Goal: Task Accomplishment & Management: Manage account settings

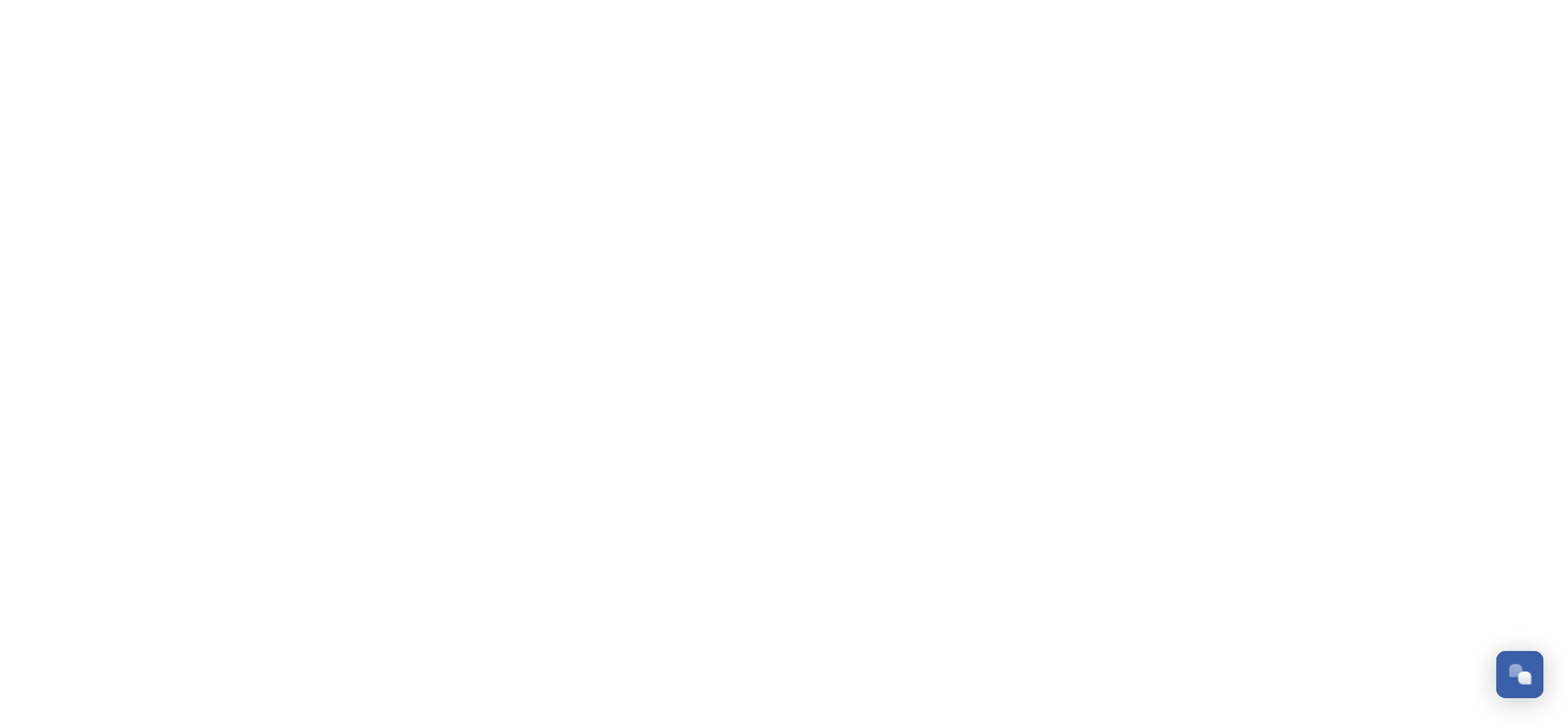
scroll to position [270, 0]
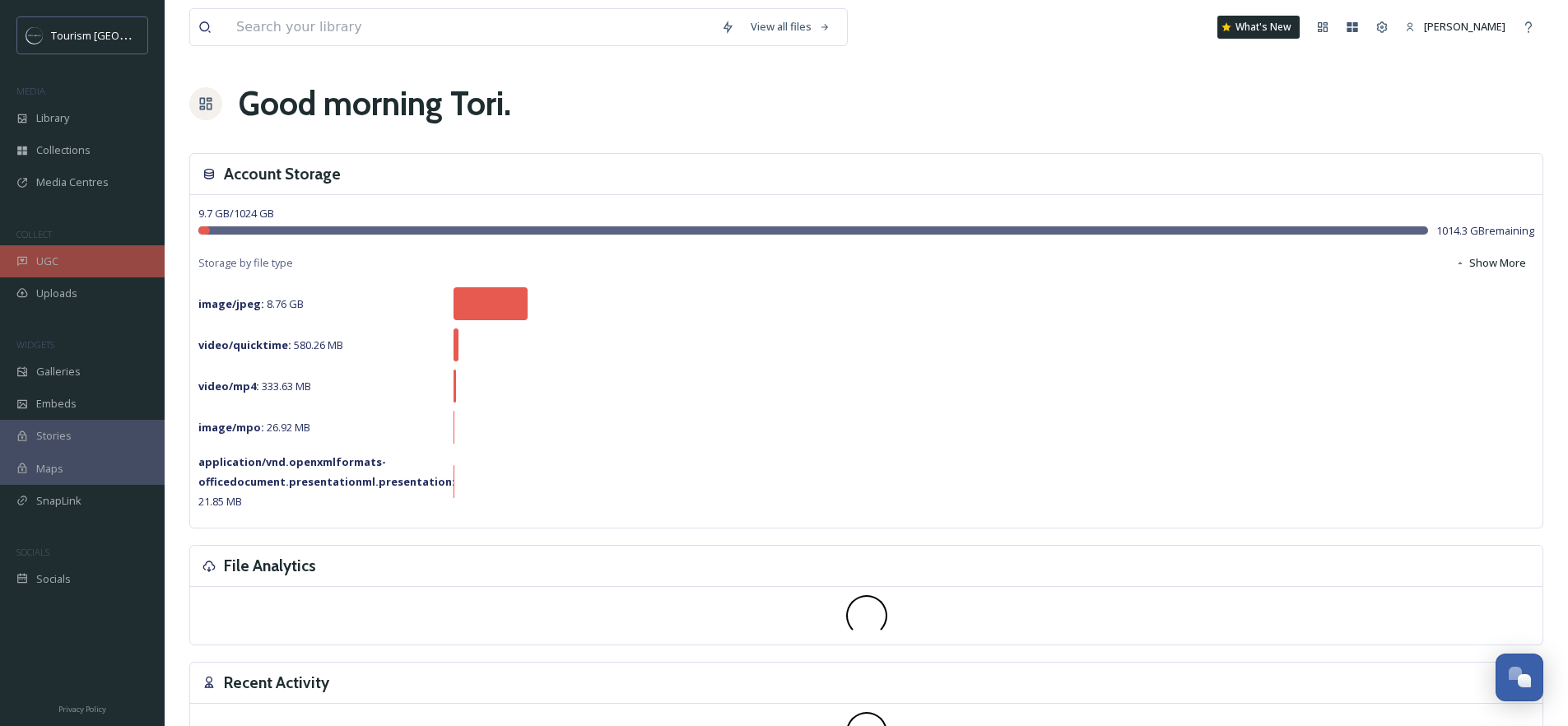
click at [62, 261] on div "UGC" at bounding box center [82, 261] width 164 height 32
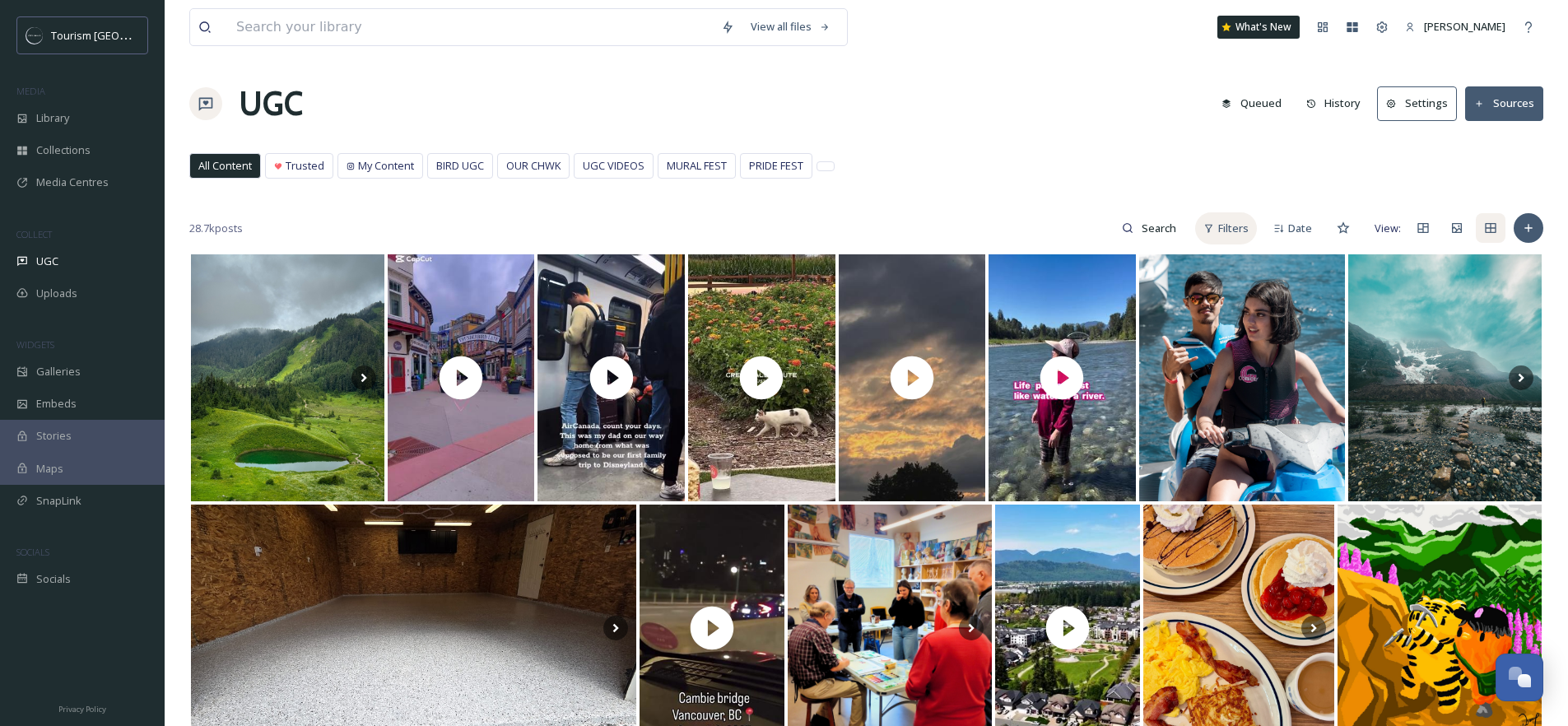
click at [1218, 224] on span "Filters" at bounding box center [1233, 228] width 30 height 15
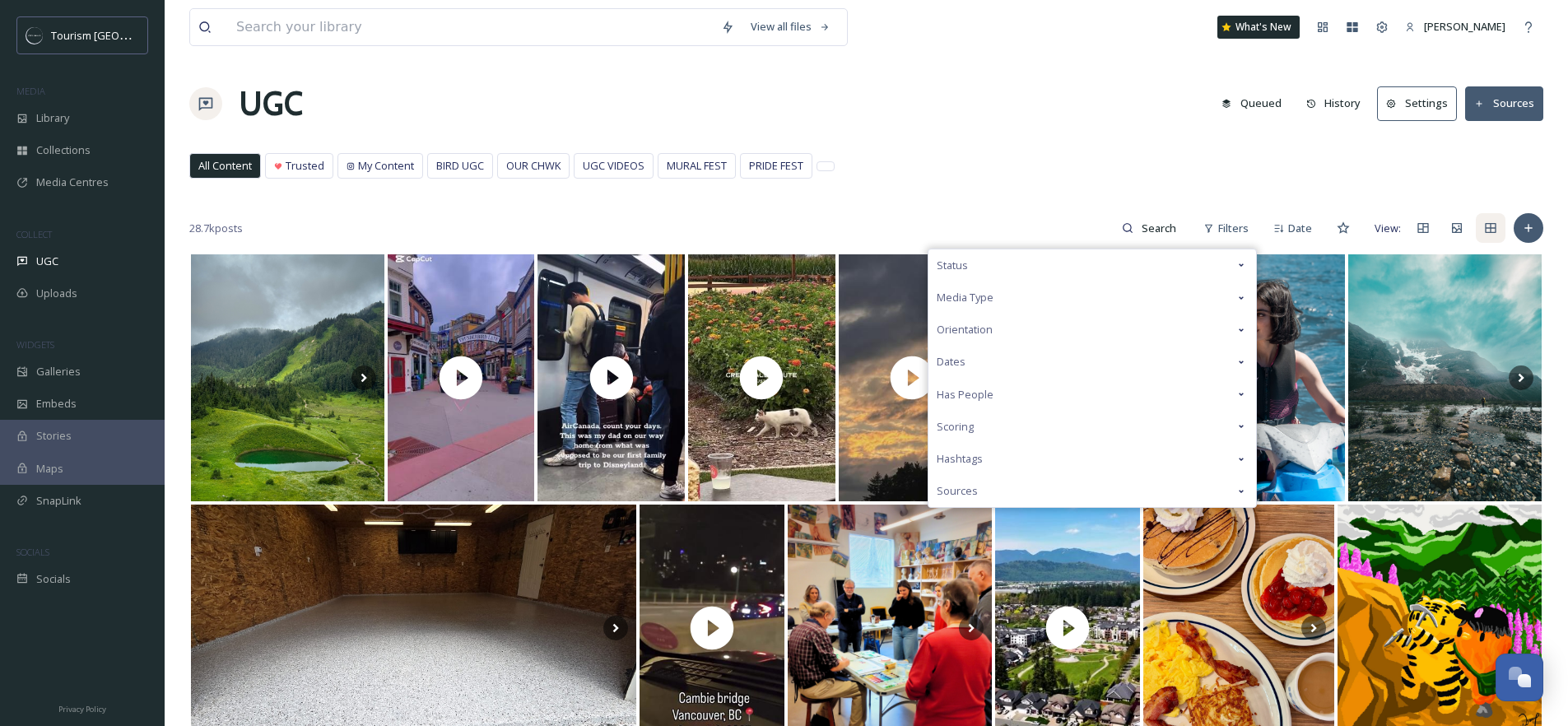
click at [984, 303] on span "Media Type" at bounding box center [965, 297] width 57 height 15
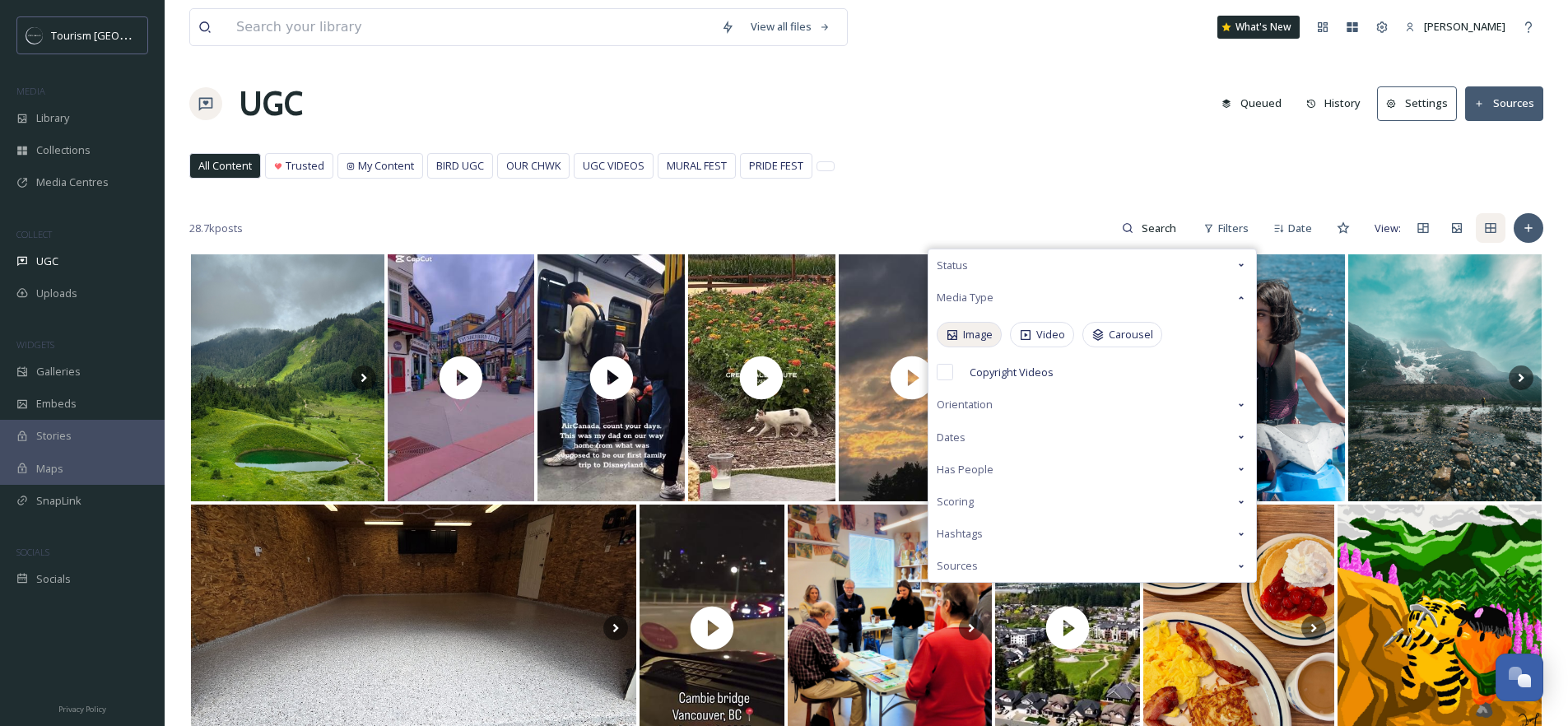
click at [963, 336] on span "Image" at bounding box center [977, 334] width 29 height 15
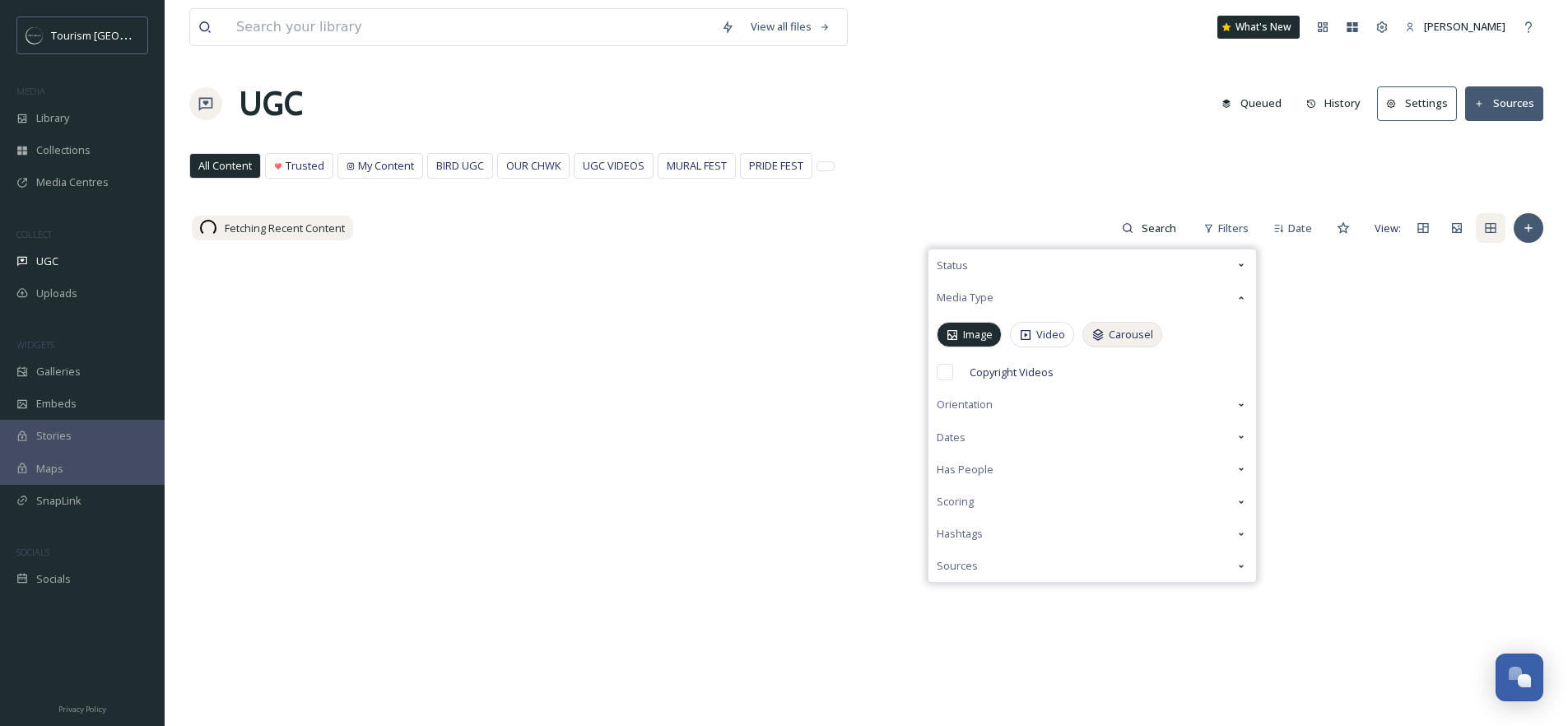
click at [1138, 338] on span "Carousel" at bounding box center [1130, 334] width 45 height 15
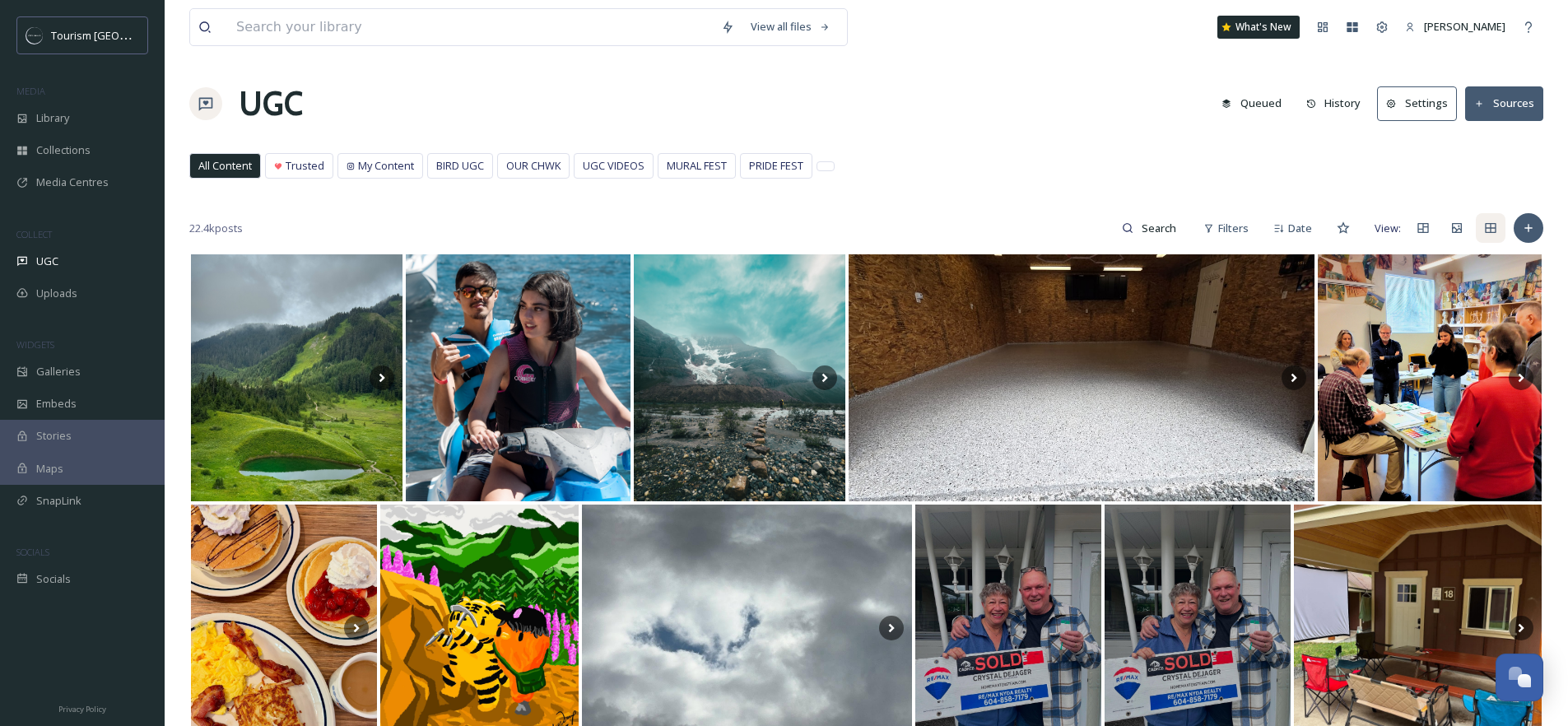
click at [1079, 156] on div "All Content Trusted My Content BIRD UGC OUR CHWK UGC VIDEOS MURAL FEST PRIDE FE…" at bounding box center [866, 170] width 1353 height 34
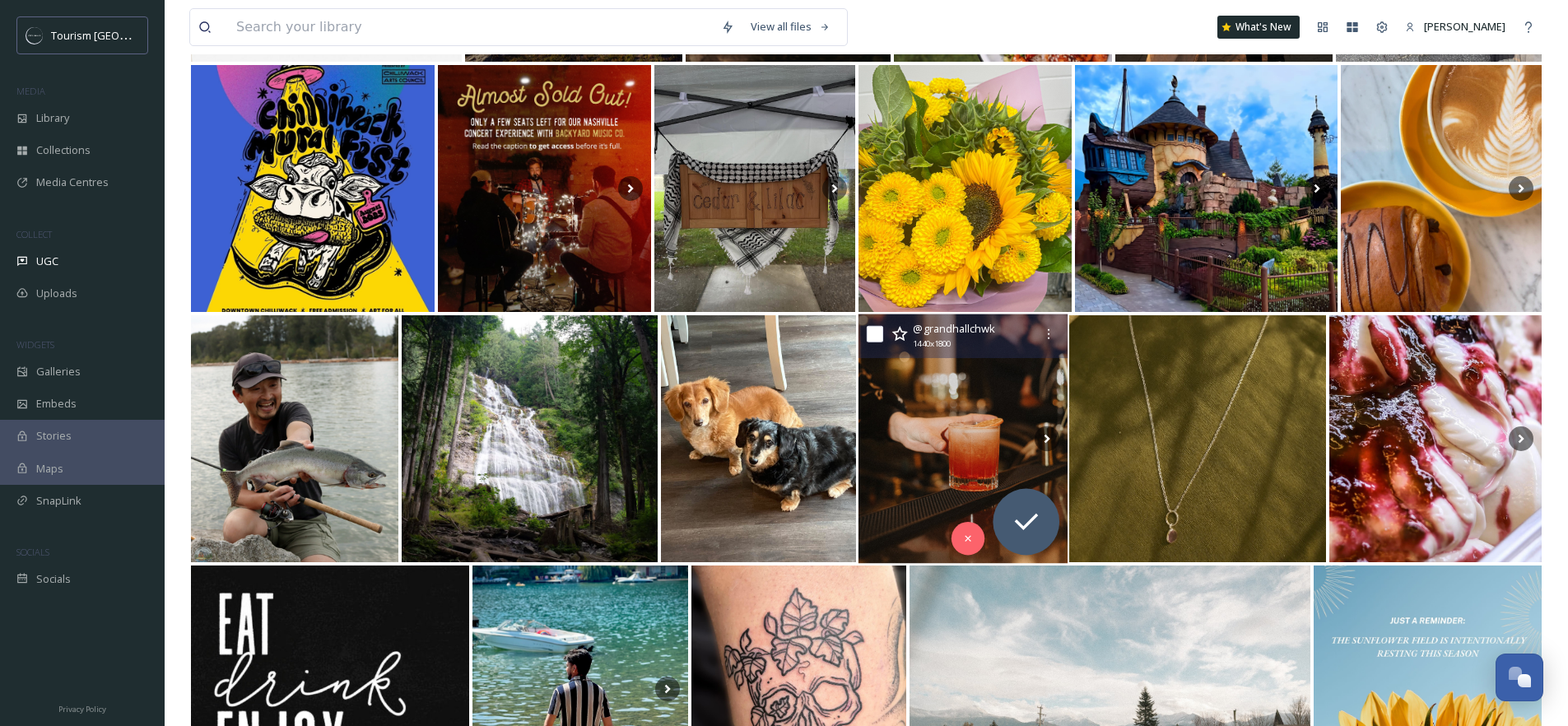
scroll to position [2816, 0]
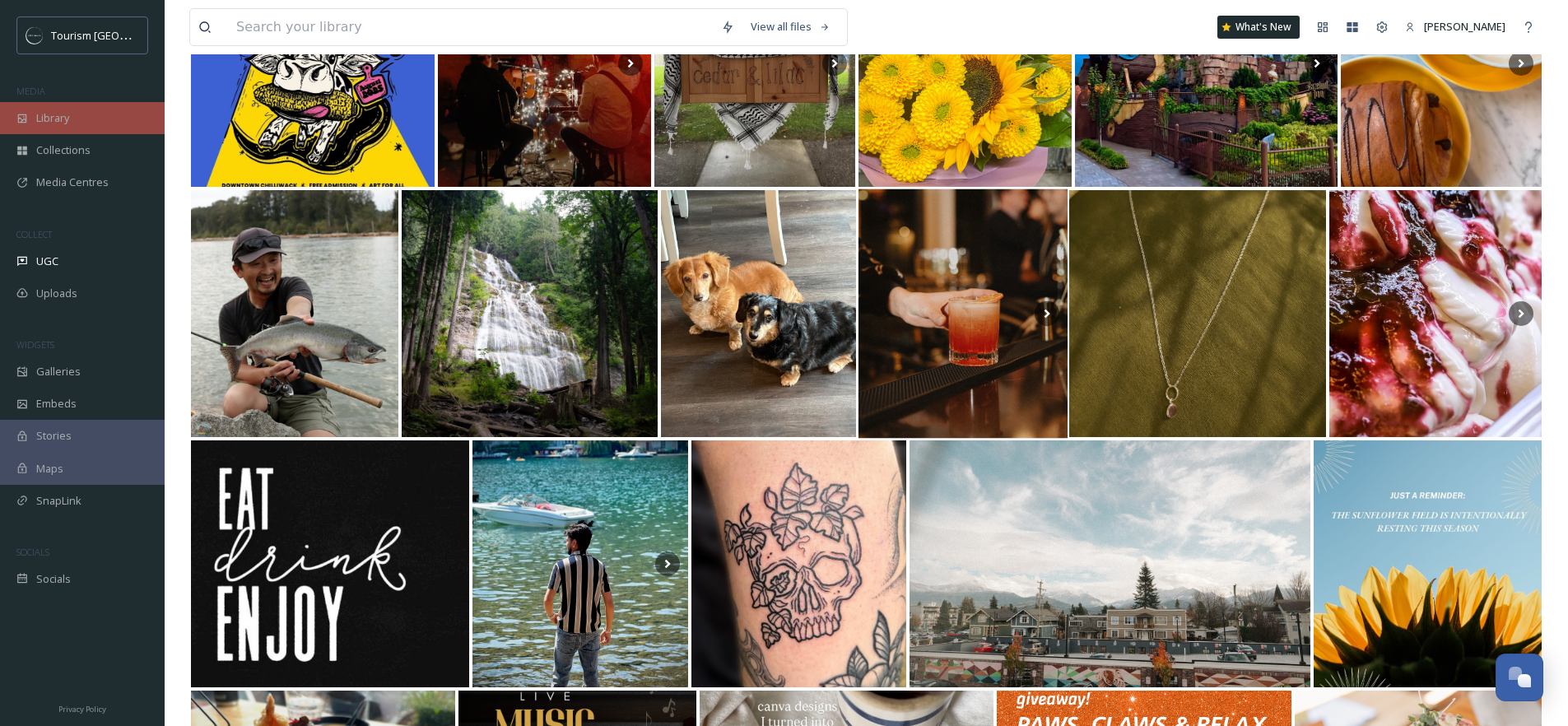
click at [93, 116] on div "Library" at bounding box center [82, 118] width 164 height 32
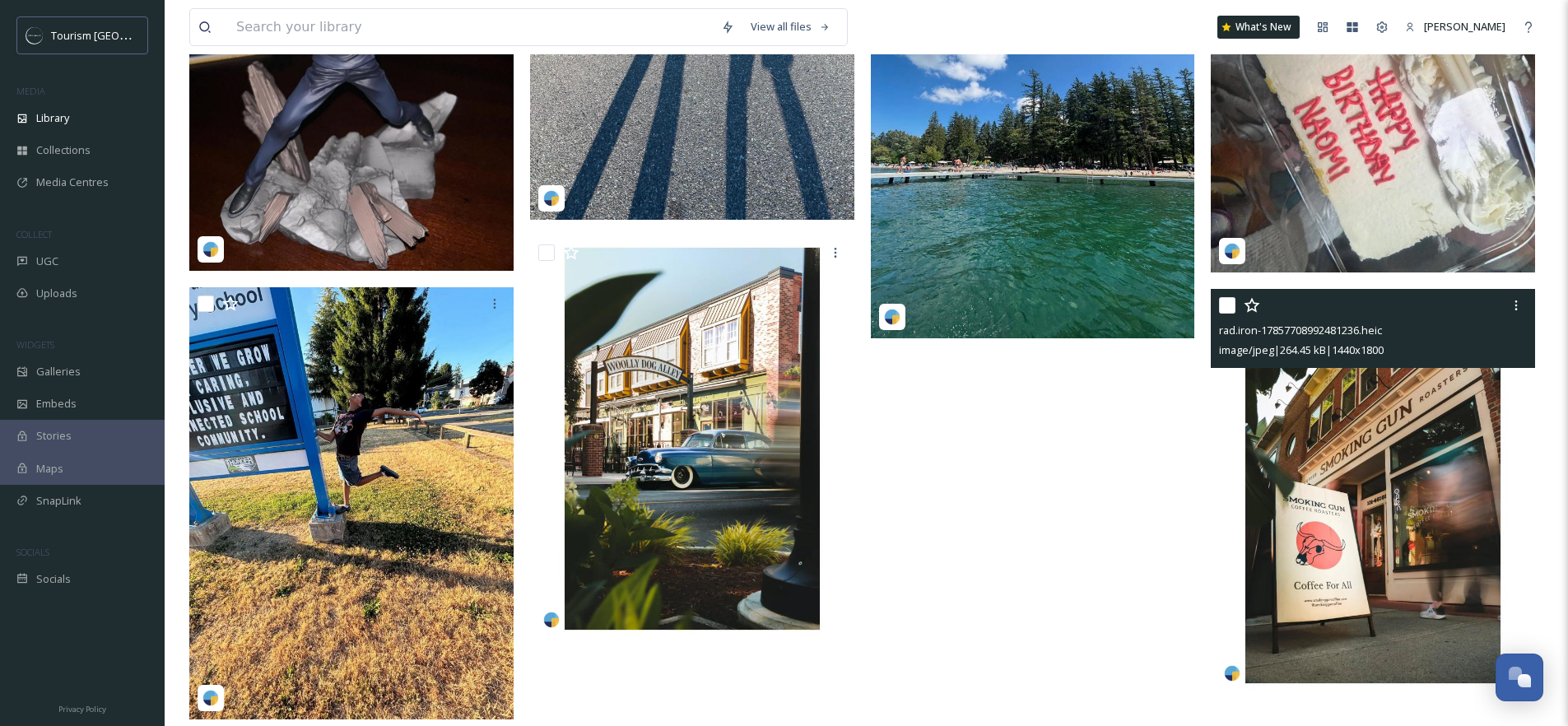
scroll to position [5937, 0]
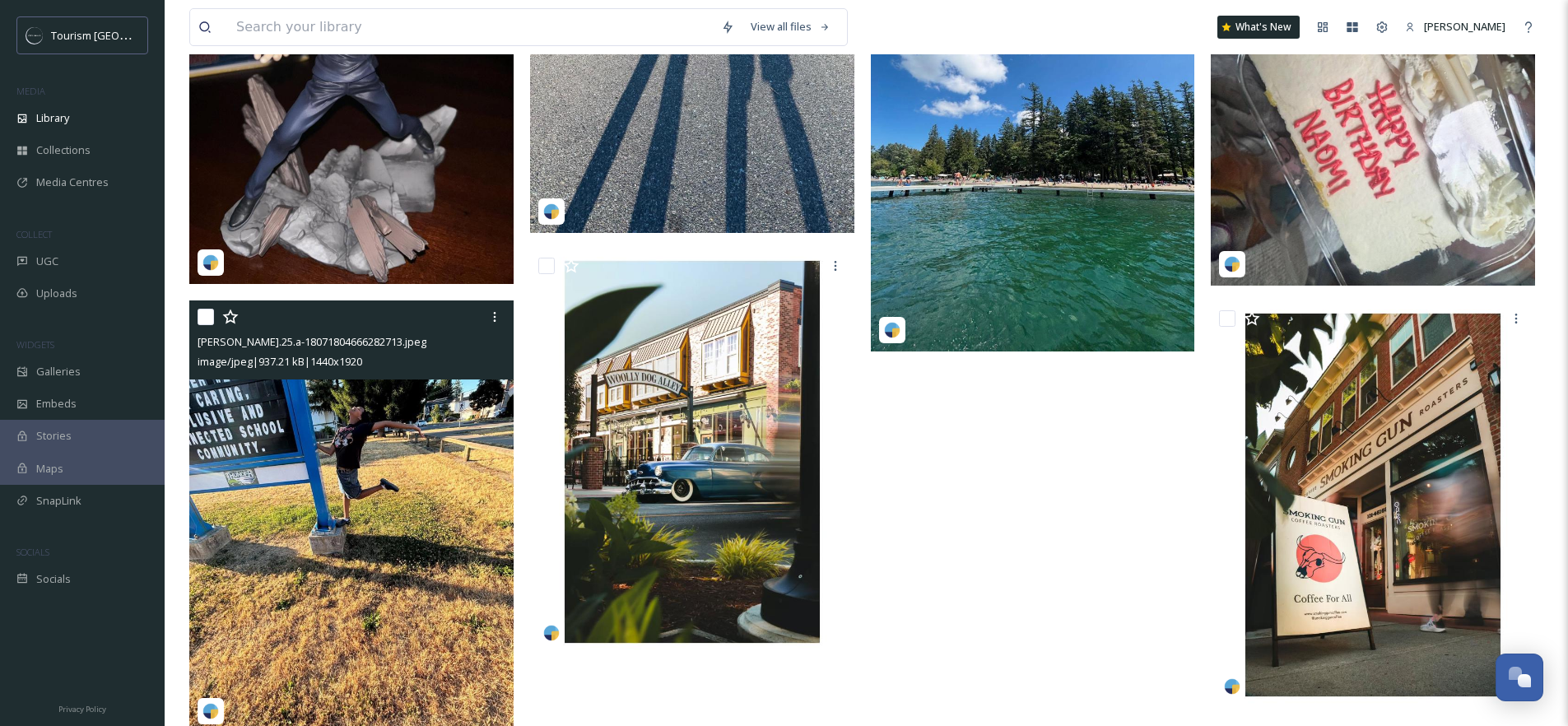
click at [205, 325] on input "checkbox" at bounding box center [205, 316] width 16 height 16
checkbox input "true"
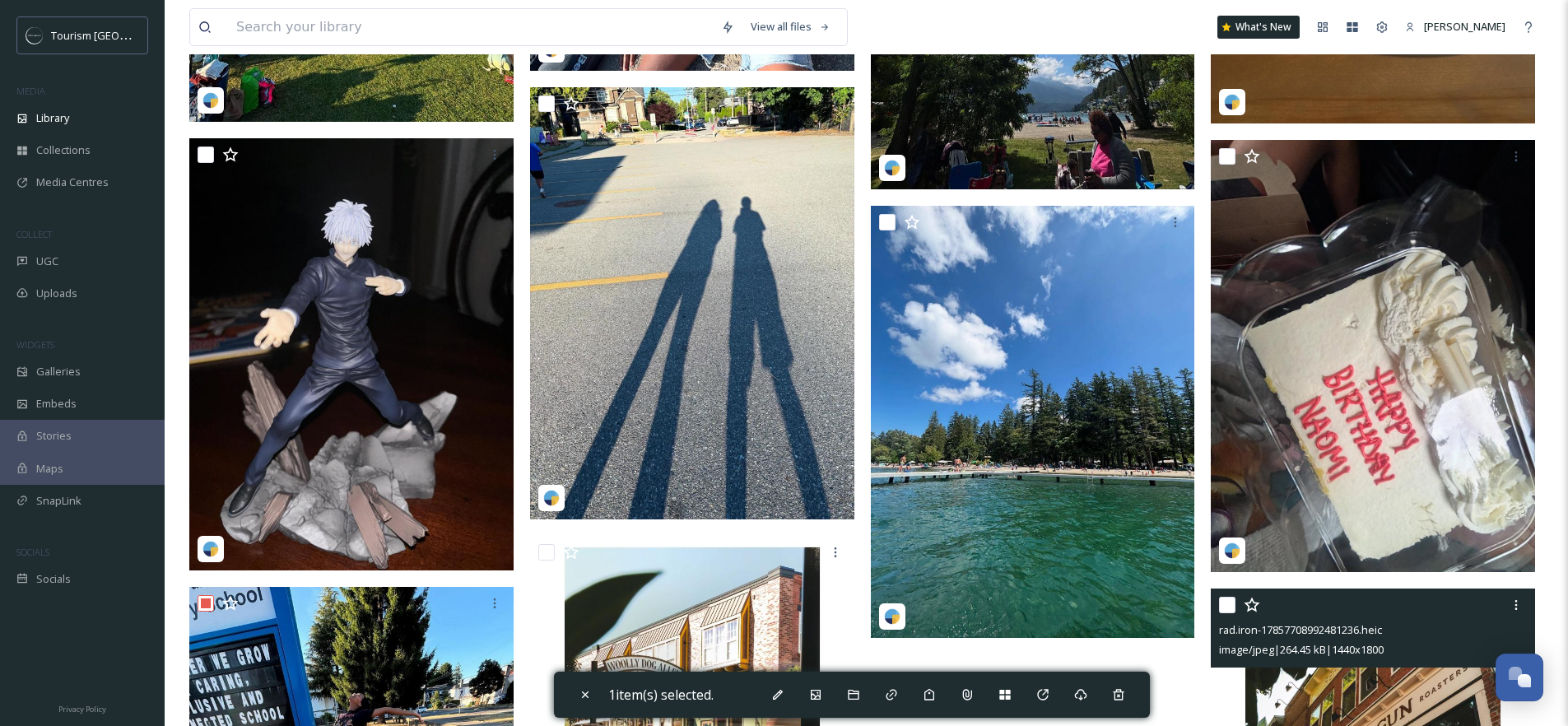
scroll to position [5646, 0]
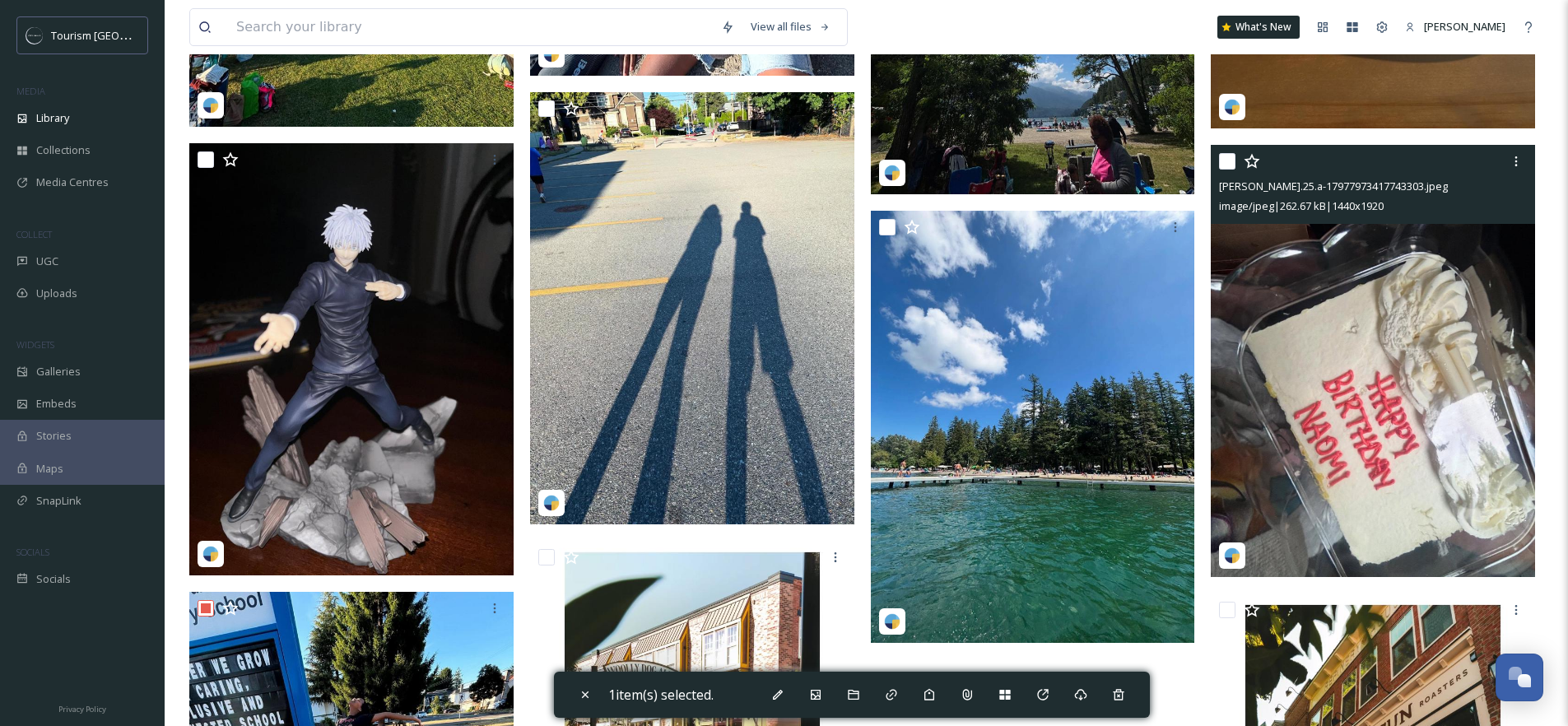
click at [1231, 169] on input "checkbox" at bounding box center [1226, 161] width 16 height 16
checkbox input "true"
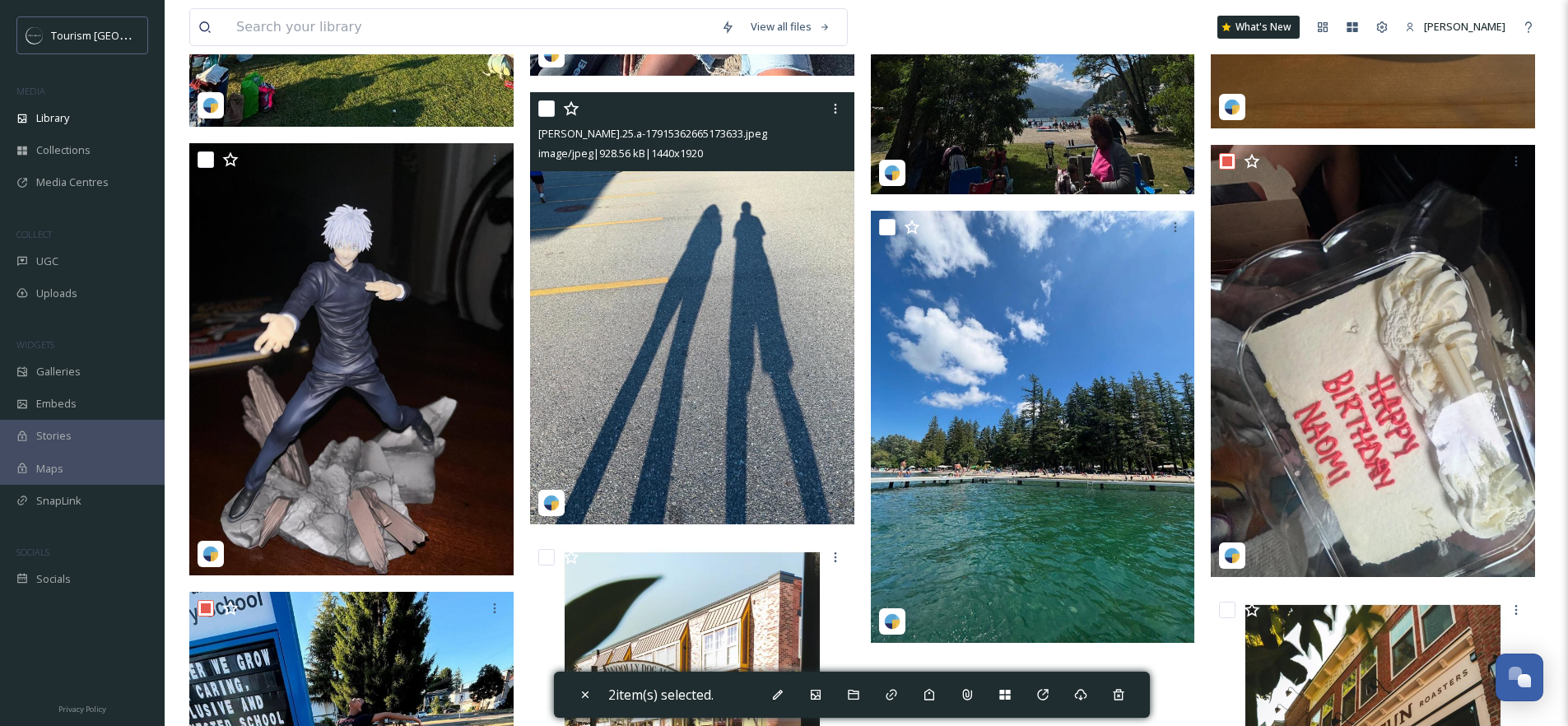
click at [547, 117] on input "checkbox" at bounding box center [545, 108] width 16 height 16
checkbox input "true"
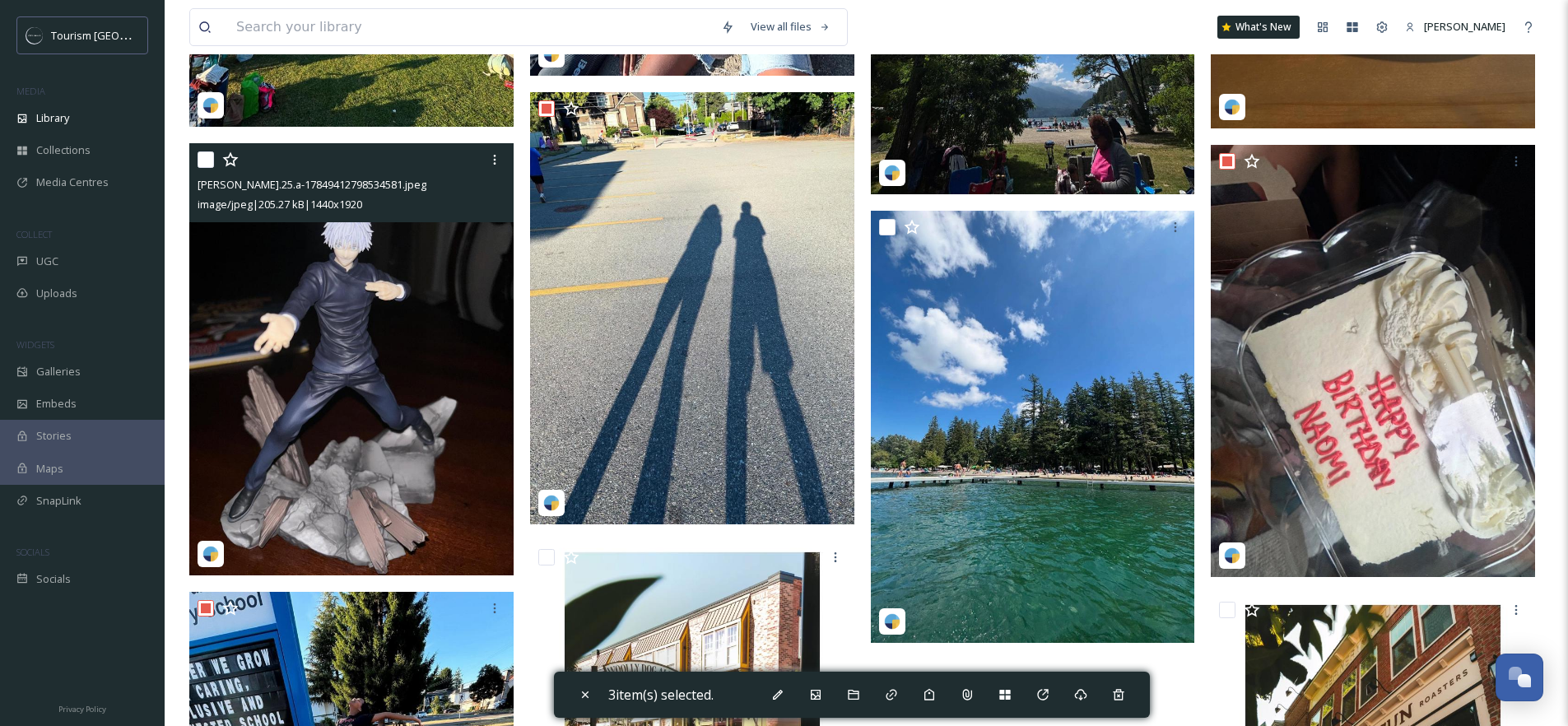
click at [210, 168] on input "checkbox" at bounding box center [205, 159] width 16 height 16
checkbox input "true"
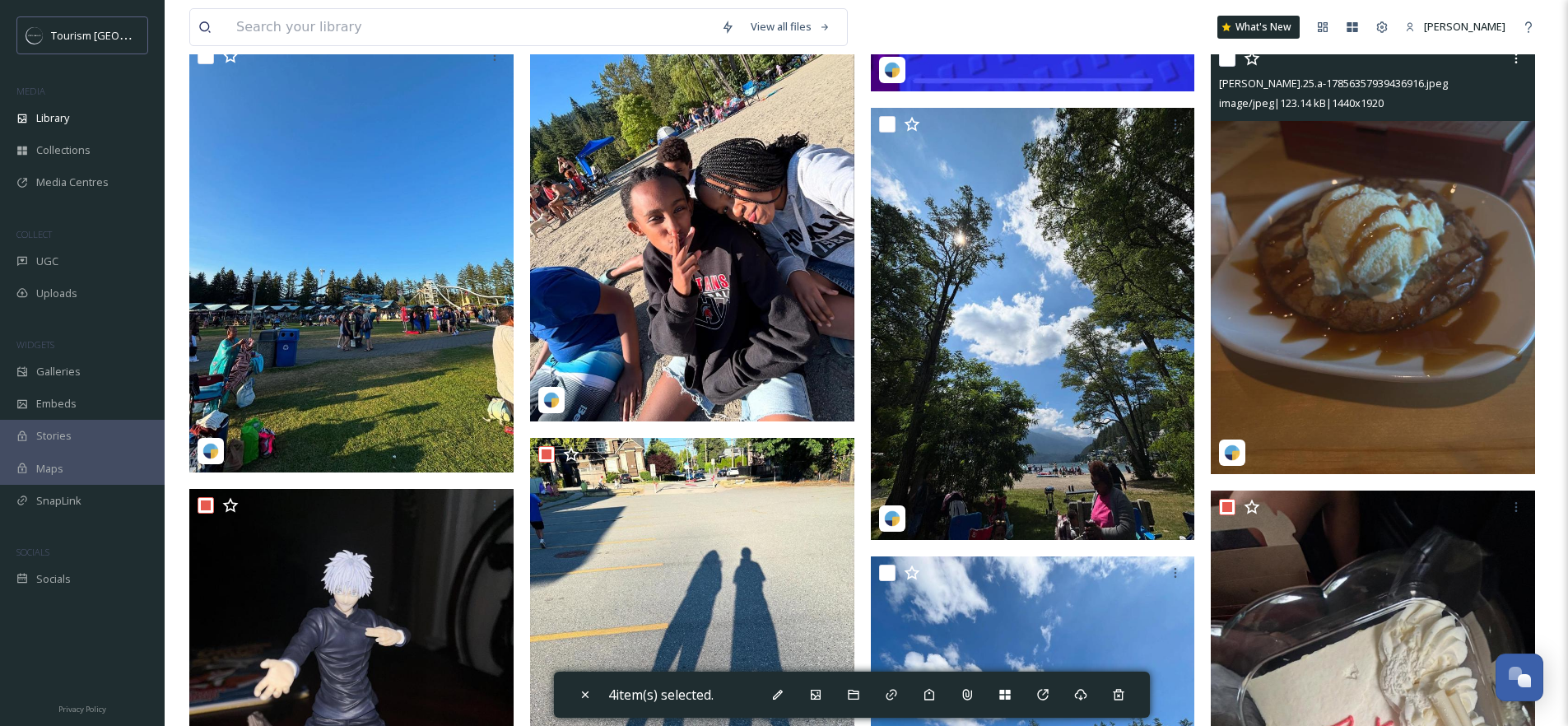
scroll to position [5292, 0]
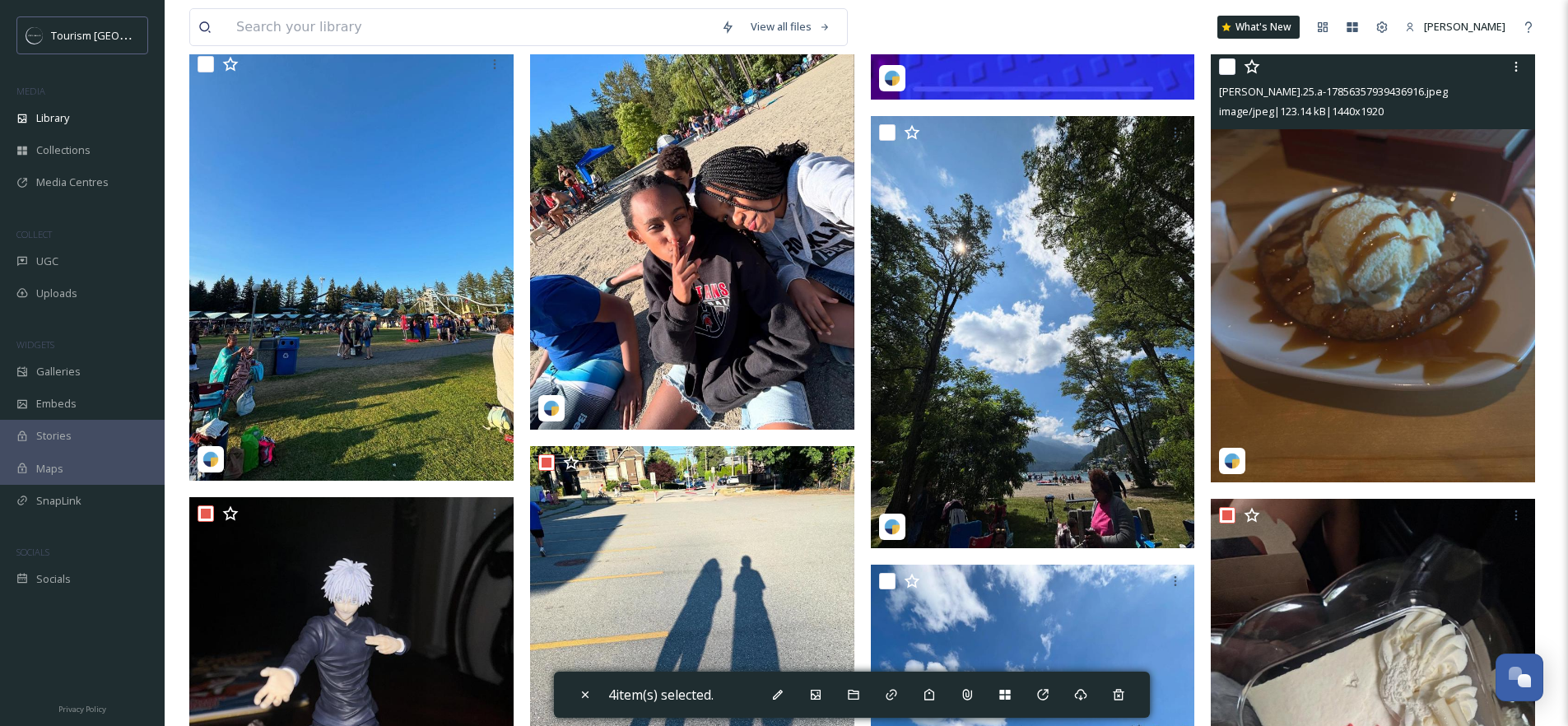
click at [1226, 75] on input "checkbox" at bounding box center [1226, 66] width 16 height 16
checkbox input "true"
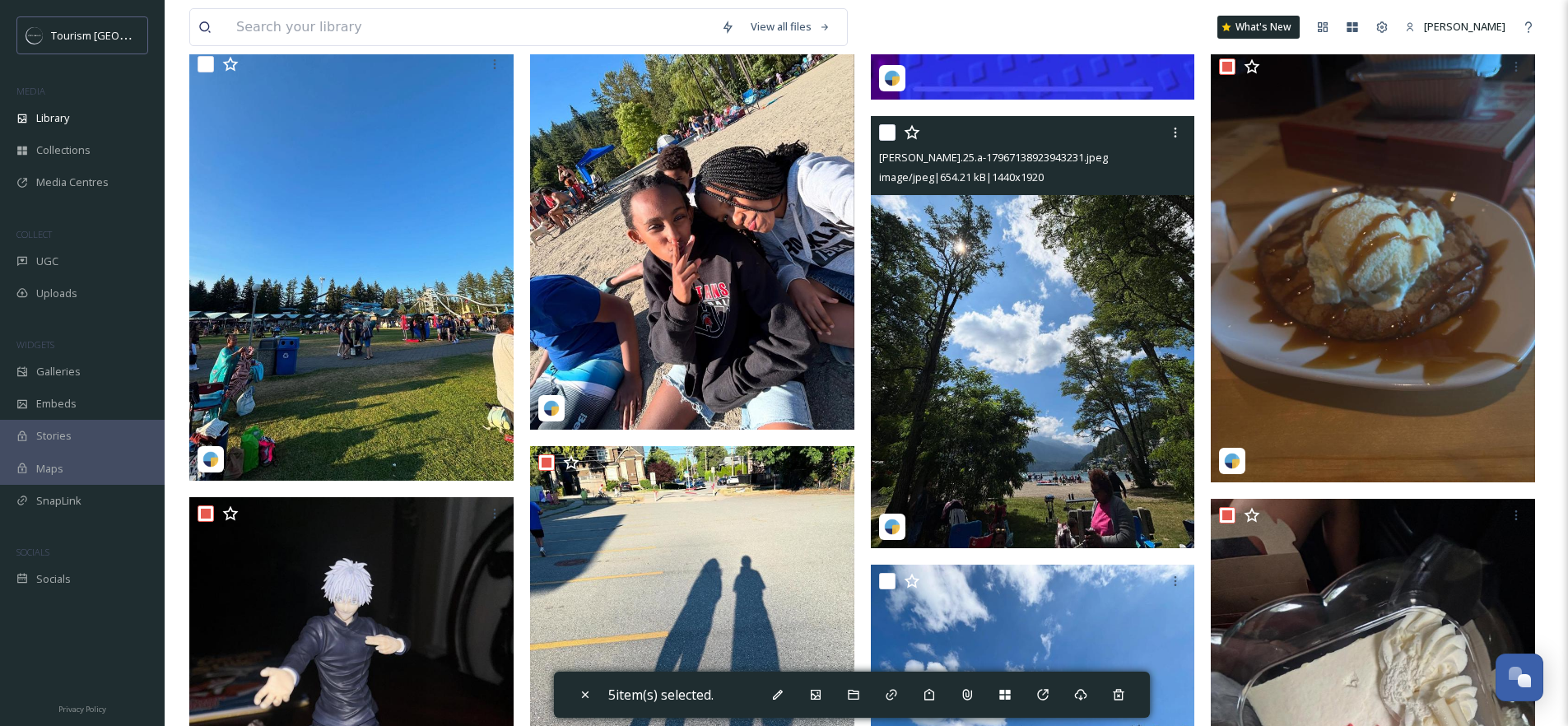
click at [888, 141] on input "checkbox" at bounding box center [887, 132] width 16 height 16
checkbox input "true"
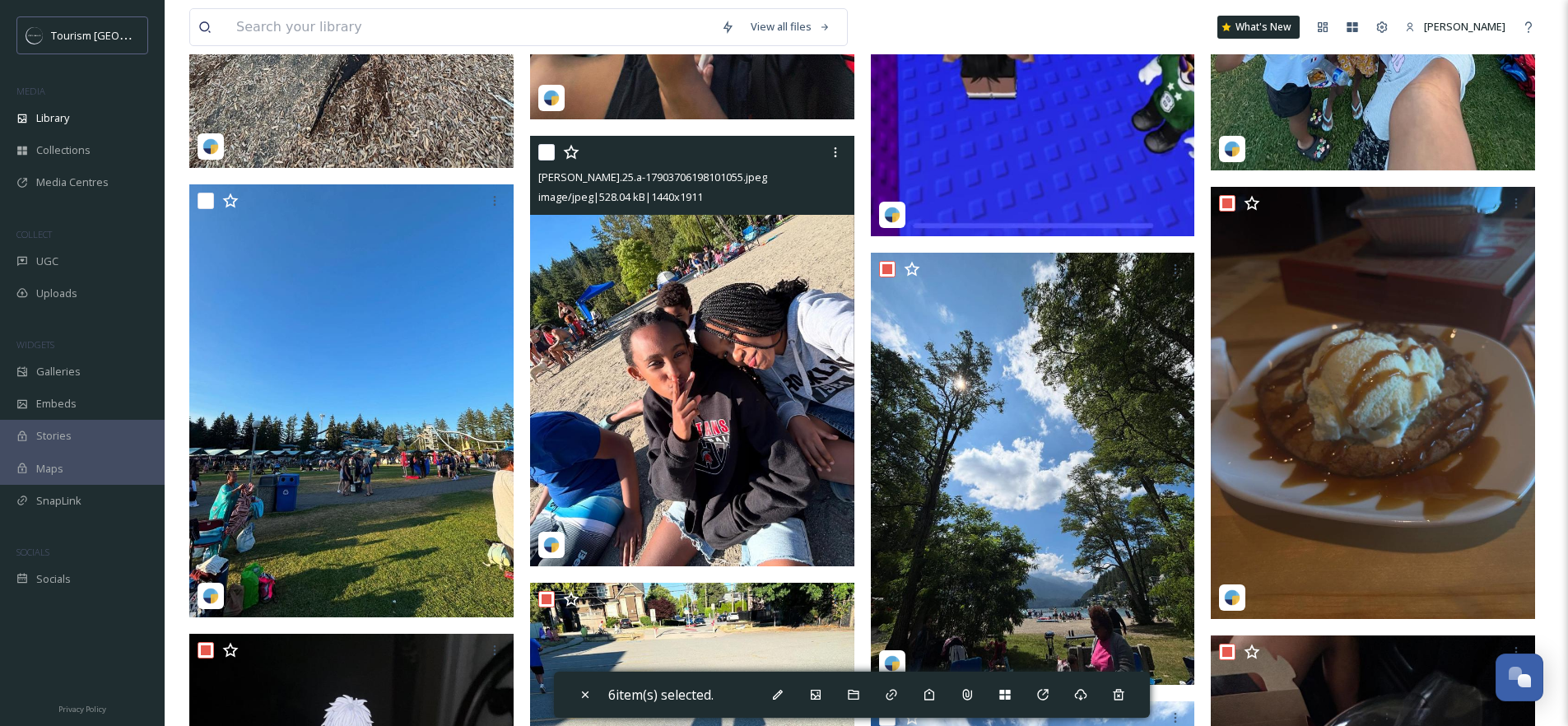
scroll to position [5152, 0]
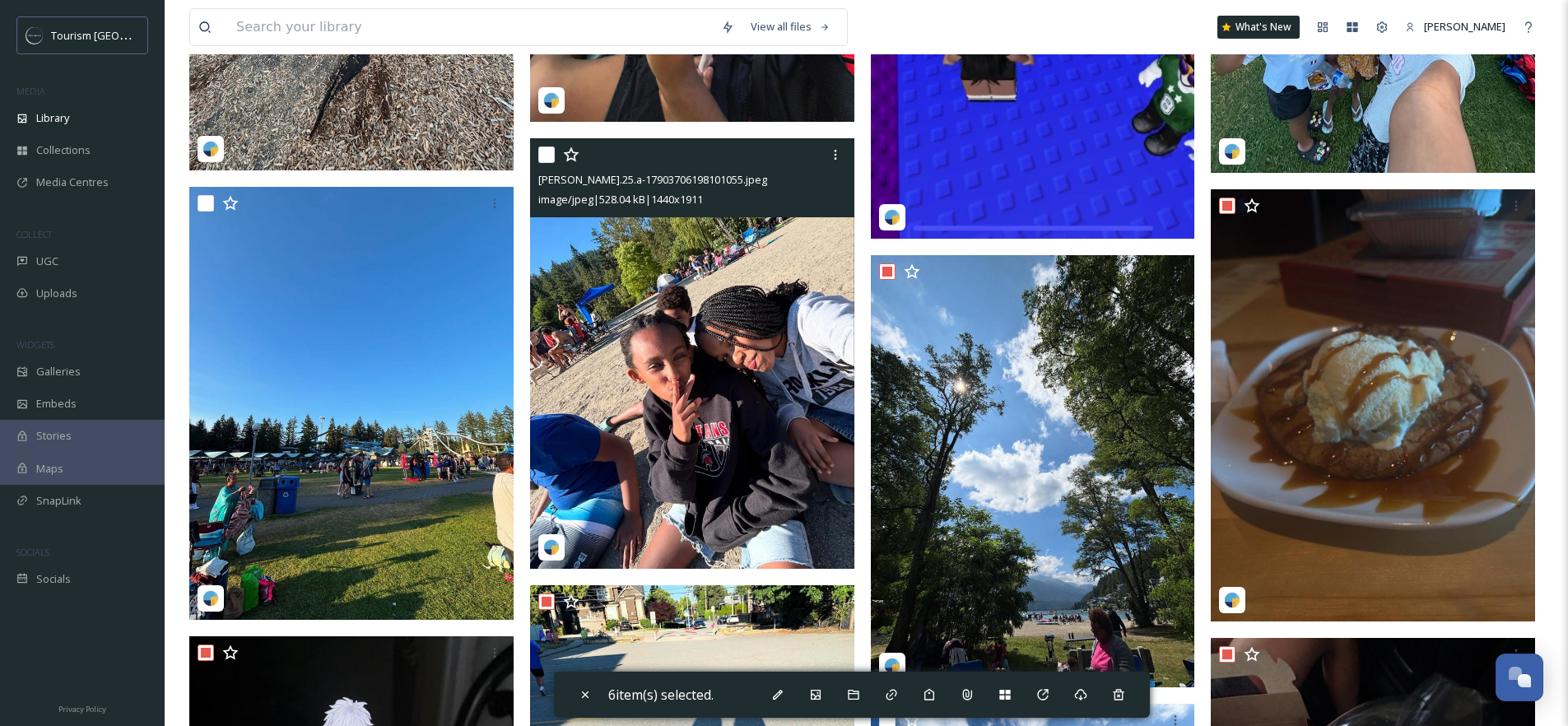
click at [545, 162] on input "checkbox" at bounding box center [545, 154] width 16 height 16
checkbox input "true"
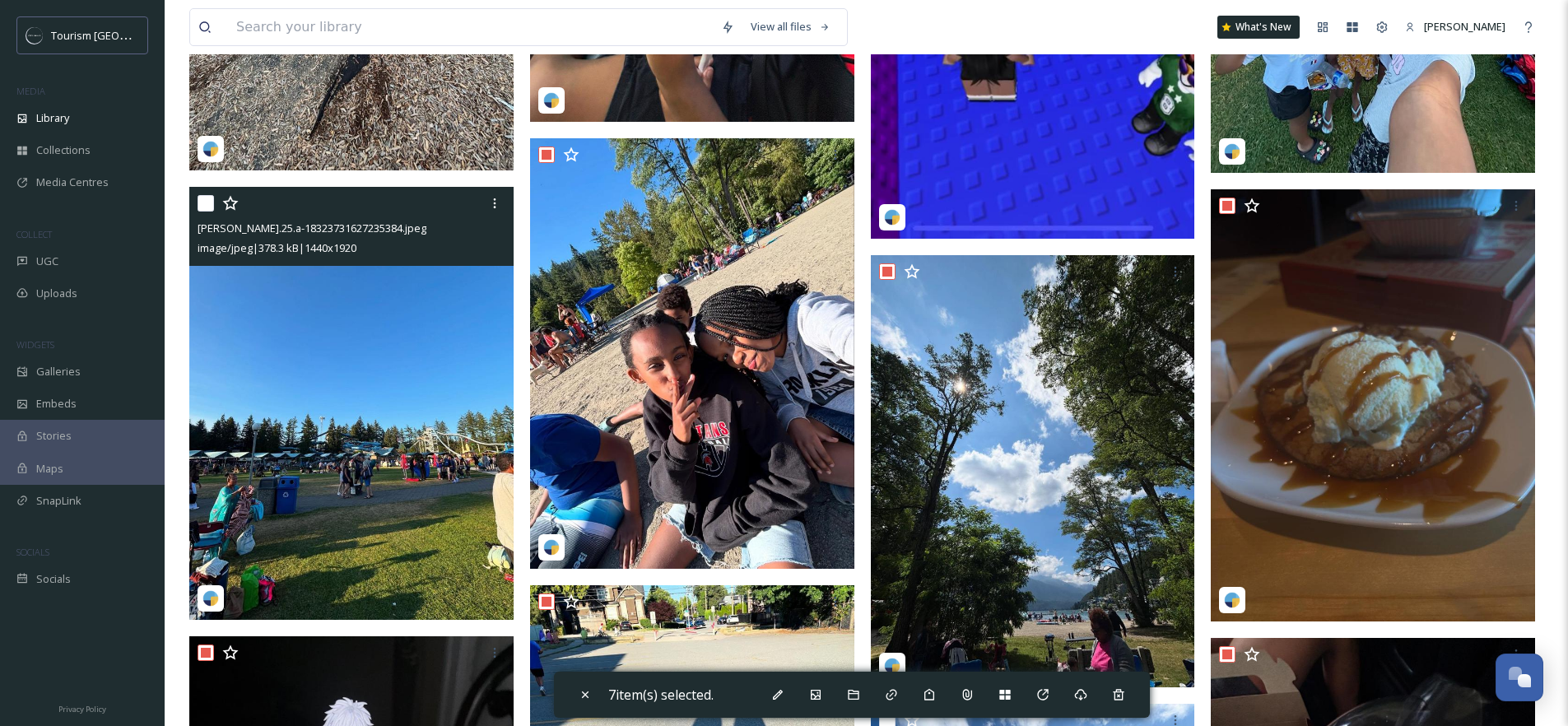
click at [204, 212] on input "checkbox" at bounding box center [205, 202] width 16 height 16
checkbox input "true"
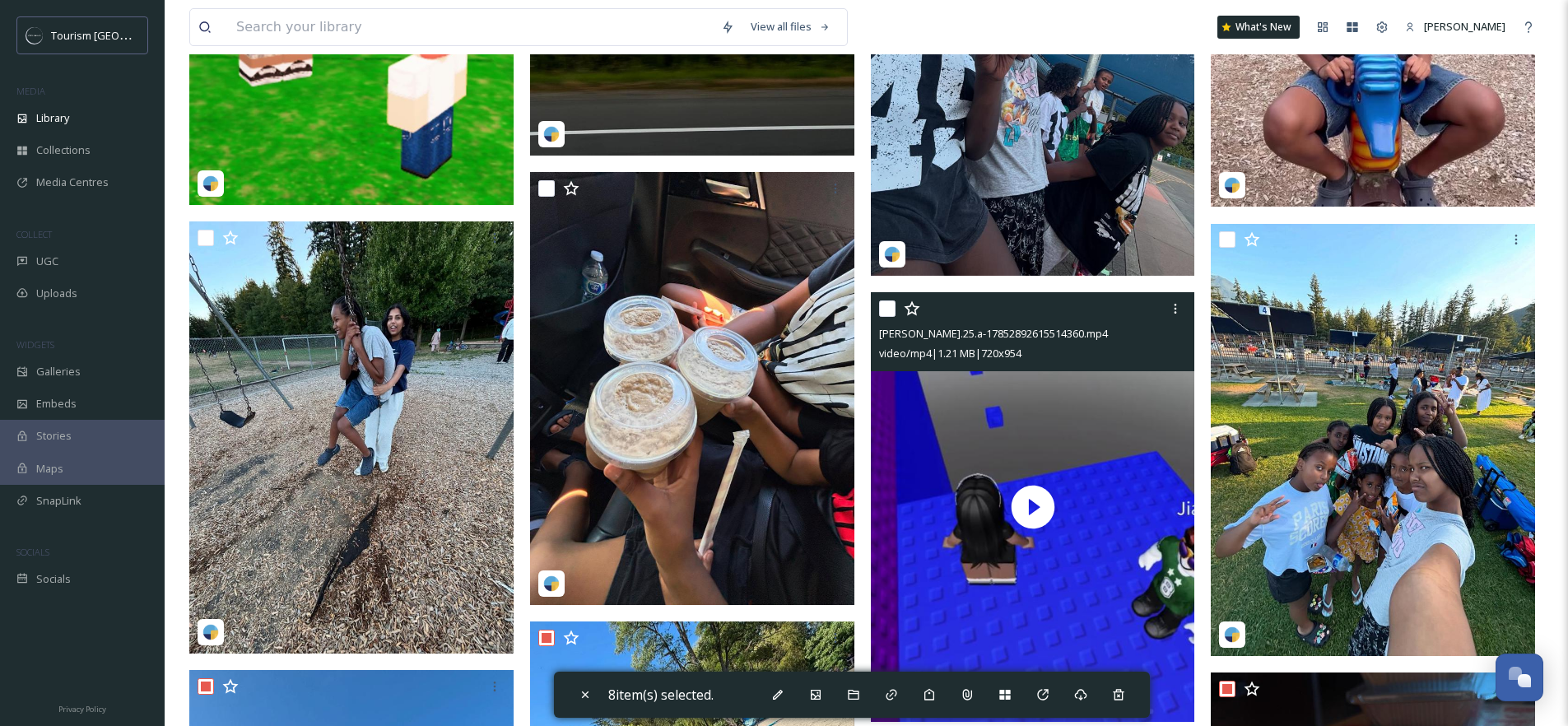
scroll to position [4669, 0]
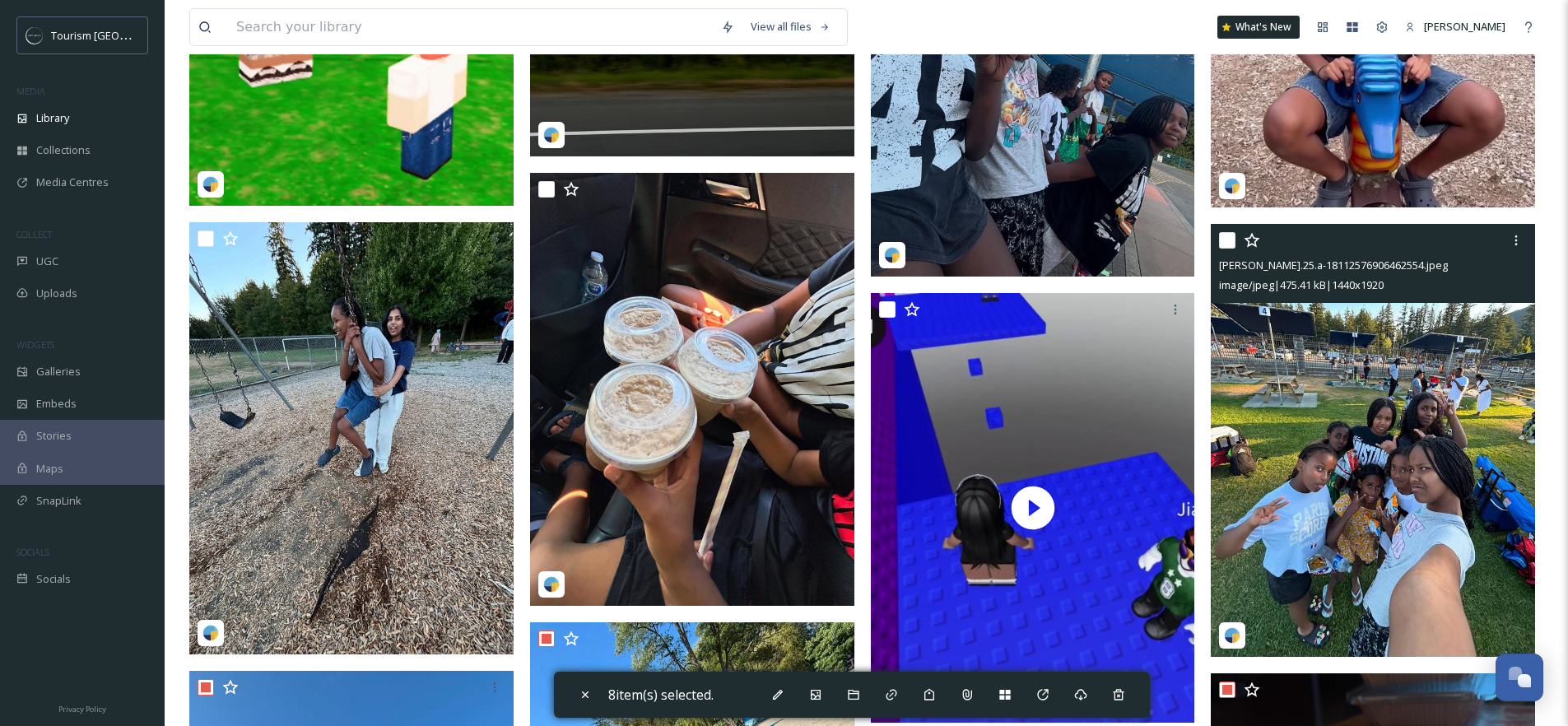
click at [1224, 248] on input "checkbox" at bounding box center [1226, 239] width 16 height 16
checkbox input "true"
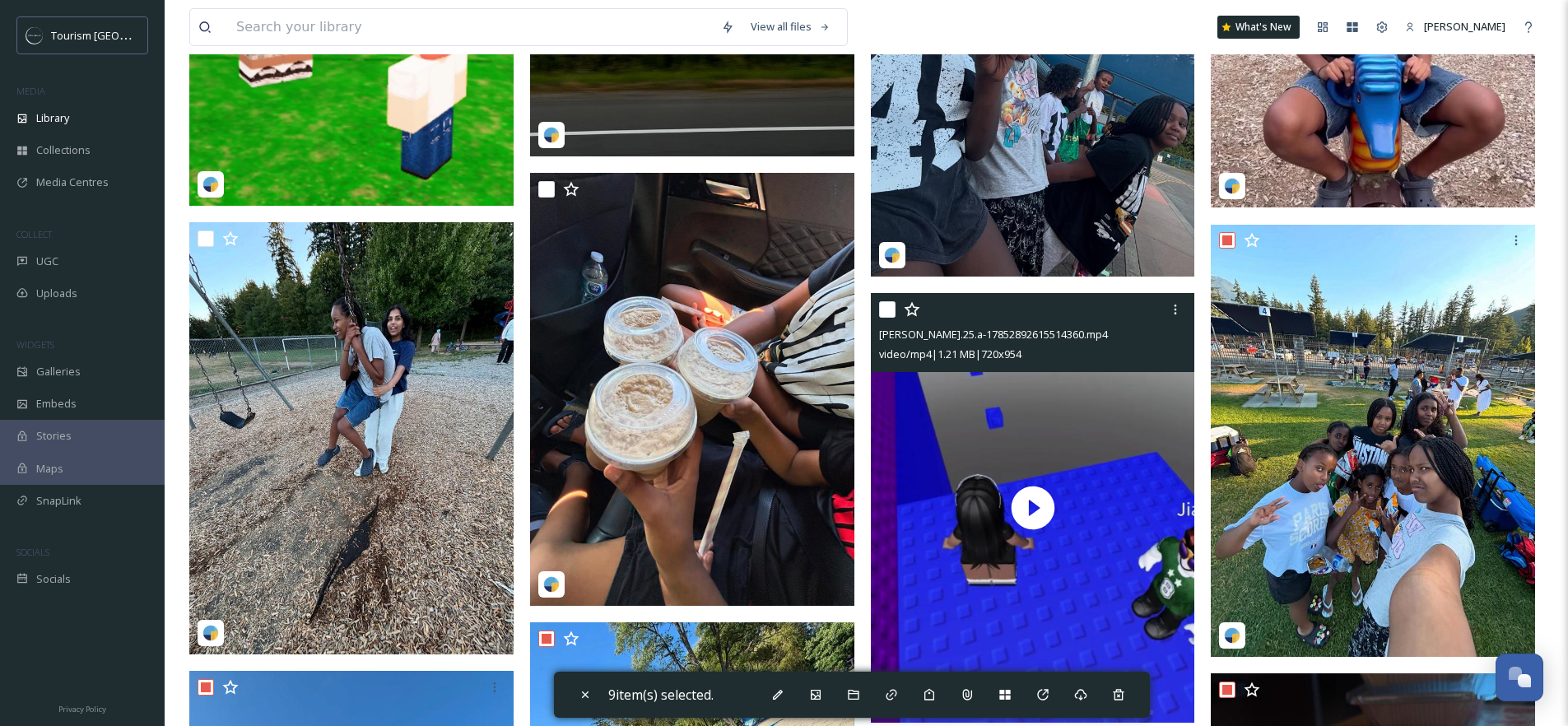
click at [890, 317] on input "checkbox" at bounding box center [887, 309] width 16 height 16
checkbox input "true"
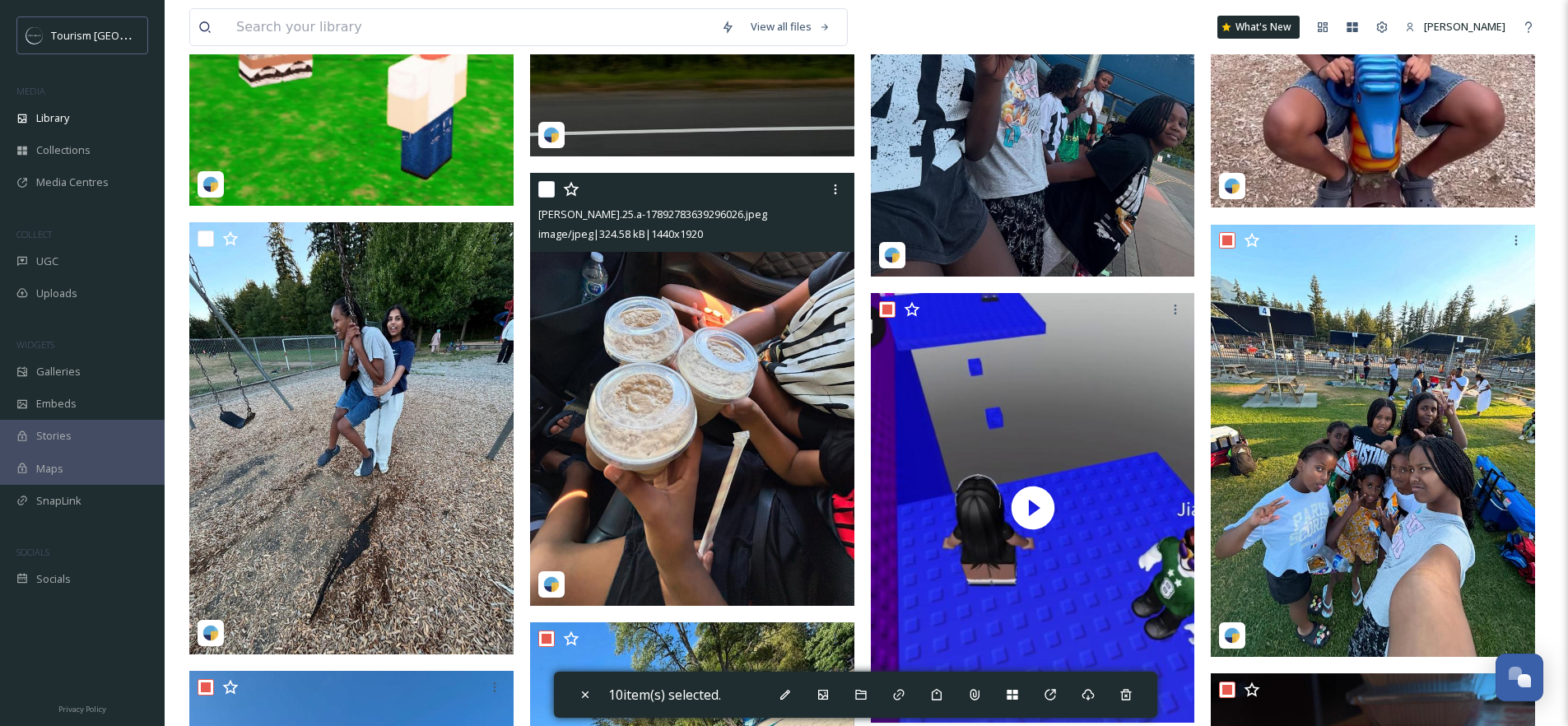
click at [540, 198] on input "checkbox" at bounding box center [545, 189] width 16 height 16
checkbox input "true"
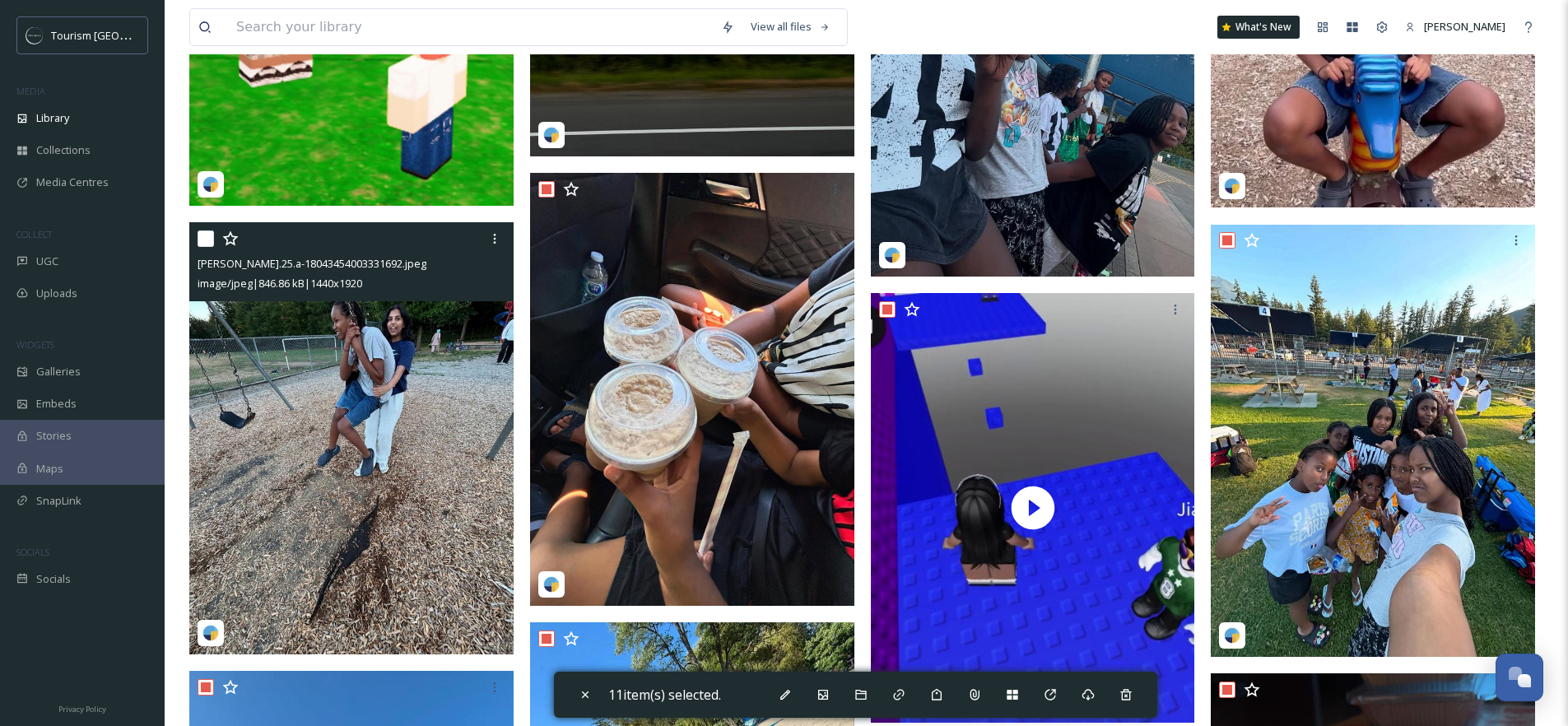
click at [205, 247] on input "checkbox" at bounding box center [205, 238] width 16 height 16
checkbox input "true"
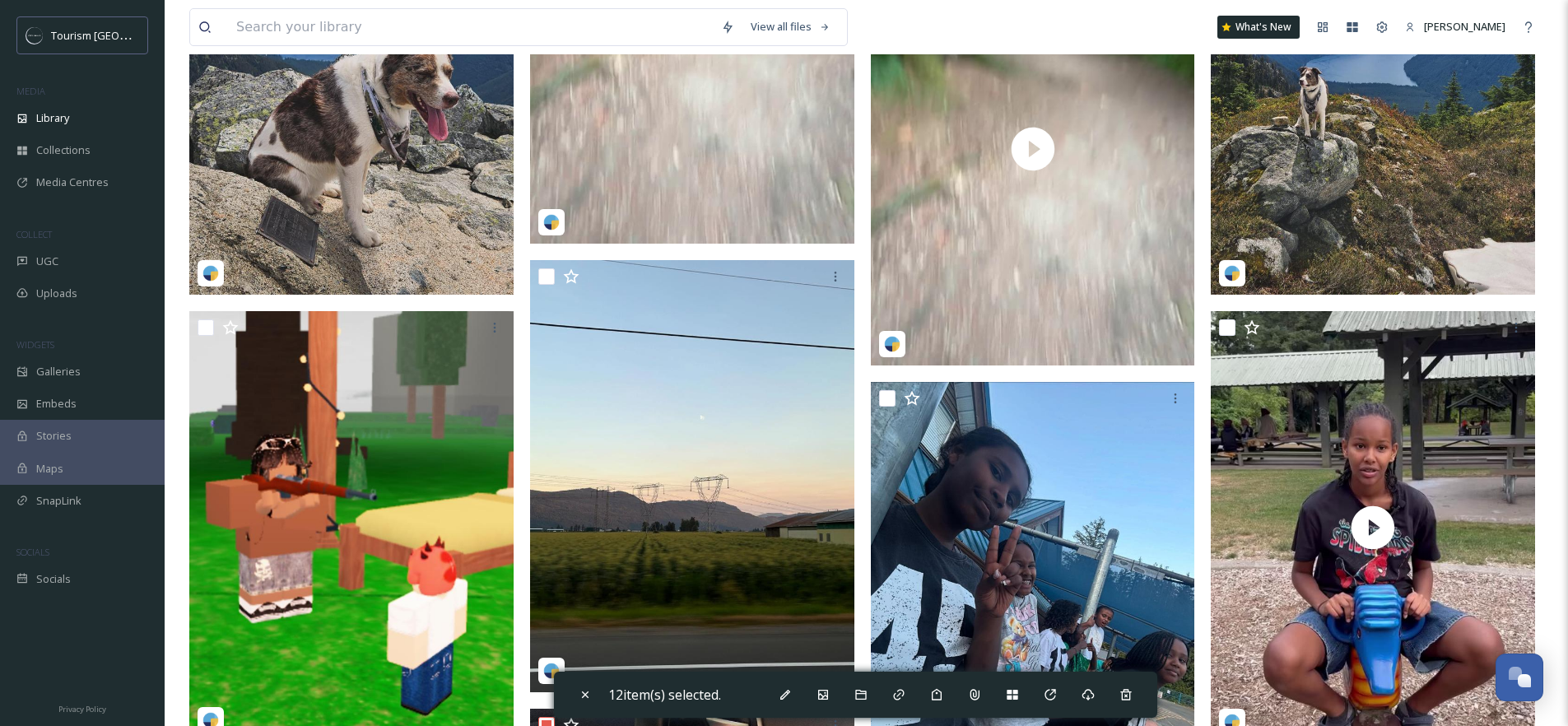
scroll to position [4127, 0]
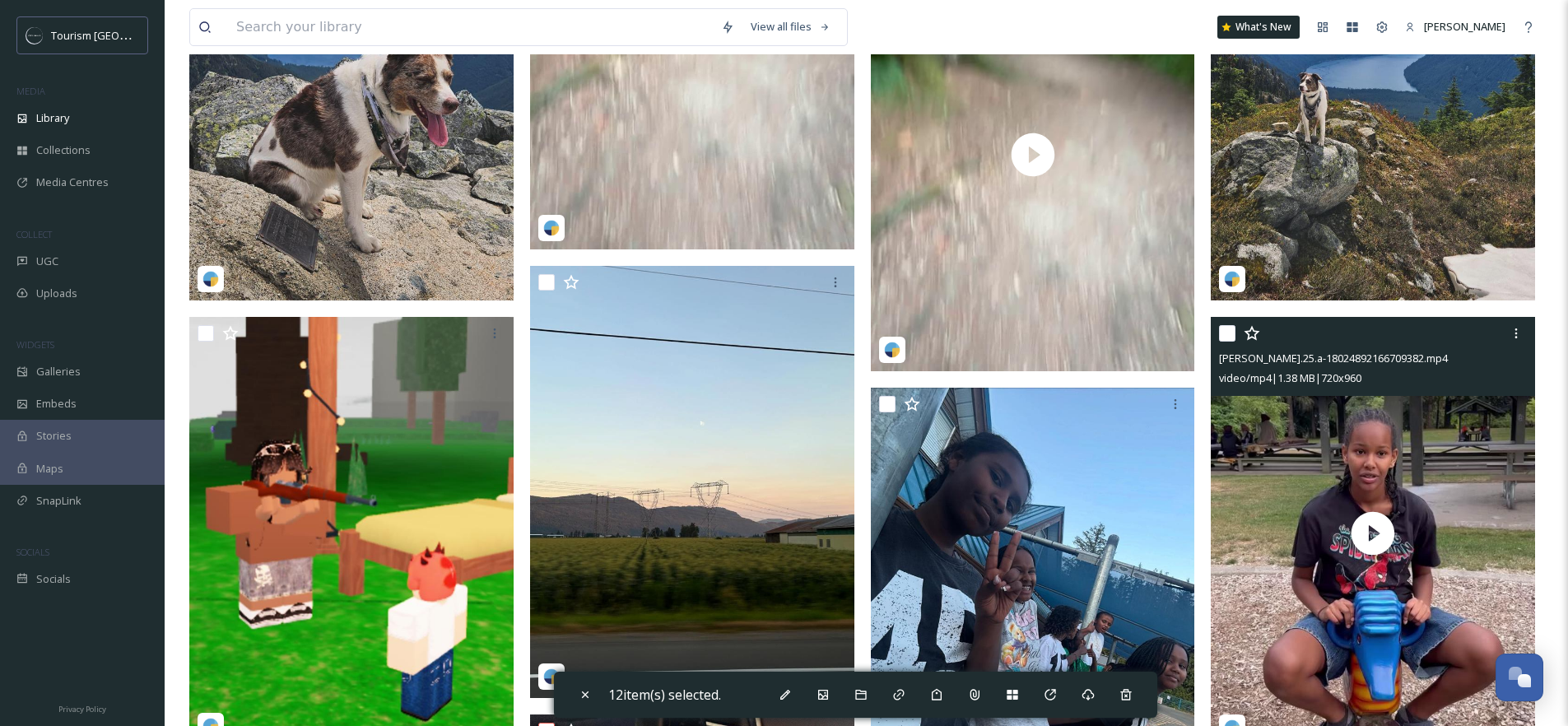
click at [1228, 341] on input "checkbox" at bounding box center [1226, 333] width 16 height 16
checkbox input "true"
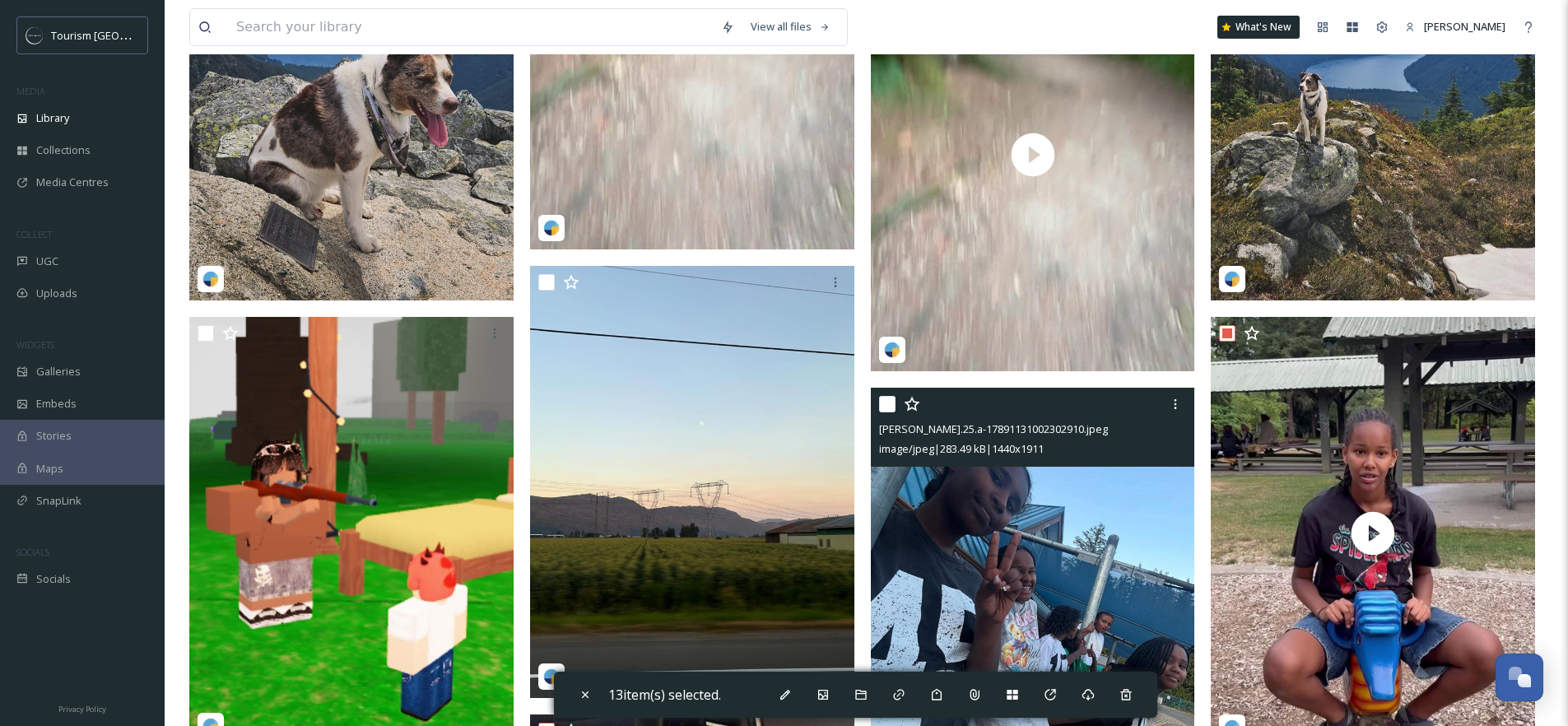
click at [889, 412] on input "checkbox" at bounding box center [887, 404] width 16 height 16
checkbox input "true"
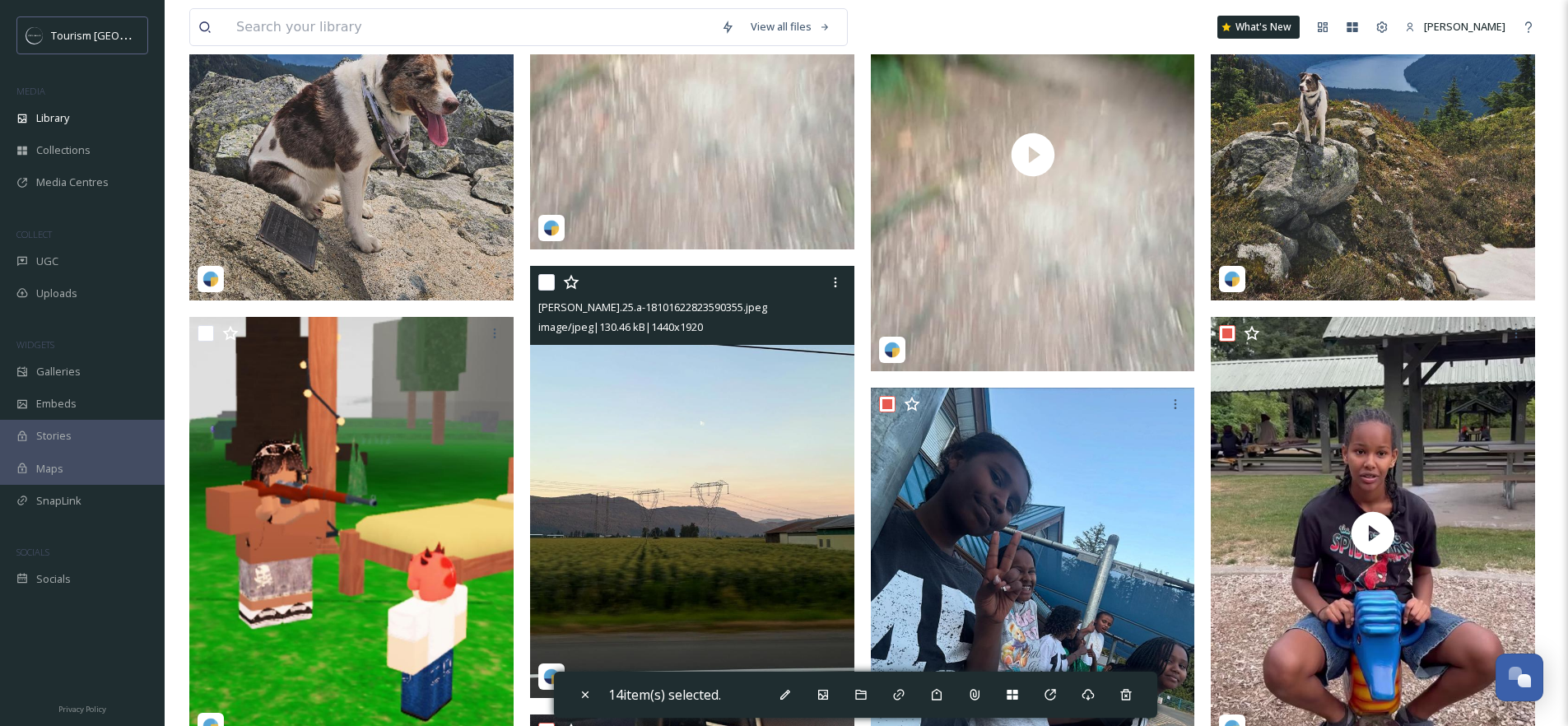
click at [548, 291] on input "checkbox" at bounding box center [545, 281] width 16 height 16
checkbox input "true"
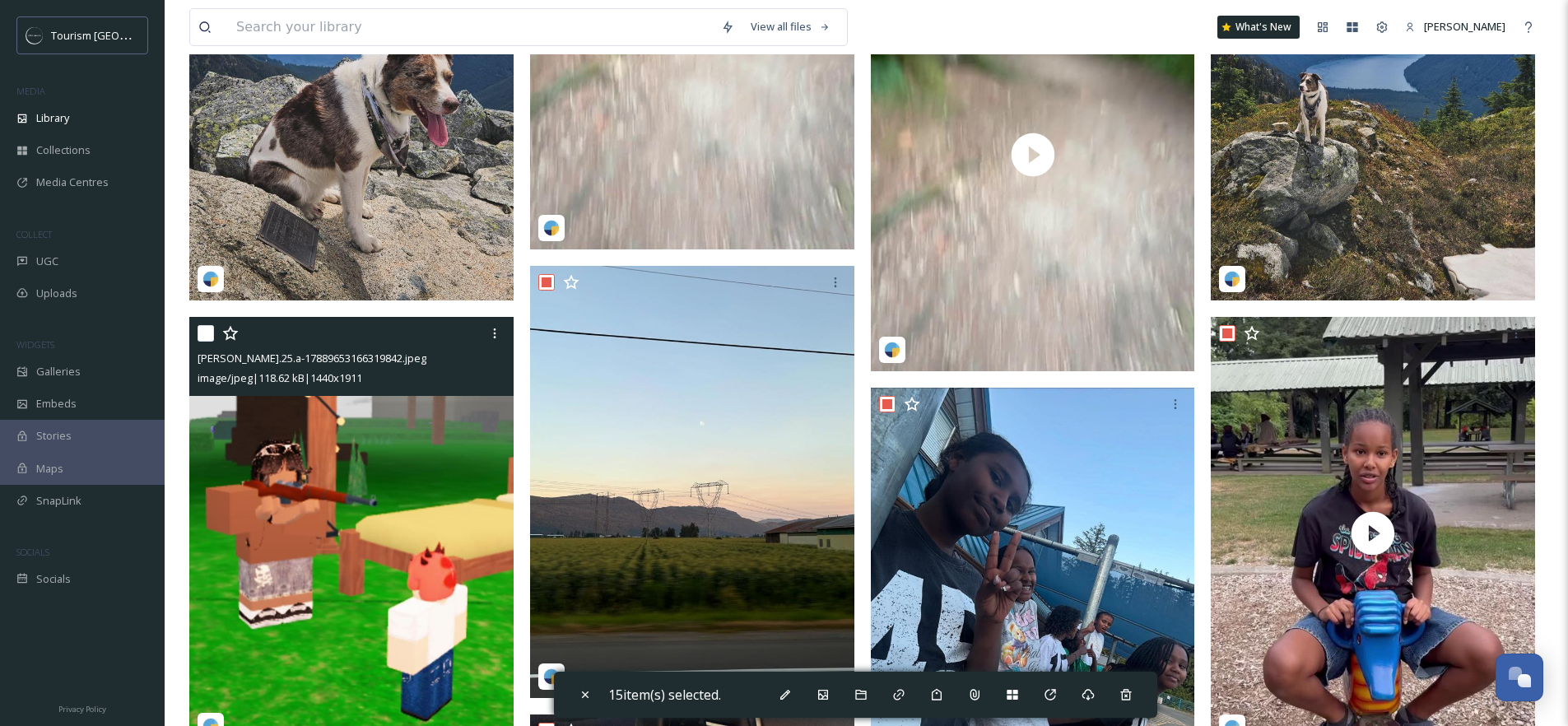
click at [204, 341] on input "checkbox" at bounding box center [205, 333] width 16 height 16
checkbox input "true"
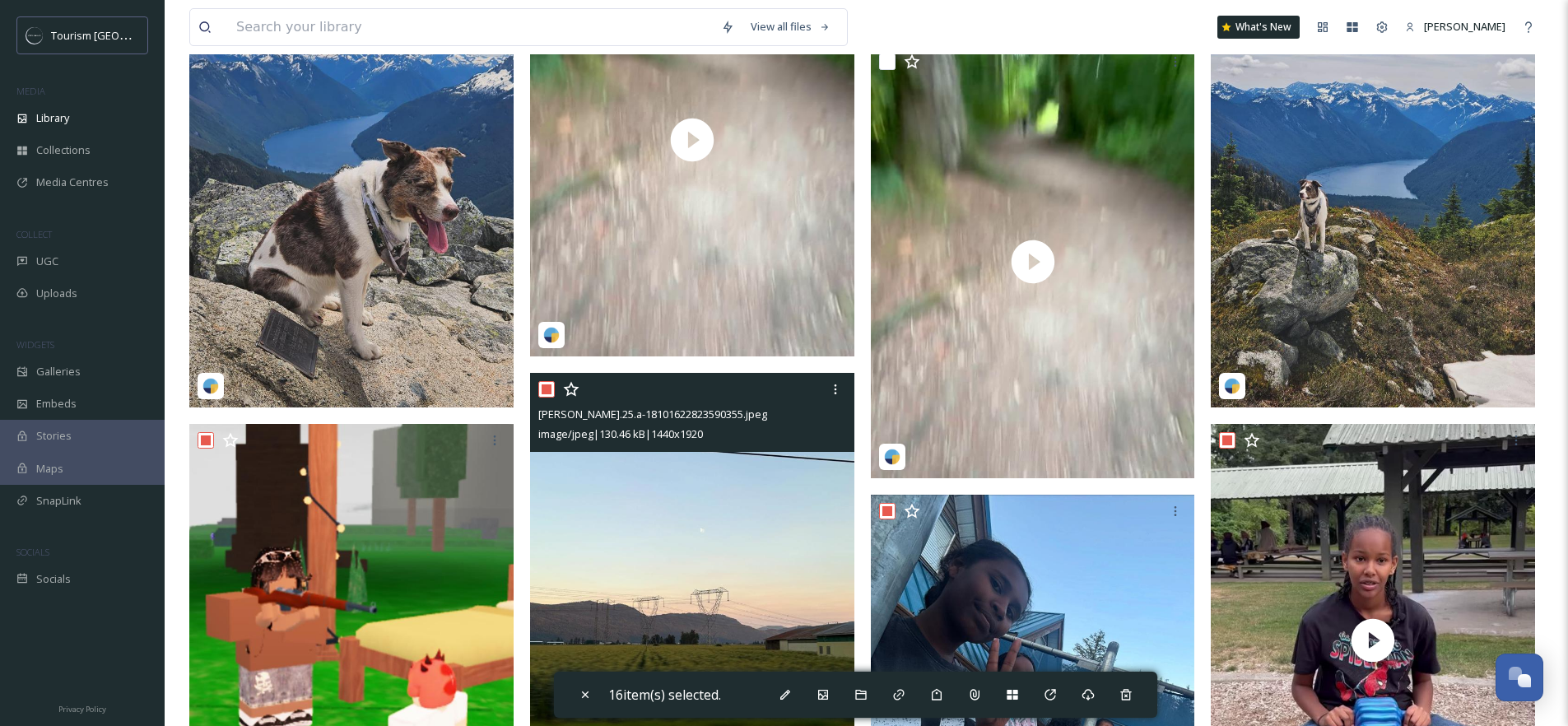
scroll to position [3869, 0]
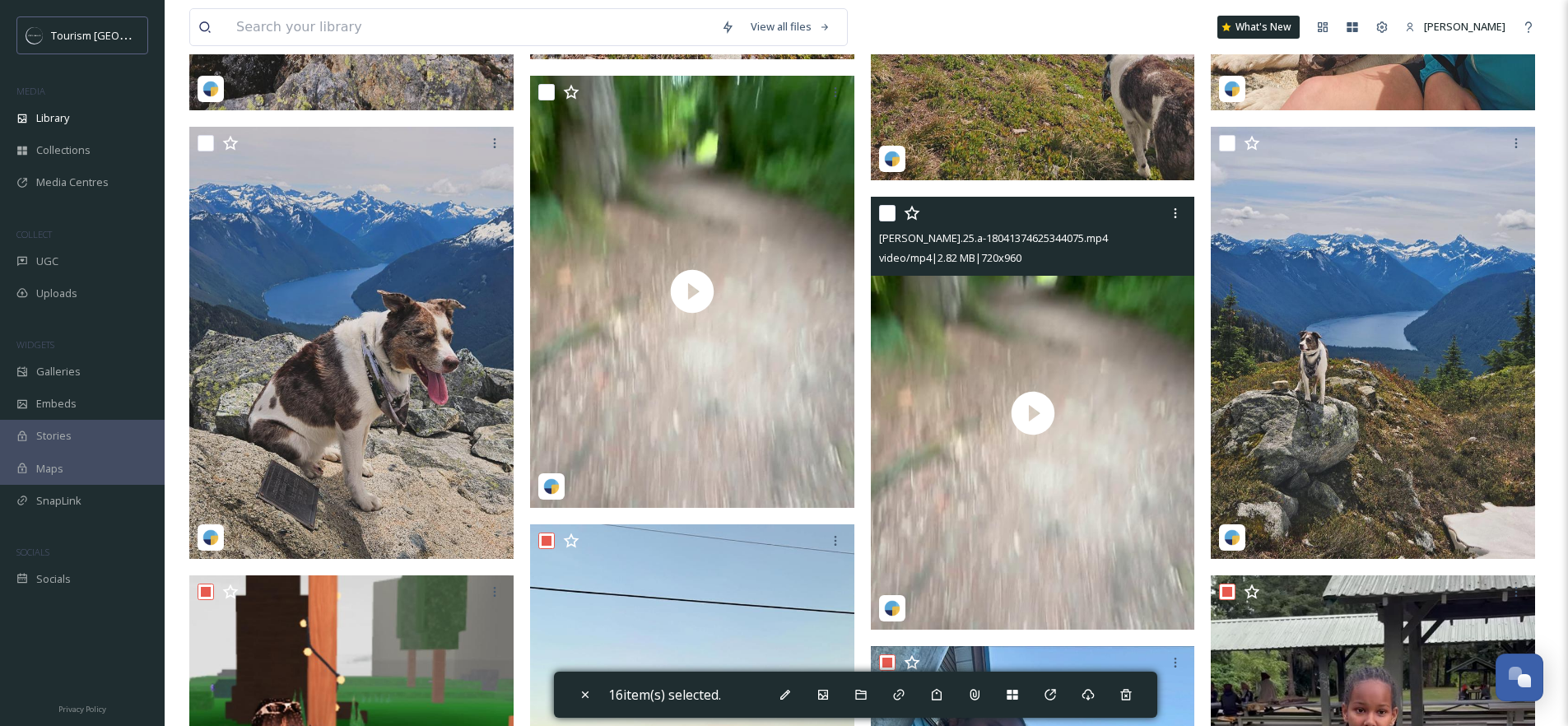
click at [882, 221] on input "checkbox" at bounding box center [887, 213] width 16 height 16
checkbox input "true"
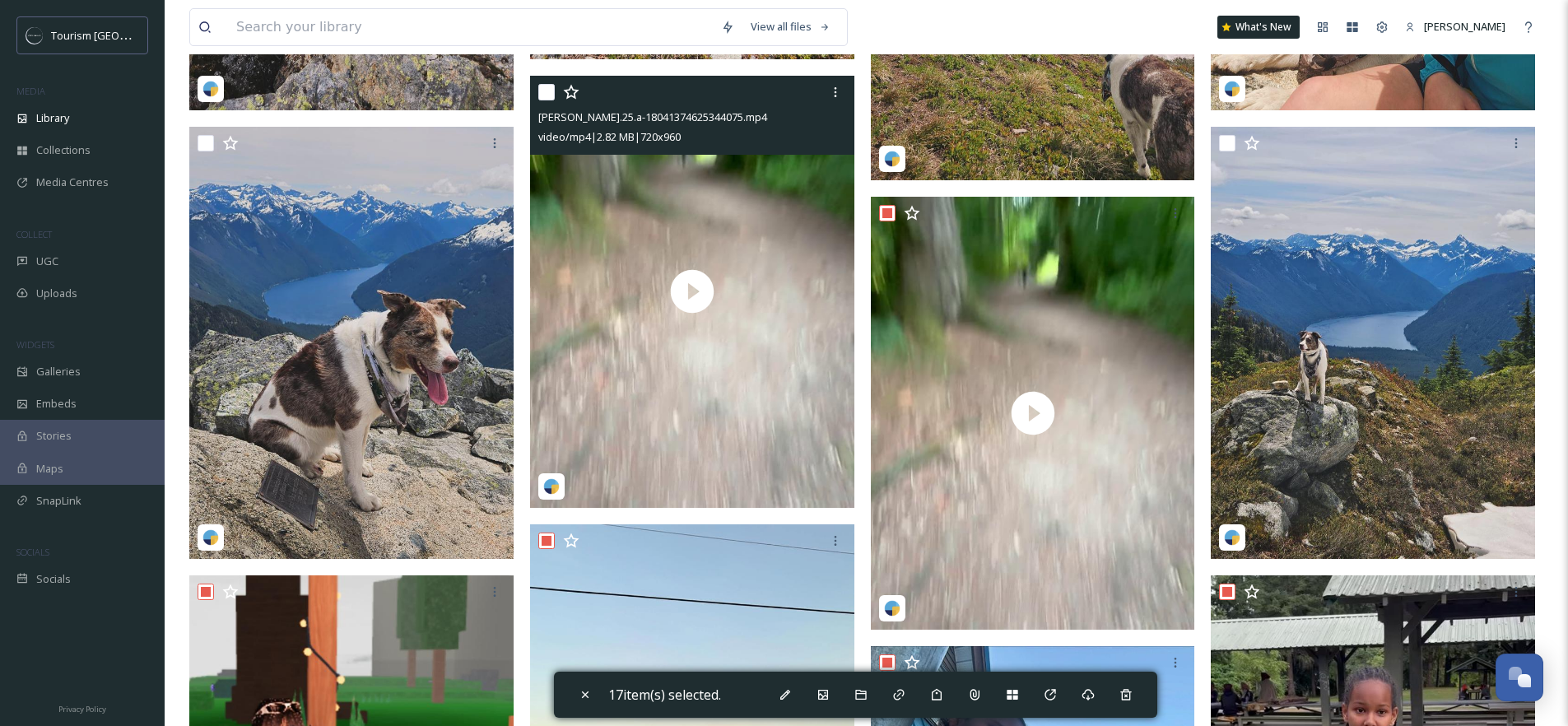
click at [544, 101] on input "checkbox" at bounding box center [545, 91] width 16 height 16
checkbox input "true"
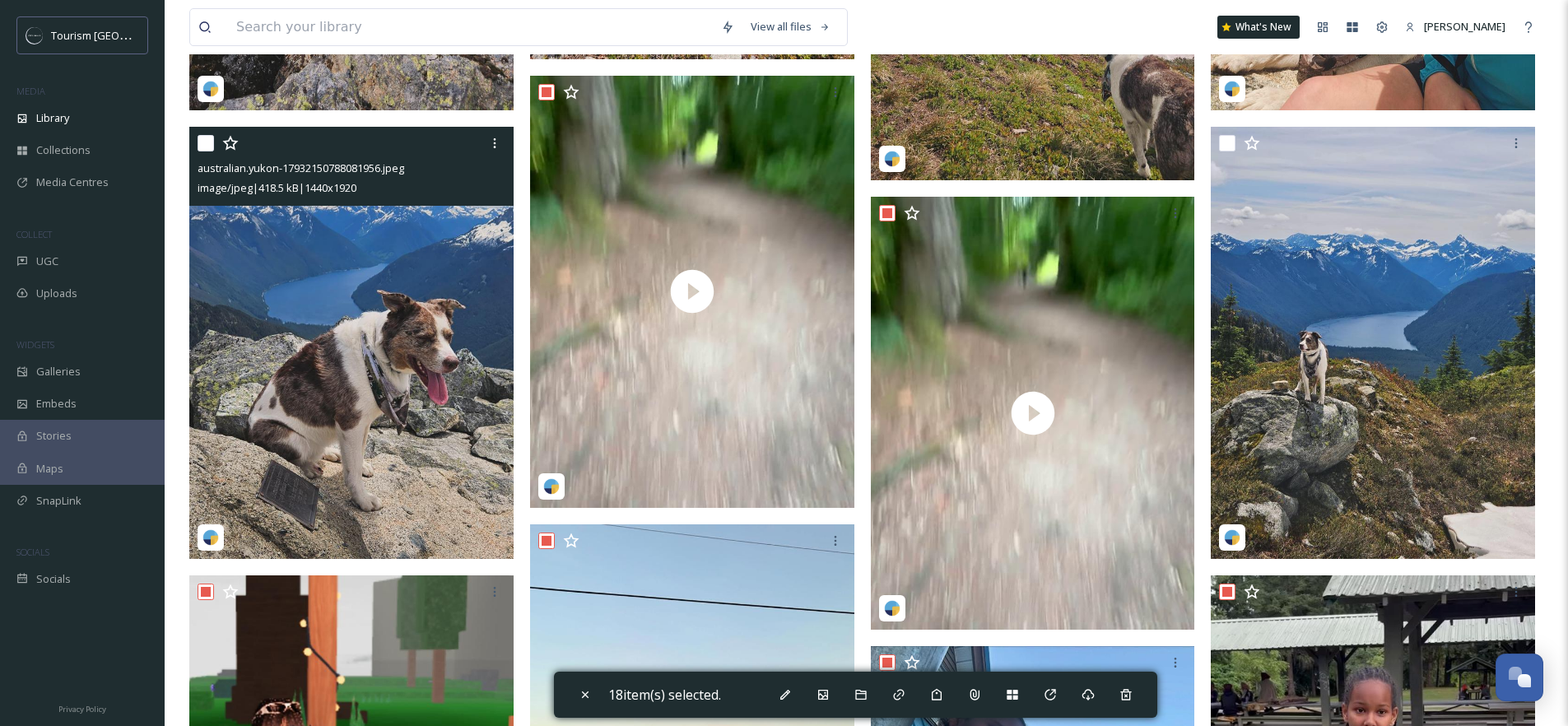
click at [205, 150] on input "checkbox" at bounding box center [205, 143] width 16 height 16
checkbox input "true"
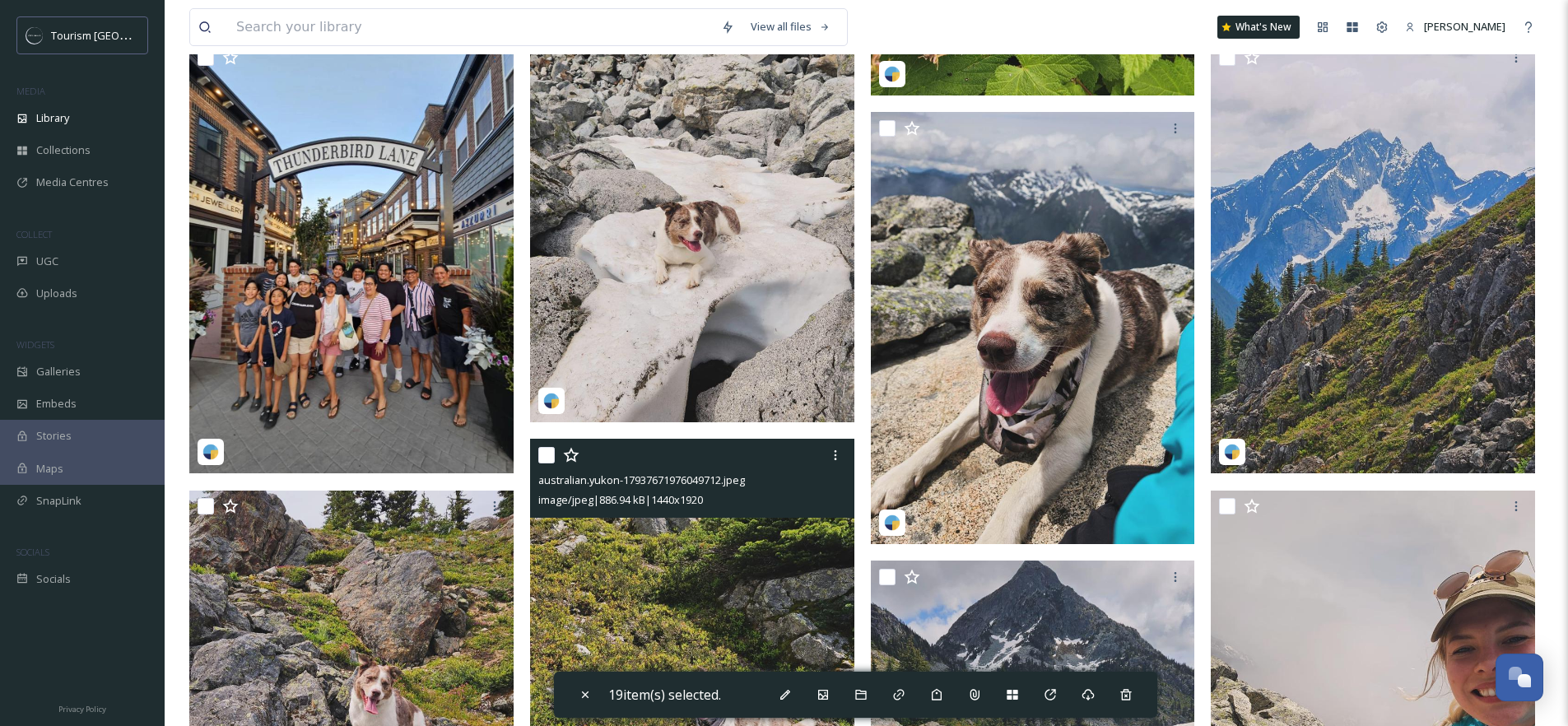
scroll to position [2834, 0]
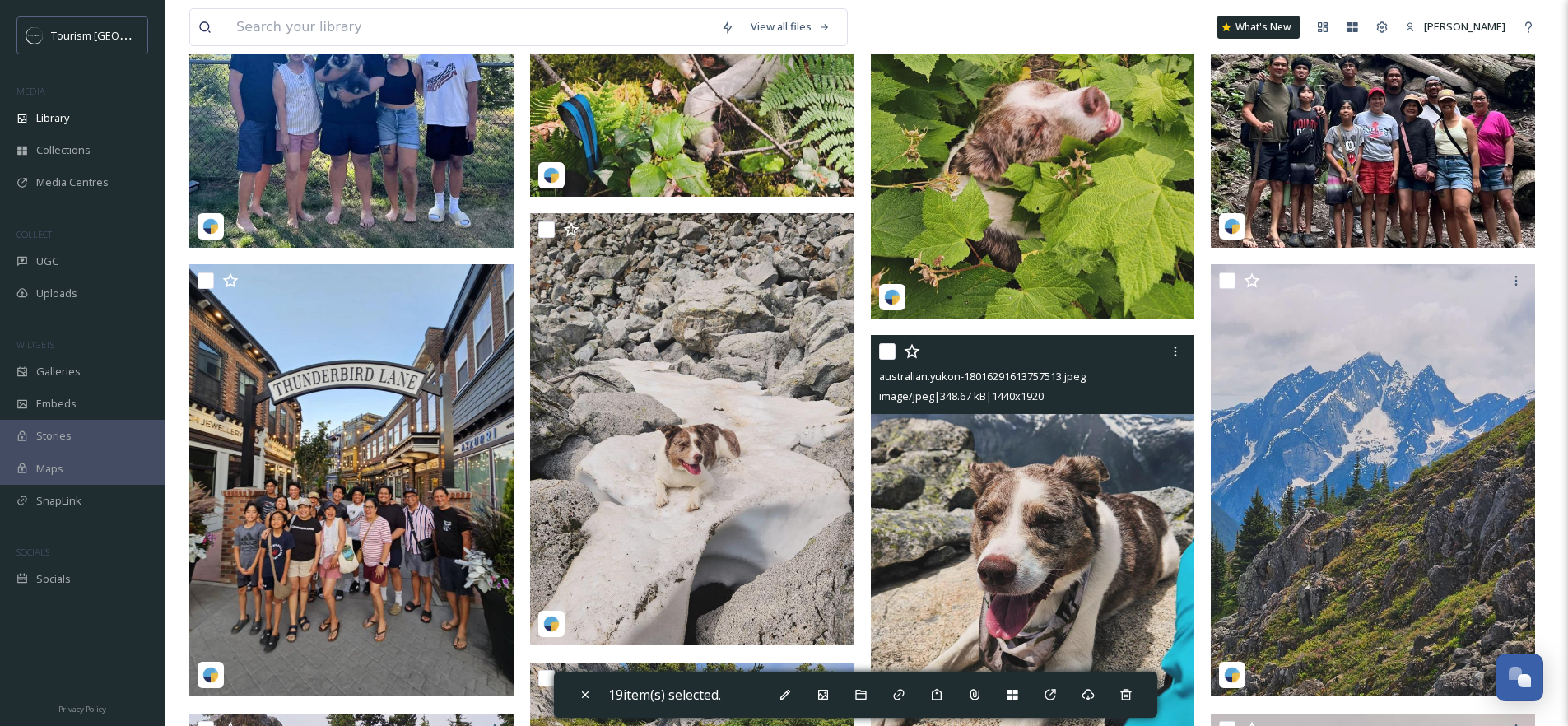
click at [887, 359] on input "checkbox" at bounding box center [887, 351] width 16 height 16
checkbox input "true"
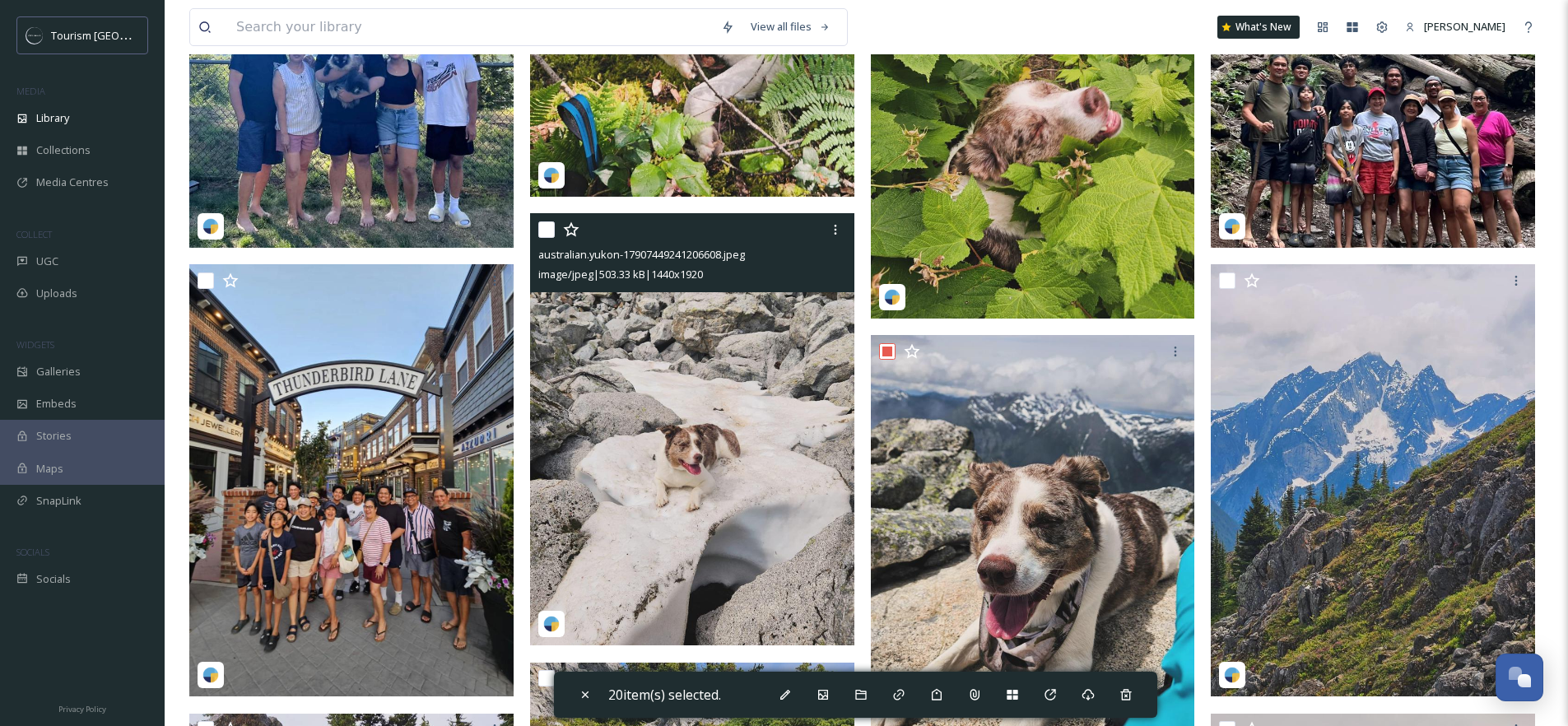
click at [550, 238] on input "checkbox" at bounding box center [545, 229] width 16 height 16
checkbox input "true"
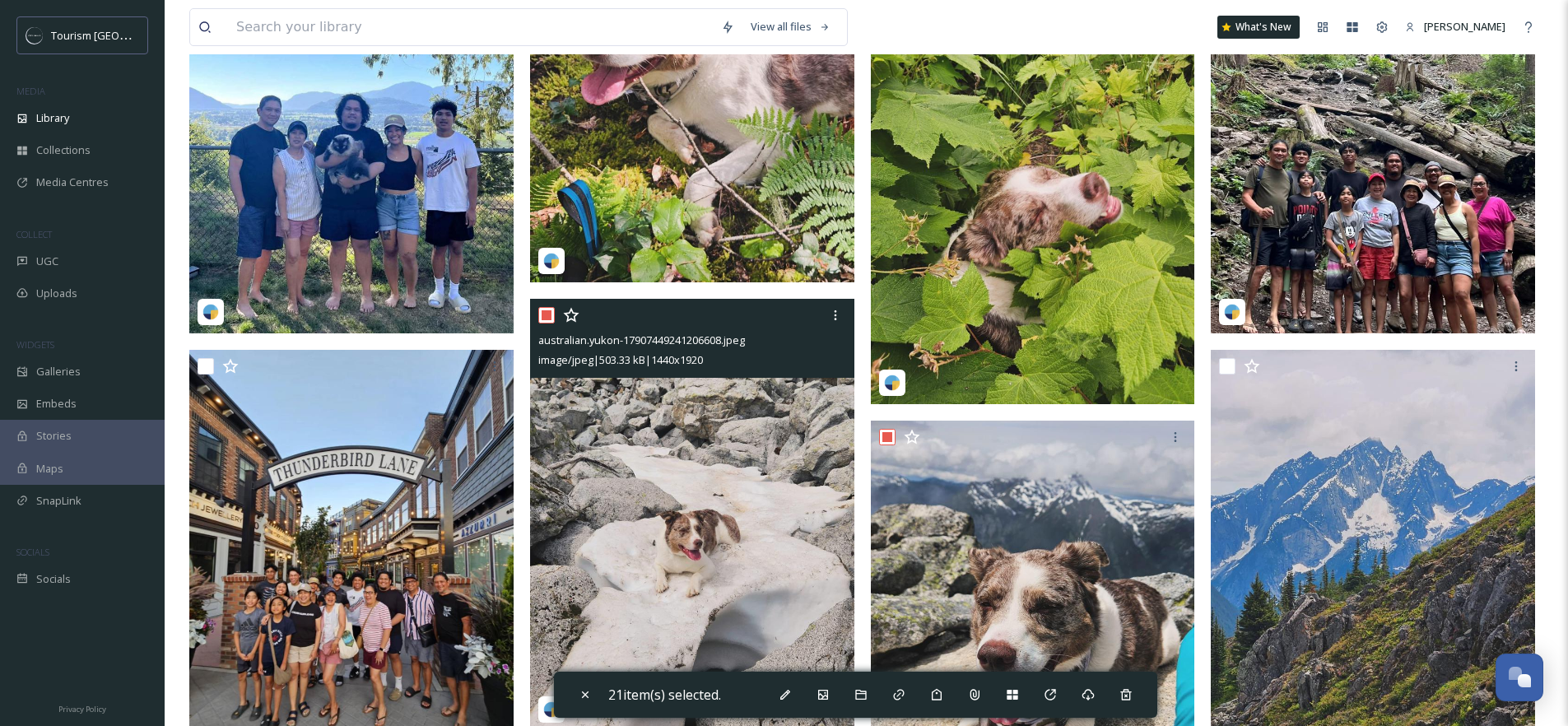
scroll to position [2517, 0]
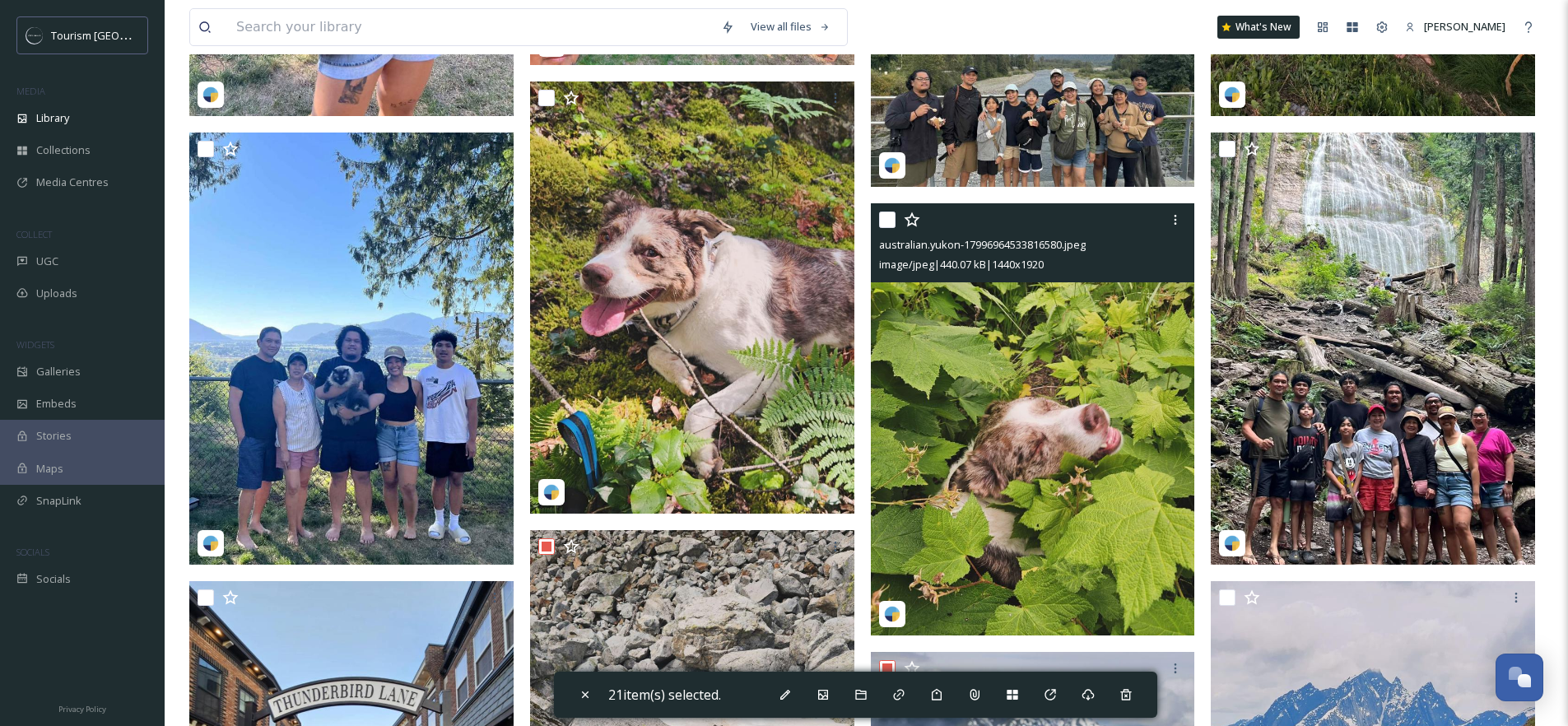
click at [887, 226] on input "checkbox" at bounding box center [887, 220] width 16 height 16
checkbox input "true"
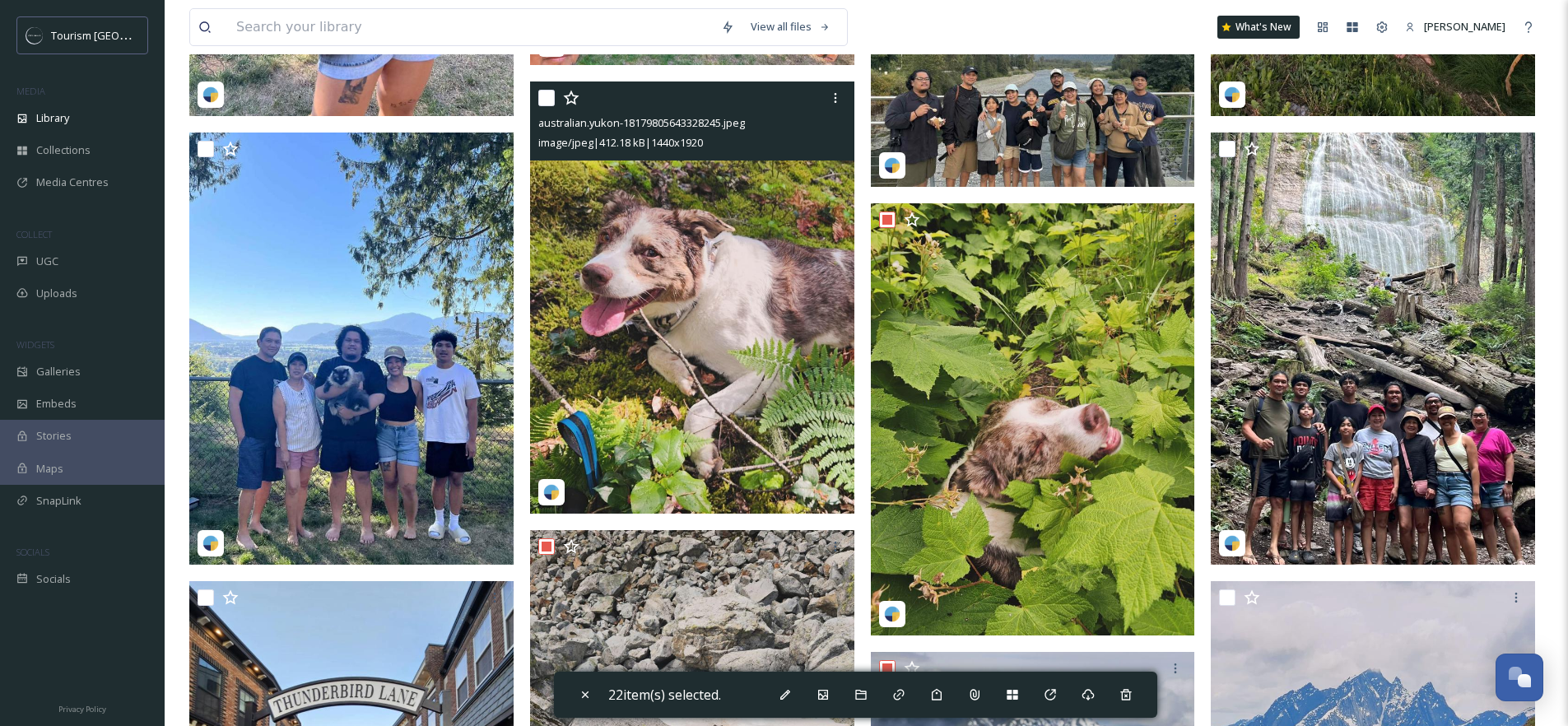
click at [545, 106] on input "checkbox" at bounding box center [545, 97] width 16 height 16
checkbox input "true"
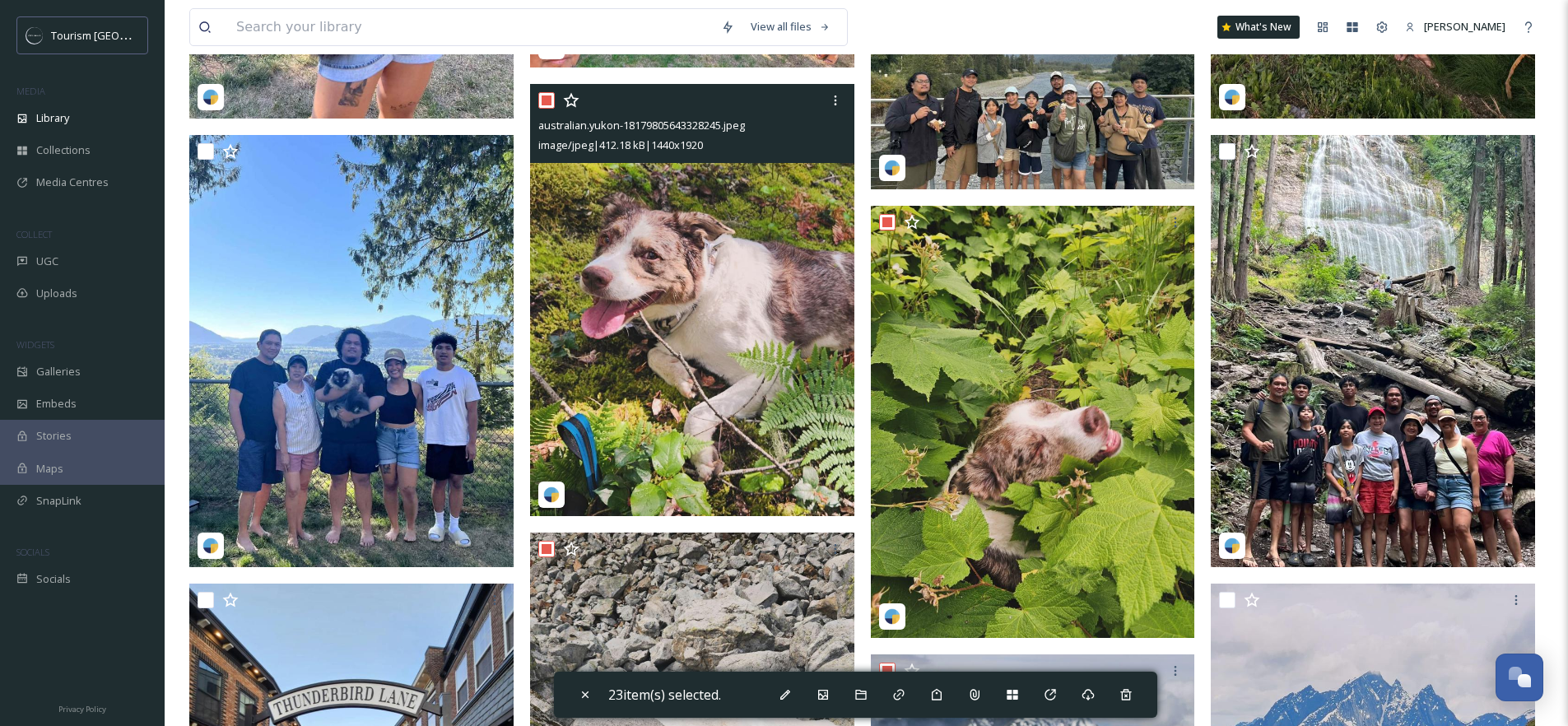
scroll to position [2513, 0]
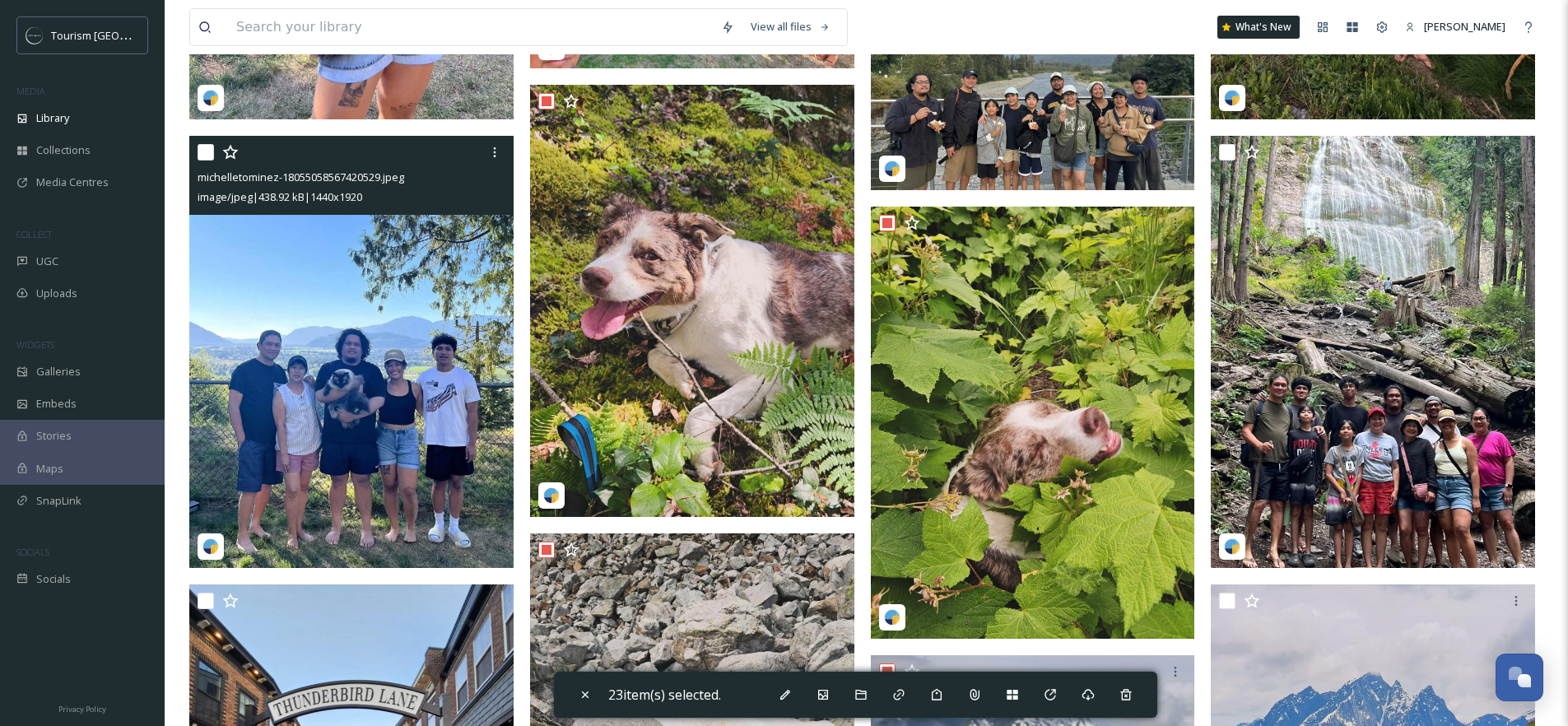
click at [211, 161] on input "checkbox" at bounding box center [205, 152] width 16 height 16
checkbox input "true"
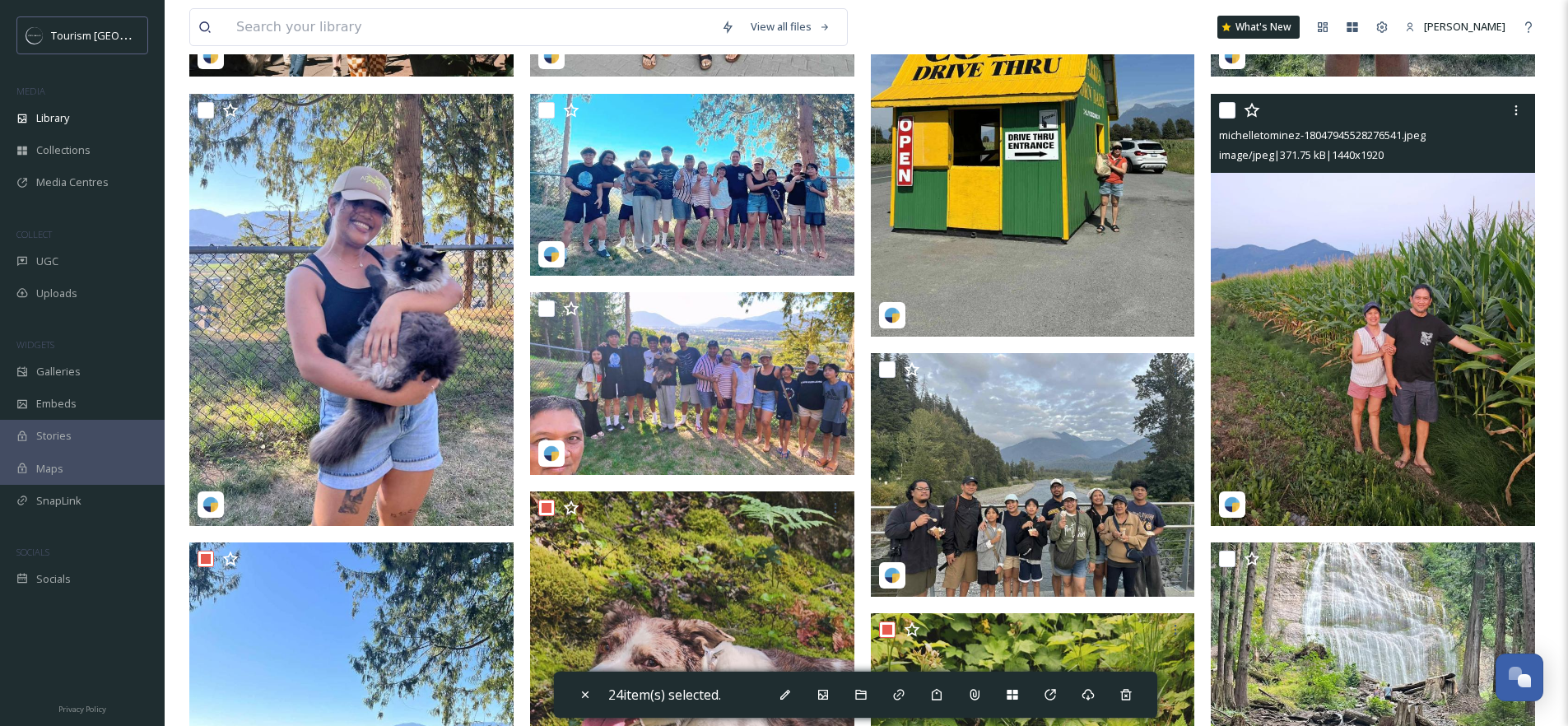
scroll to position [2082, 0]
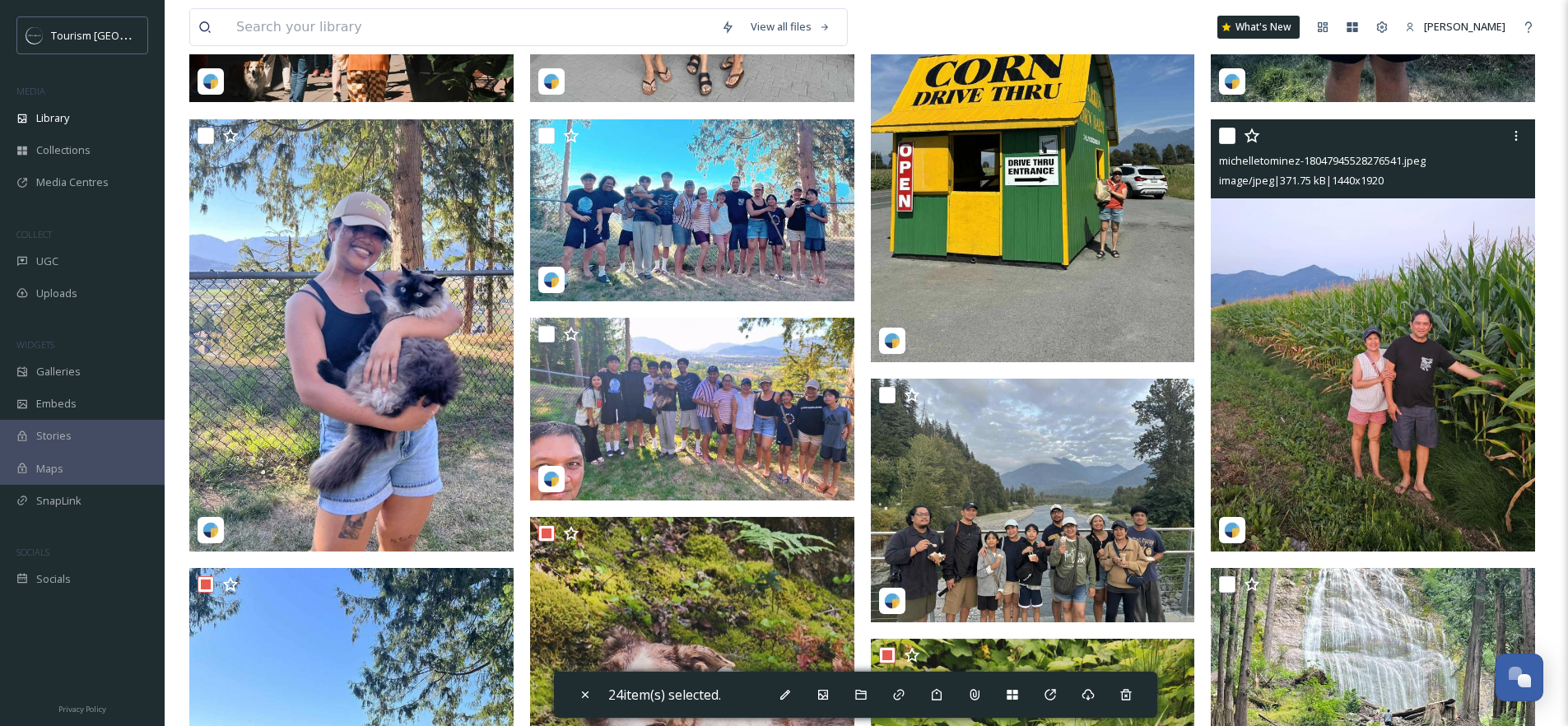
click at [1223, 144] on input "checkbox" at bounding box center [1226, 135] width 16 height 16
checkbox input "true"
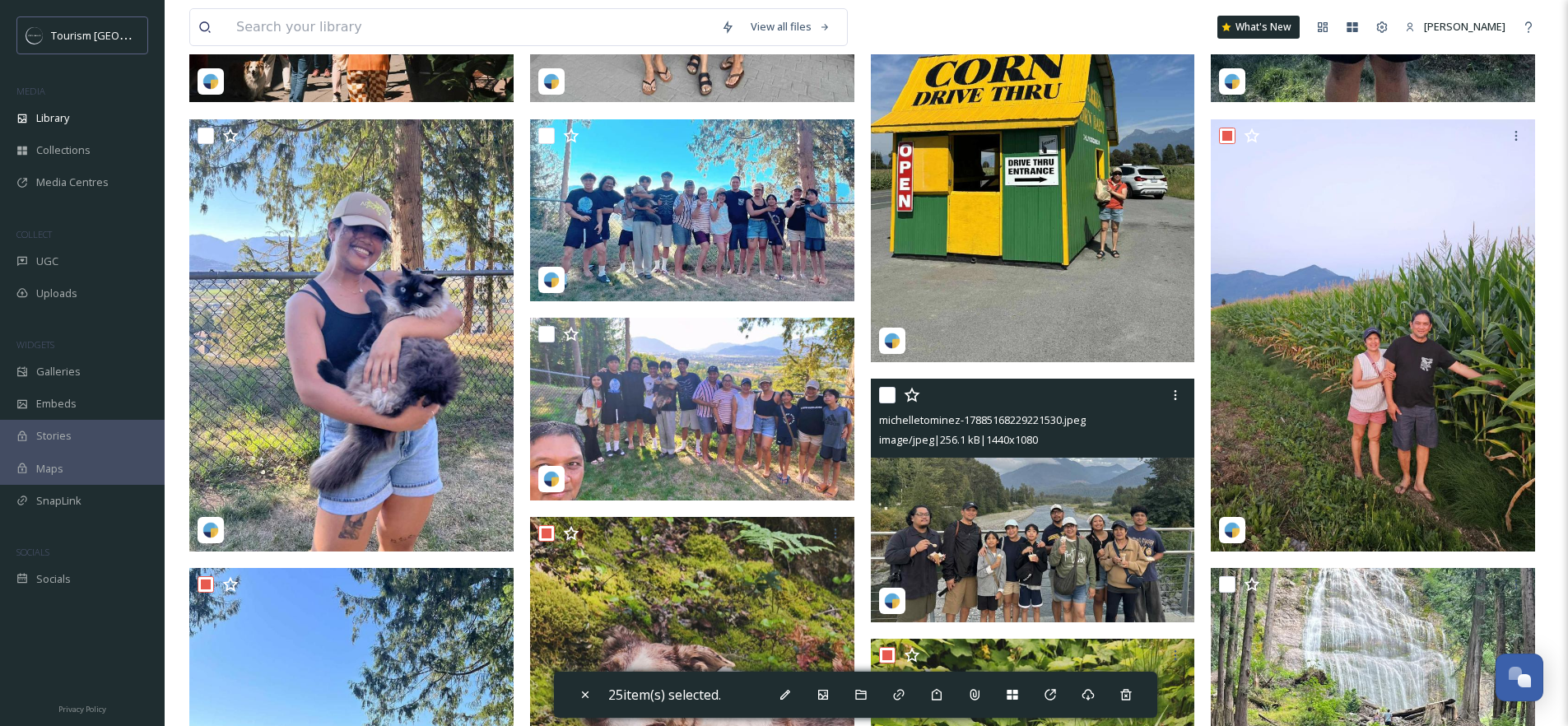
click at [881, 403] on input "checkbox" at bounding box center [887, 394] width 16 height 16
checkbox input "true"
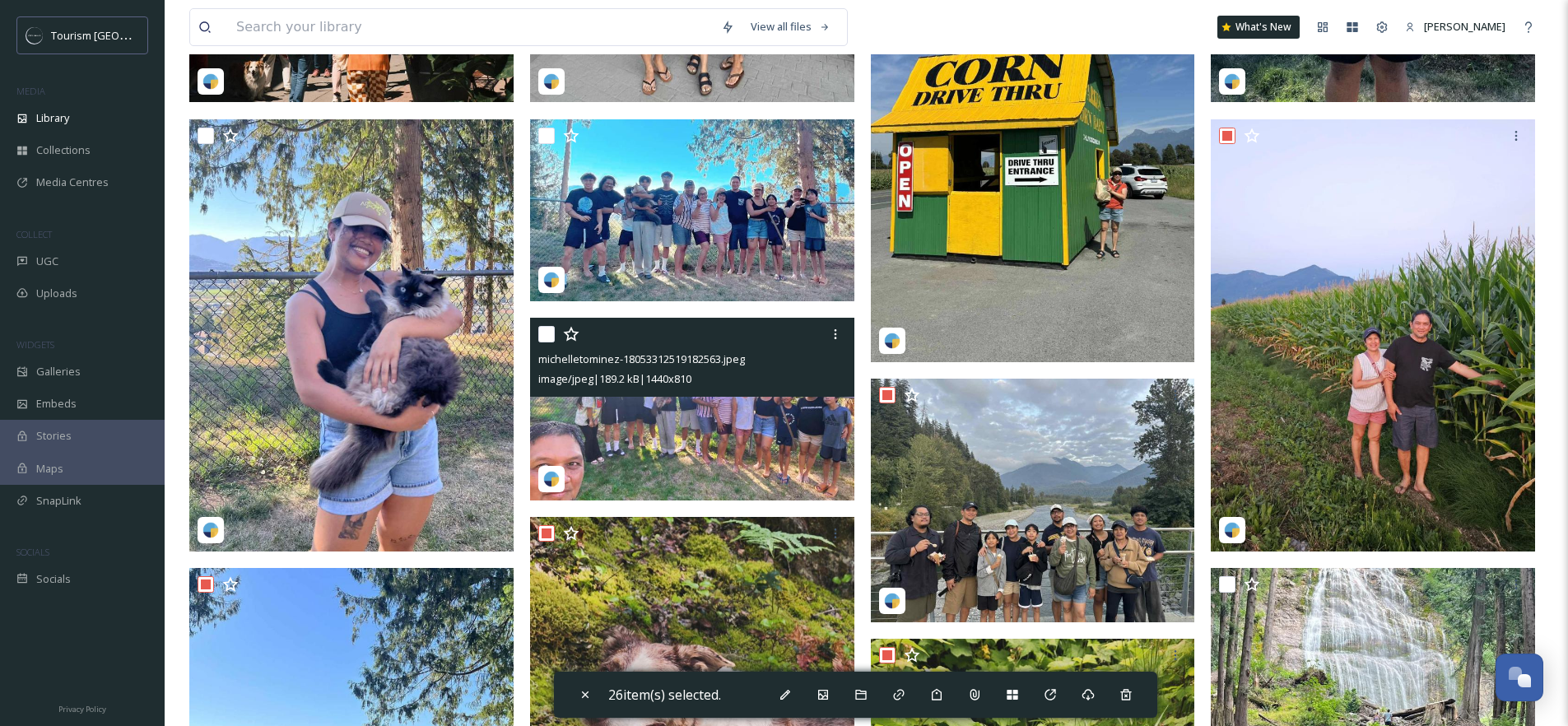
click at [551, 342] on input "checkbox" at bounding box center [545, 334] width 16 height 16
checkbox input "true"
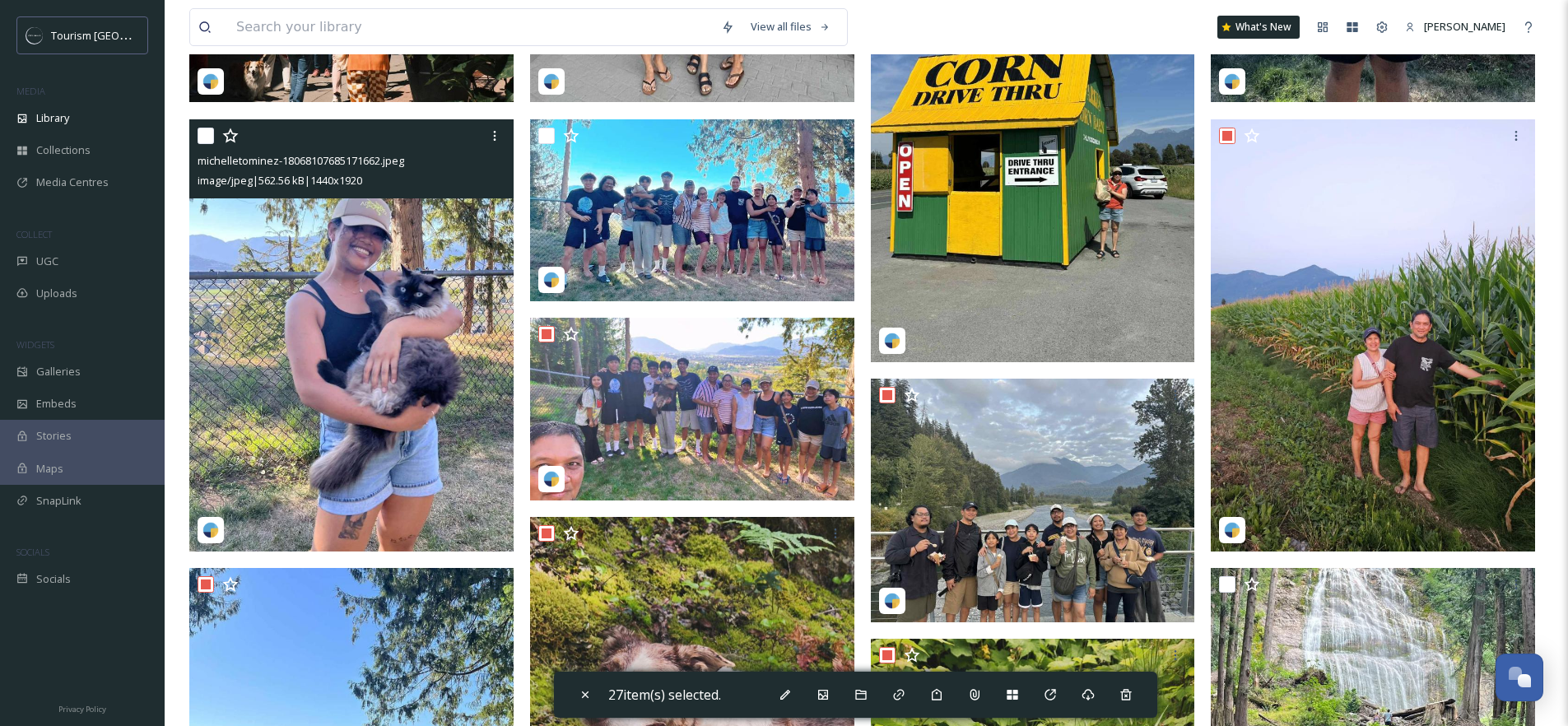
click at [214, 150] on div at bounding box center [354, 135] width 312 height 29
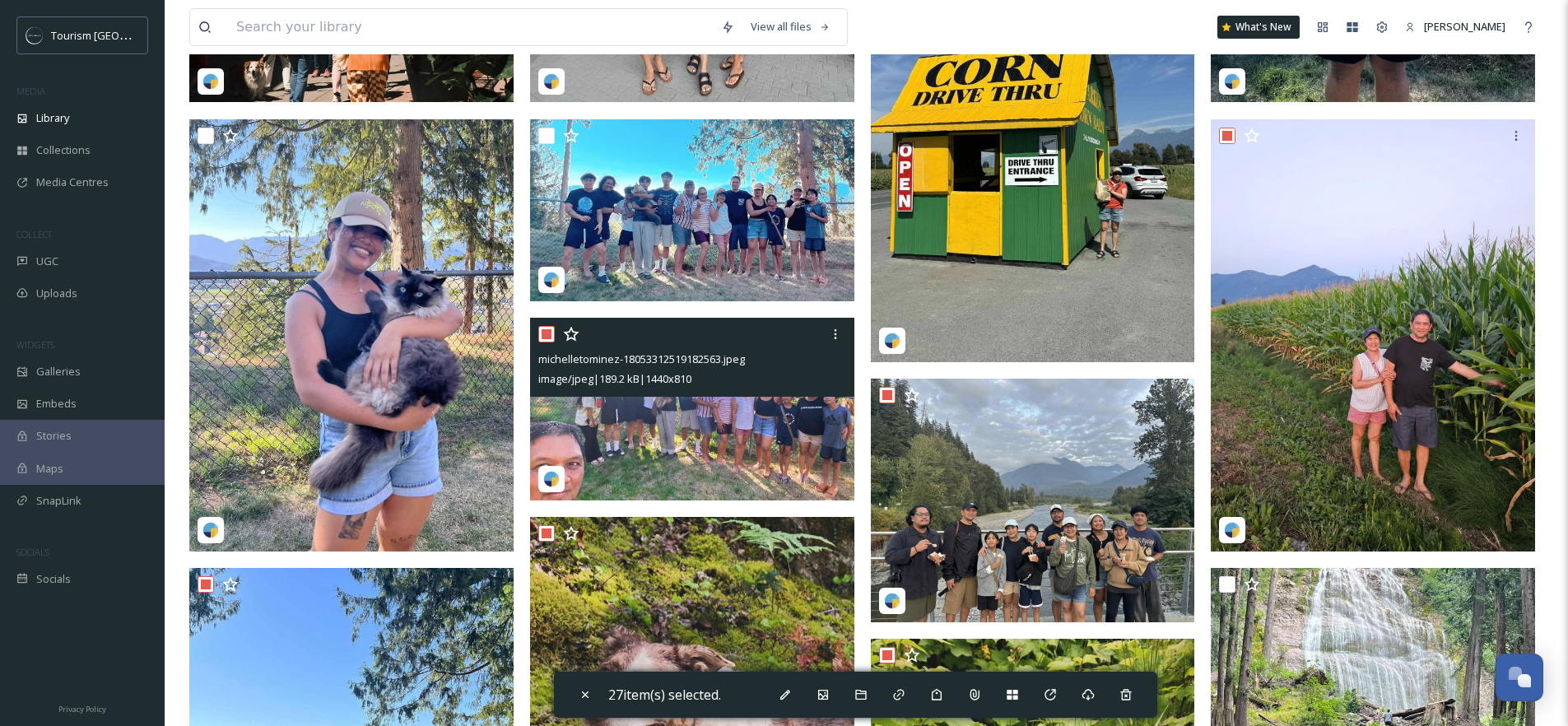
scroll to position [2056, 0]
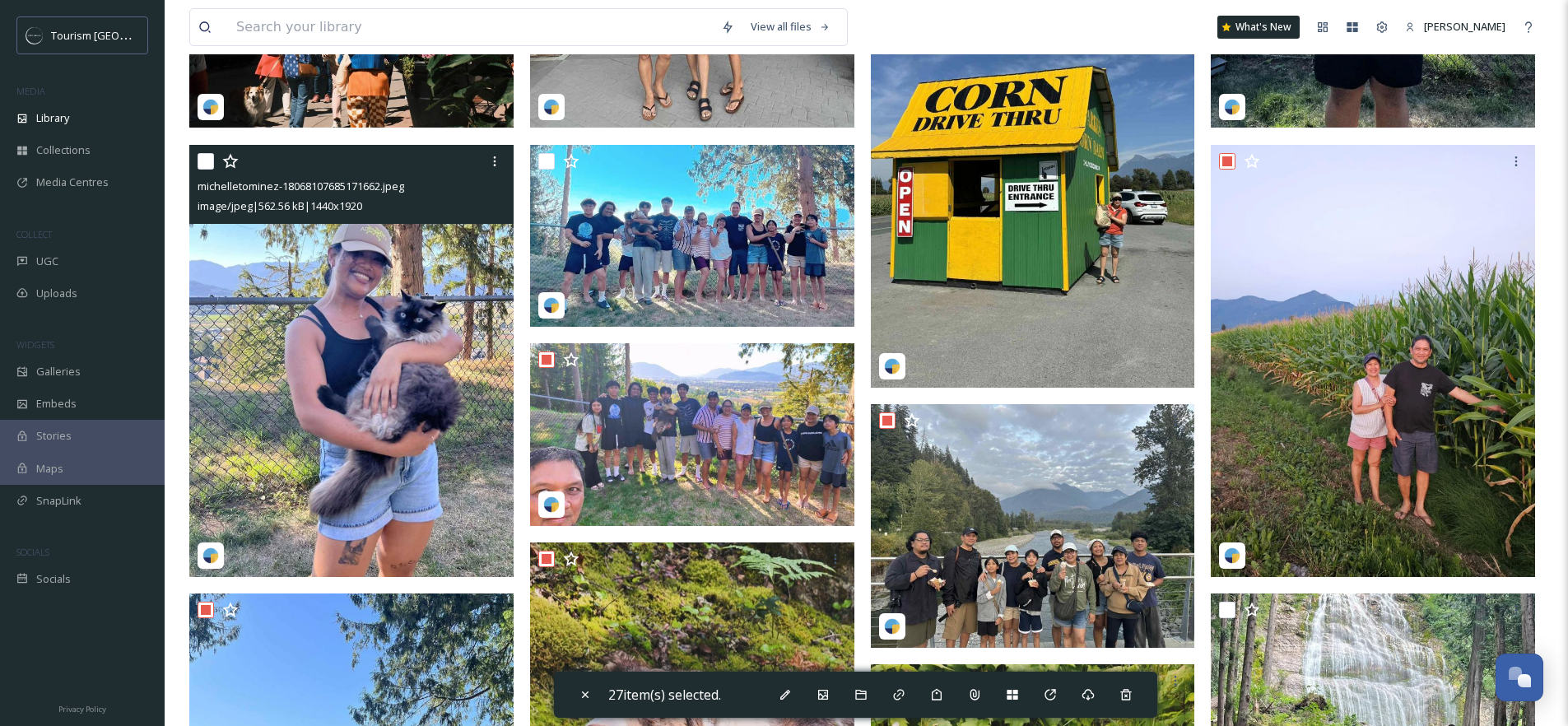
click at [204, 169] on input "checkbox" at bounding box center [205, 161] width 16 height 16
checkbox input "true"
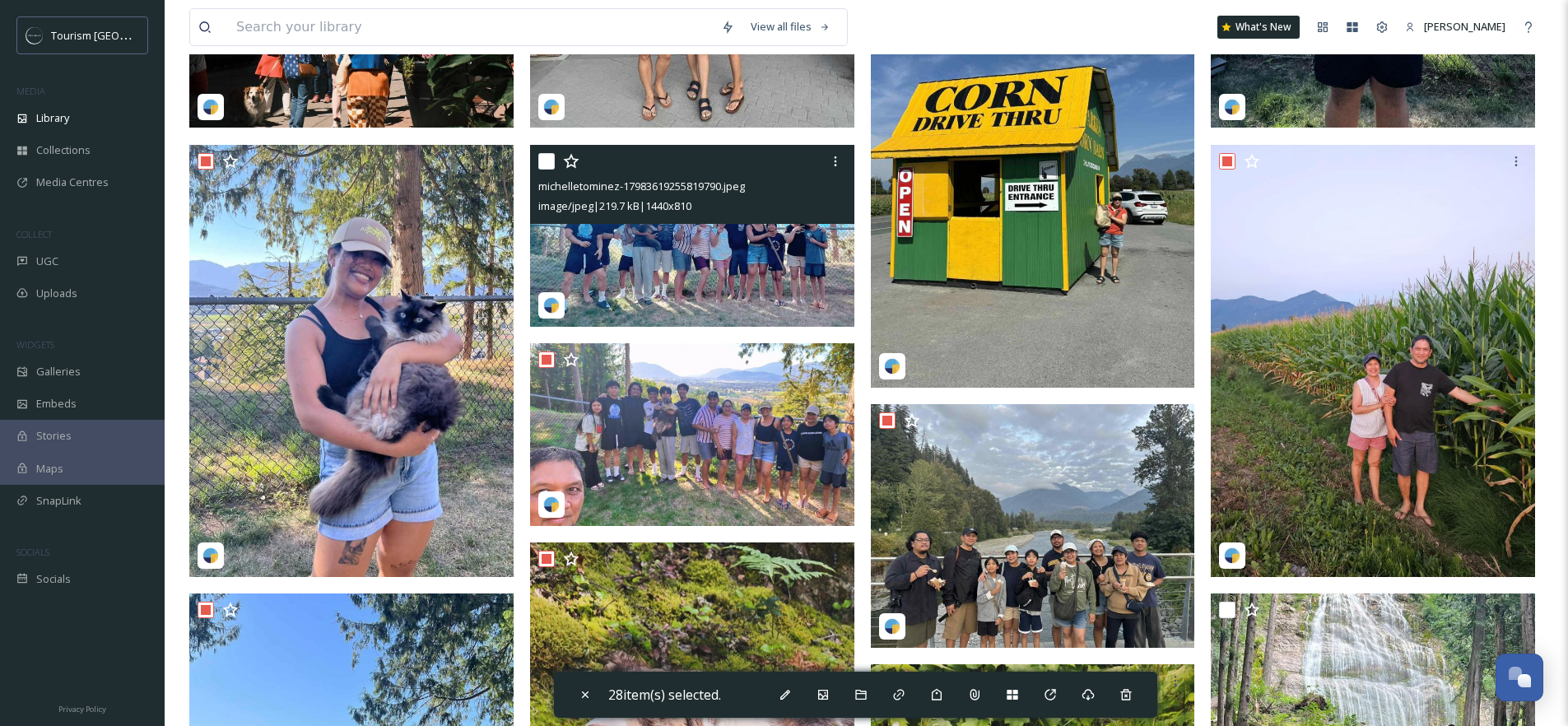
click at [553, 169] on input "checkbox" at bounding box center [545, 161] width 16 height 16
checkbox input "true"
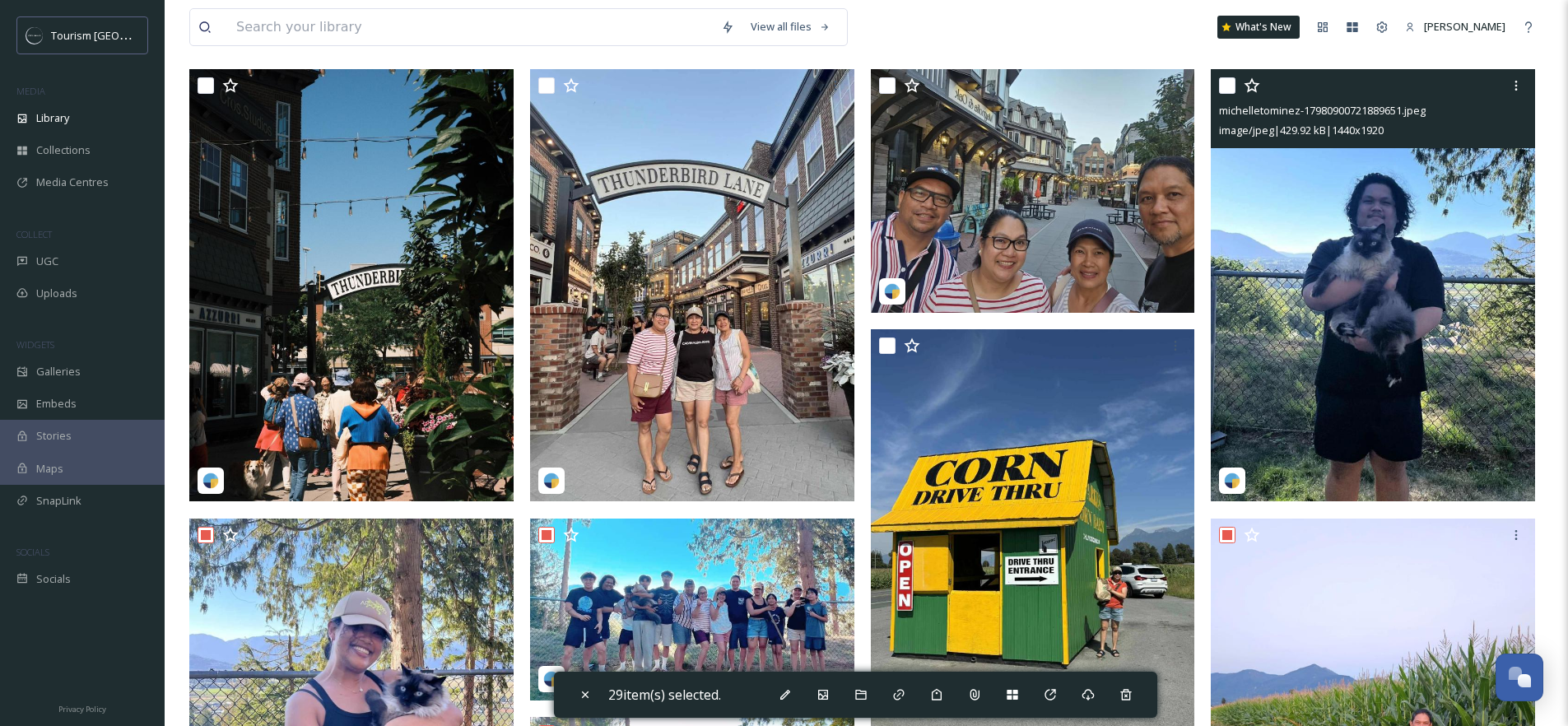
scroll to position [1682, 0]
click at [1231, 95] on input "checkbox" at bounding box center [1226, 86] width 16 height 16
checkbox input "true"
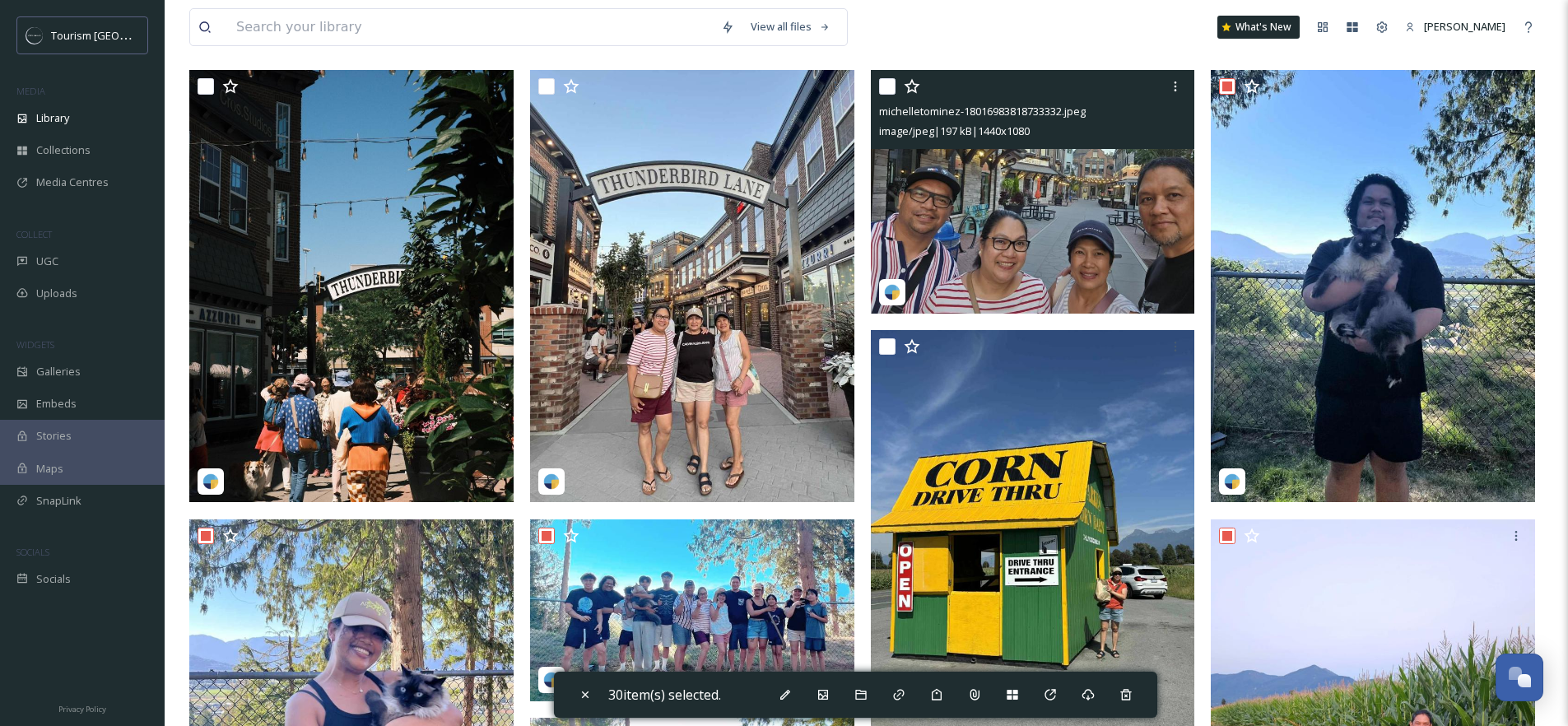
click at [886, 95] on input "checkbox" at bounding box center [887, 86] width 16 height 16
checkbox input "true"
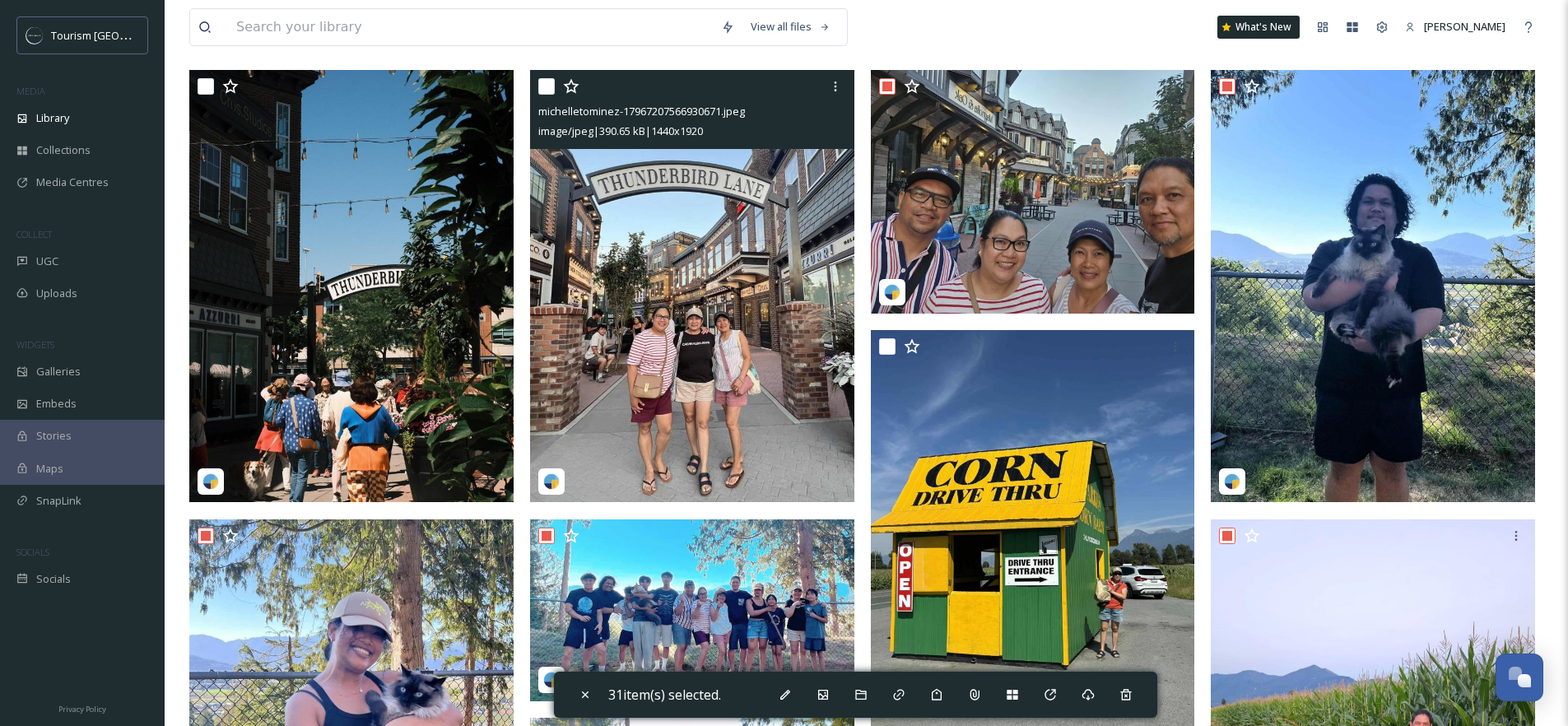
click at [542, 98] on div "michelletominez-17967207566930671.jpeg image/jpeg | 390.65 kB | 1440 x 1920" at bounding box center [692, 109] width 324 height 79
click at [545, 95] on input "checkbox" at bounding box center [545, 86] width 16 height 16
checkbox input "true"
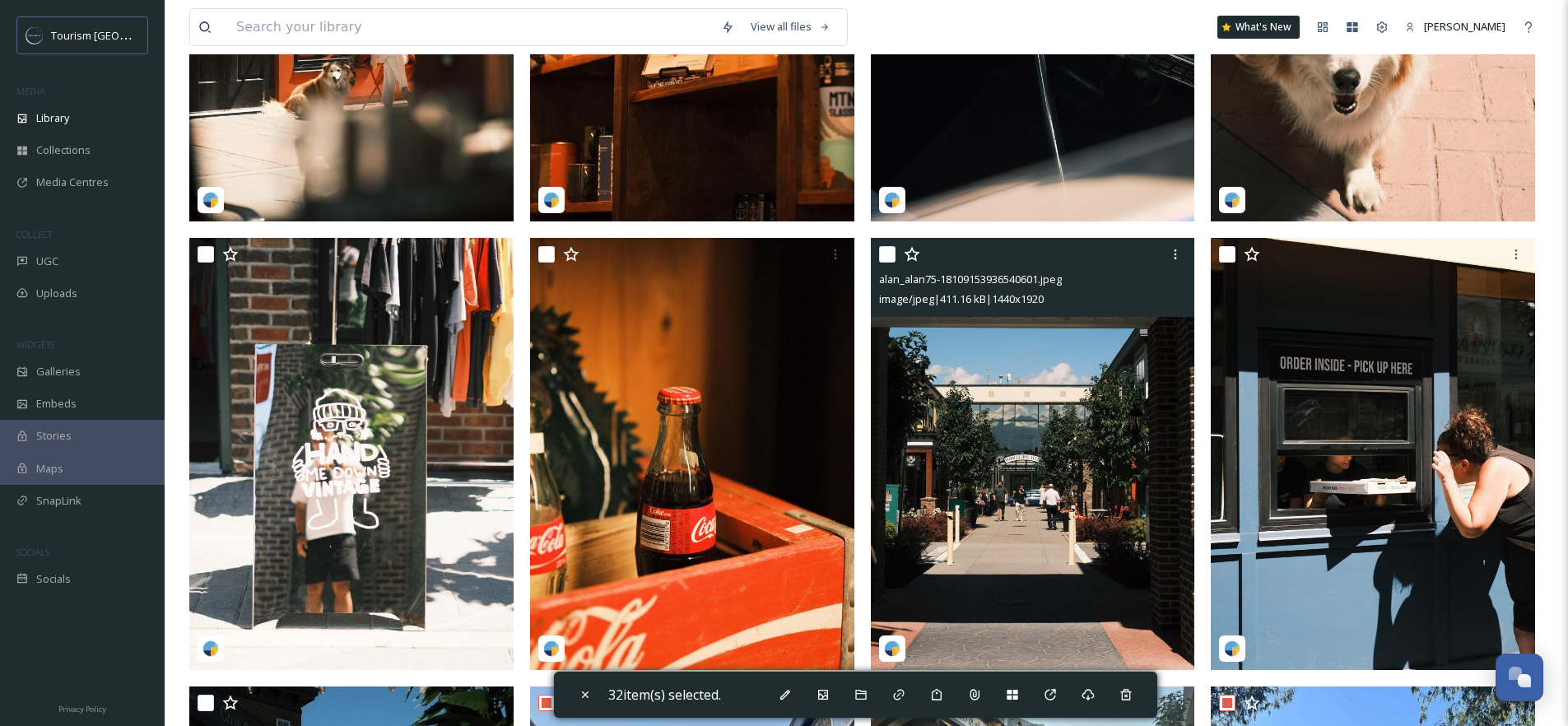
scroll to position [1066, 0]
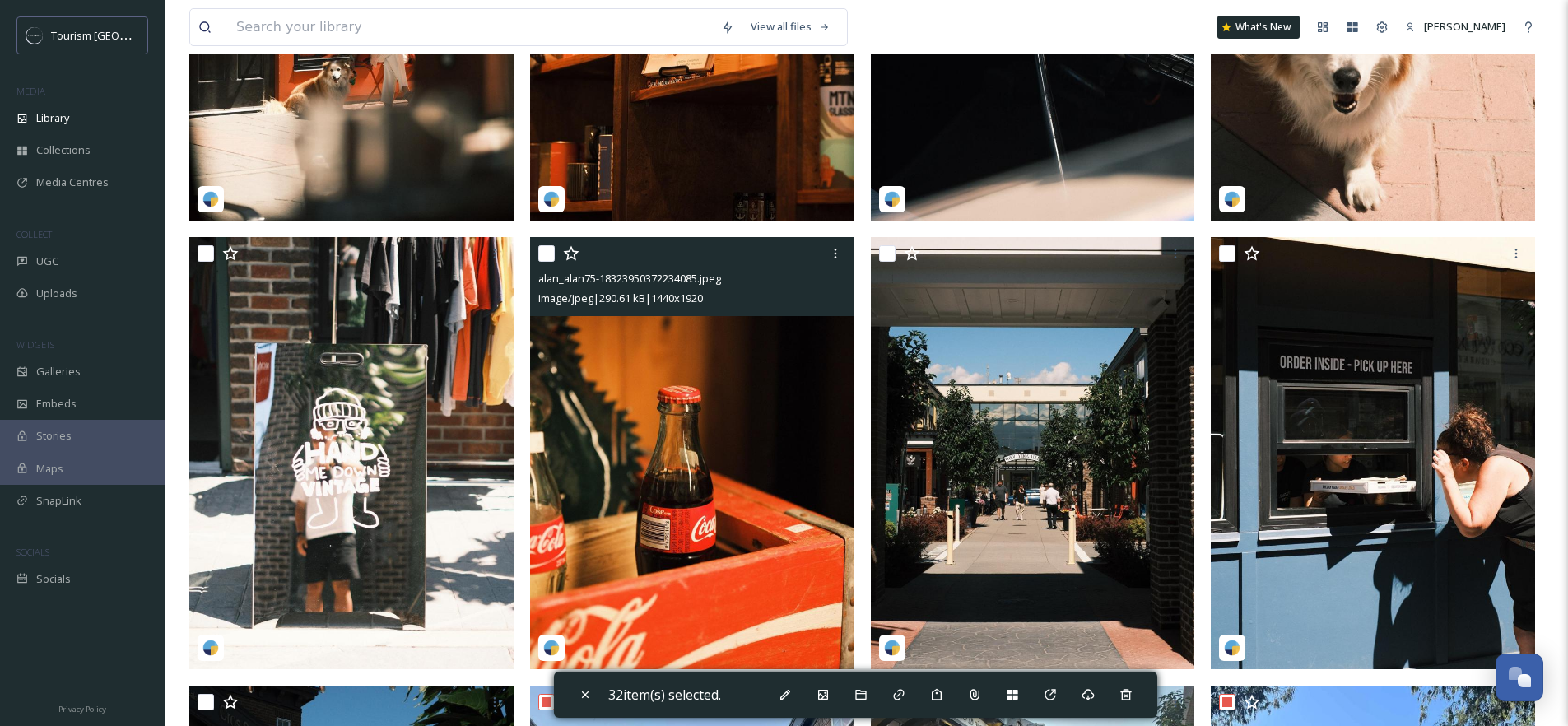
click at [550, 261] on input "checkbox" at bounding box center [545, 253] width 16 height 16
checkbox input "true"
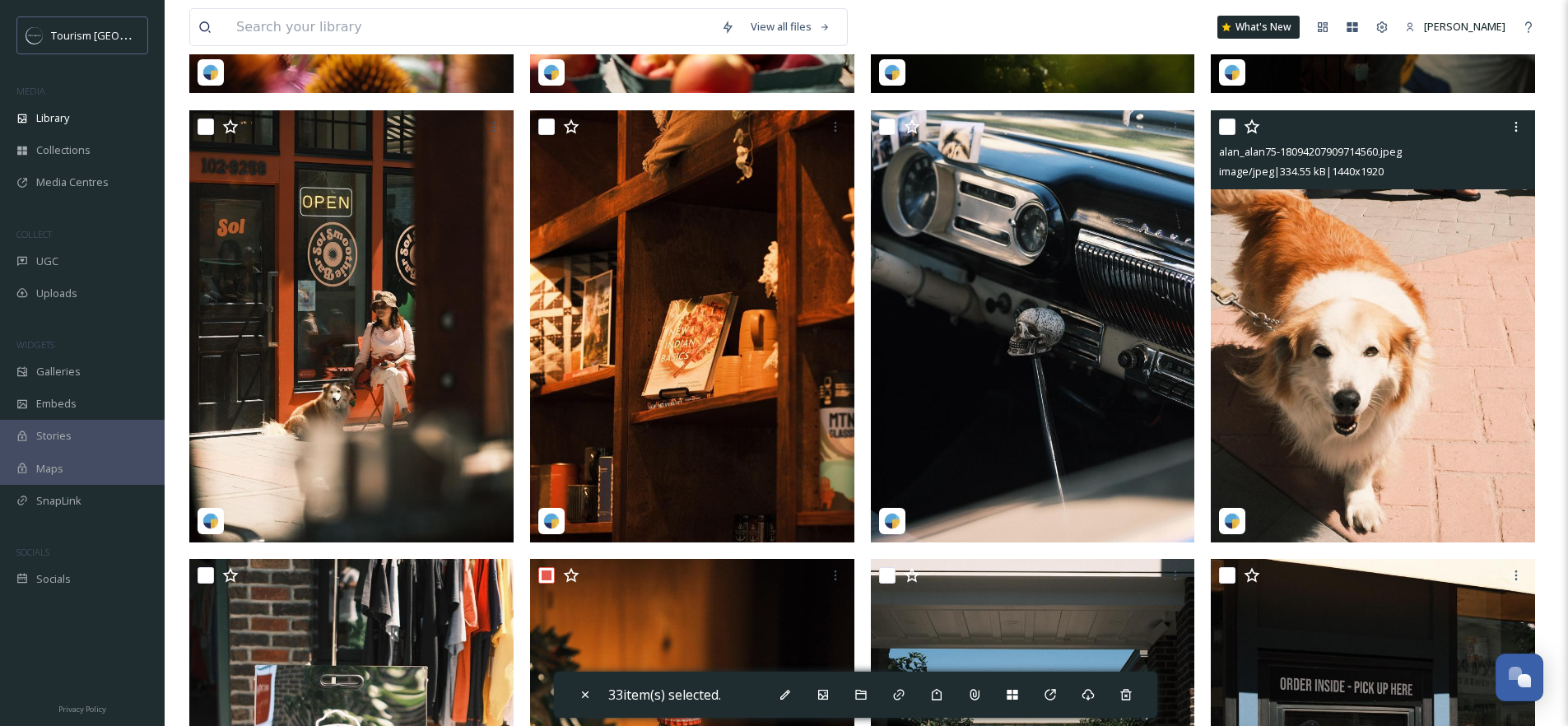
click at [1228, 135] on input "checkbox" at bounding box center [1226, 126] width 16 height 16
checkbox input "true"
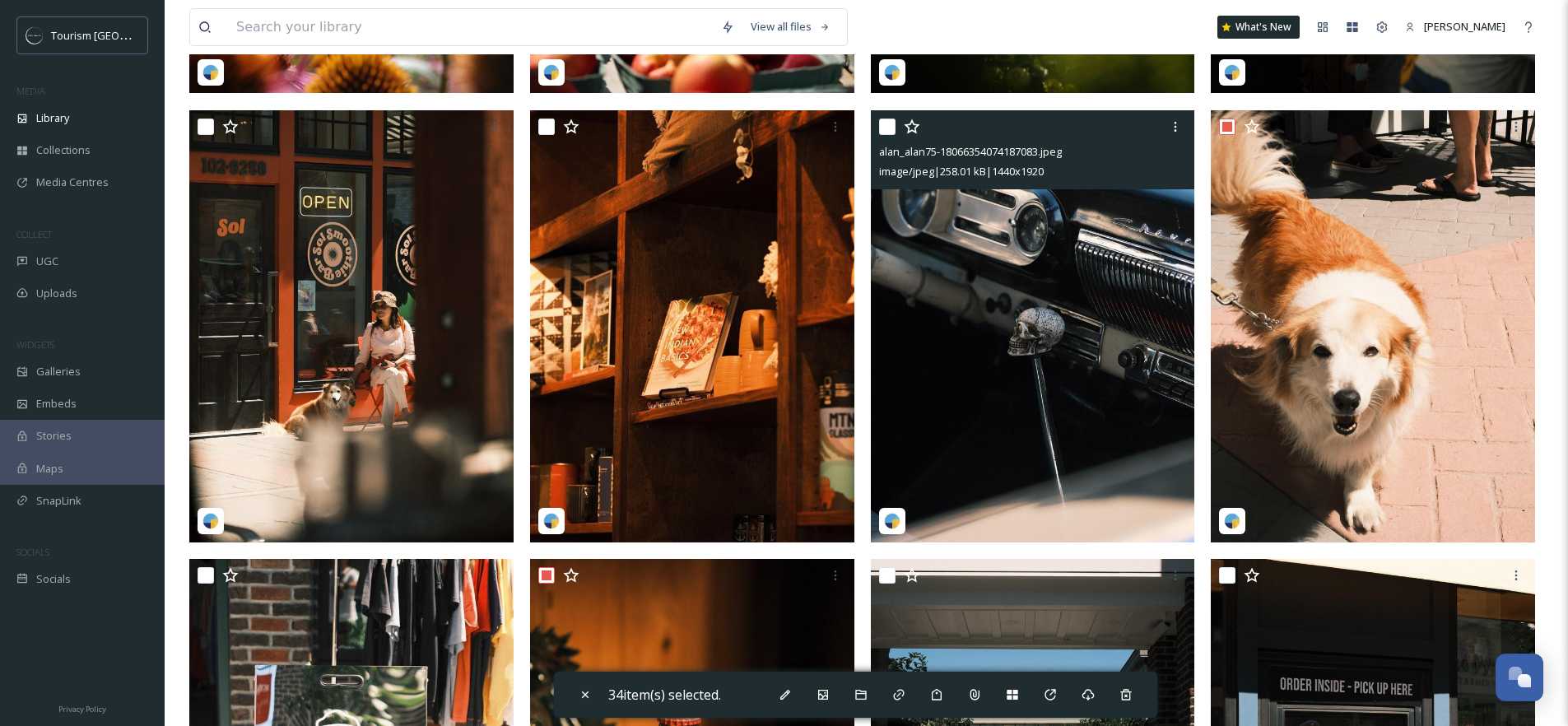
click at [887, 135] on input "checkbox" at bounding box center [887, 126] width 16 height 16
checkbox input "true"
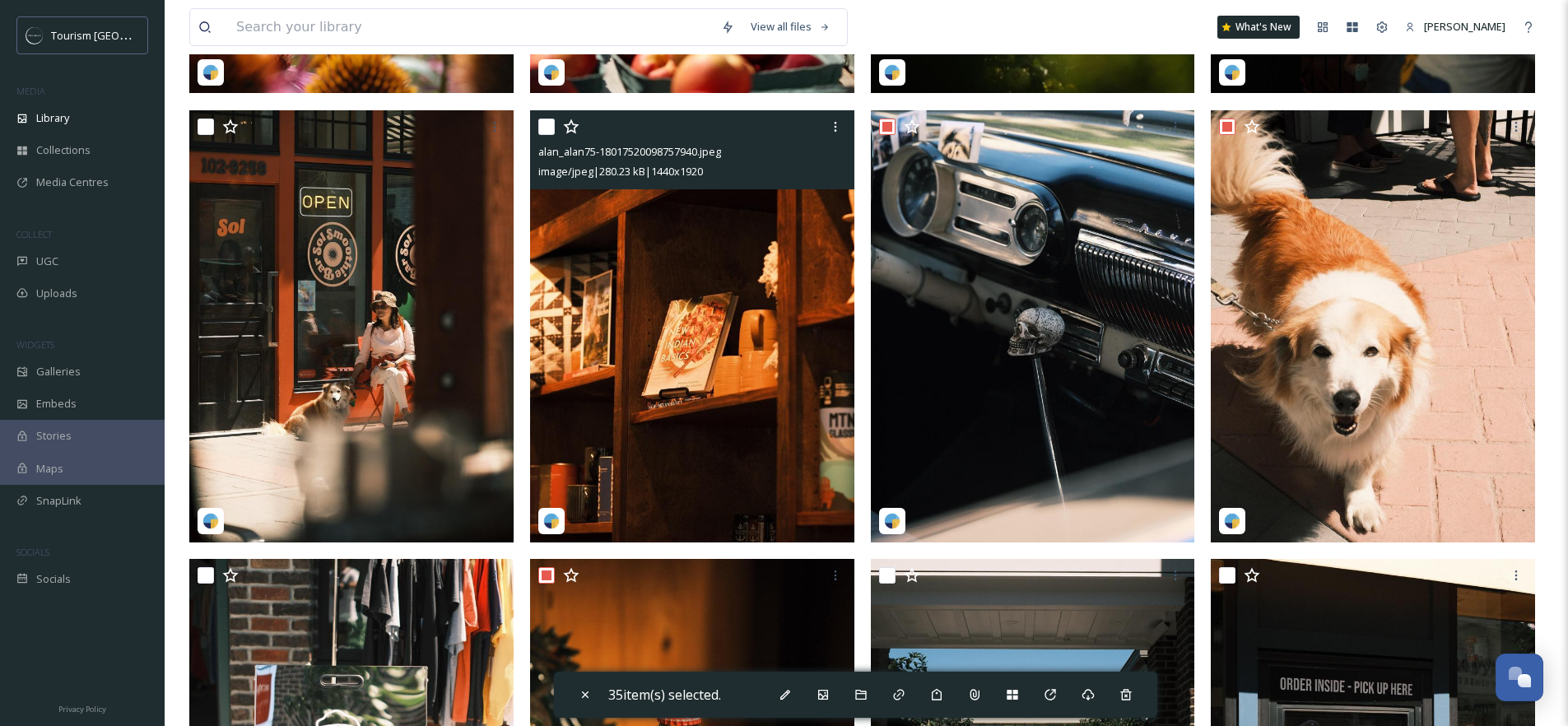
click at [544, 135] on input "checkbox" at bounding box center [545, 126] width 16 height 16
checkbox input "true"
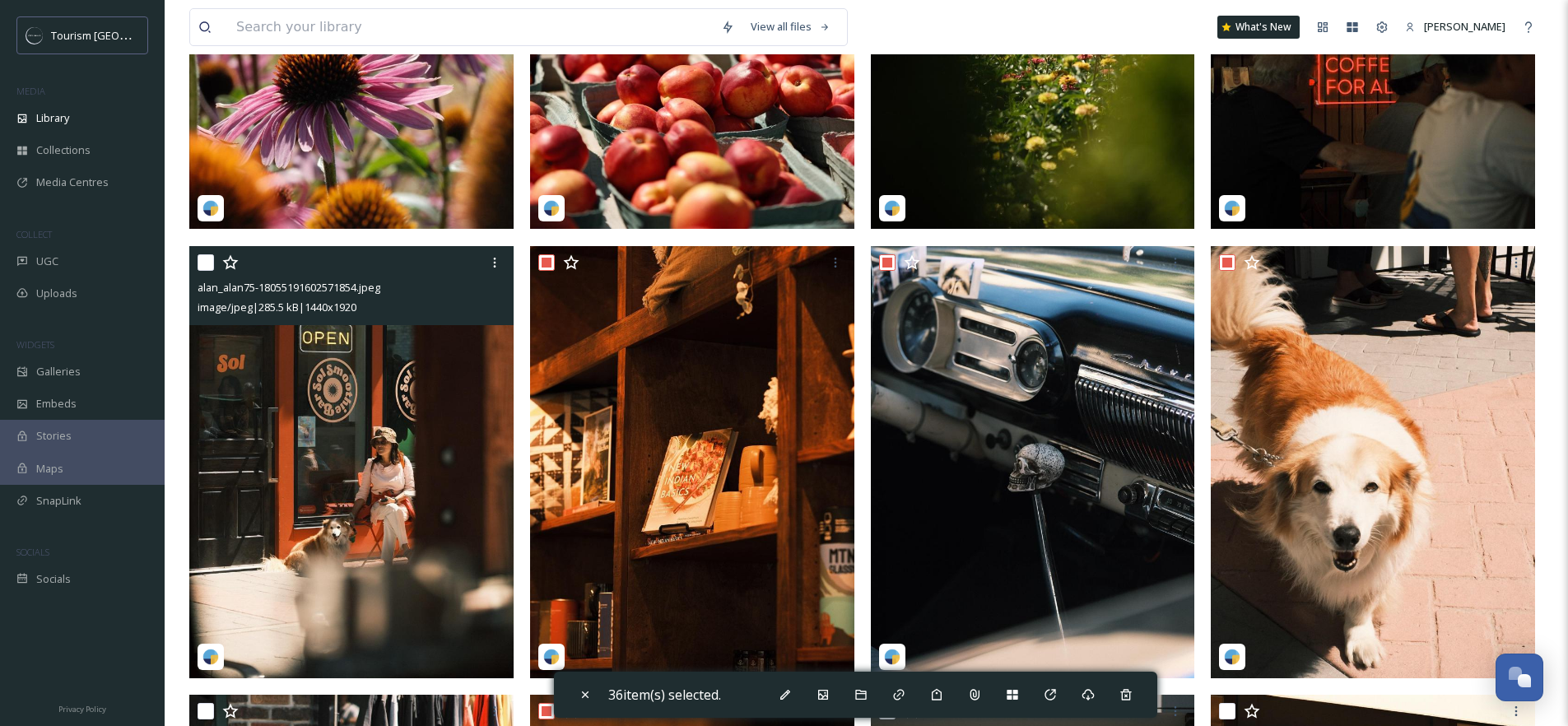
scroll to position [604, 0]
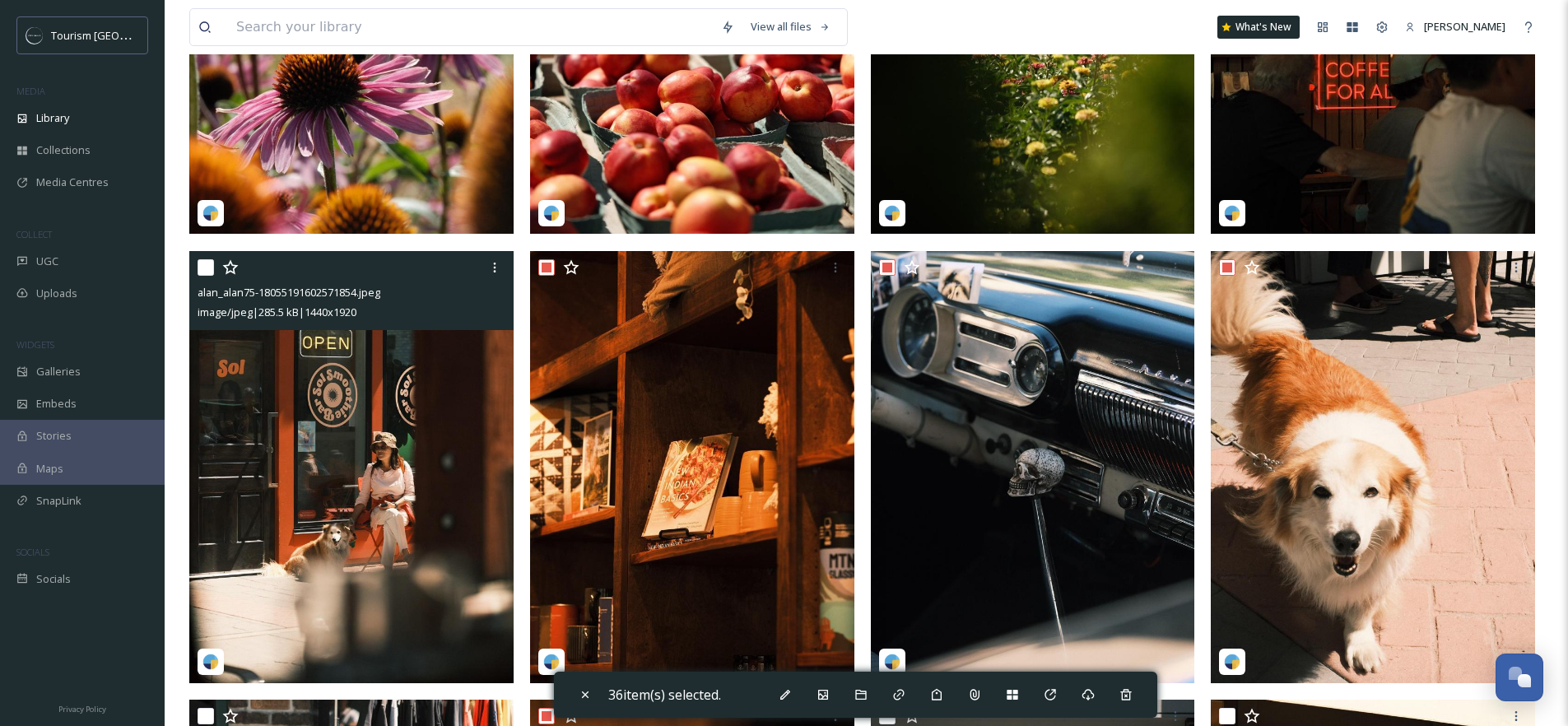
click at [199, 276] on input "checkbox" at bounding box center [205, 267] width 16 height 16
checkbox input "true"
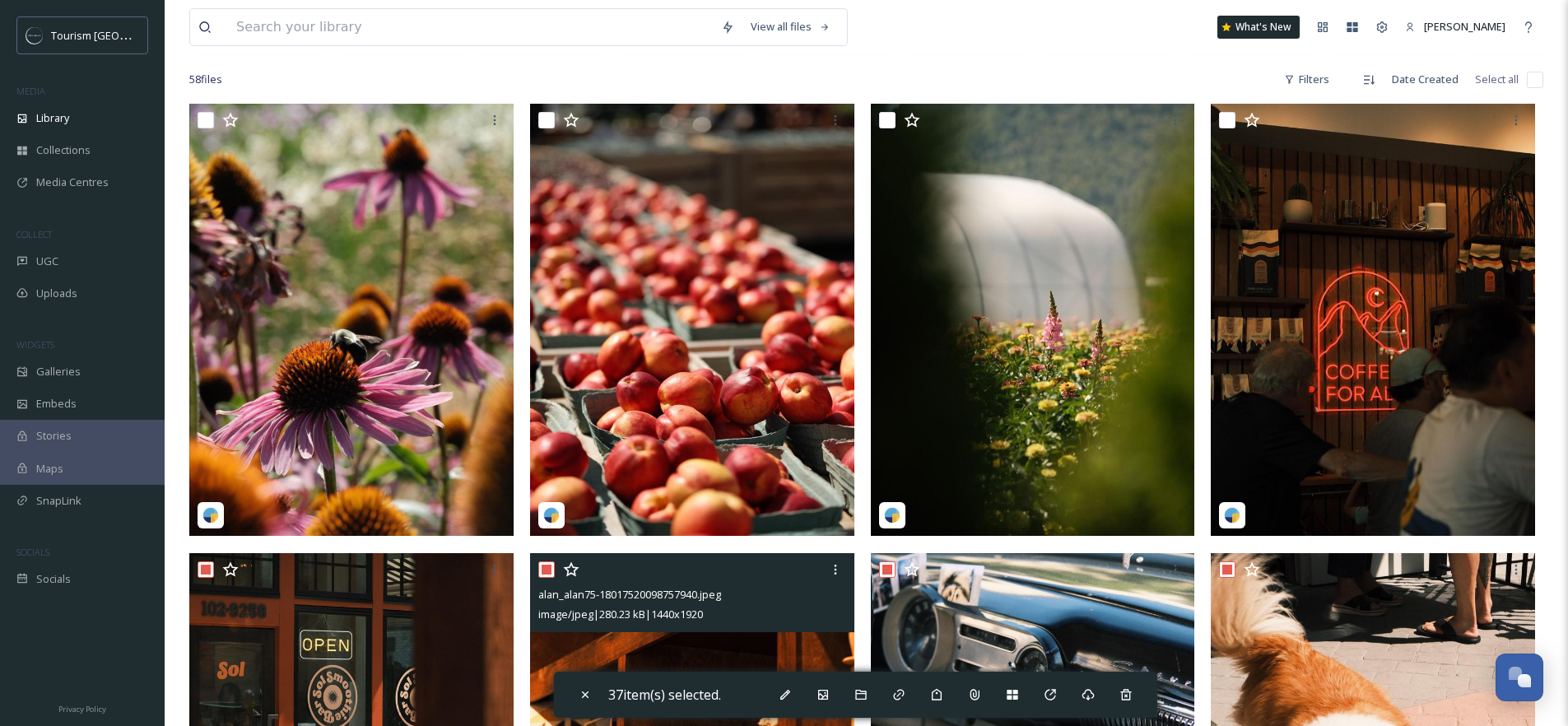
scroll to position [297, 0]
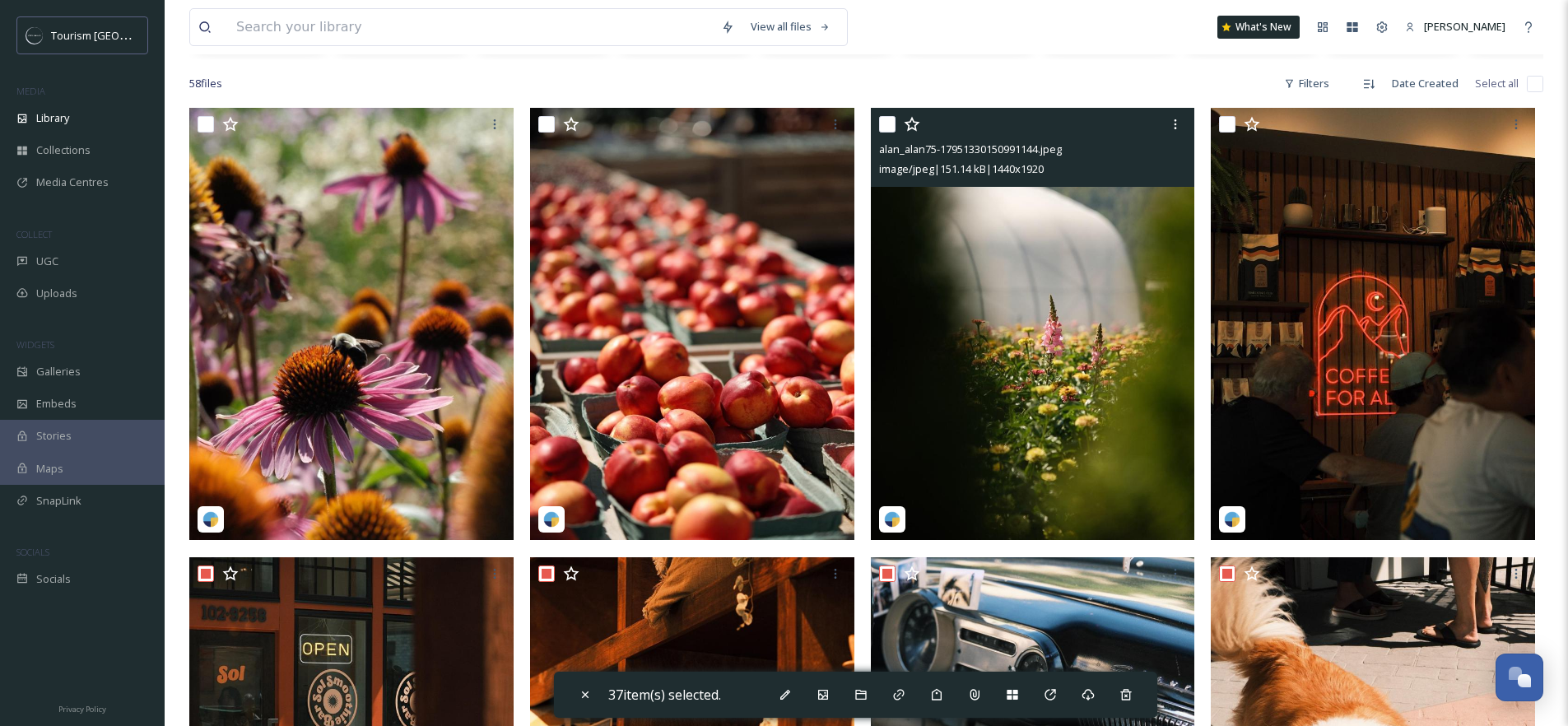
click at [889, 132] on input "checkbox" at bounding box center [887, 124] width 16 height 16
checkbox input "true"
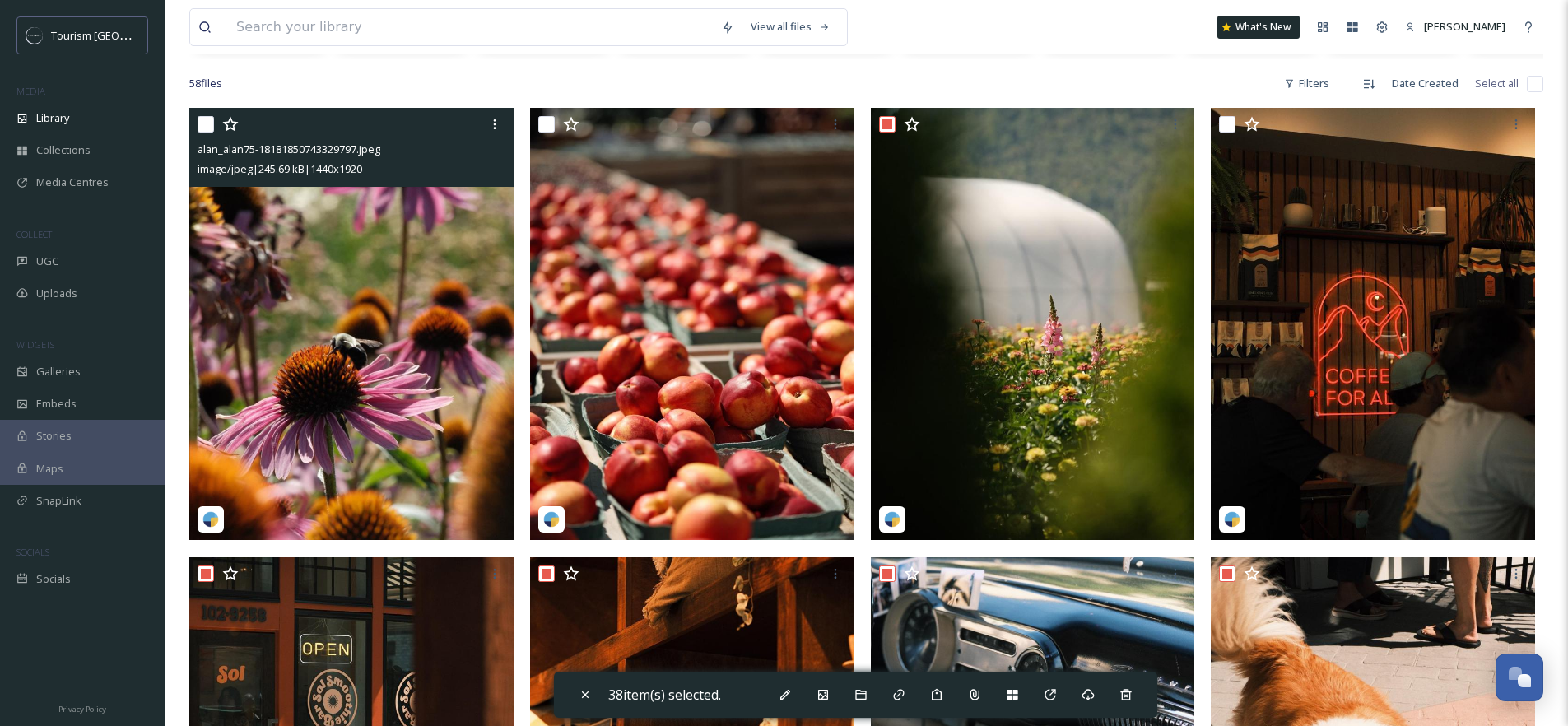
click at [205, 132] on input "checkbox" at bounding box center [205, 124] width 16 height 16
checkbox input "true"
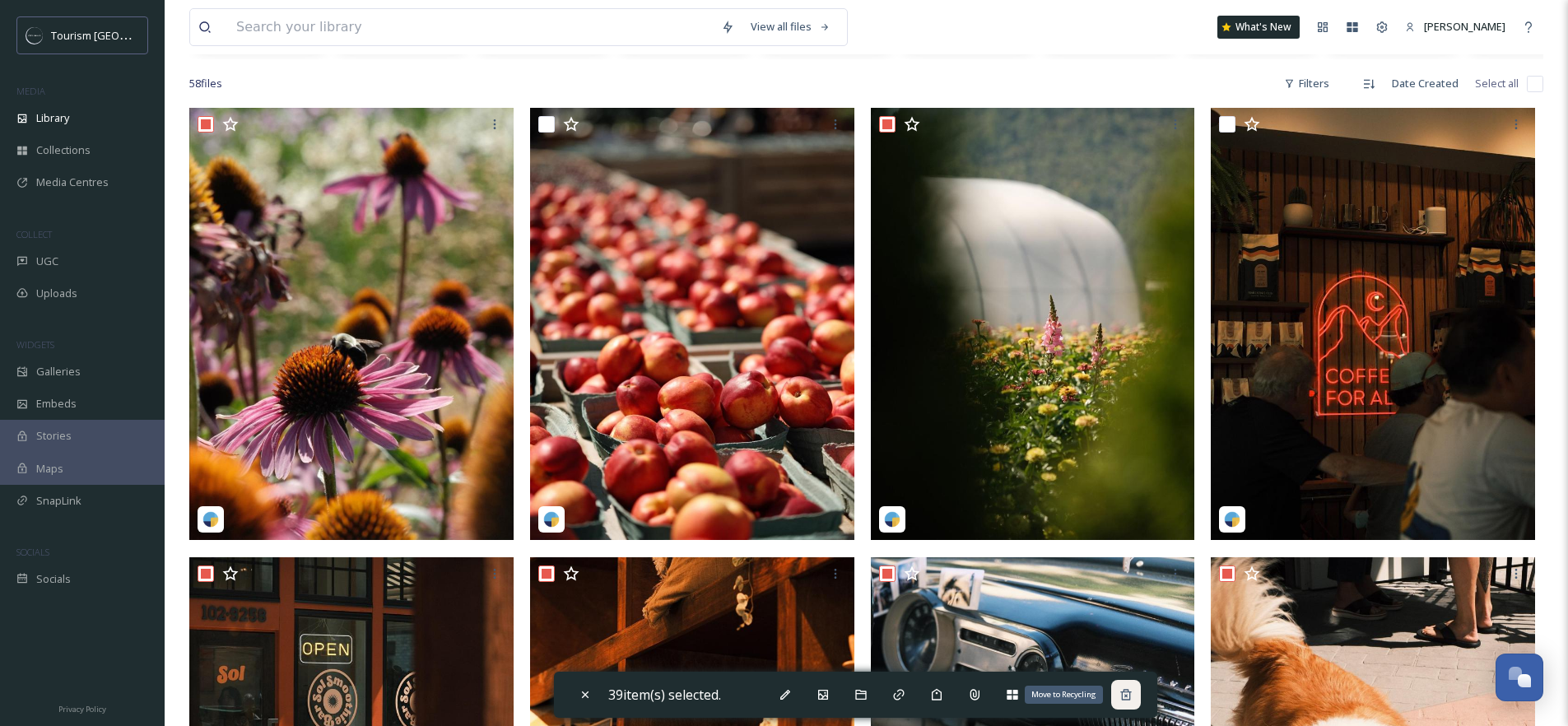
click at [1131, 689] on icon at bounding box center [1125, 694] width 10 height 10
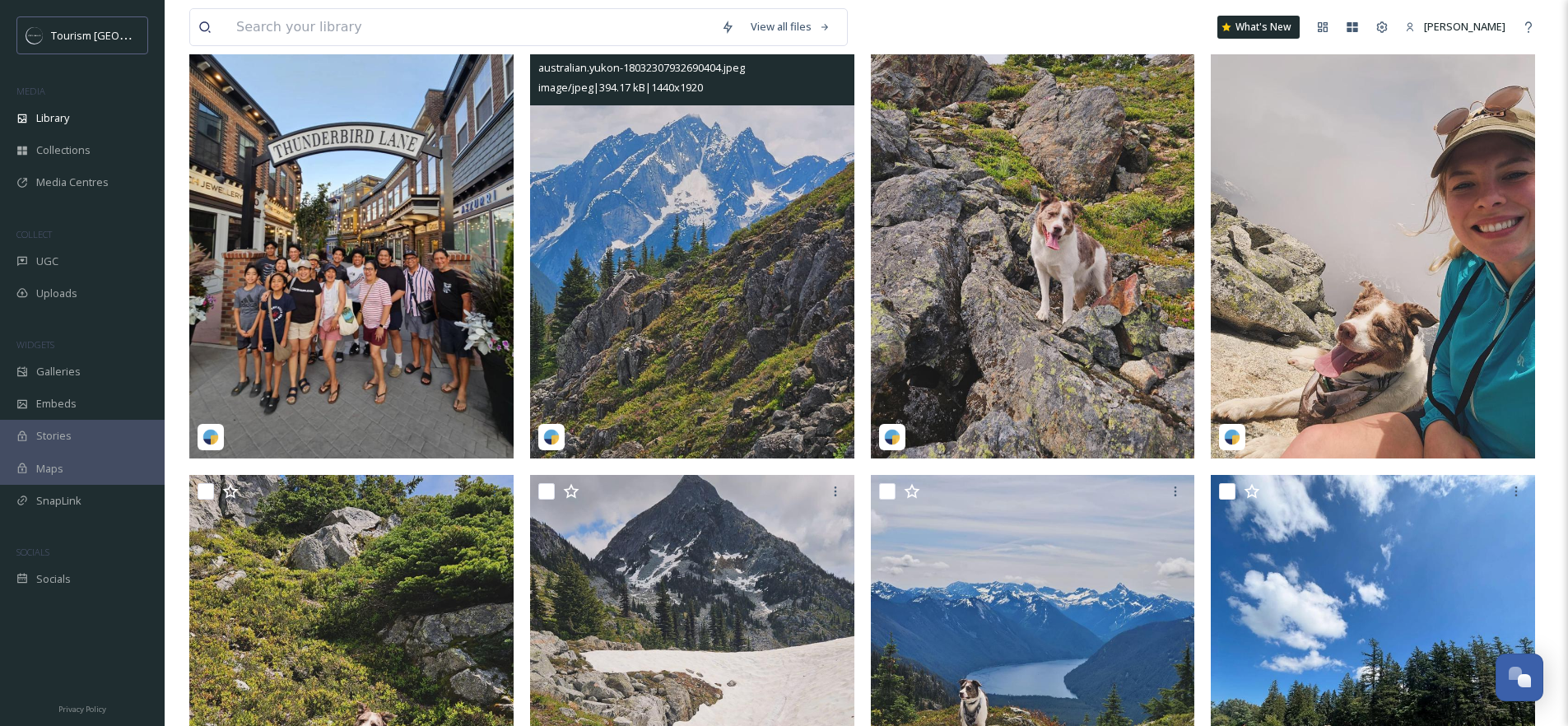
scroll to position [1920, 0]
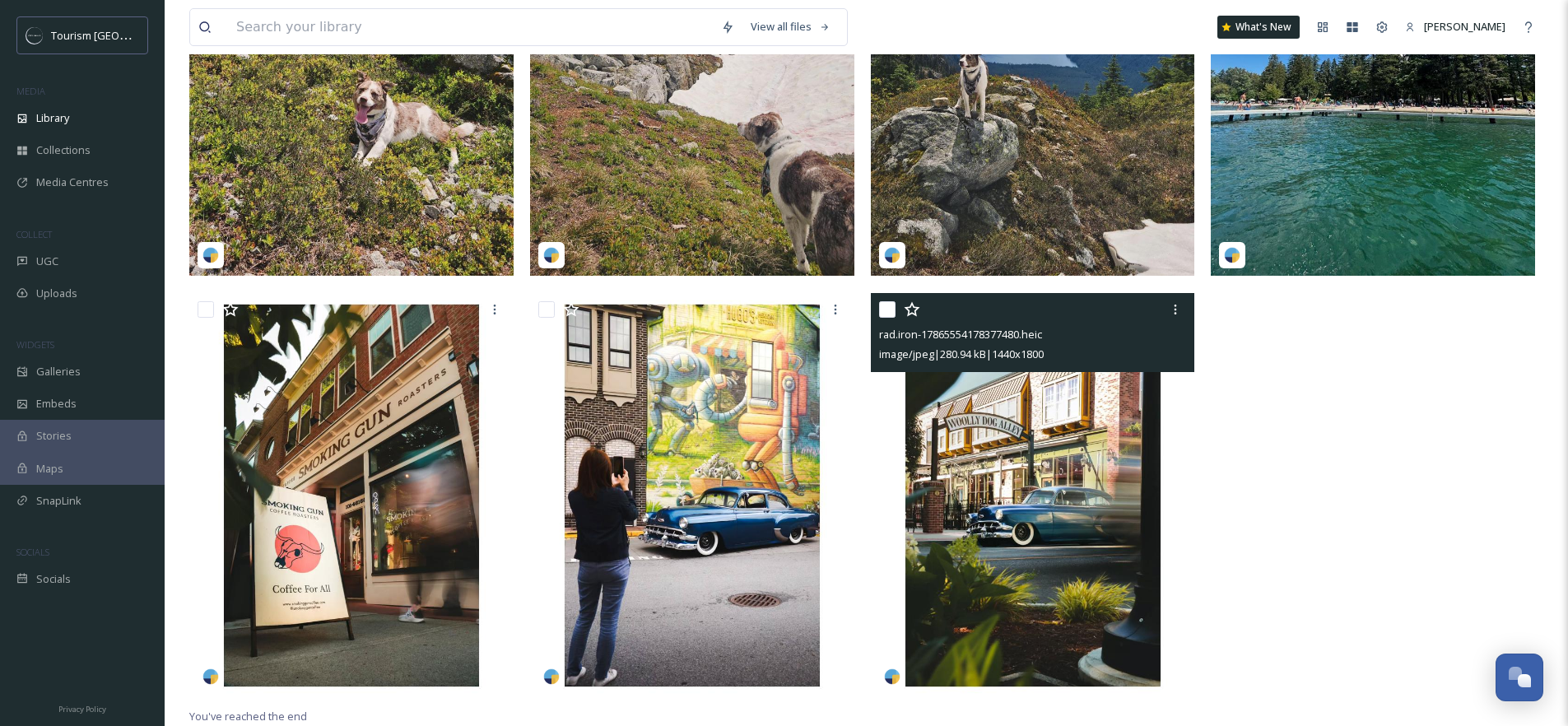
click at [888, 306] on input "checkbox" at bounding box center [887, 309] width 16 height 16
checkbox input "true"
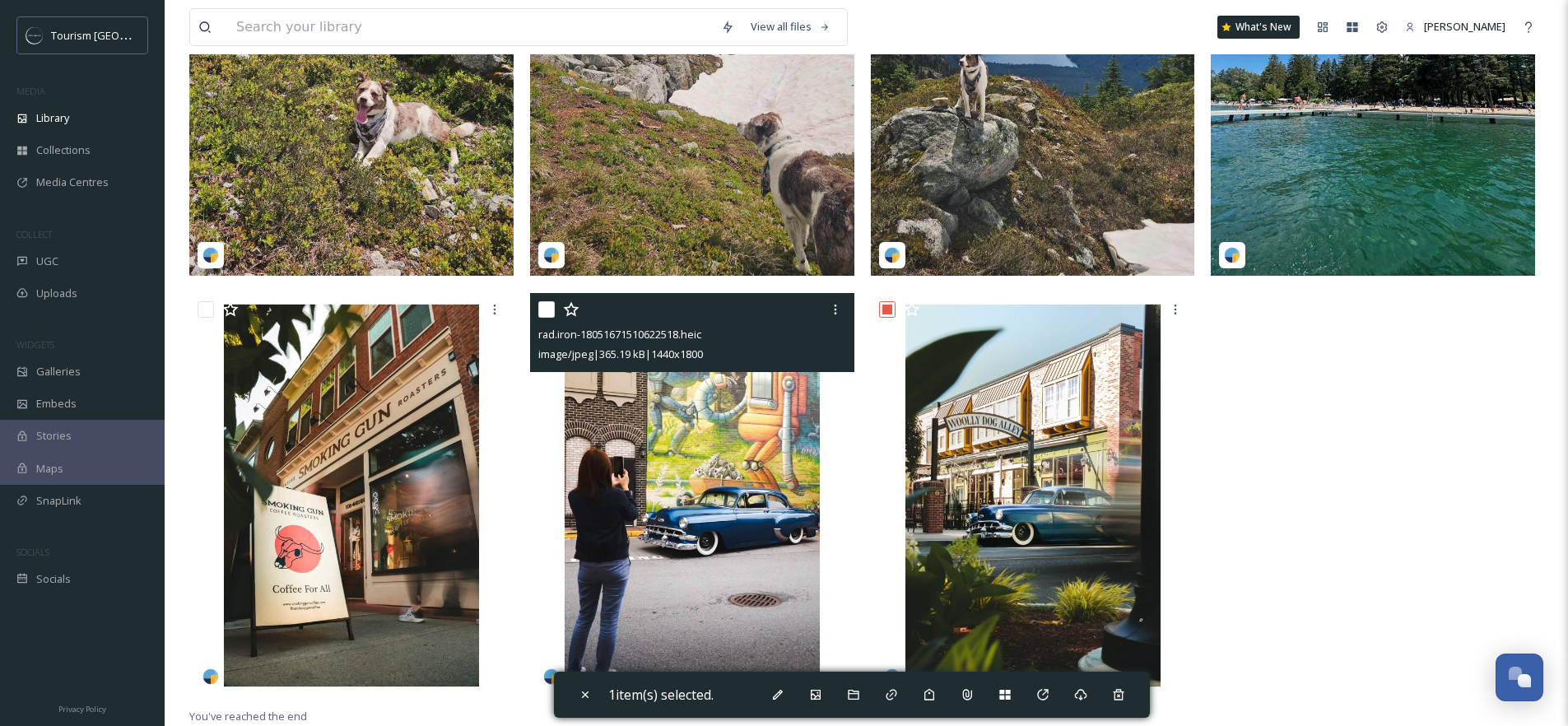
click at [549, 312] on input "checkbox" at bounding box center [545, 309] width 16 height 16
checkbox input "true"
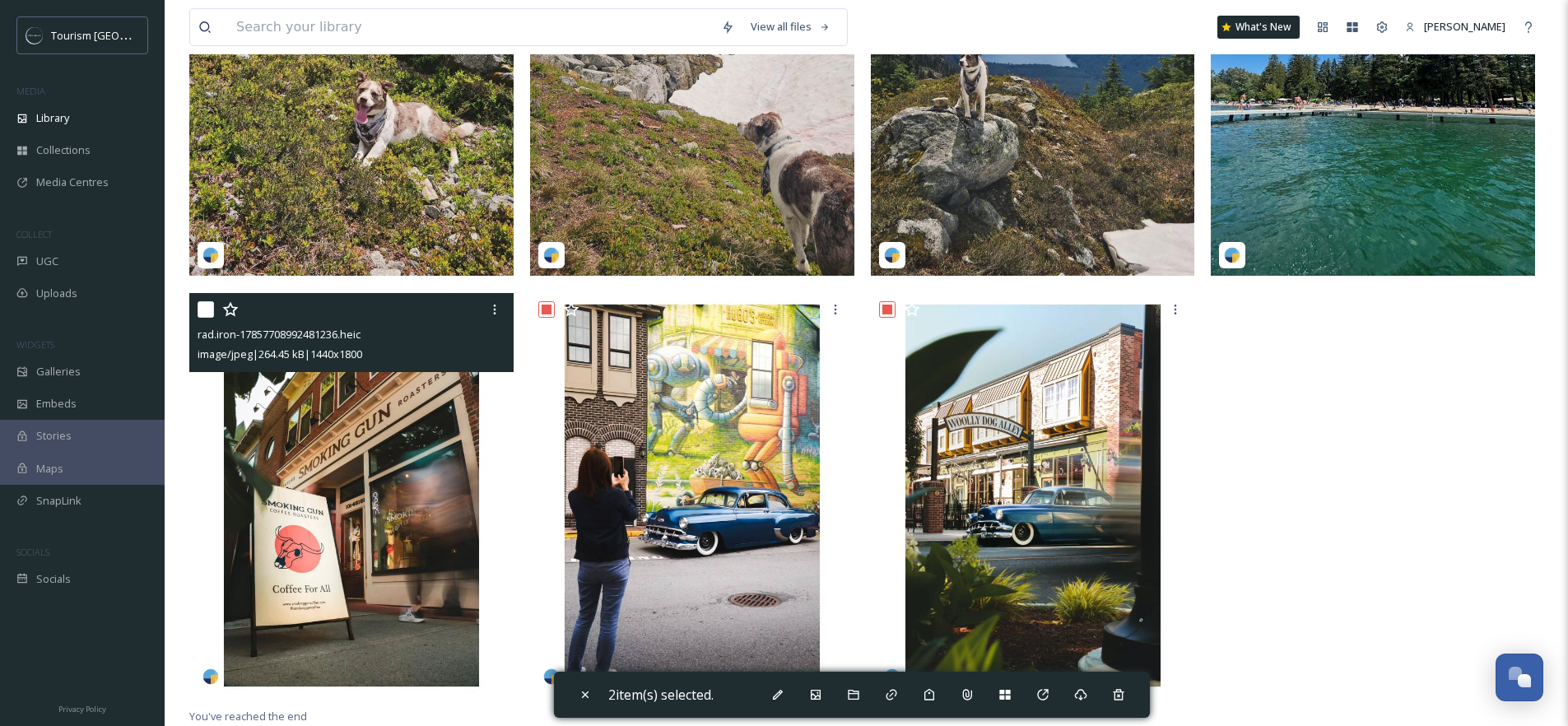
click at [208, 305] on input "checkbox" at bounding box center [205, 309] width 16 height 16
checkbox input "true"
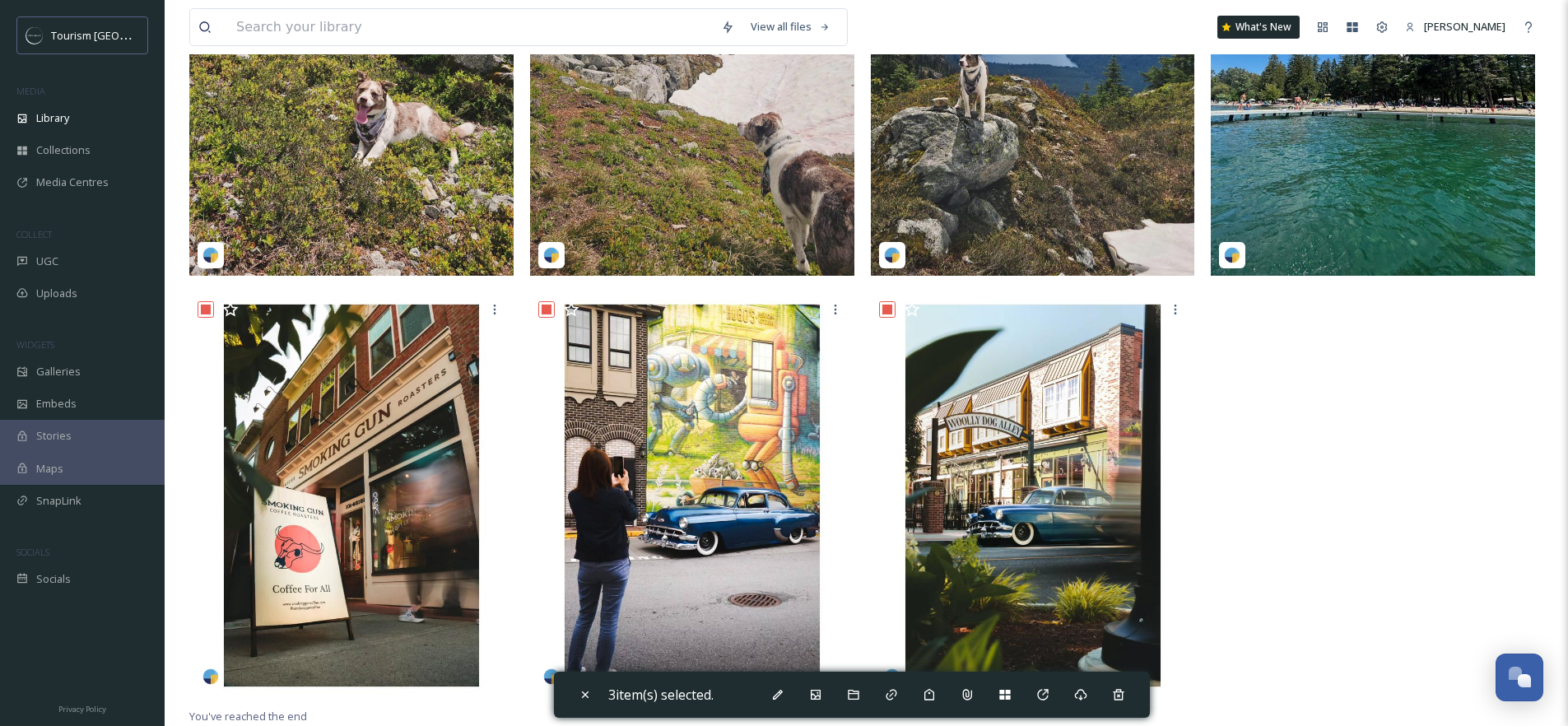
scroll to position [1589, 0]
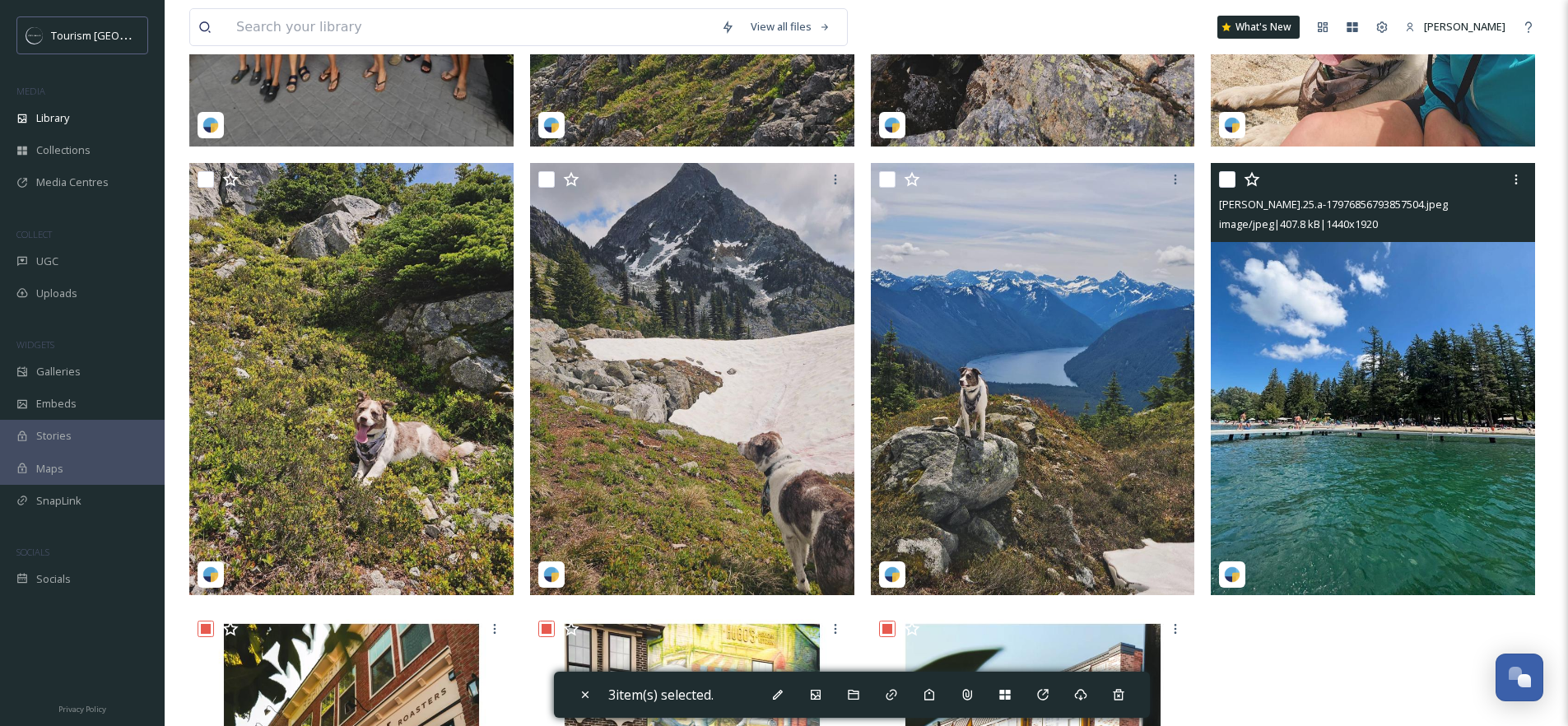
click at [1224, 187] on input "checkbox" at bounding box center [1226, 179] width 16 height 16
checkbox input "true"
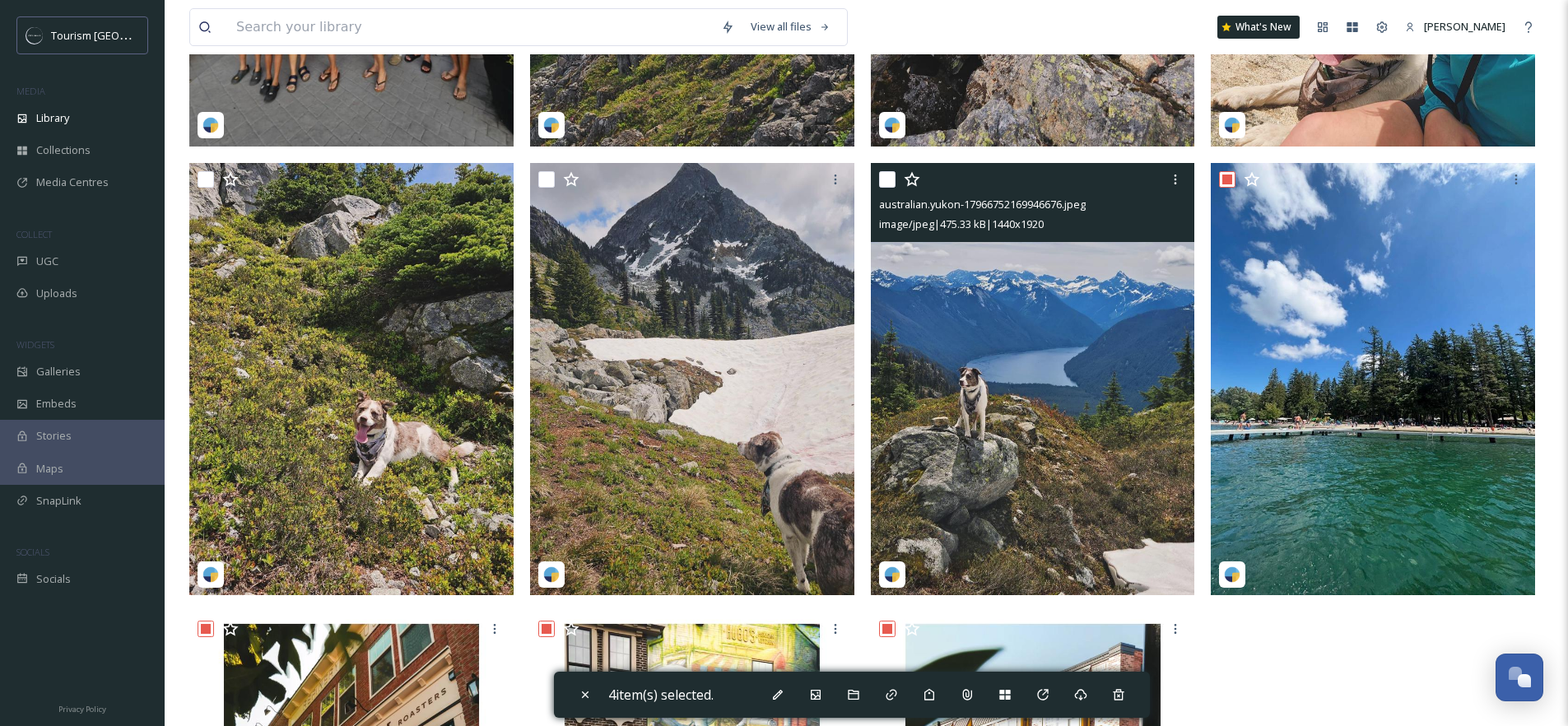
click at [885, 187] on input "checkbox" at bounding box center [887, 179] width 16 height 16
checkbox input "true"
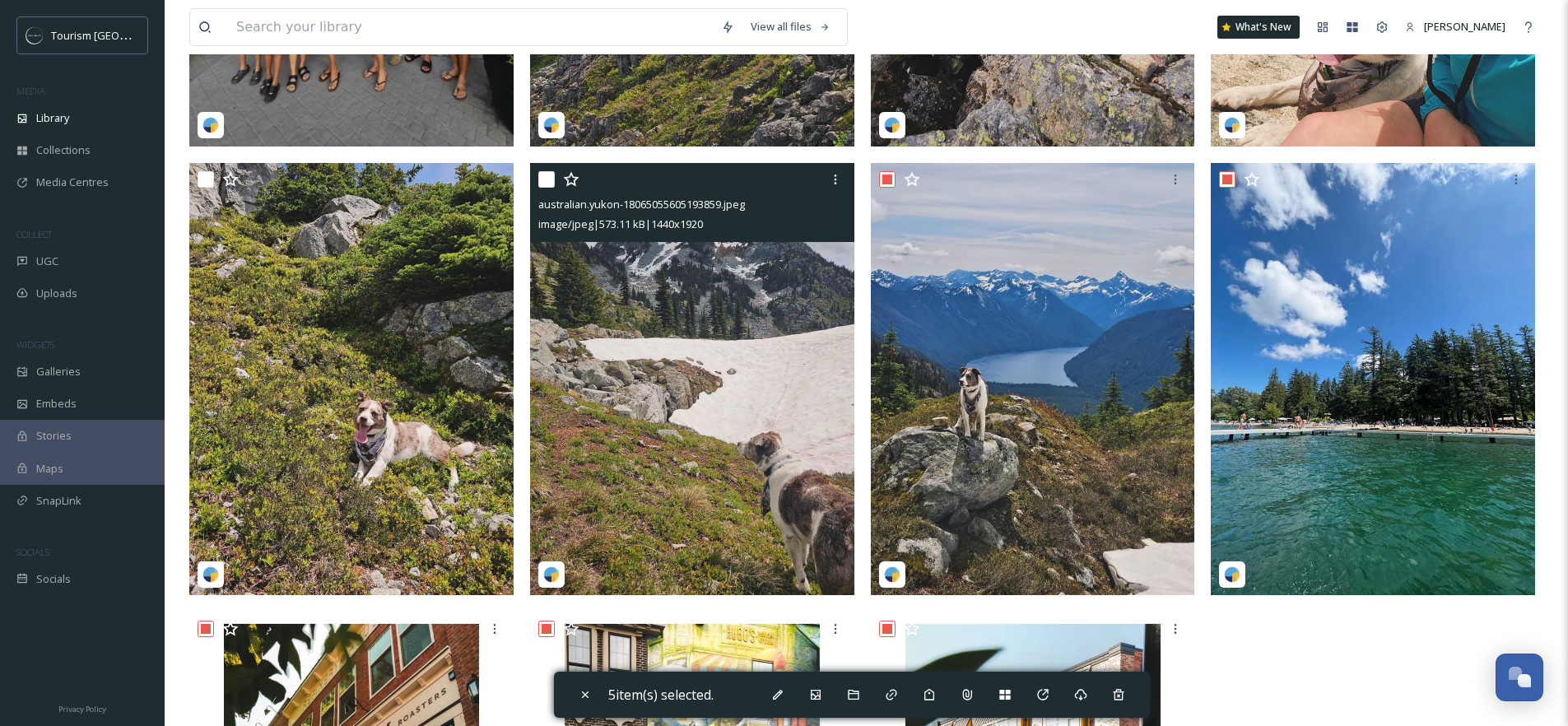
click at [547, 187] on input "checkbox" at bounding box center [545, 179] width 16 height 16
checkbox input "true"
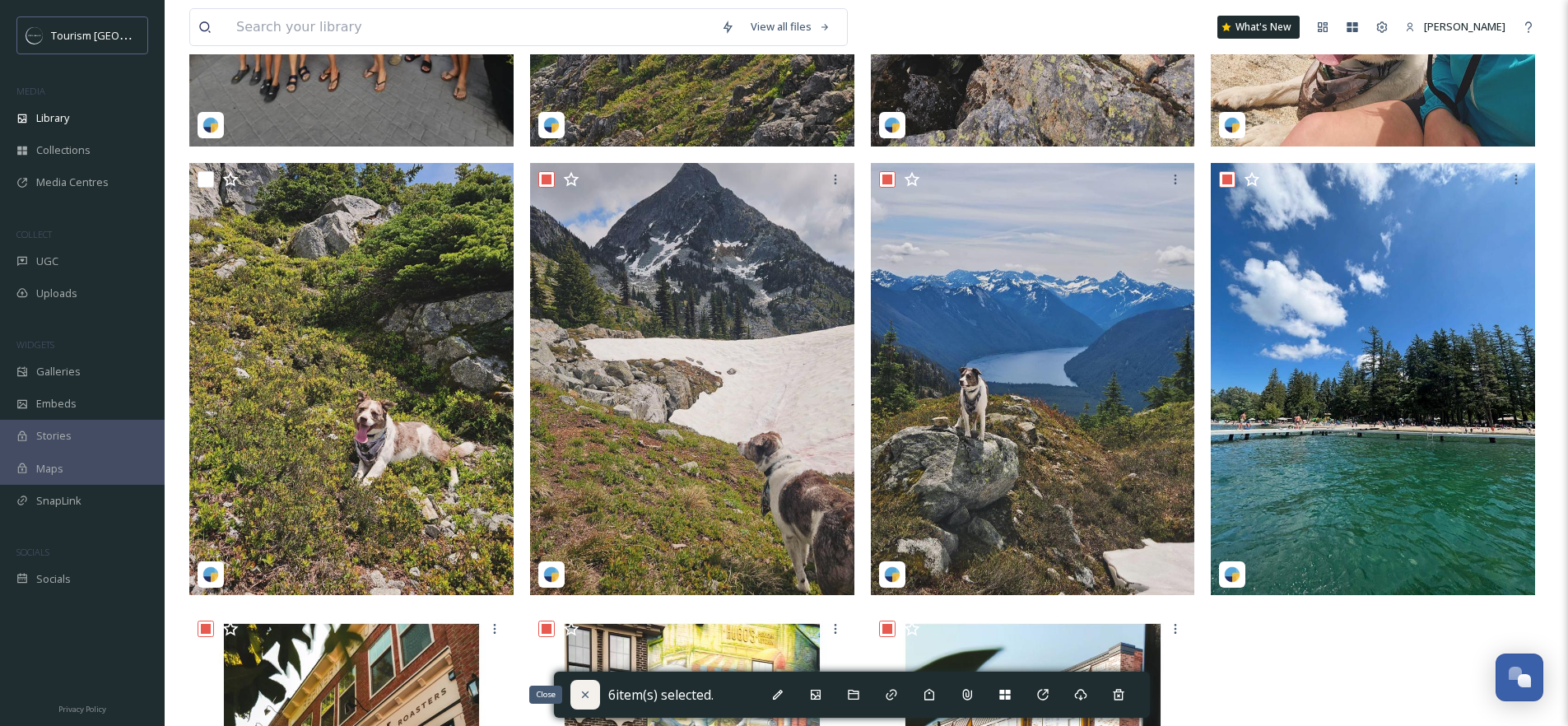
click at [574, 691] on div "Close" at bounding box center [584, 694] width 29 height 29
checkbox input "false"
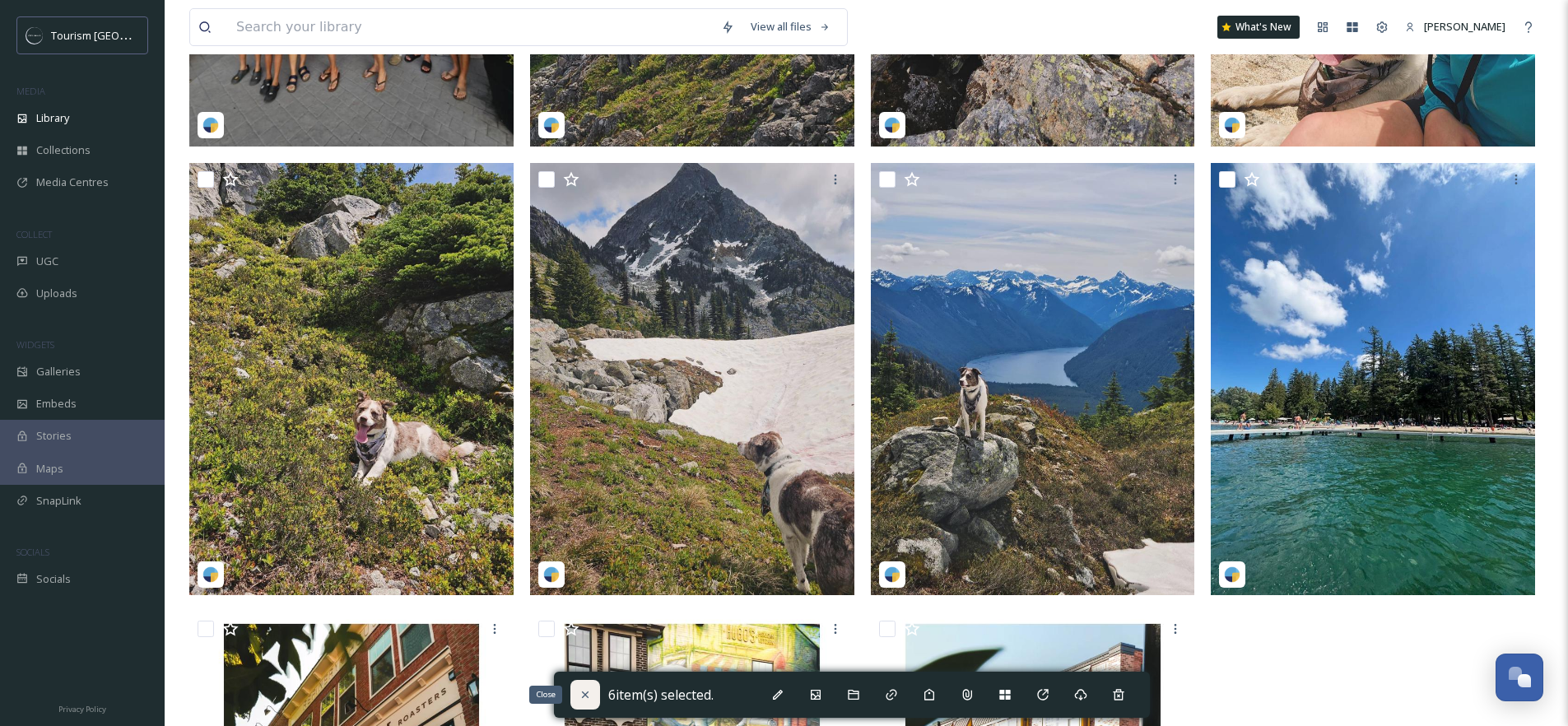
checkbox input "false"
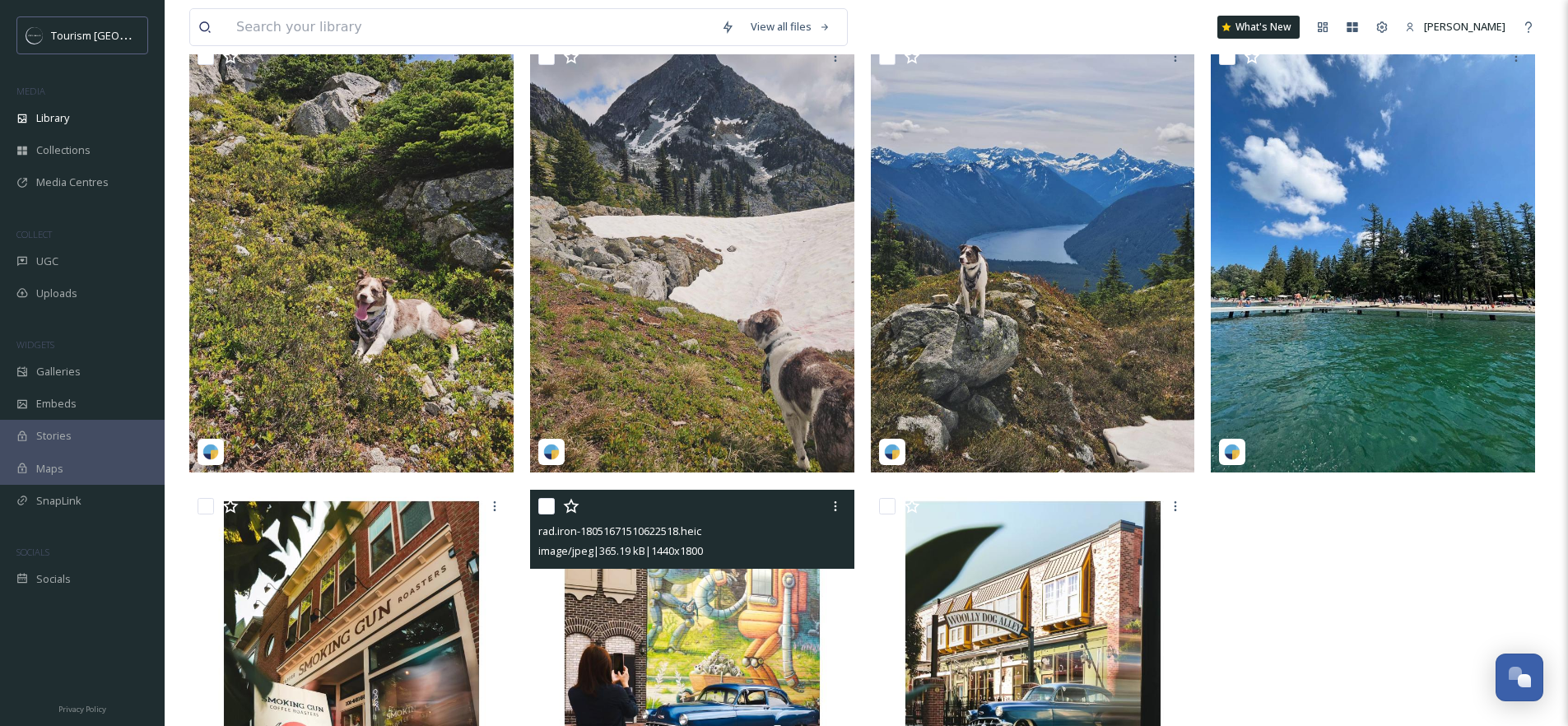
scroll to position [1920, 0]
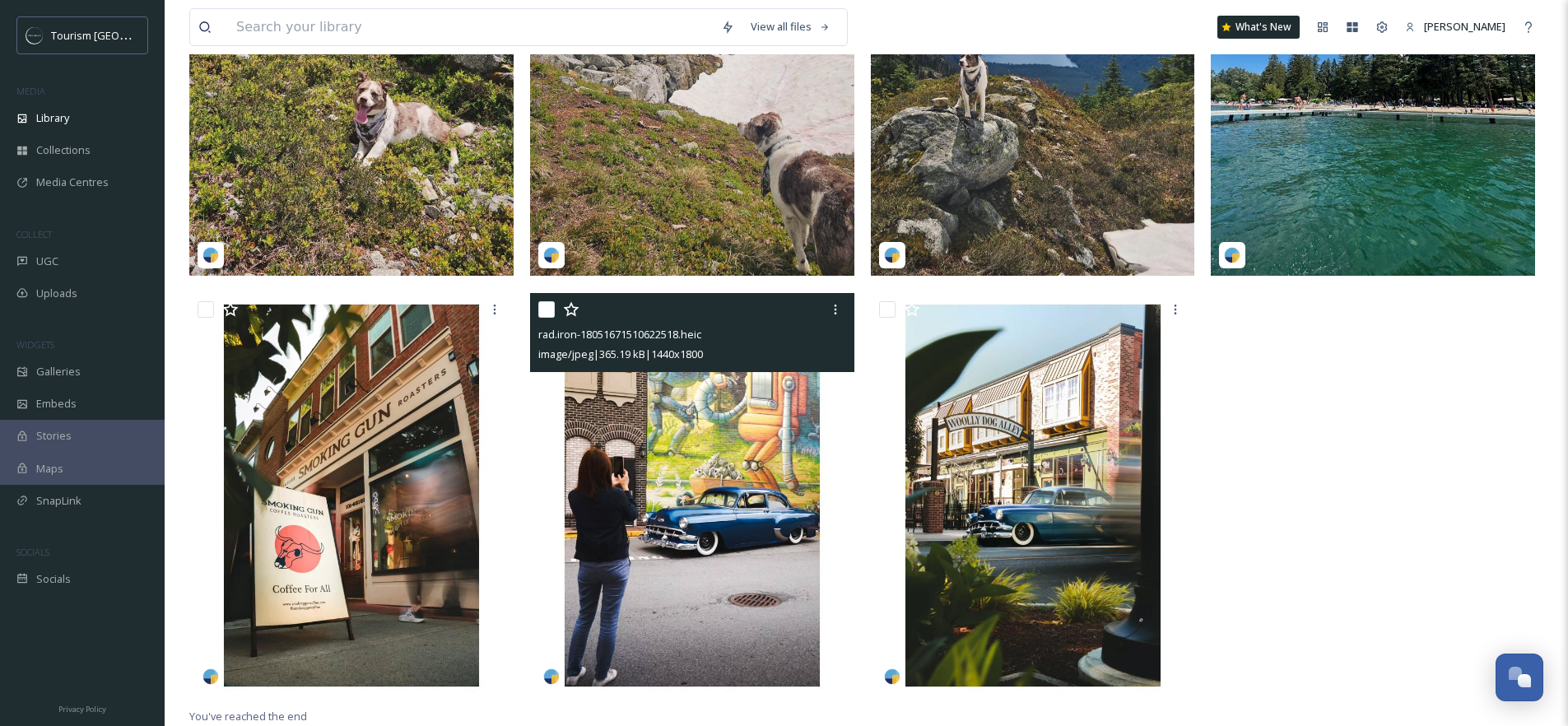
click at [546, 308] on input "checkbox" at bounding box center [545, 309] width 16 height 16
checkbox input "true"
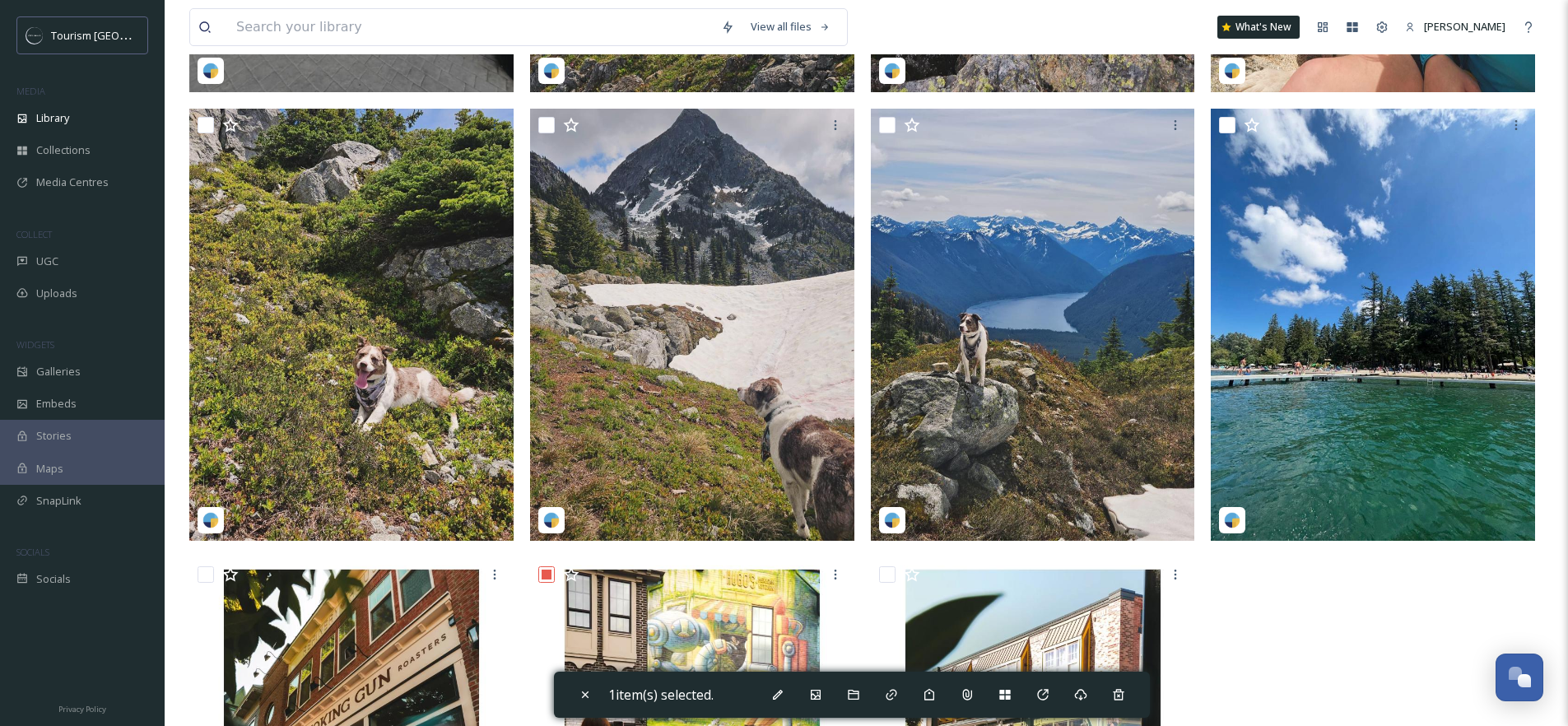
scroll to position [1627, 0]
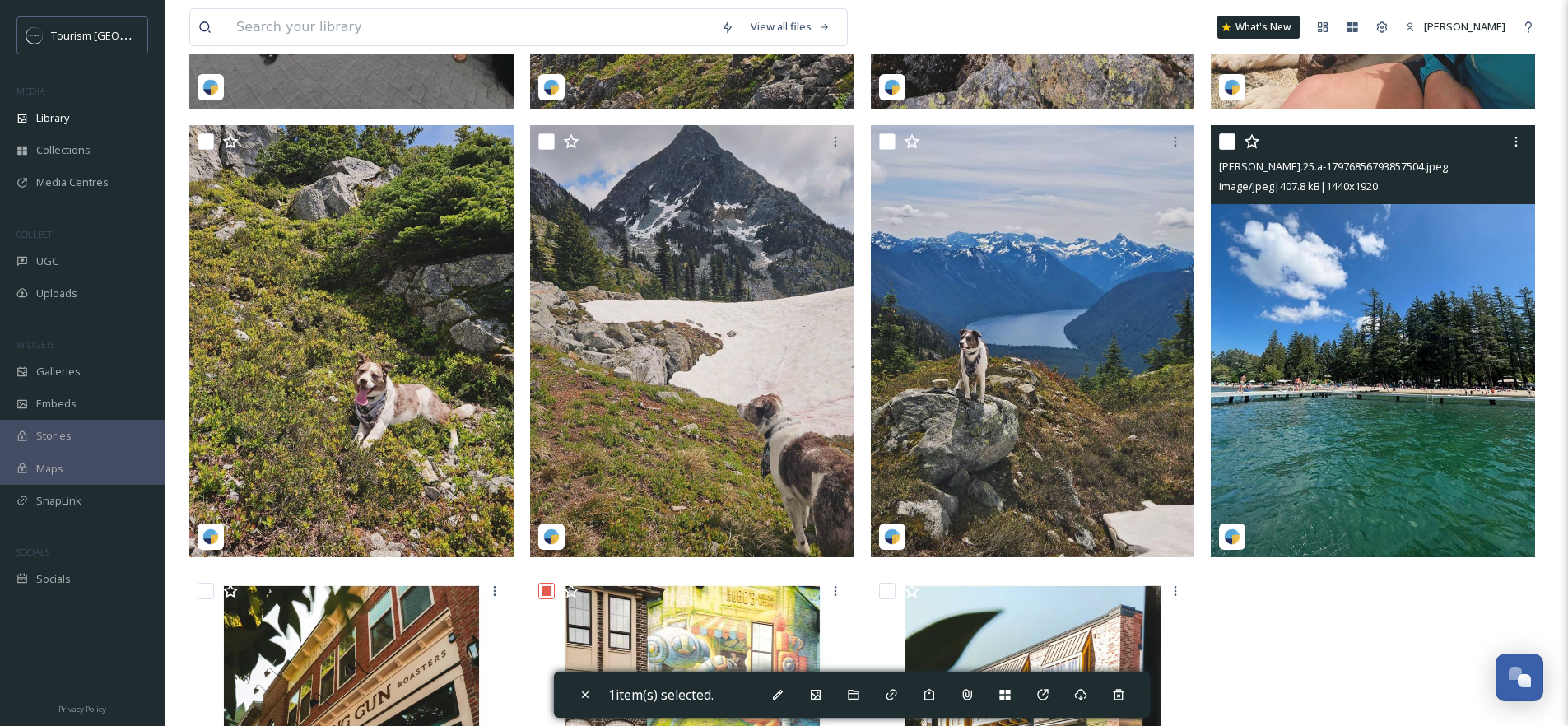
click at [1227, 150] on input "checkbox" at bounding box center [1226, 141] width 16 height 16
checkbox input "true"
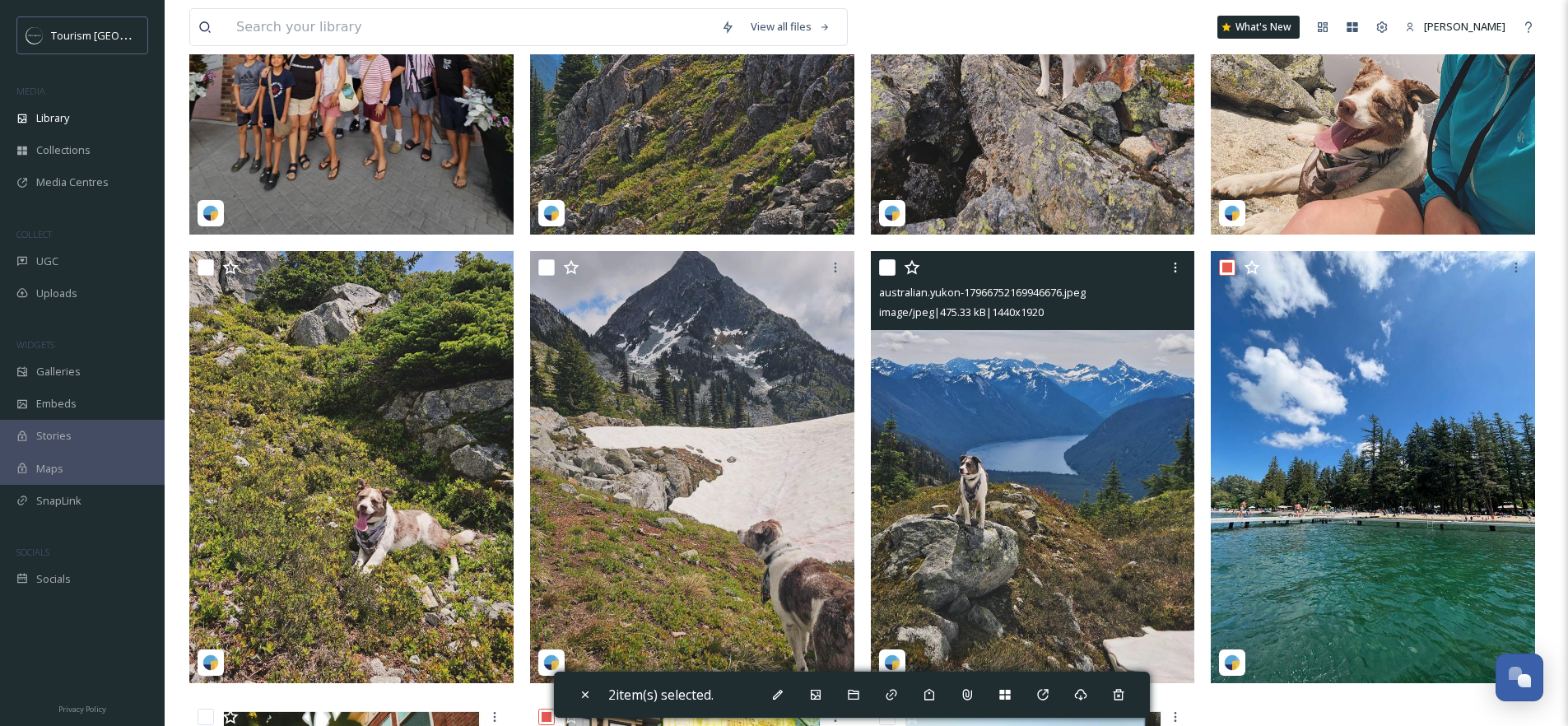
scroll to position [1486, 0]
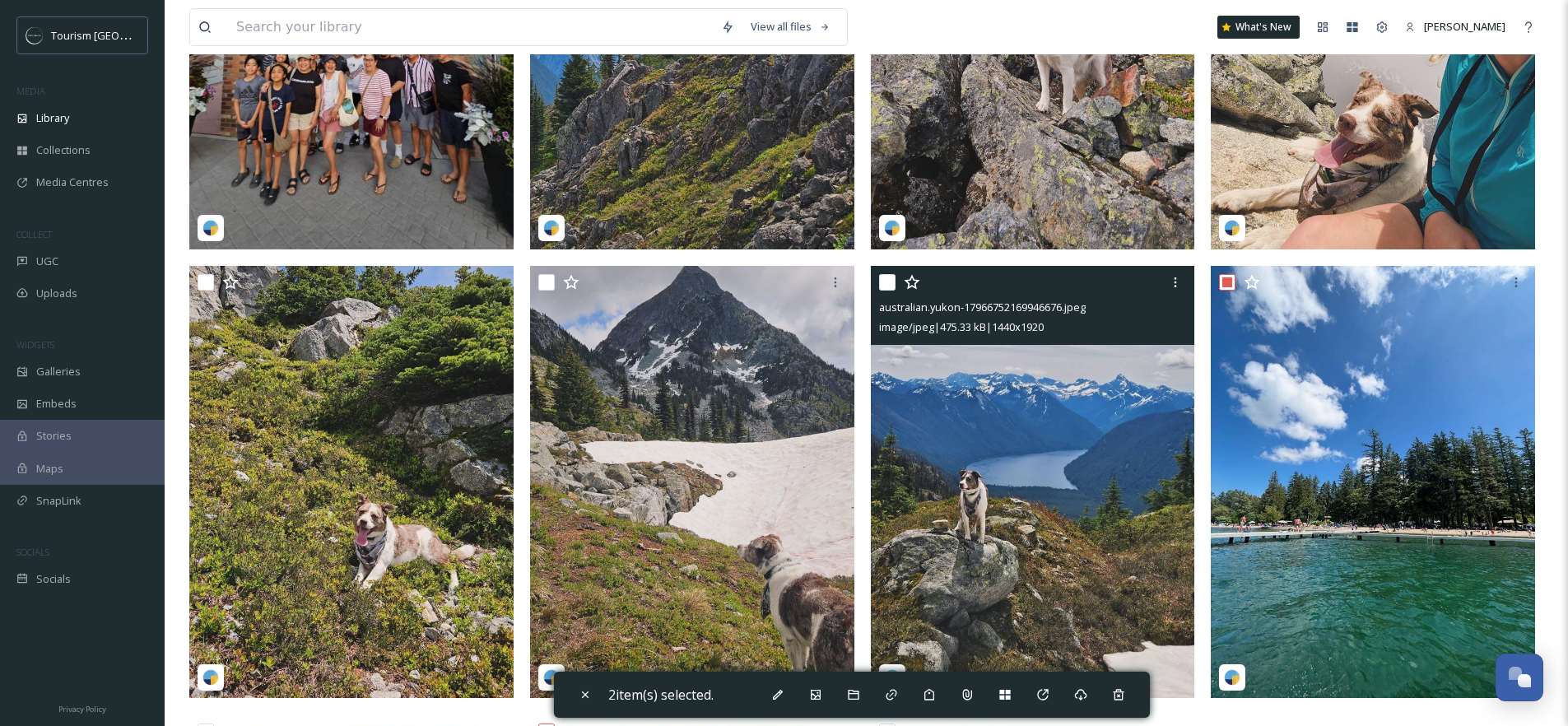
click at [888, 291] on input "checkbox" at bounding box center [887, 281] width 16 height 16
checkbox input "true"
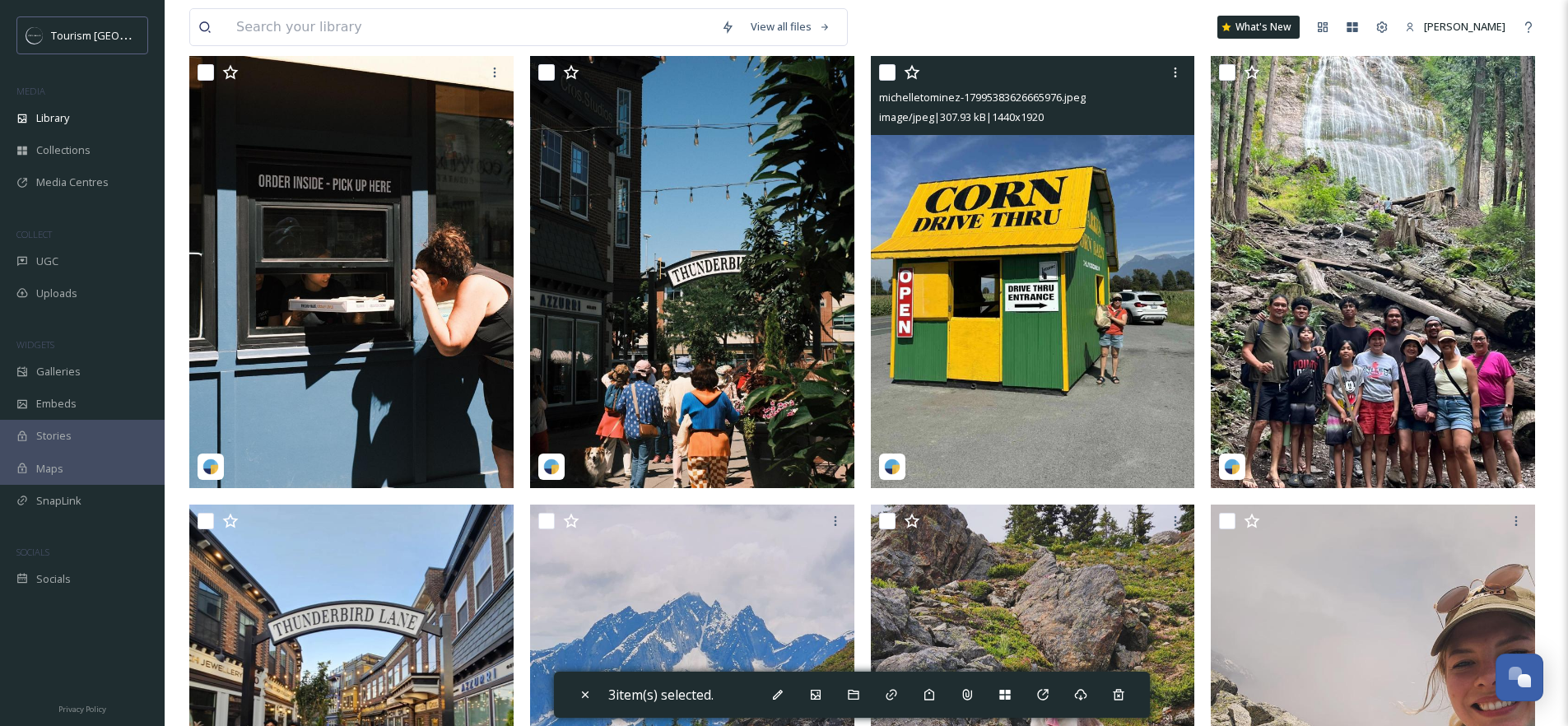
scroll to position [693, 0]
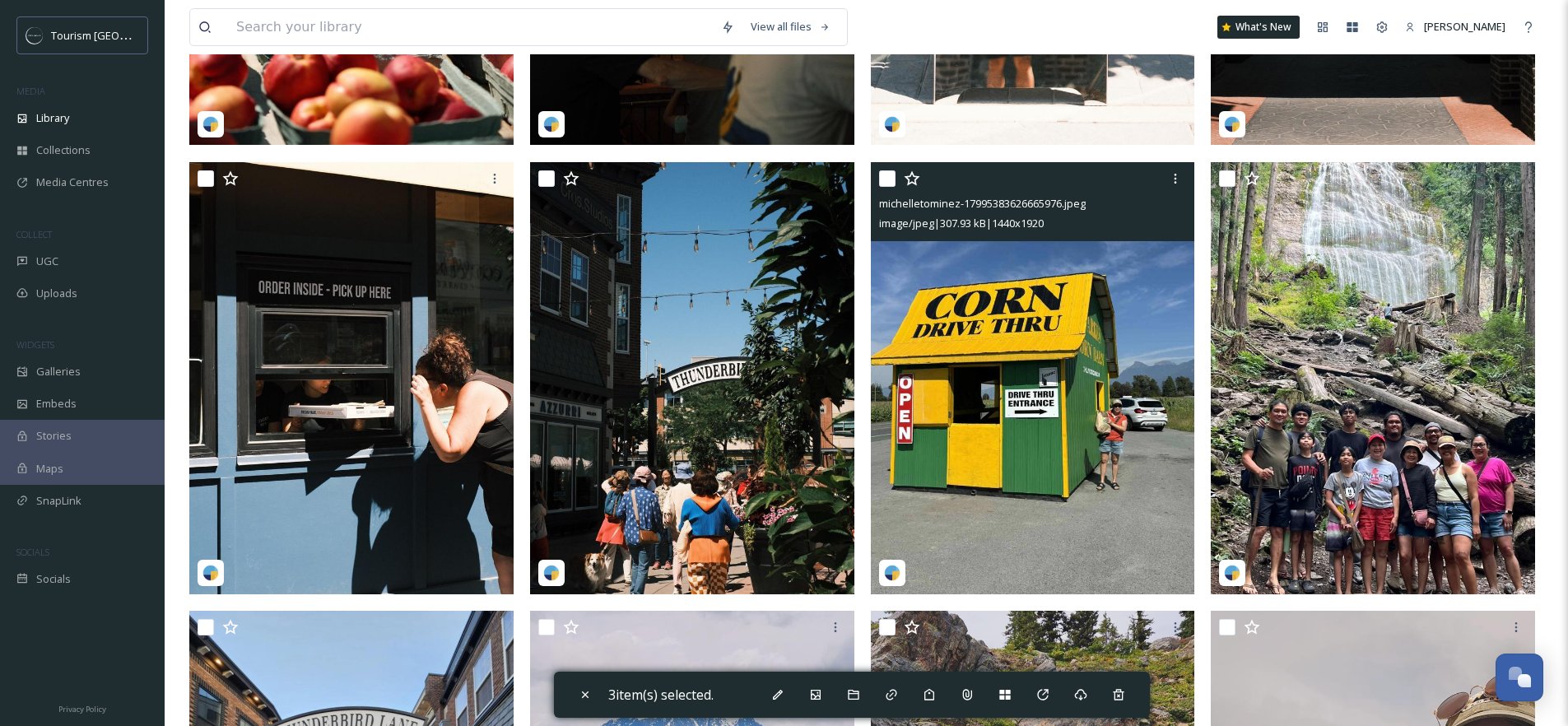
click at [886, 187] on input "checkbox" at bounding box center [887, 178] width 16 height 16
checkbox input "true"
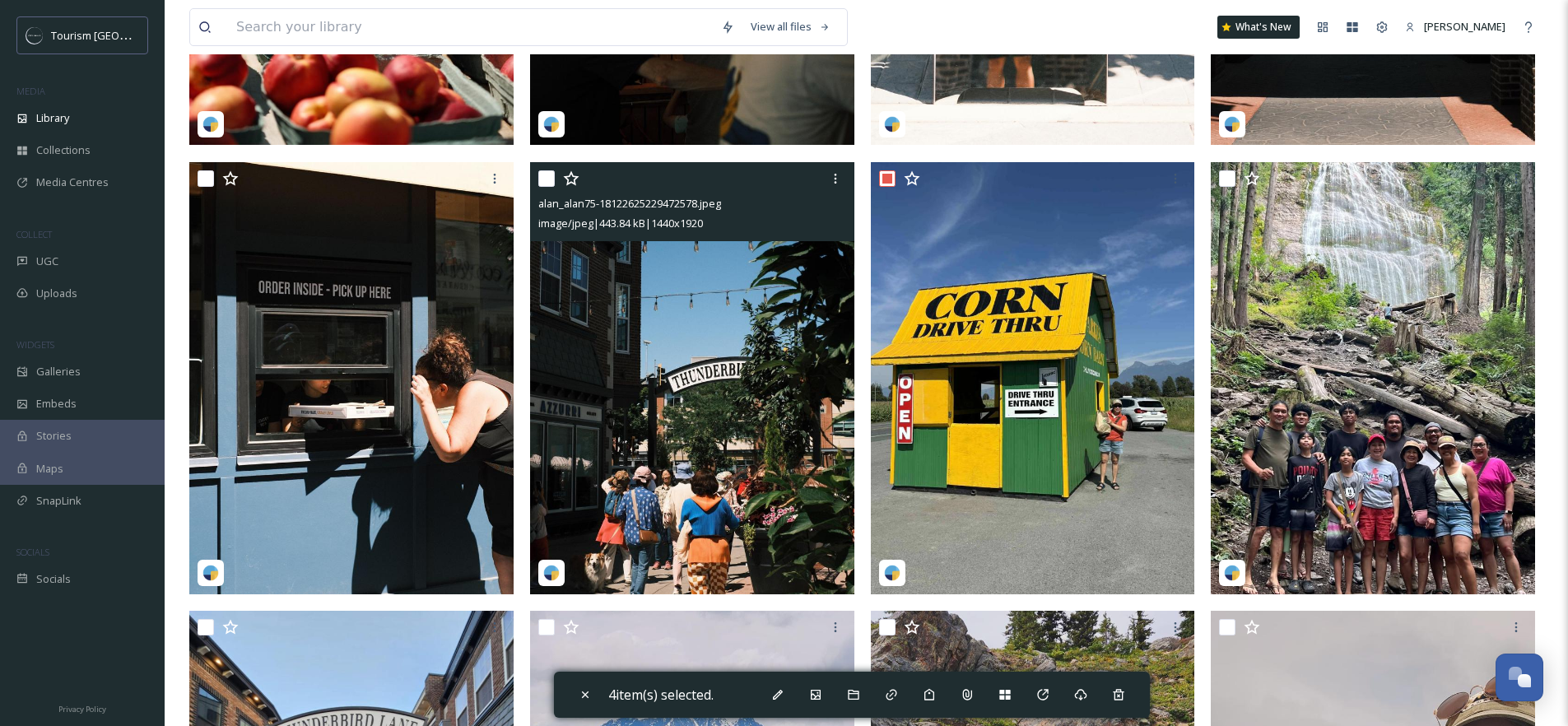
click at [544, 187] on input "checkbox" at bounding box center [545, 178] width 16 height 16
checkbox input "true"
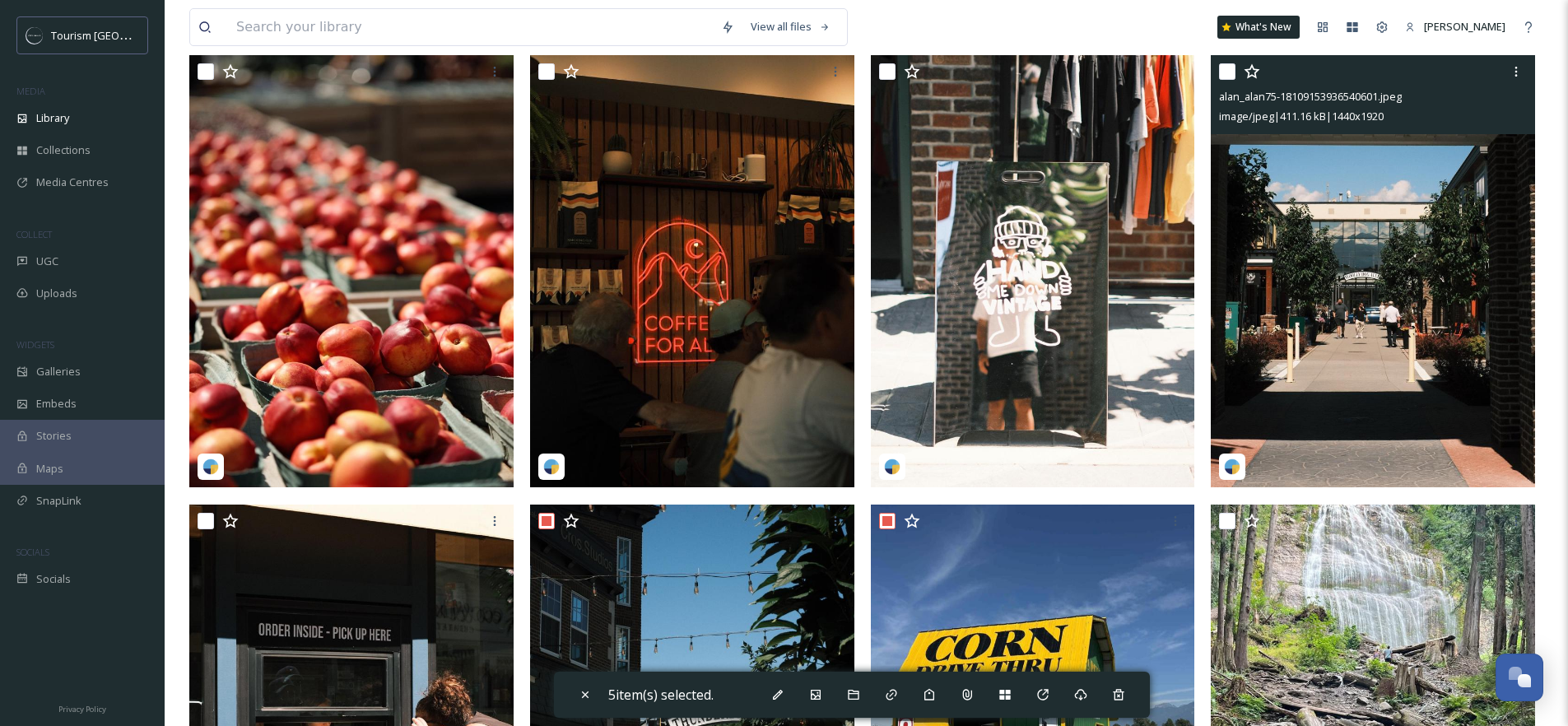
scroll to position [247, 0]
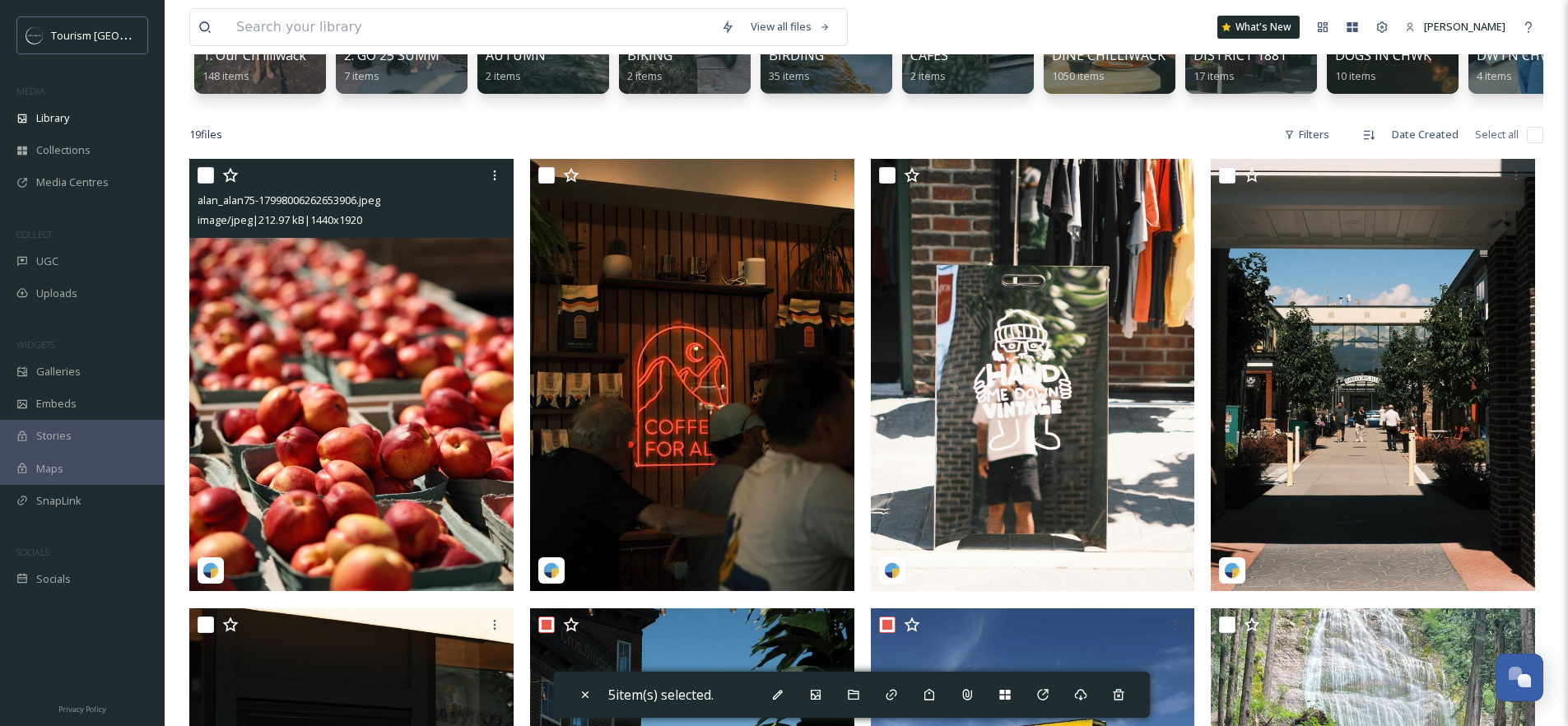
click at [202, 183] on input "checkbox" at bounding box center [205, 175] width 16 height 16
checkbox input "true"
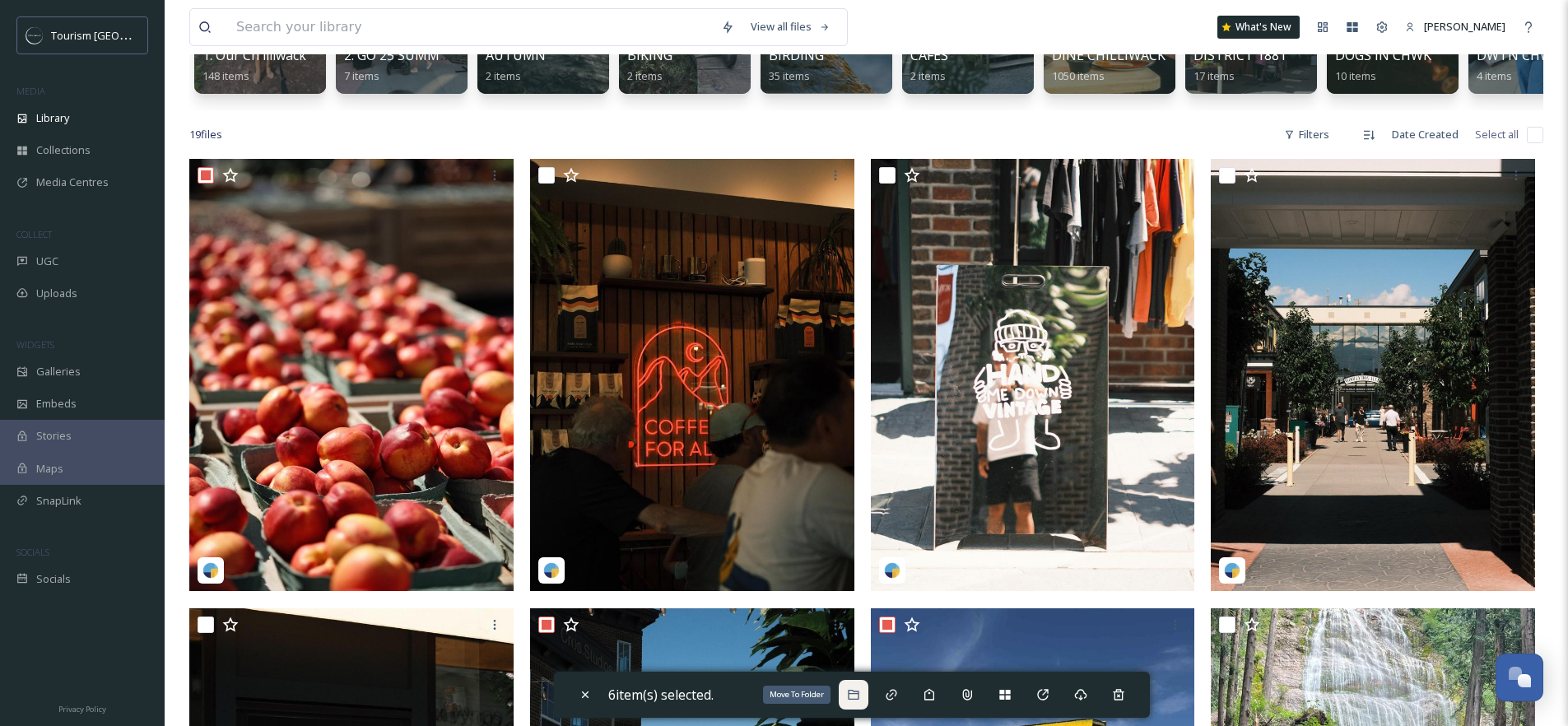
click at [860, 697] on icon at bounding box center [853, 695] width 13 height 13
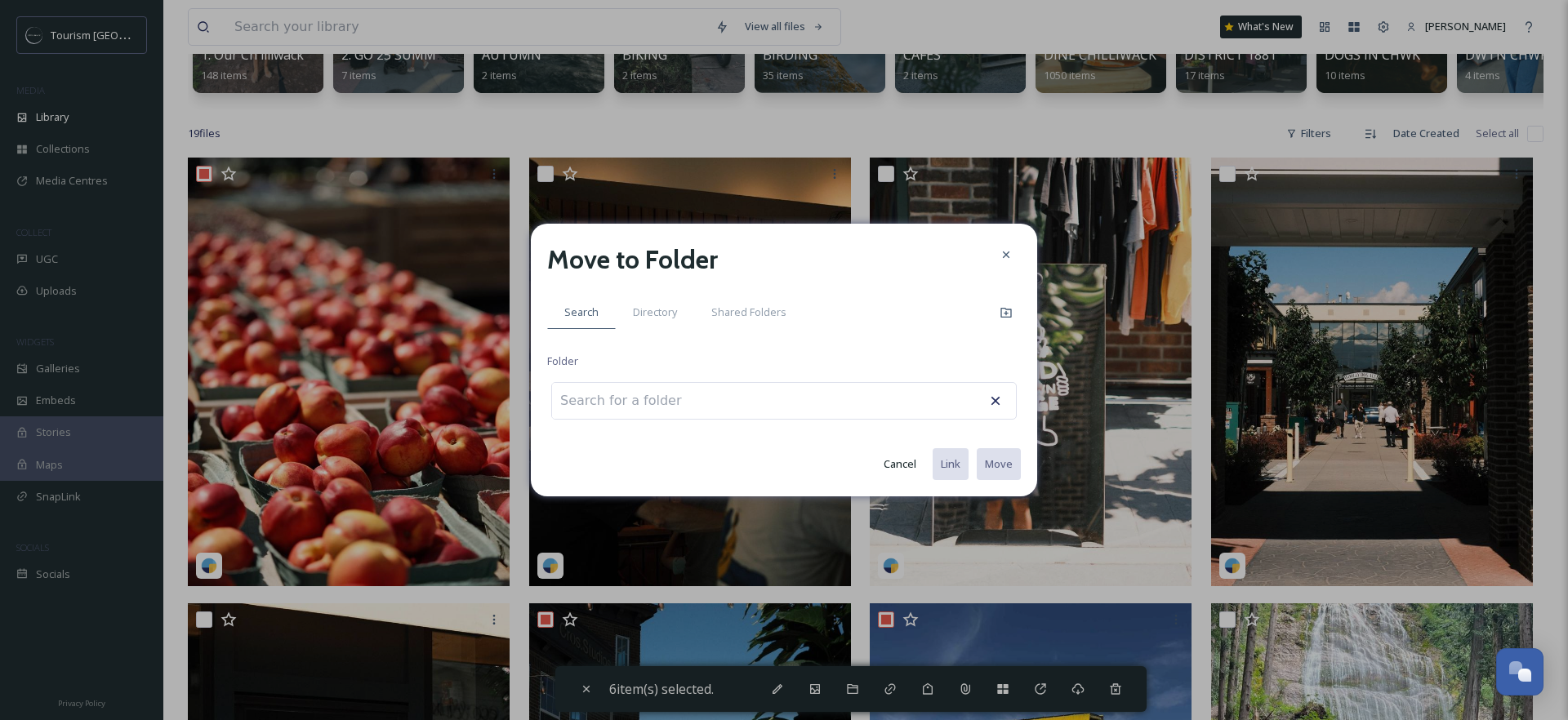
click at [904, 469] on button "Cancel" at bounding box center [900, 464] width 49 height 32
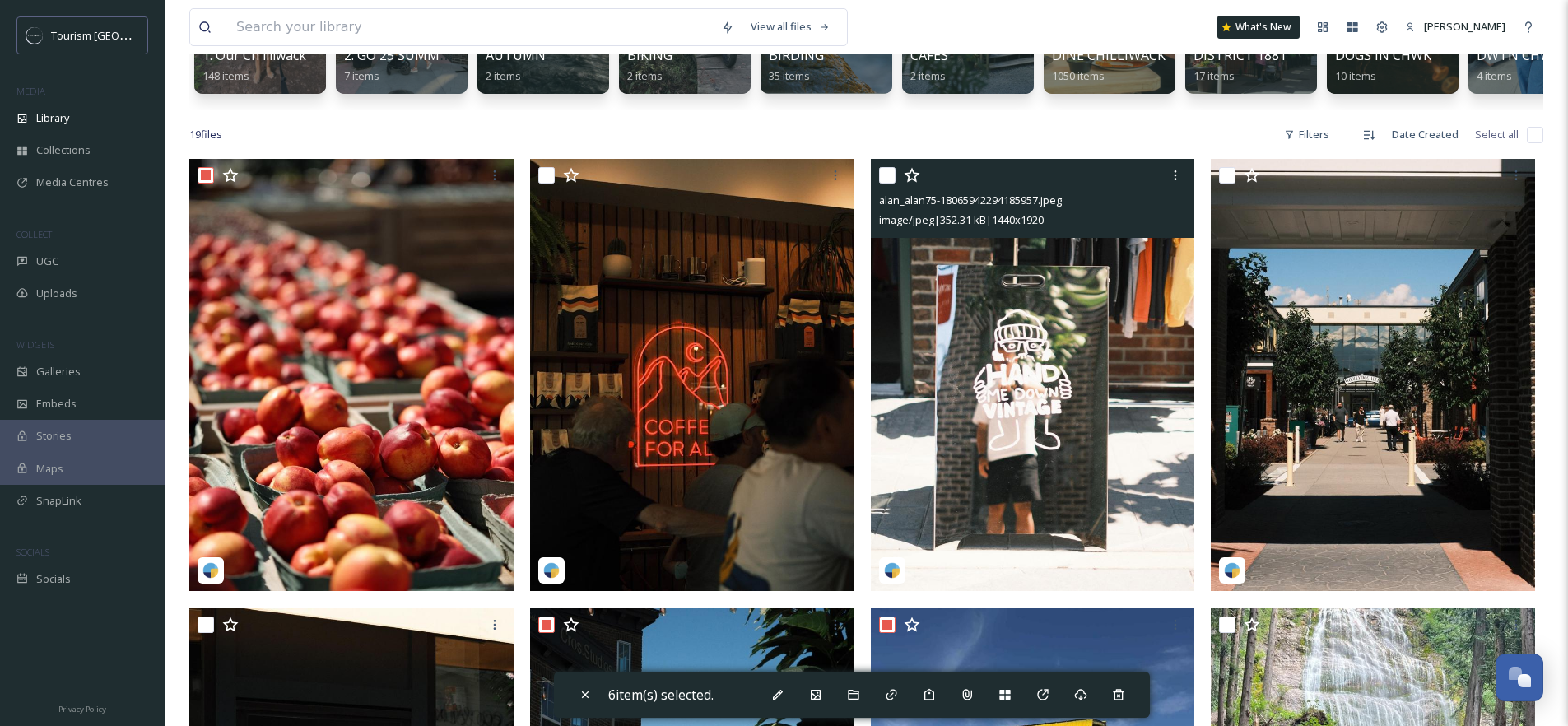
click at [890, 183] on input "checkbox" at bounding box center [887, 175] width 16 height 16
checkbox input "true"
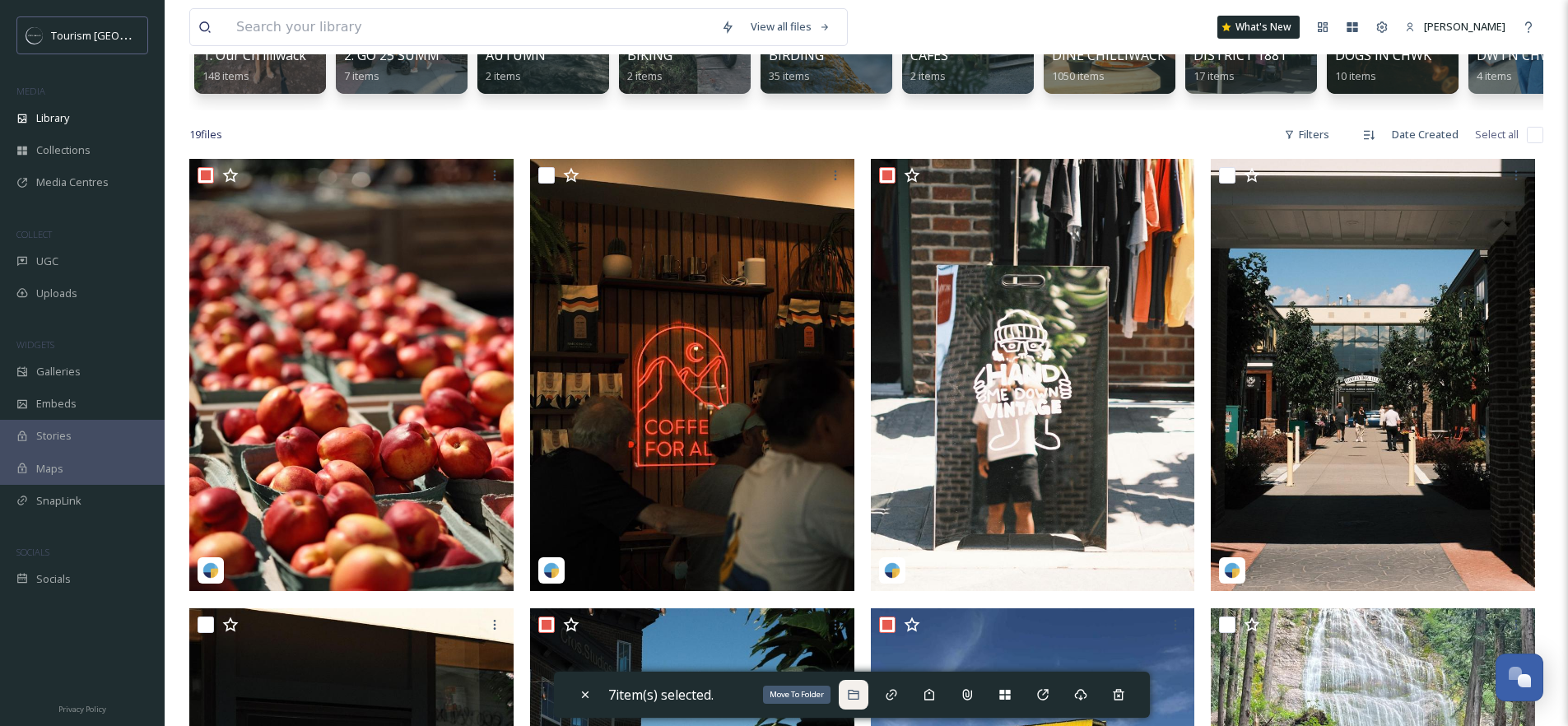
click at [860, 688] on icon at bounding box center [853, 695] width 13 height 13
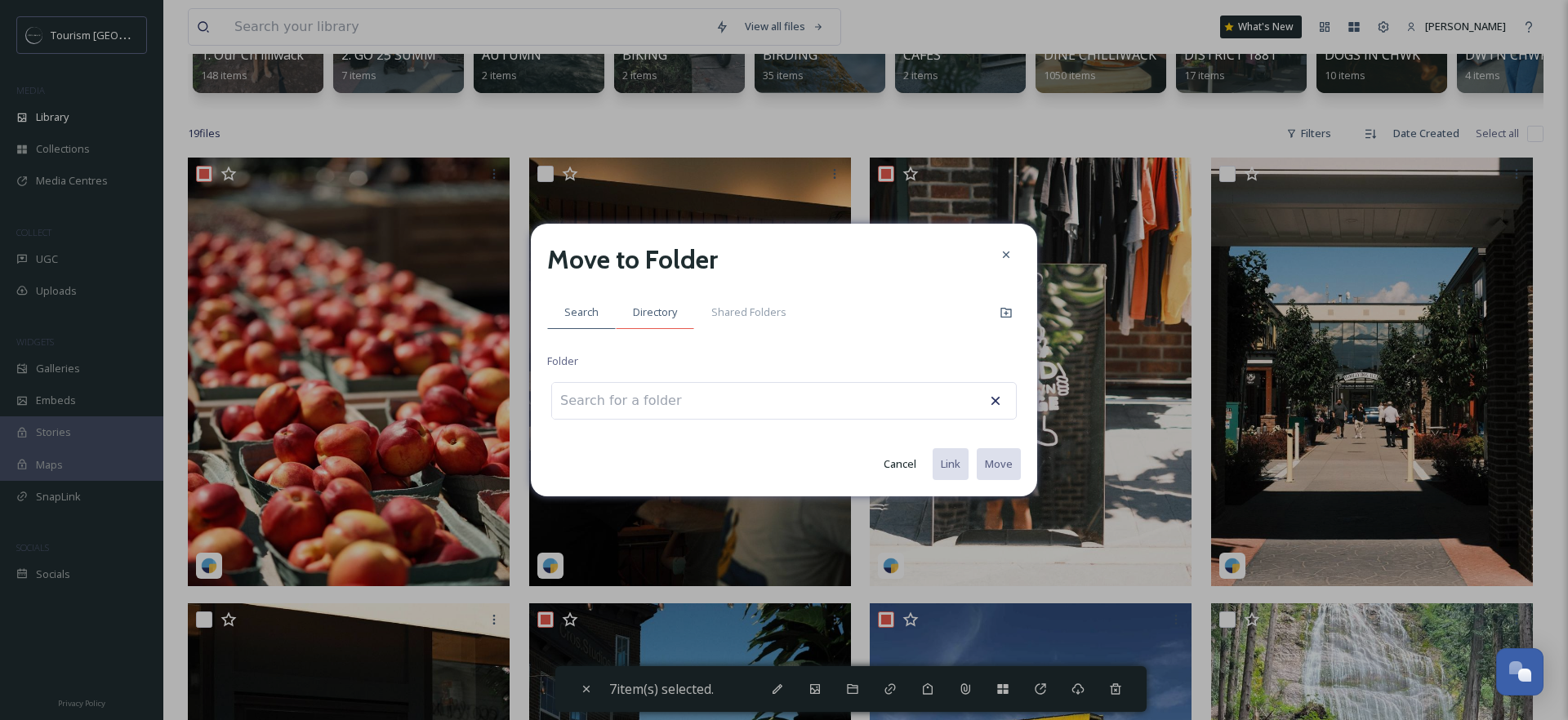
click at [639, 301] on div "Directory" at bounding box center [654, 312] width 78 height 34
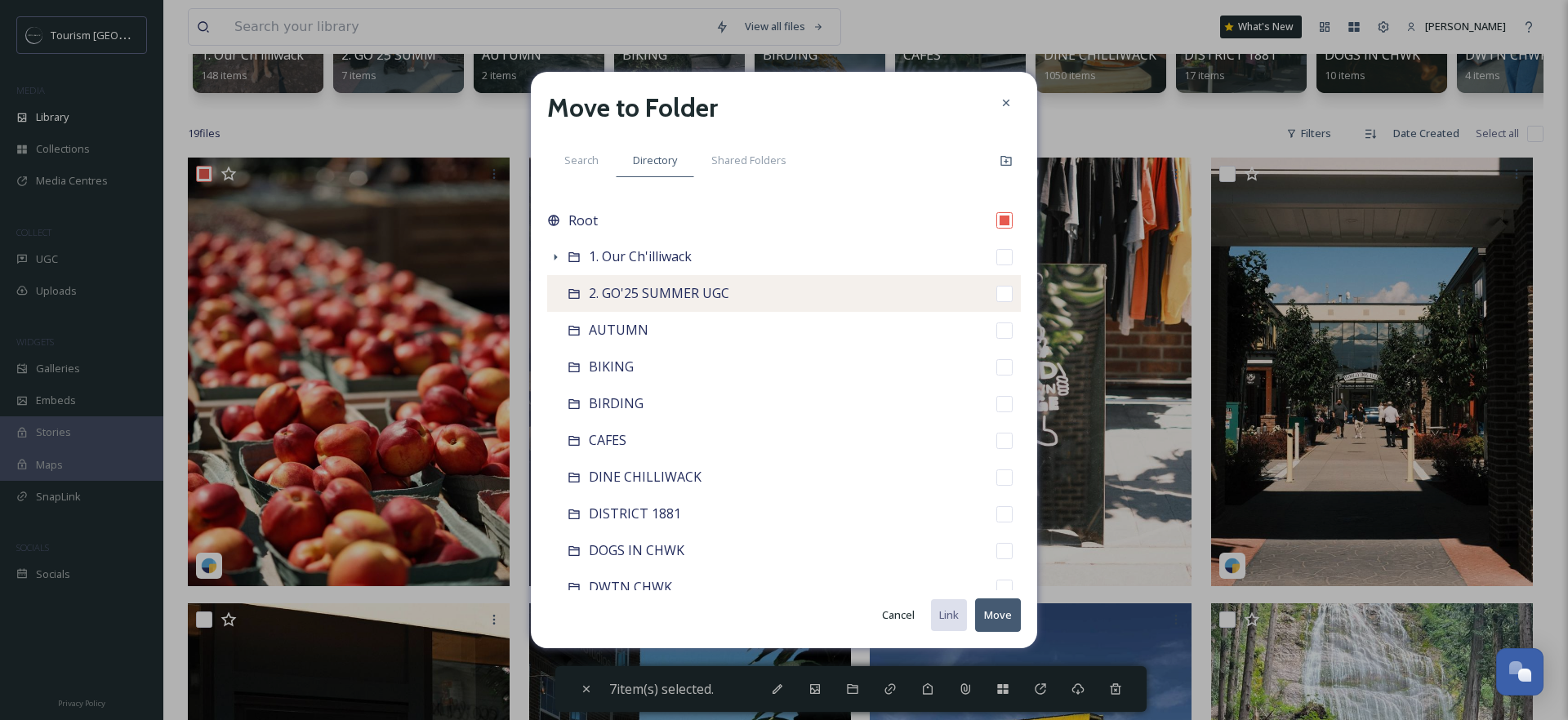
click at [996, 295] on input "checkbox" at bounding box center [1003, 293] width 16 height 16
checkbox input "true"
checkbox input "false"
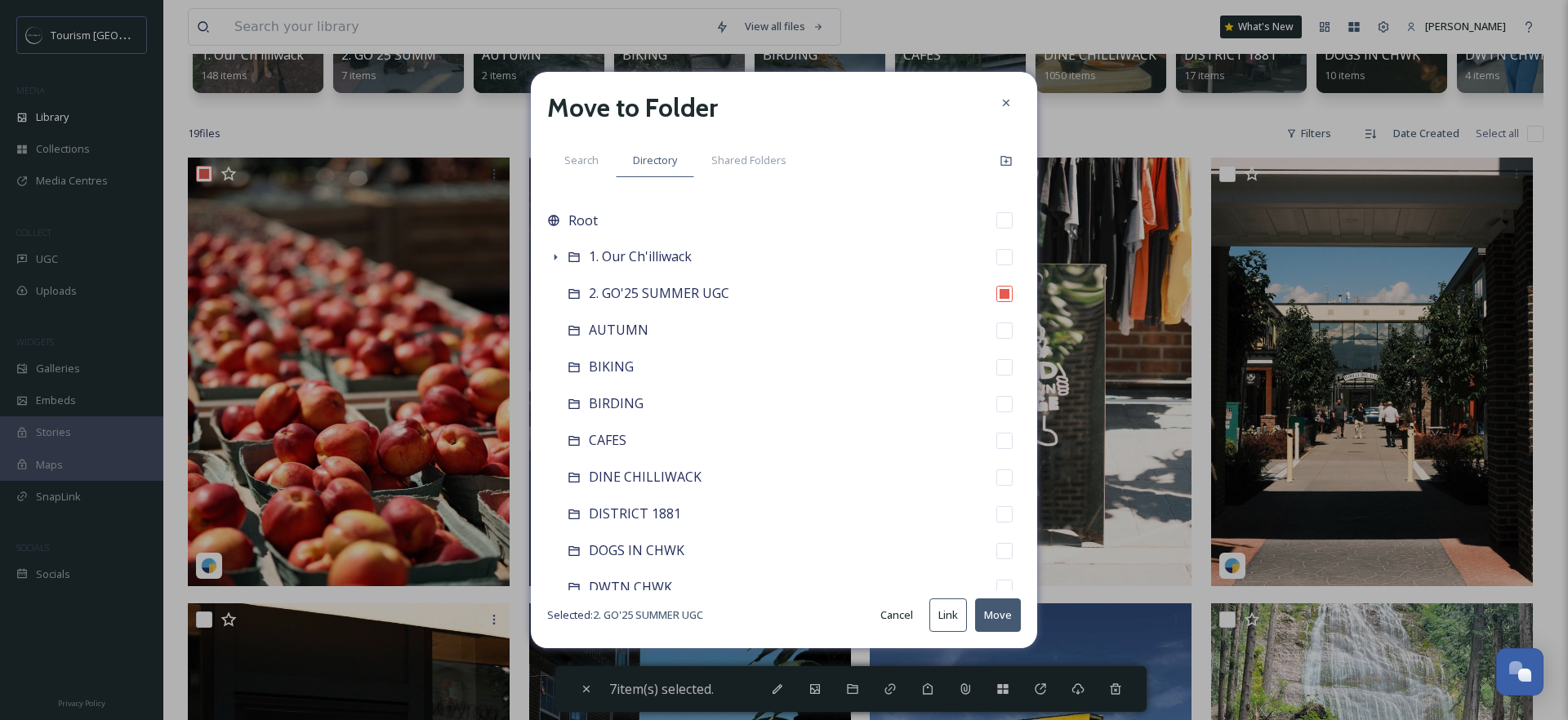
click at [998, 623] on button "Move" at bounding box center [998, 615] width 45 height 34
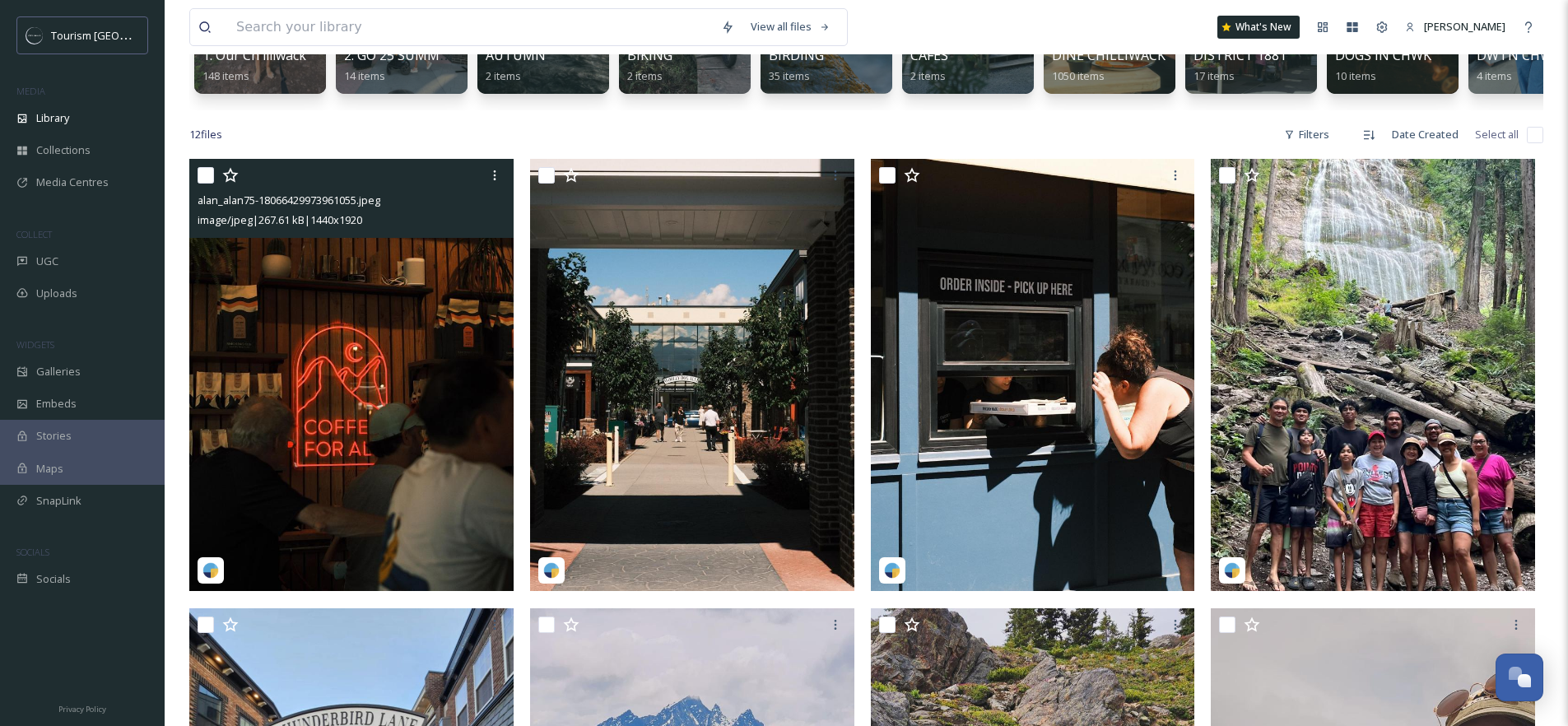
click at [205, 183] on input "checkbox" at bounding box center [205, 175] width 16 height 16
checkbox input "true"
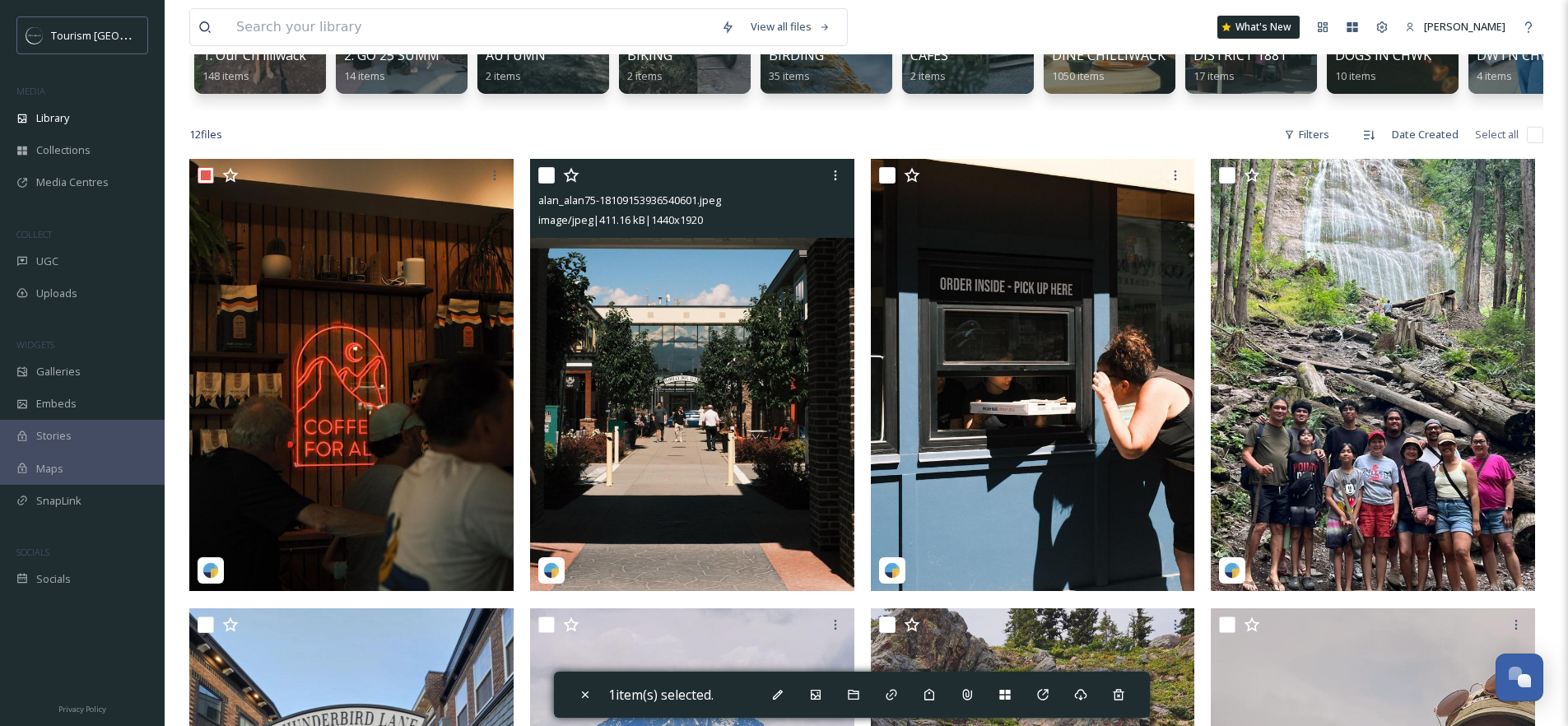
click at [544, 183] on input "checkbox" at bounding box center [545, 175] width 16 height 16
checkbox input "true"
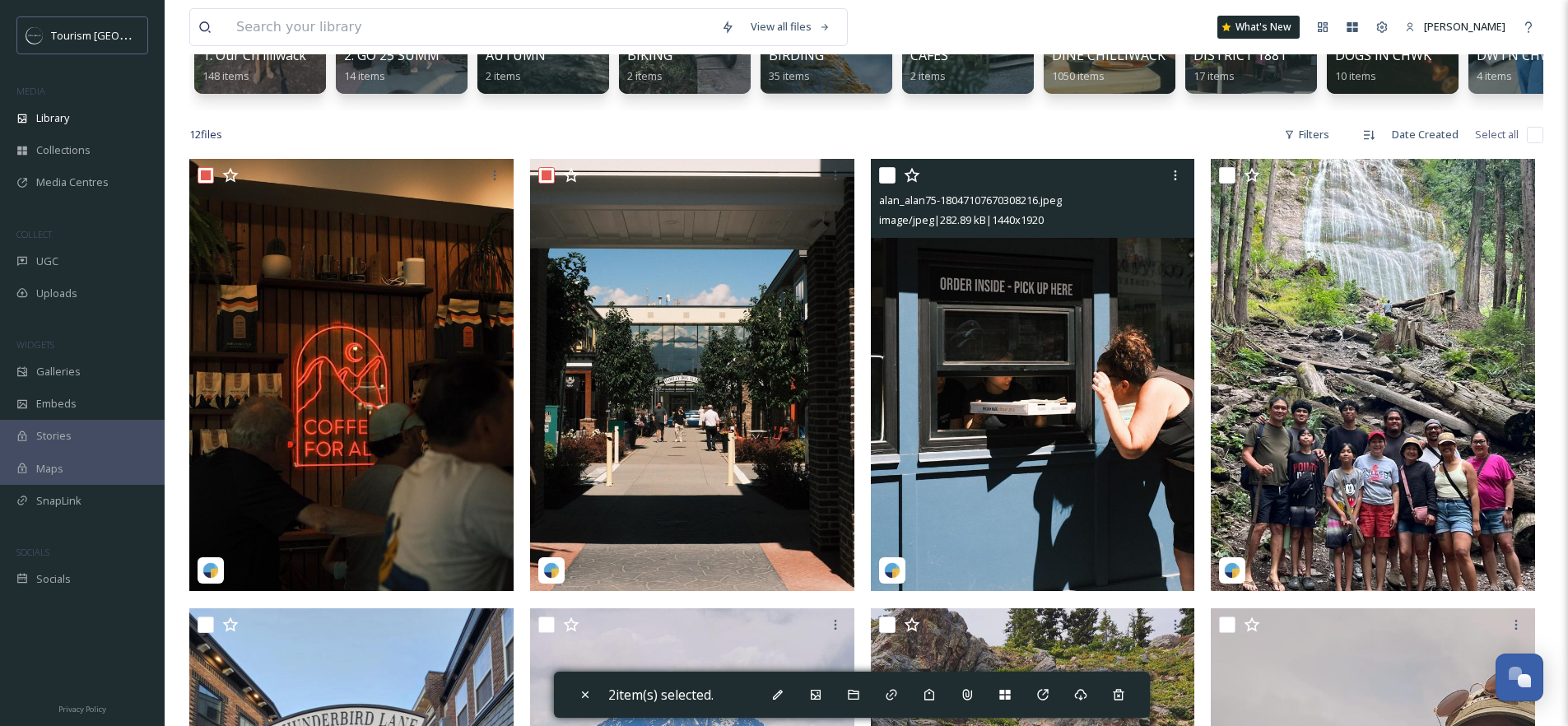
click at [888, 183] on input "checkbox" at bounding box center [887, 175] width 16 height 16
checkbox input "true"
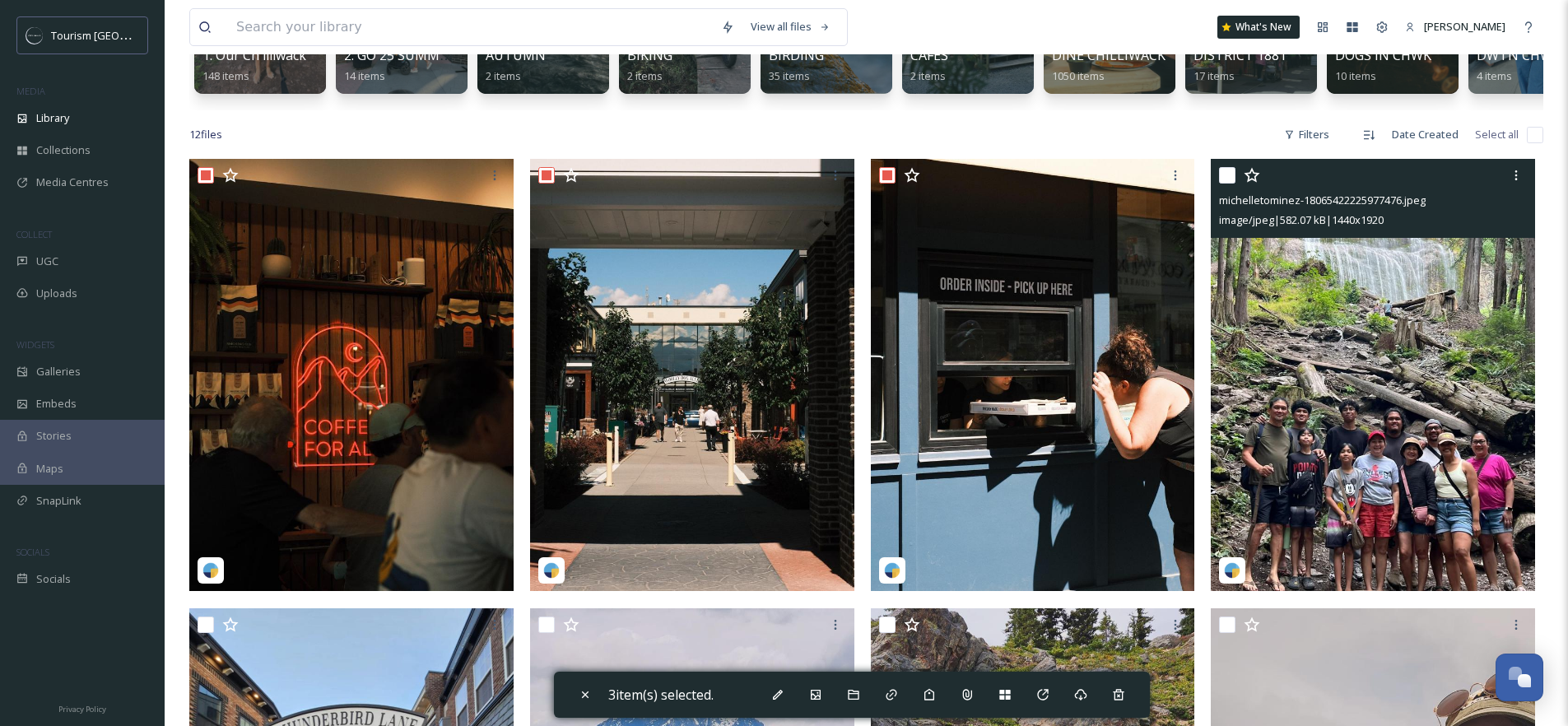
click at [1224, 183] on input "checkbox" at bounding box center [1226, 175] width 16 height 16
checkbox input "true"
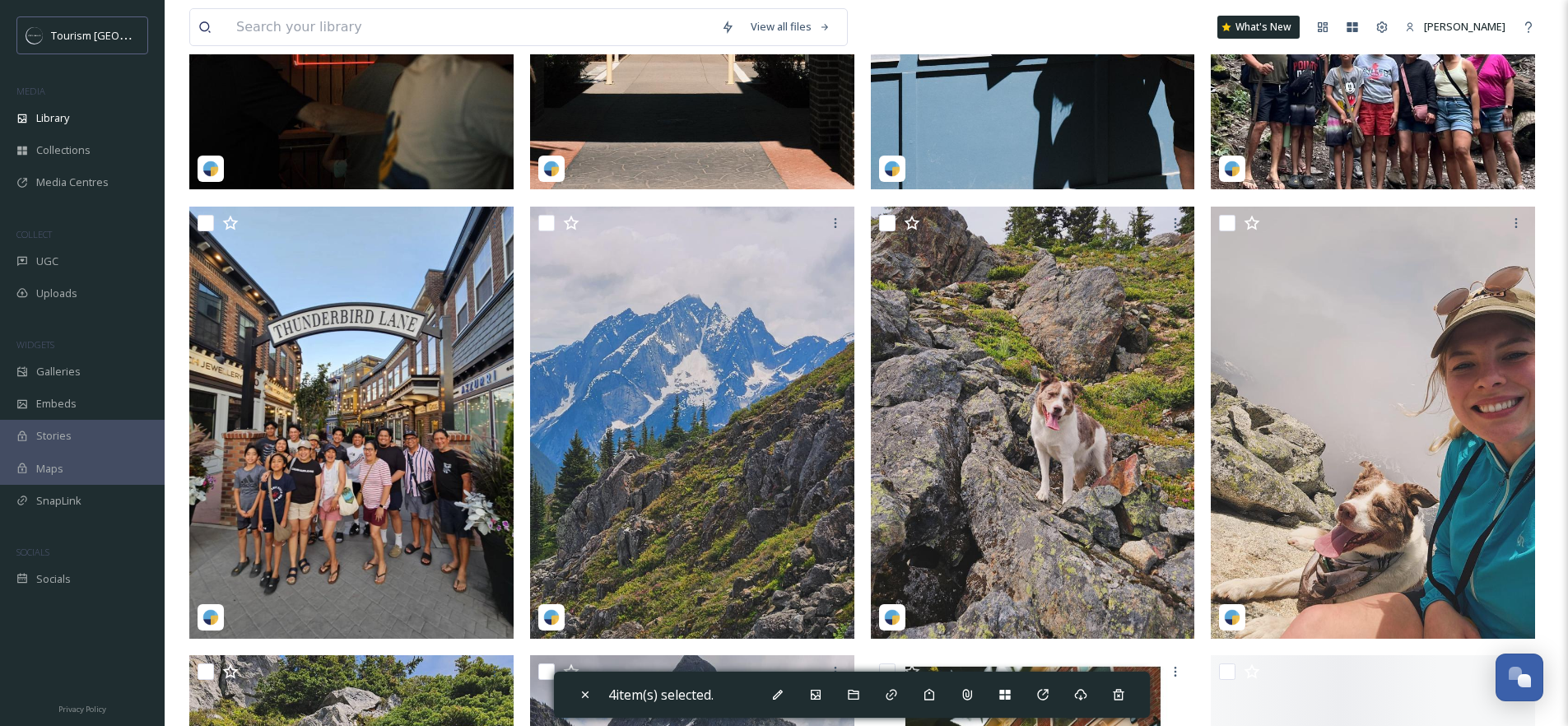
scroll to position [676, 0]
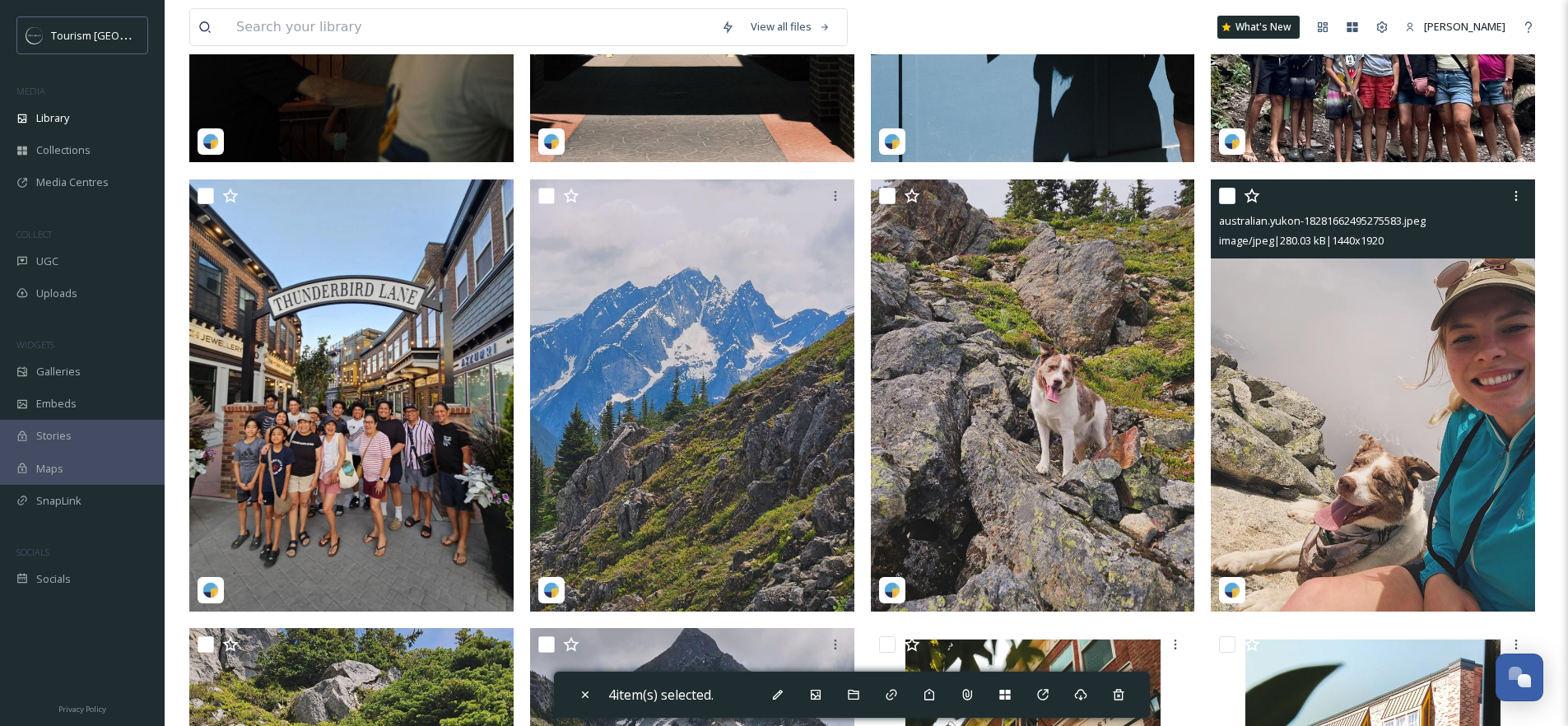
click at [1225, 204] on input "checkbox" at bounding box center [1226, 195] width 16 height 16
checkbox input "true"
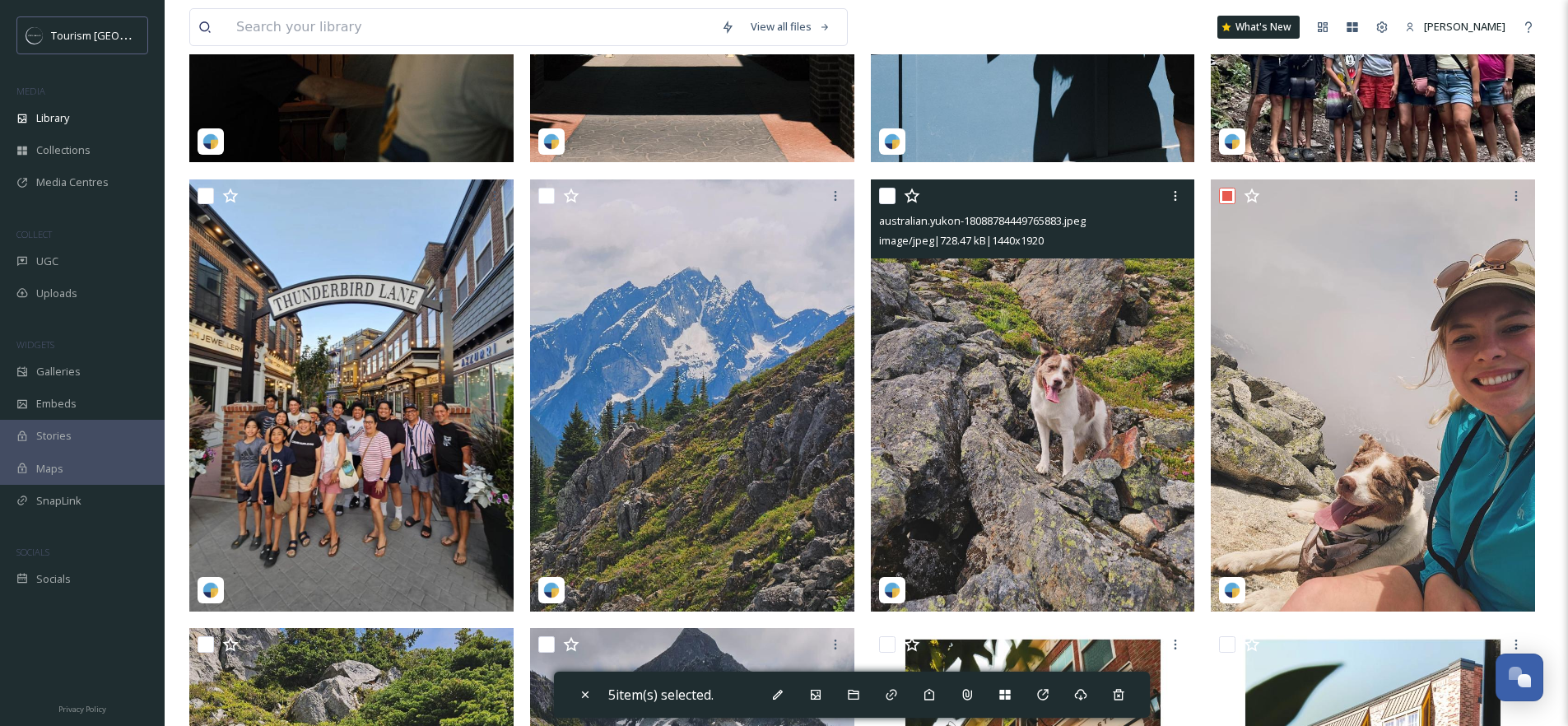
click at [881, 204] on input "checkbox" at bounding box center [887, 195] width 16 height 16
checkbox input "true"
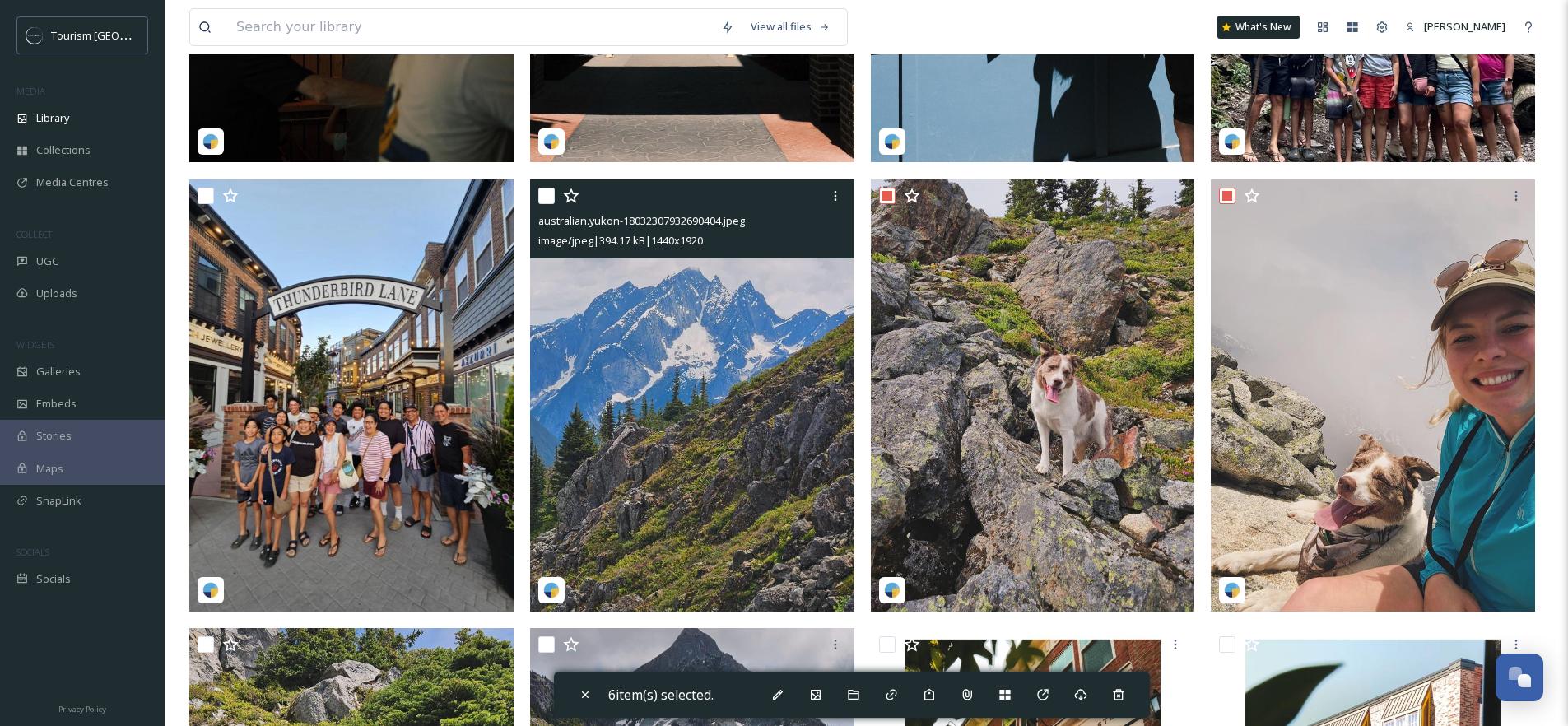
click at [544, 204] on input "checkbox" at bounding box center [545, 195] width 16 height 16
checkbox input "true"
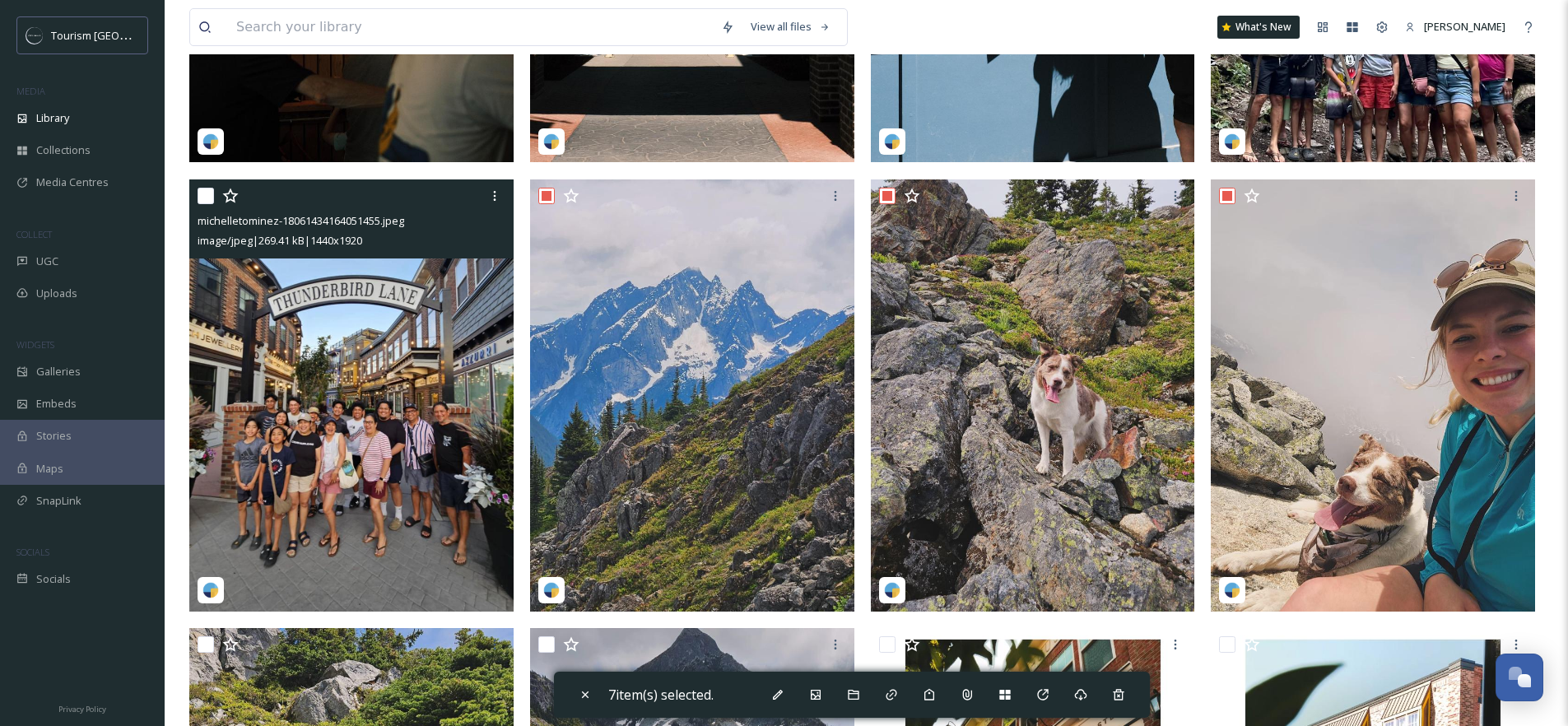
click at [201, 204] on input "checkbox" at bounding box center [205, 195] width 16 height 16
checkbox input "true"
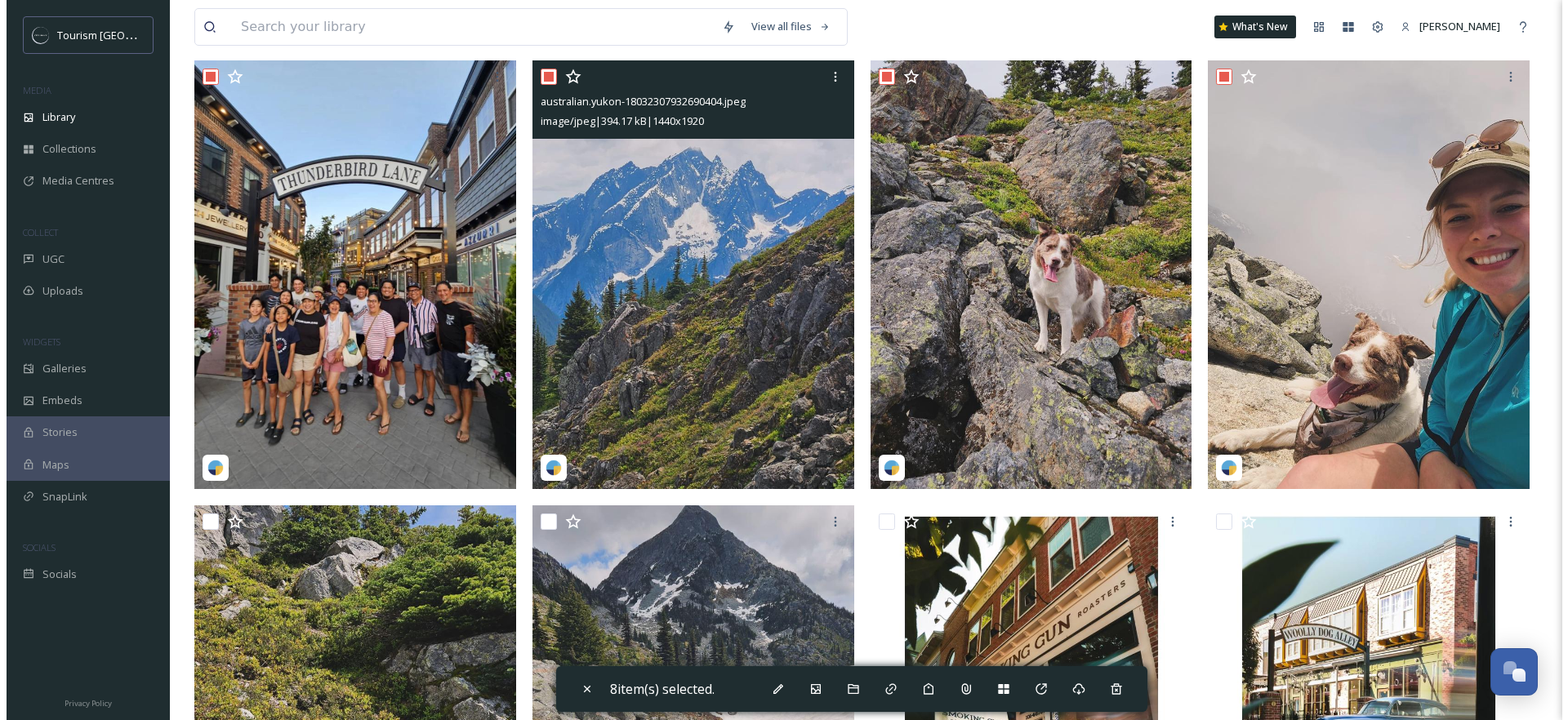
scroll to position [1041, 0]
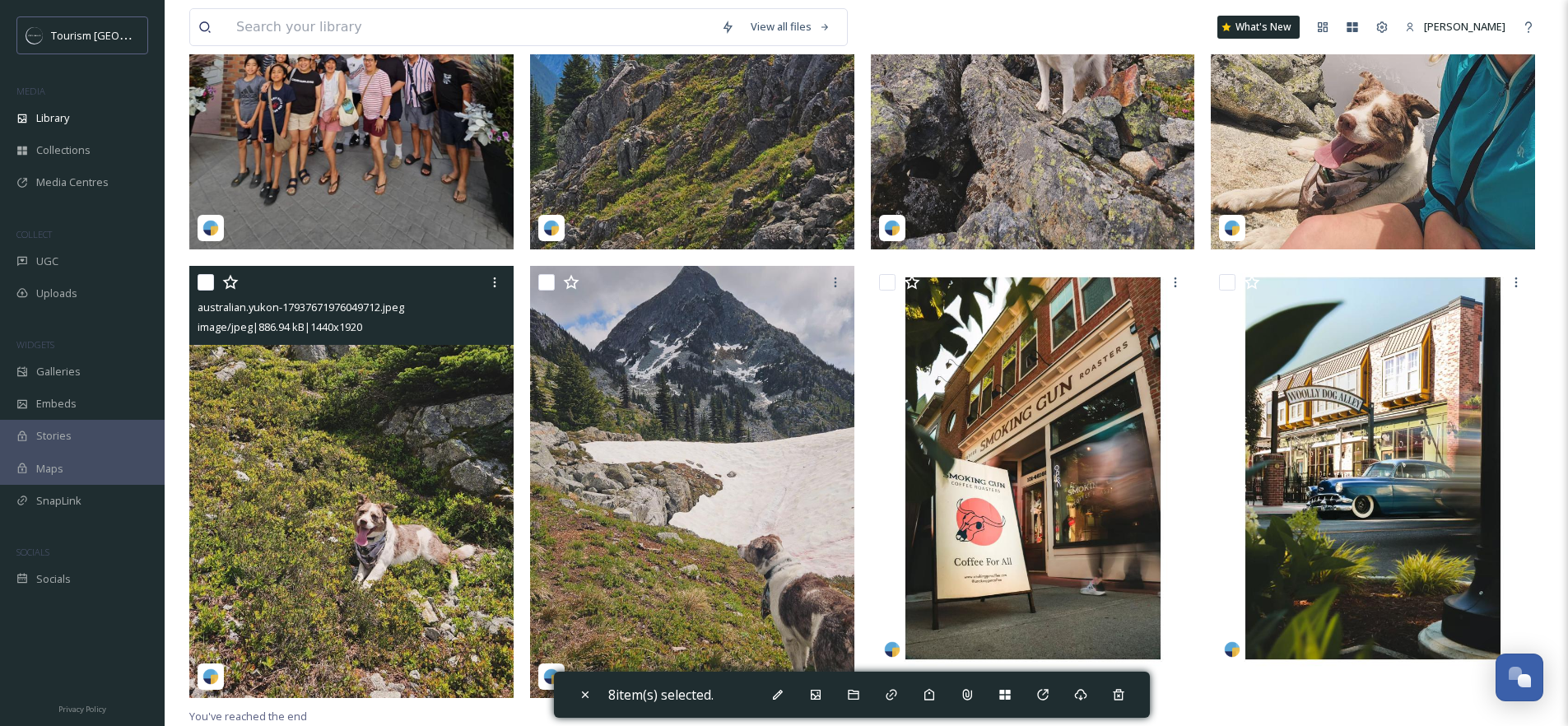
click at [201, 282] on input "checkbox" at bounding box center [205, 281] width 16 height 16
checkbox input "true"
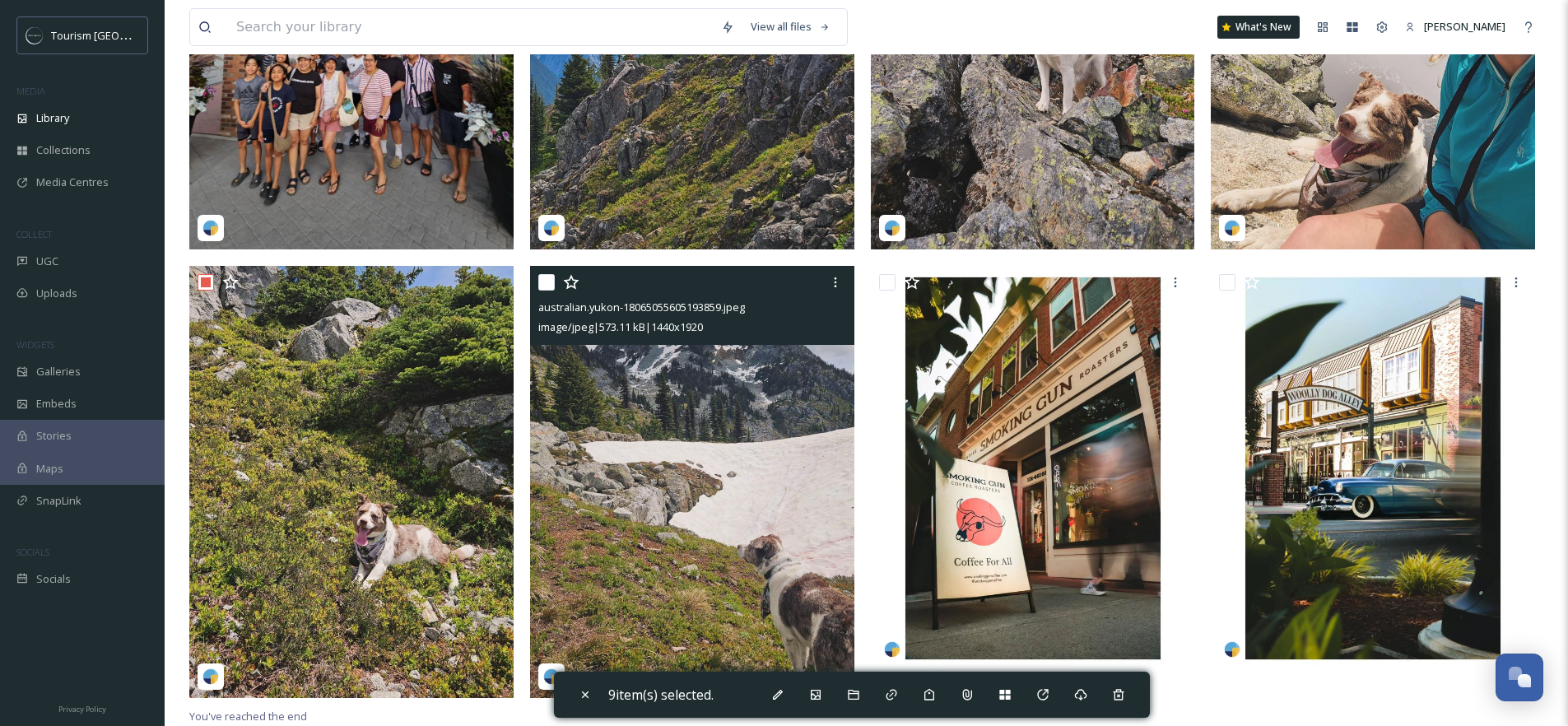
click at [541, 280] on input "checkbox" at bounding box center [545, 281] width 16 height 16
checkbox input "true"
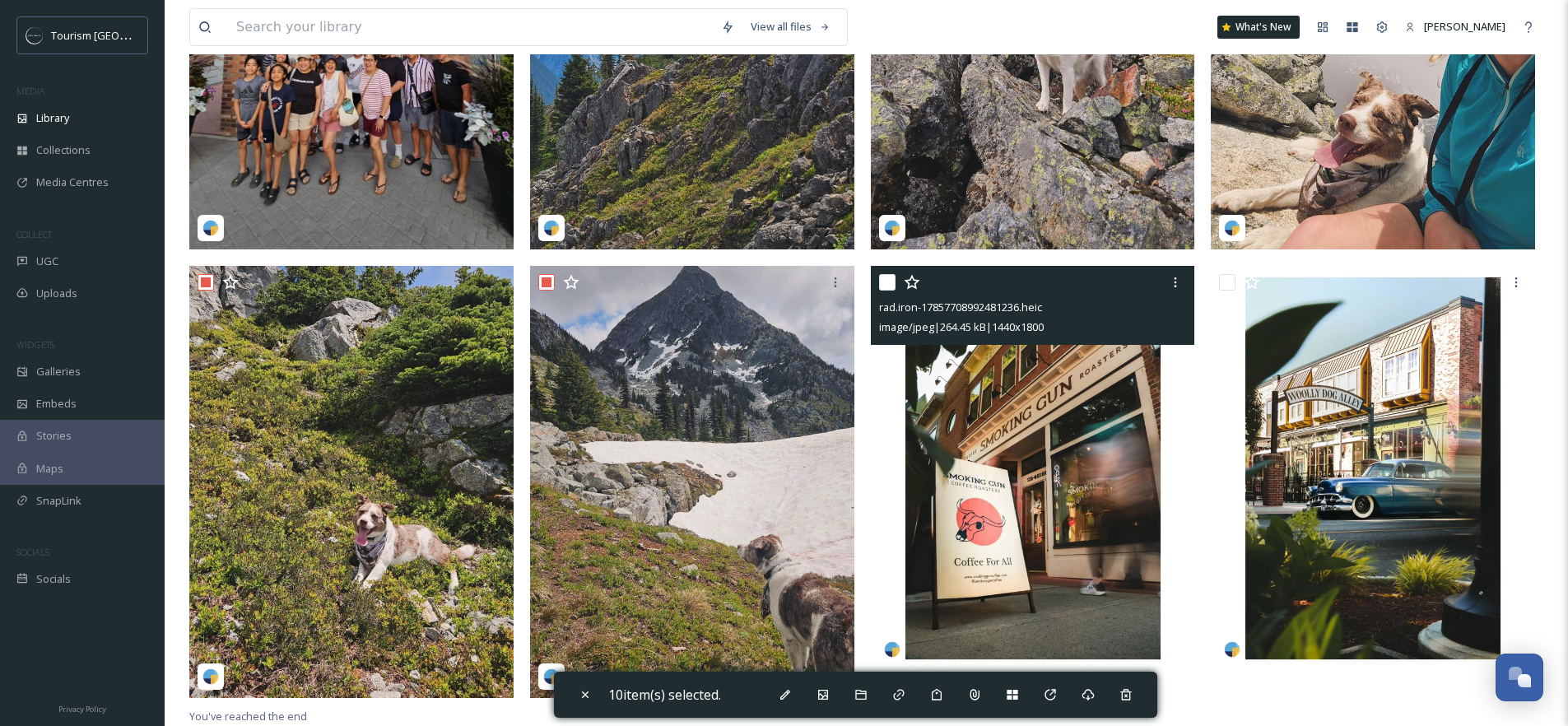
click at [885, 285] on input "checkbox" at bounding box center [887, 281] width 16 height 16
checkbox input "true"
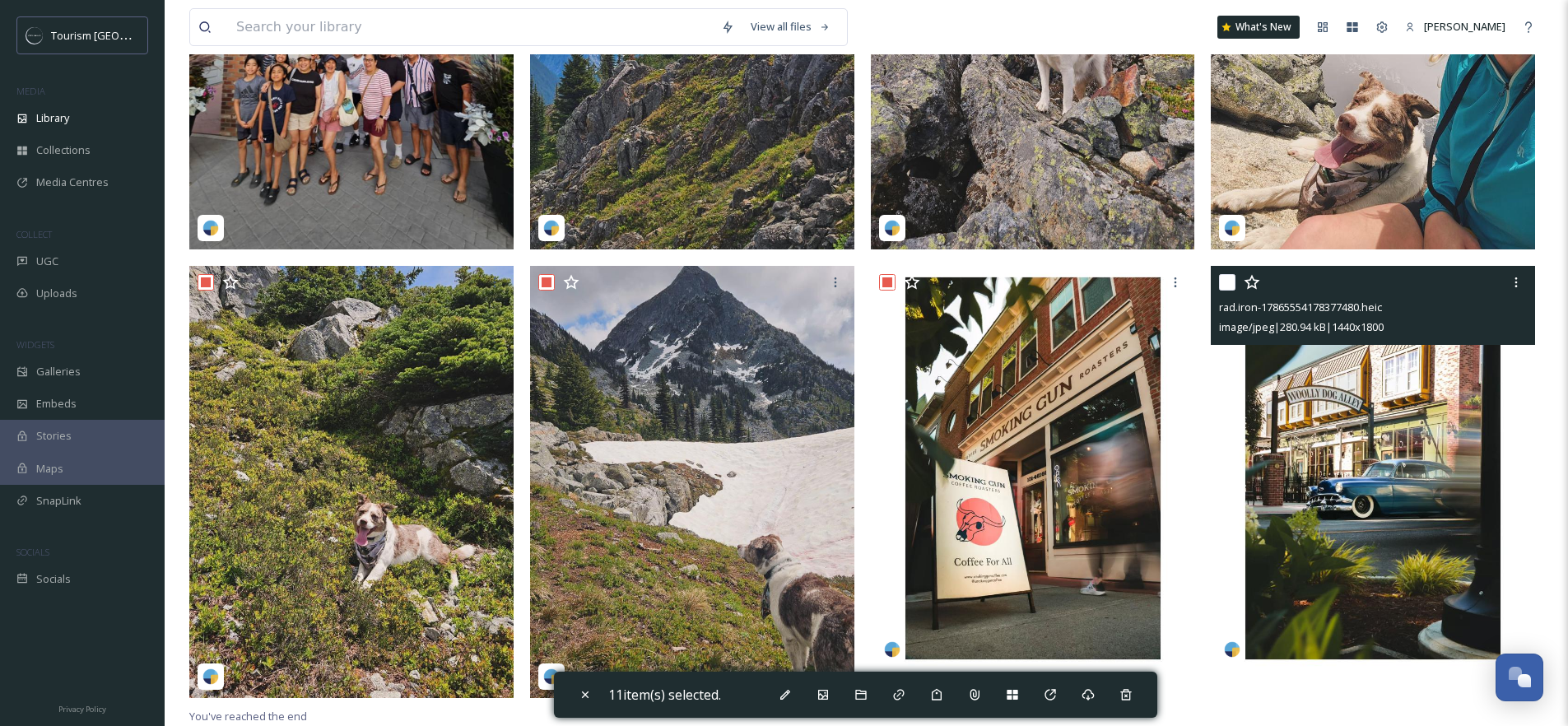
click at [1220, 283] on input "checkbox" at bounding box center [1226, 281] width 16 height 16
checkbox input "true"
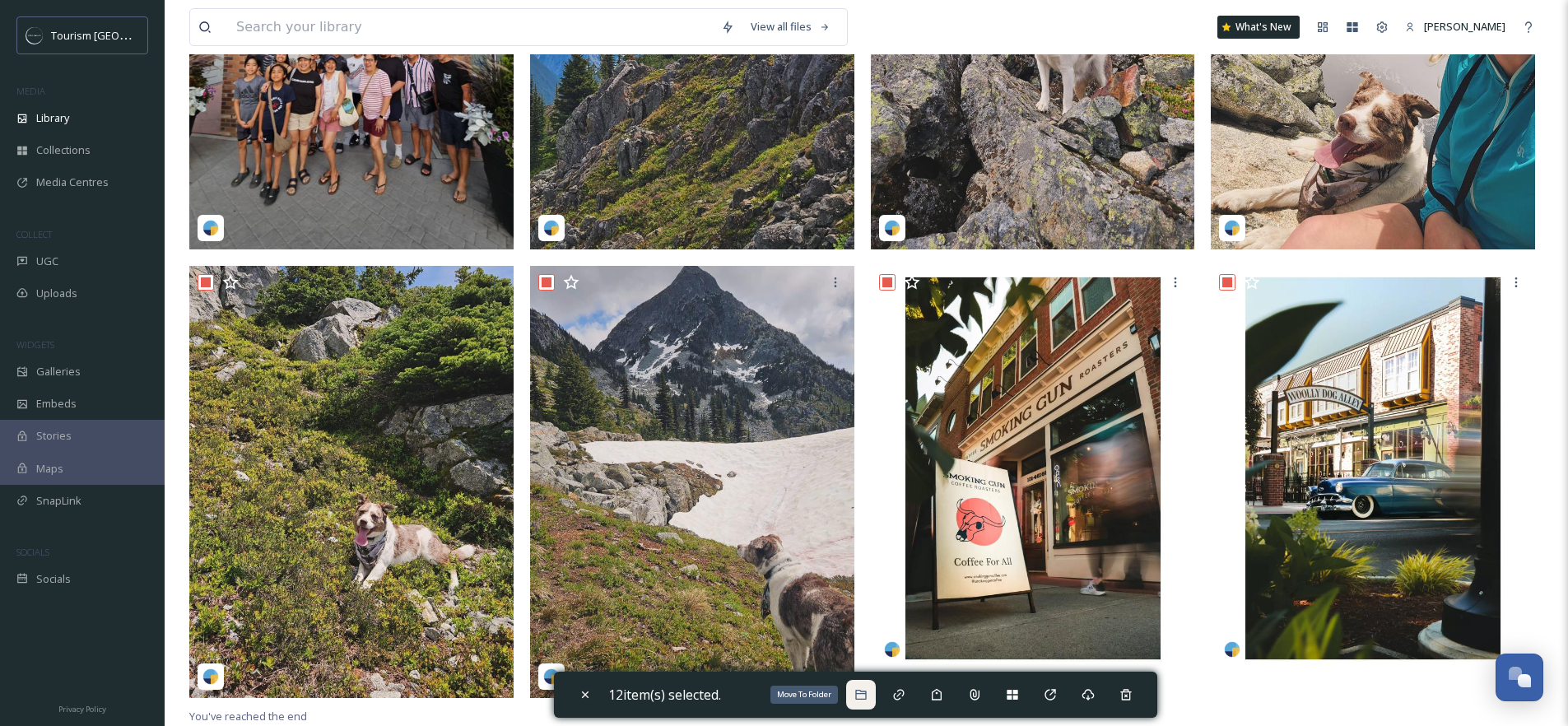
click at [866, 693] on icon at bounding box center [860, 695] width 10 height 10
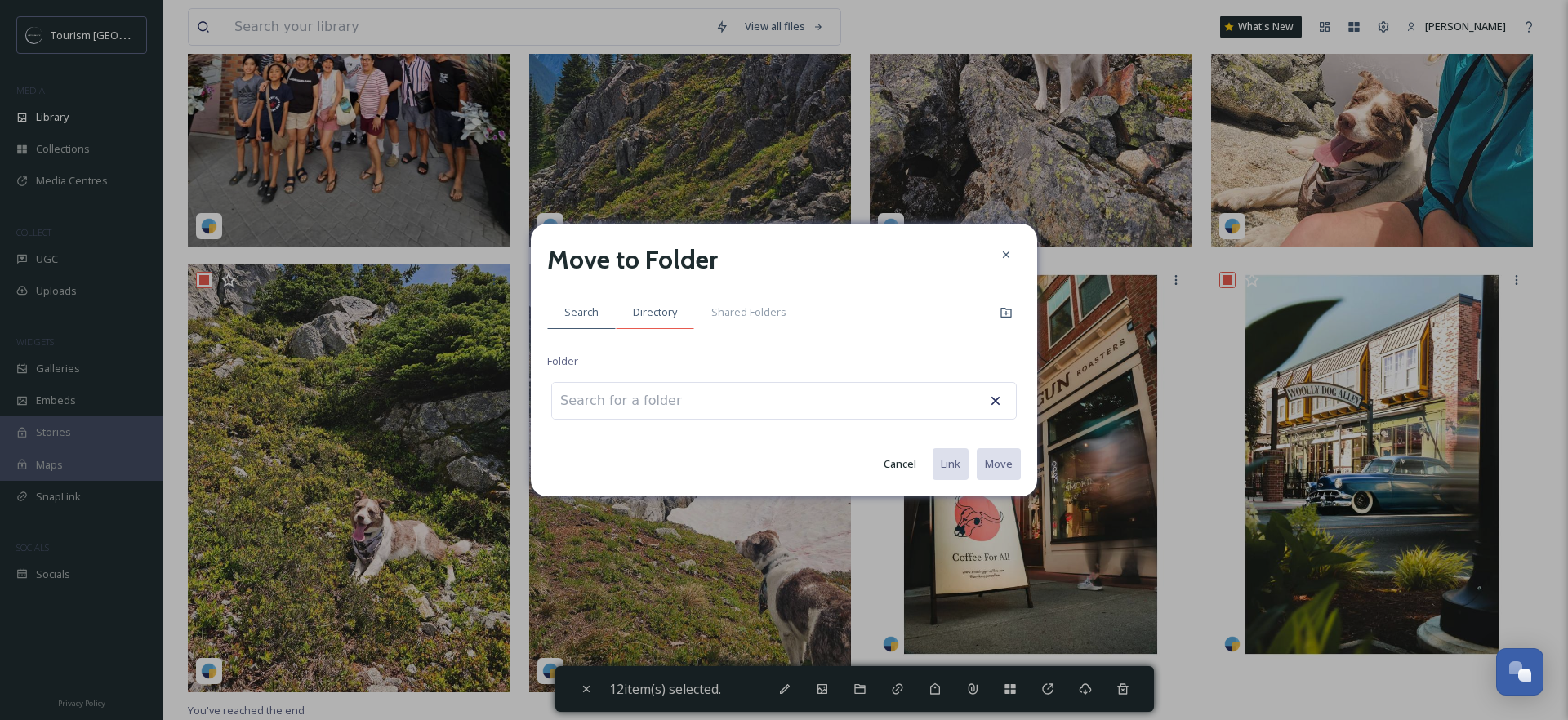
click at [667, 300] on div "Directory" at bounding box center [654, 312] width 78 height 34
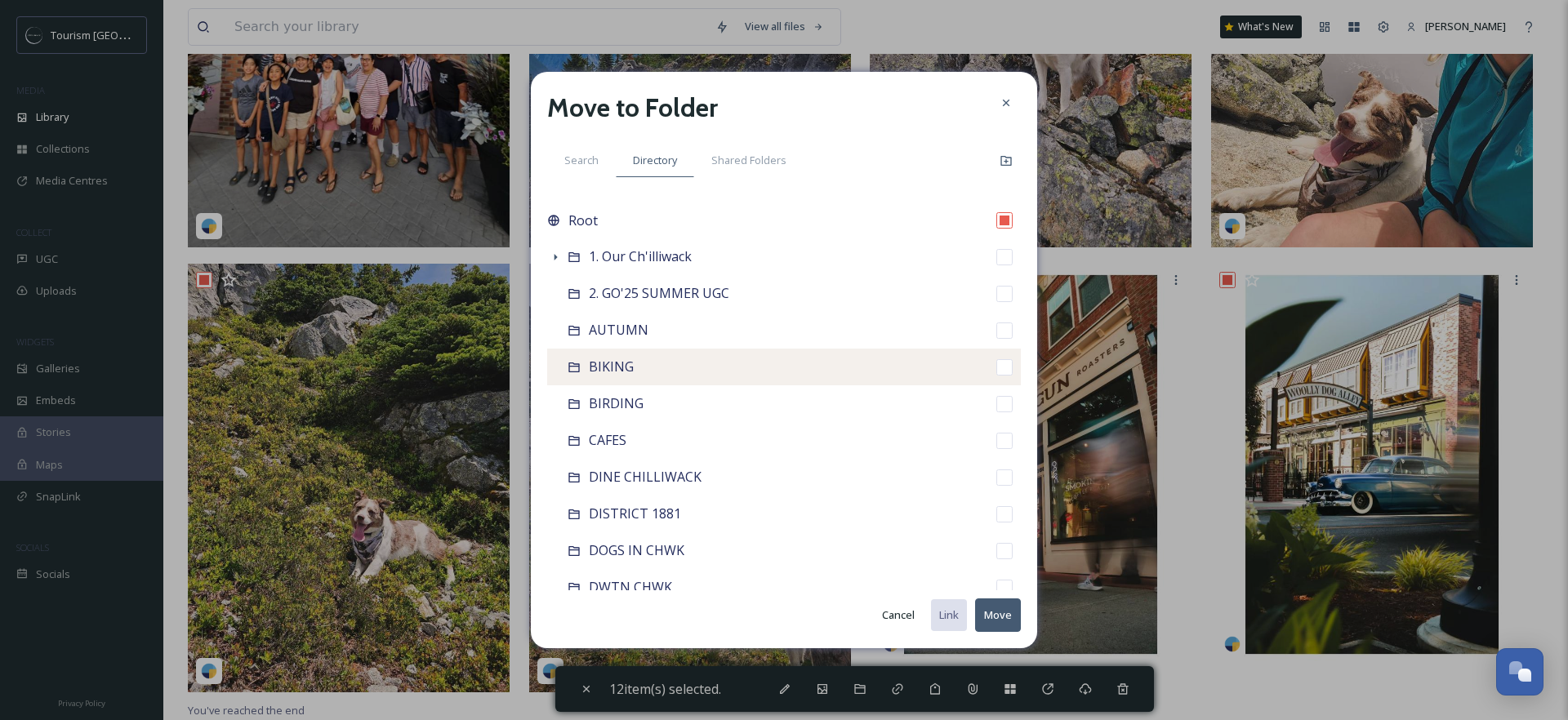
scroll to position [3, 0]
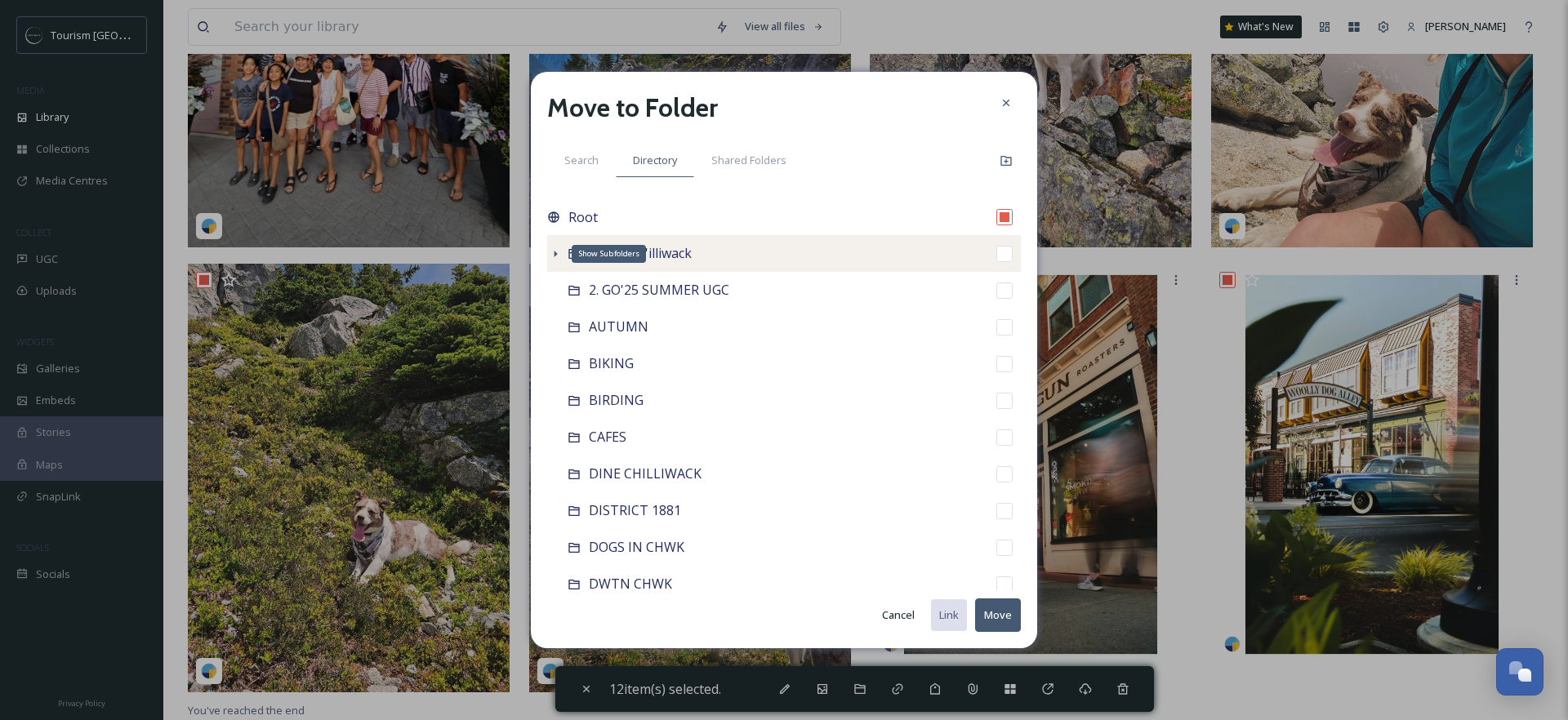
click at [553, 249] on icon at bounding box center [555, 254] width 13 height 13
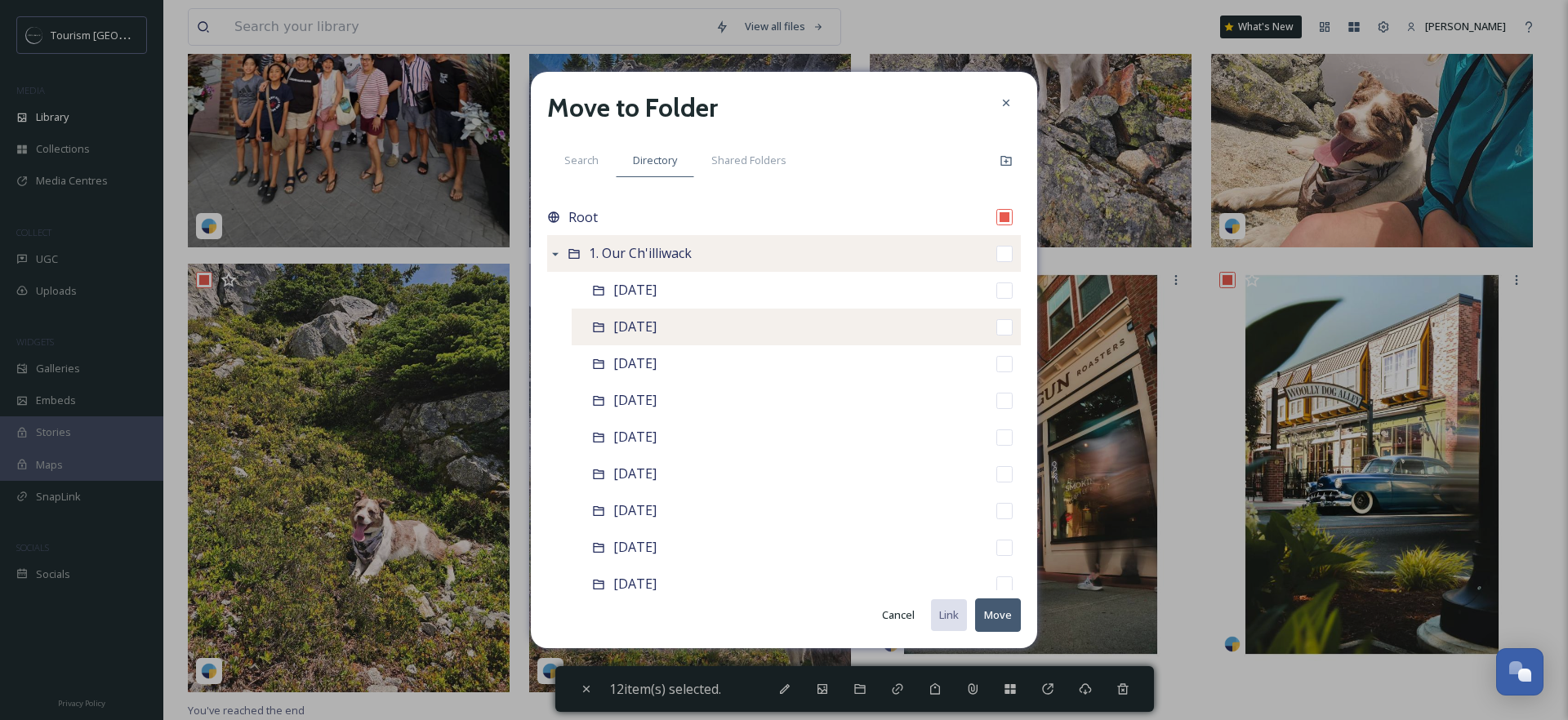
click at [996, 332] on input "checkbox" at bounding box center [1003, 327] width 16 height 16
checkbox input "true"
checkbox input "false"
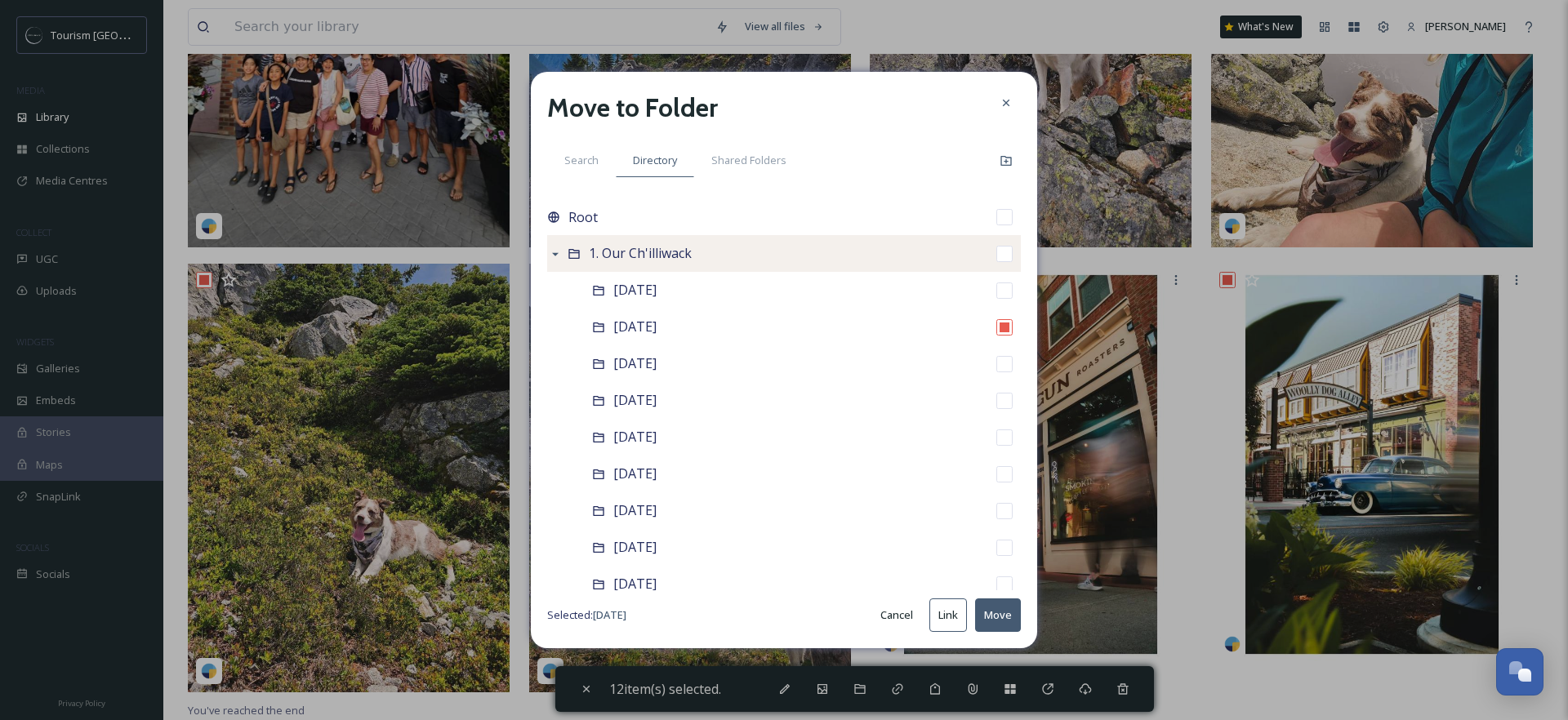
click at [999, 607] on button "Move" at bounding box center [998, 615] width 45 height 34
checkbox input "false"
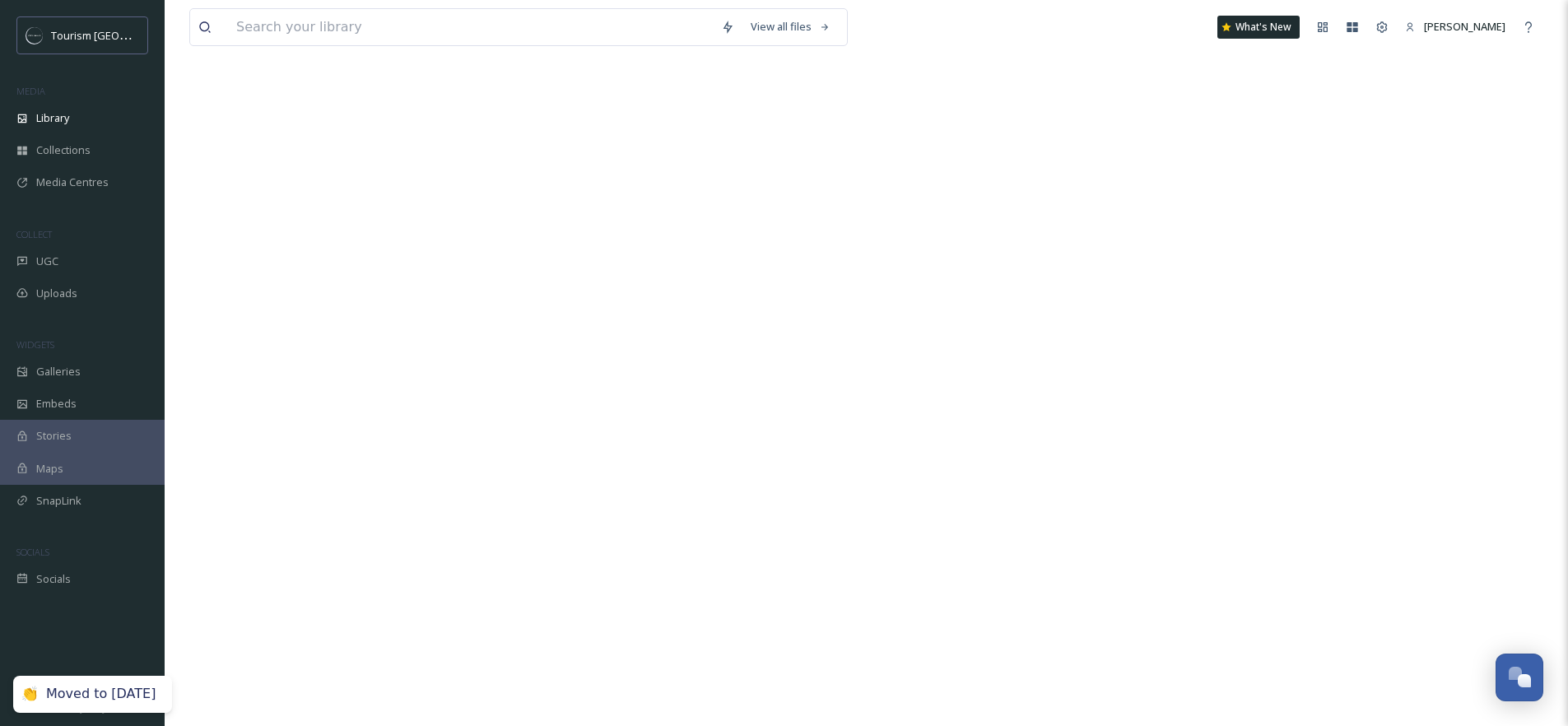
scroll to position [0, 0]
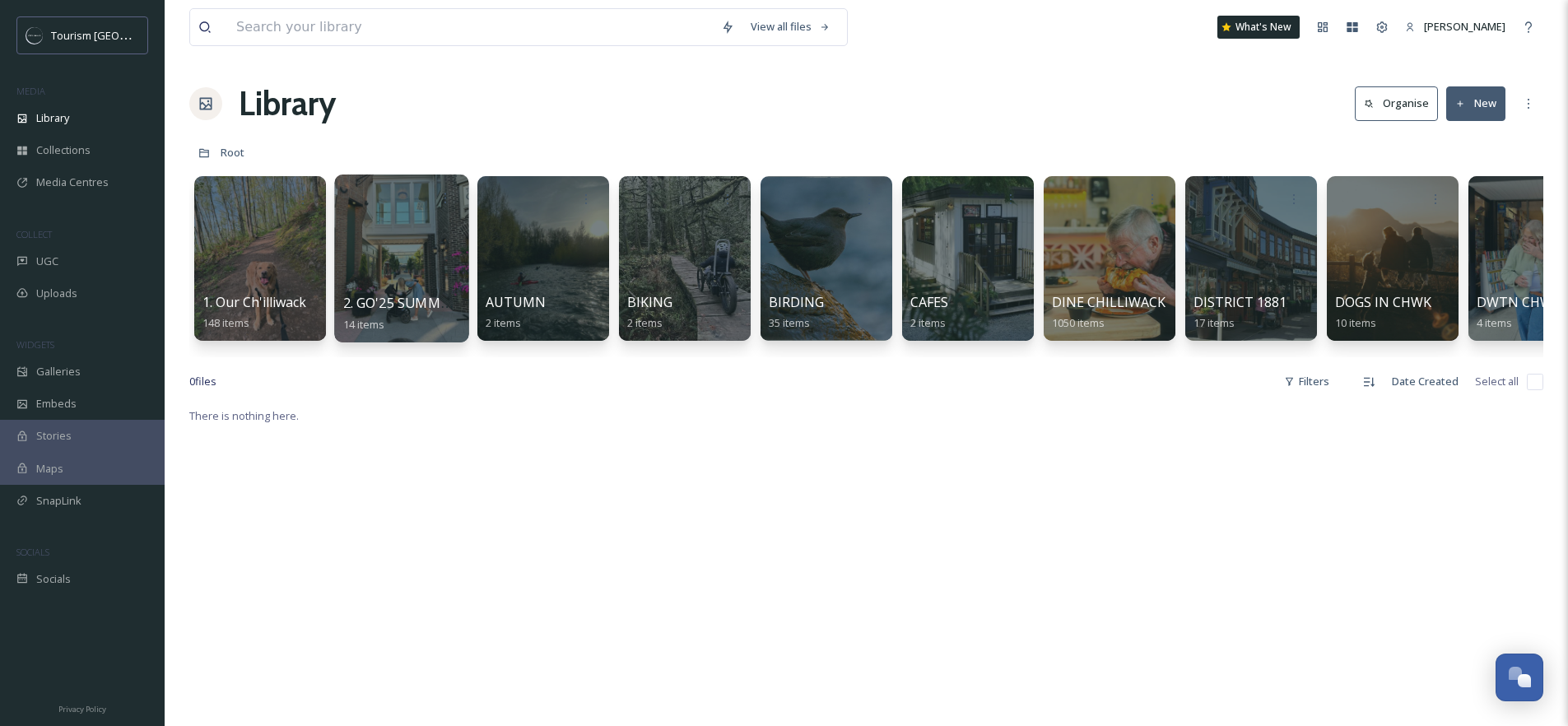
click at [408, 253] on div at bounding box center [401, 258] width 134 height 168
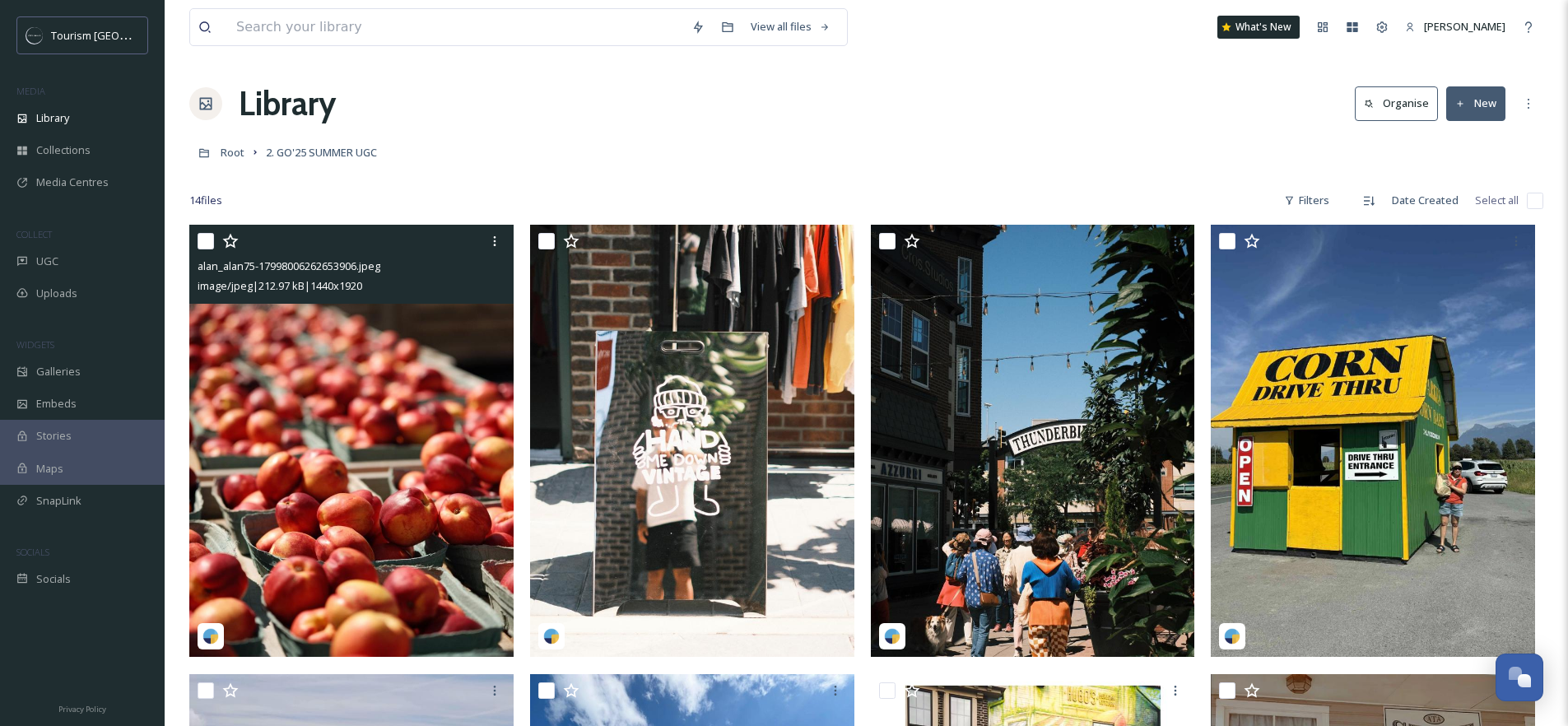
click at [300, 365] on img at bounding box center [351, 440] width 324 height 432
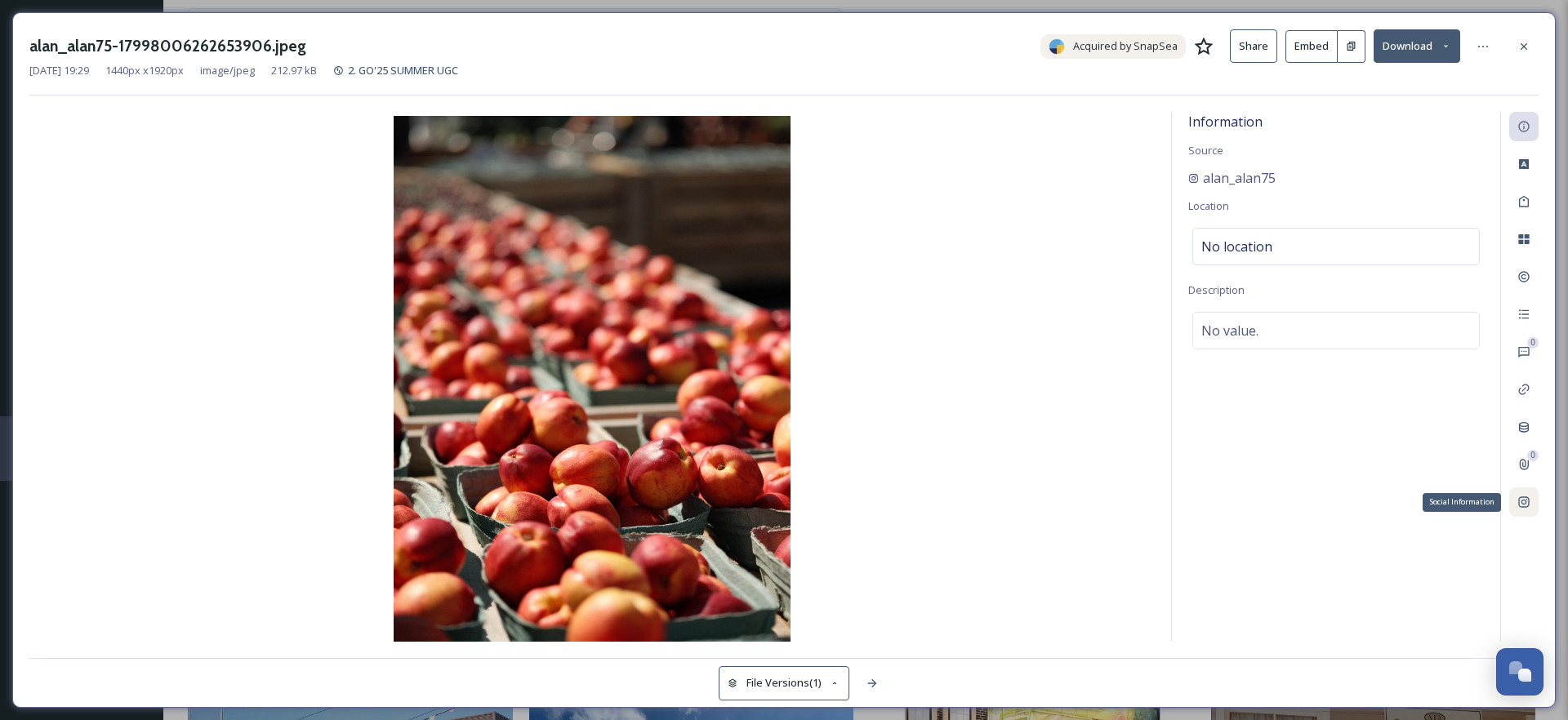
click at [1515, 502] on div "Social Information" at bounding box center [1523, 501] width 29 height 29
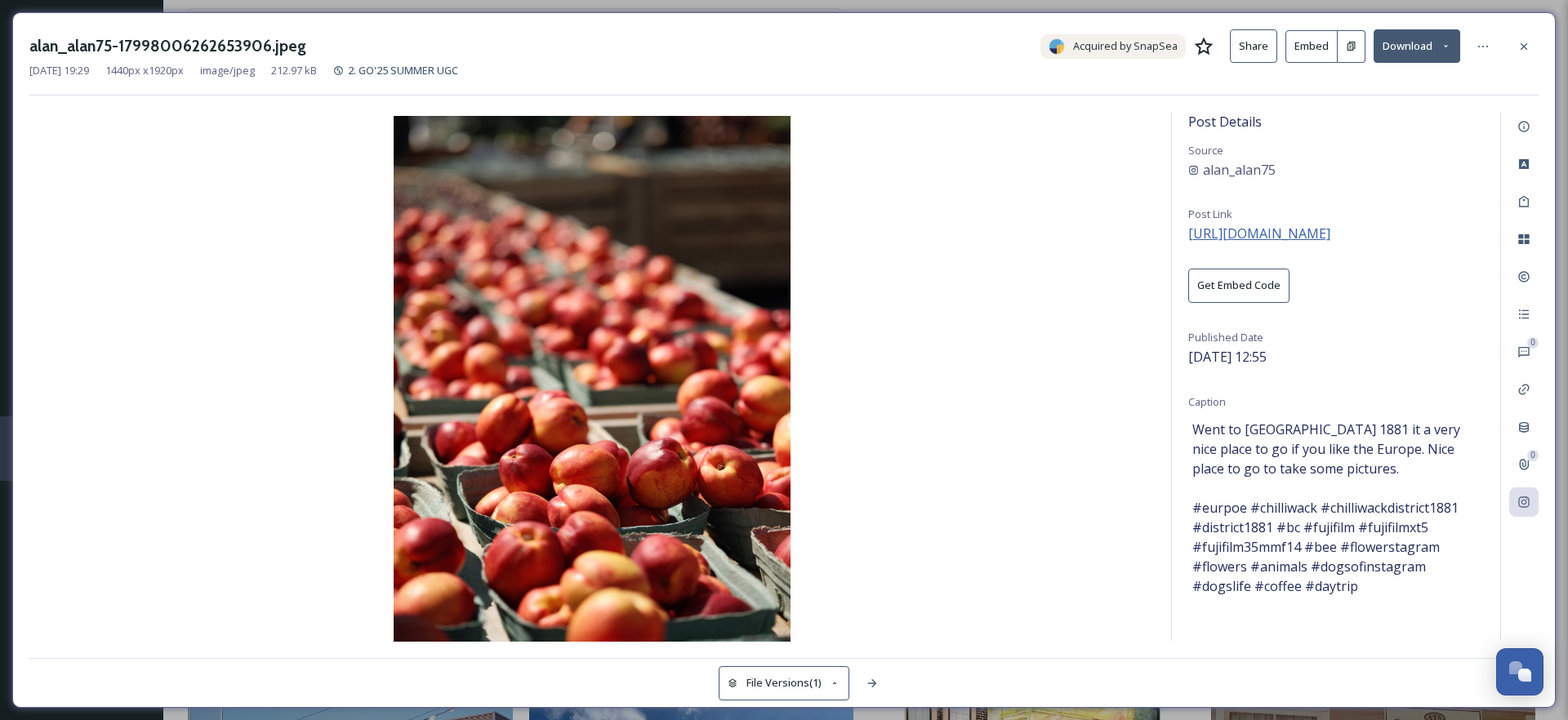
click at [1288, 235] on span "[URL][DOMAIN_NAME]" at bounding box center [1259, 233] width 142 height 18
click at [1520, 50] on icon at bounding box center [1524, 46] width 13 height 13
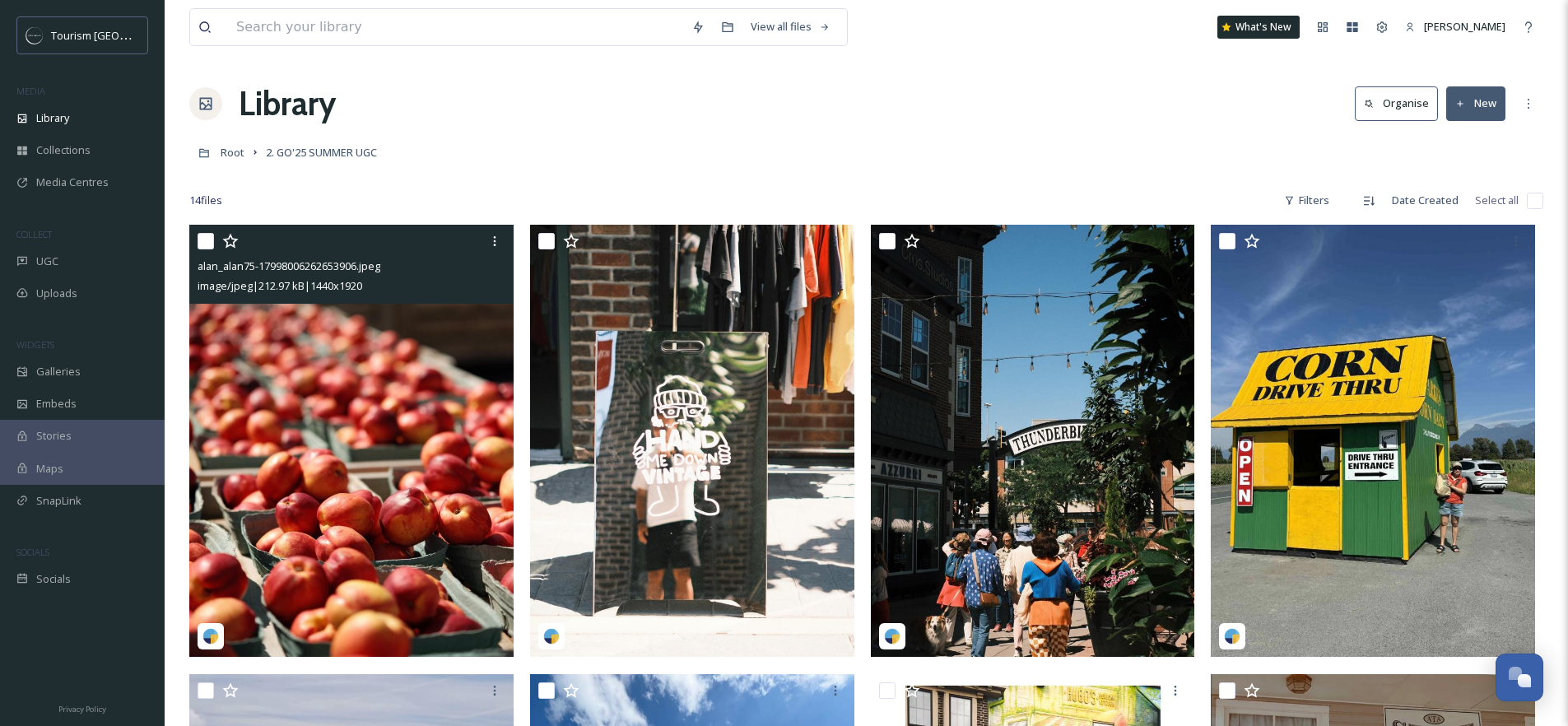
click at [209, 238] on input "checkbox" at bounding box center [205, 240] width 16 height 16
checkbox input "true"
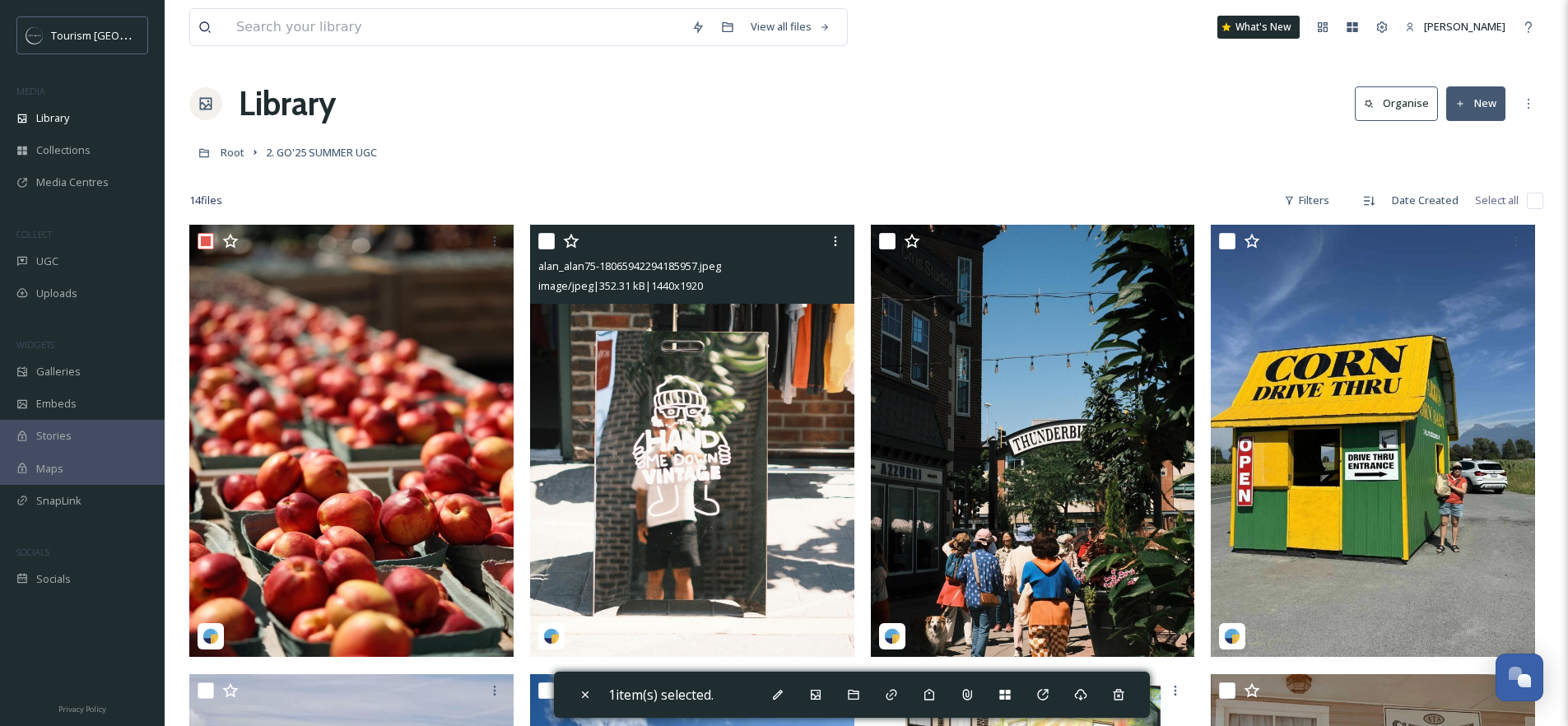
click at [544, 246] on input "checkbox" at bounding box center [545, 240] width 16 height 16
checkbox input "true"
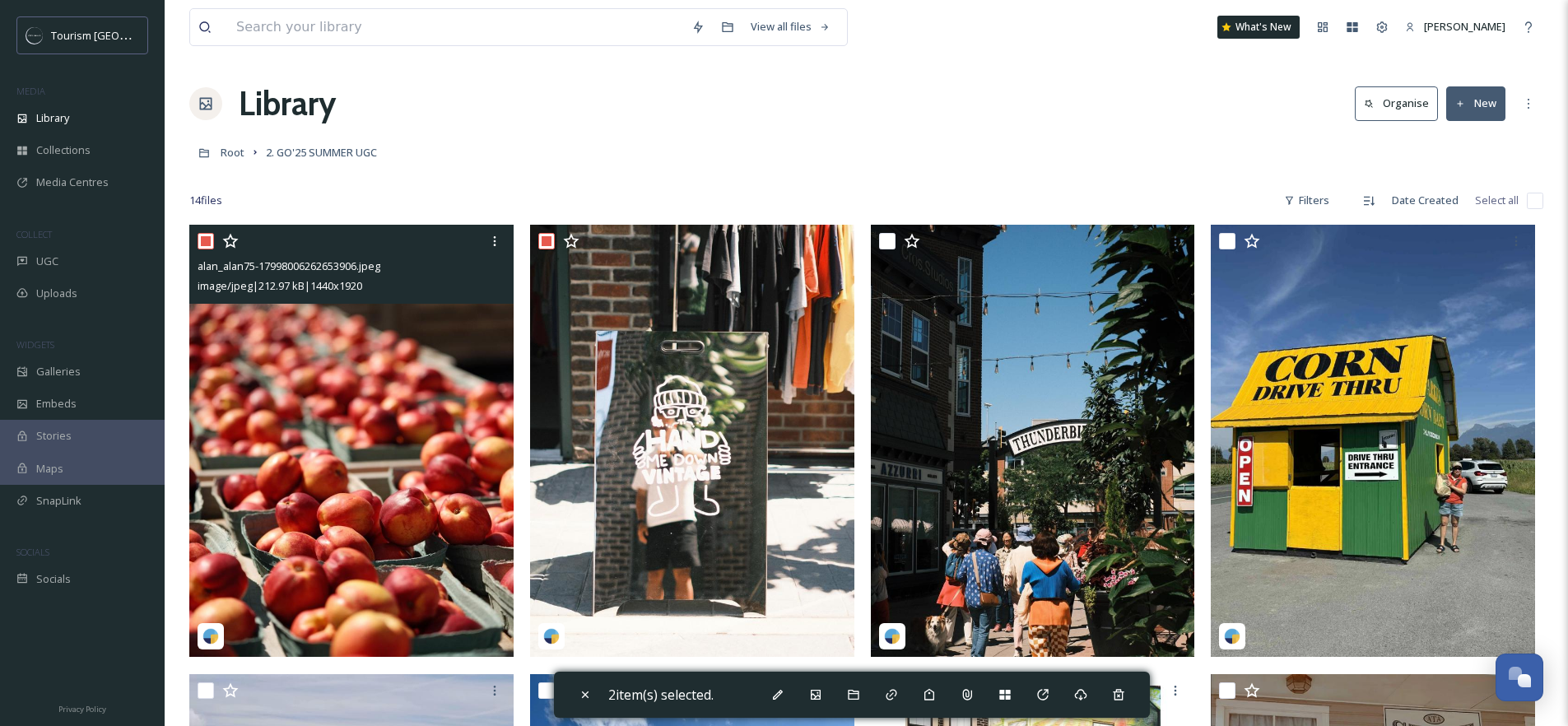
click at [201, 236] on input "checkbox" at bounding box center [205, 240] width 16 height 16
checkbox input "false"
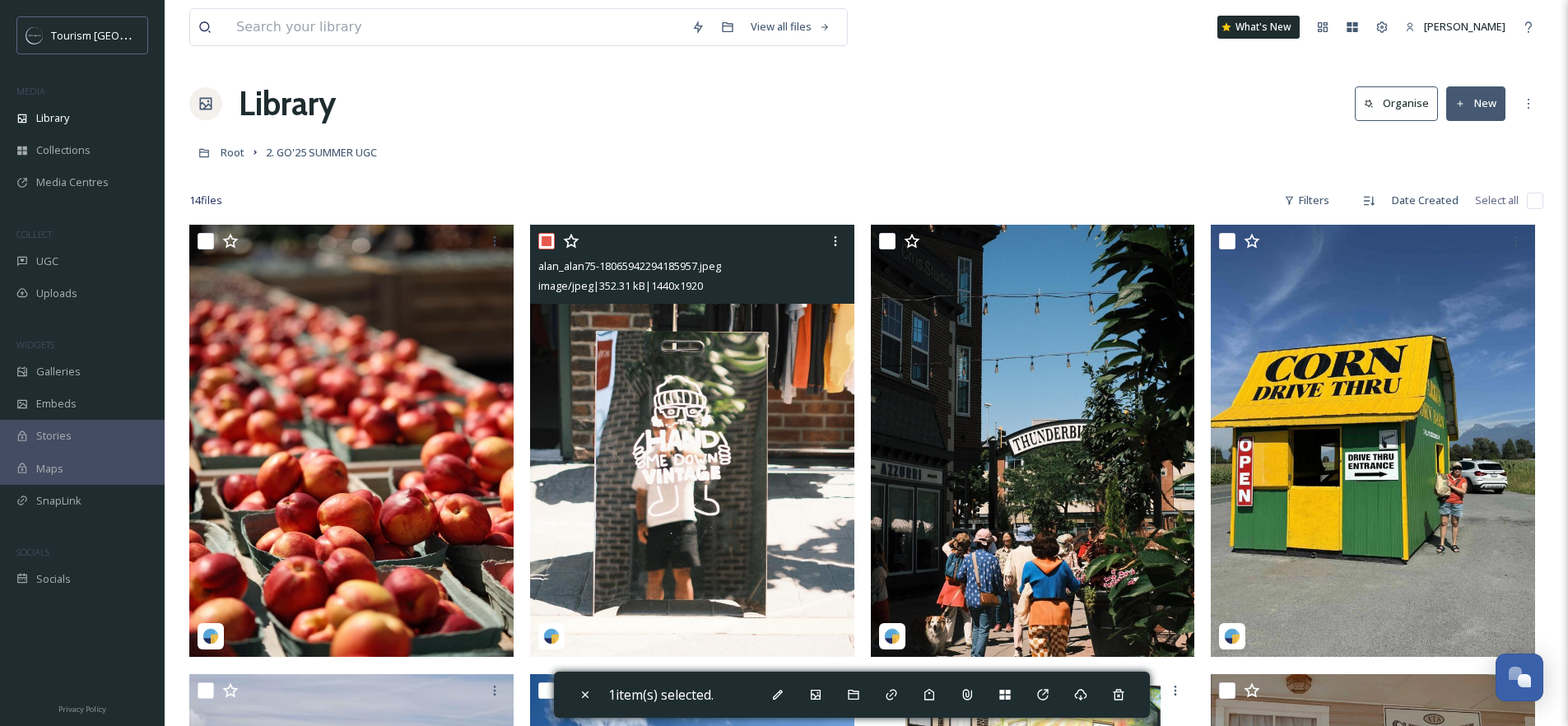
click at [546, 248] on input "checkbox" at bounding box center [545, 240] width 16 height 16
checkbox input "false"
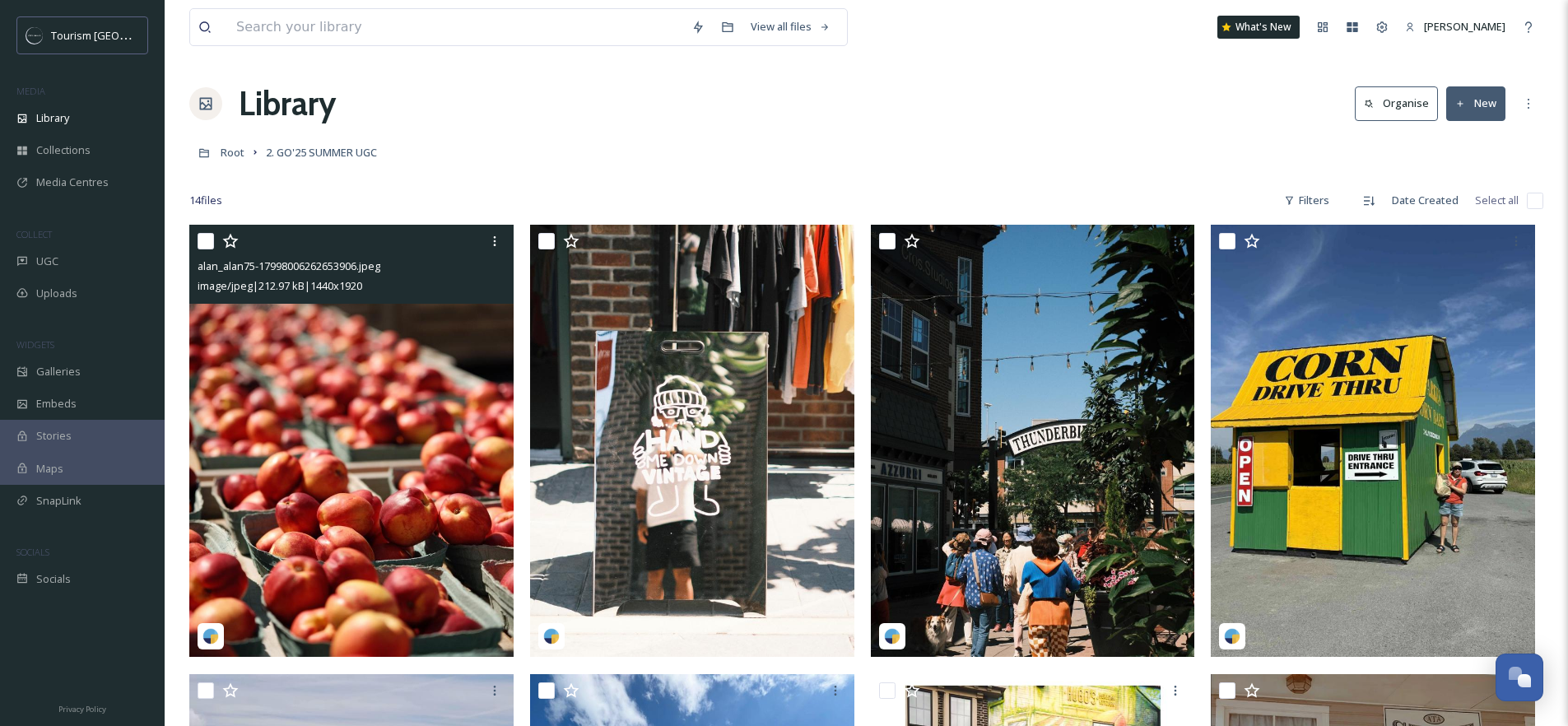
click at [252, 481] on img at bounding box center [351, 440] width 324 height 432
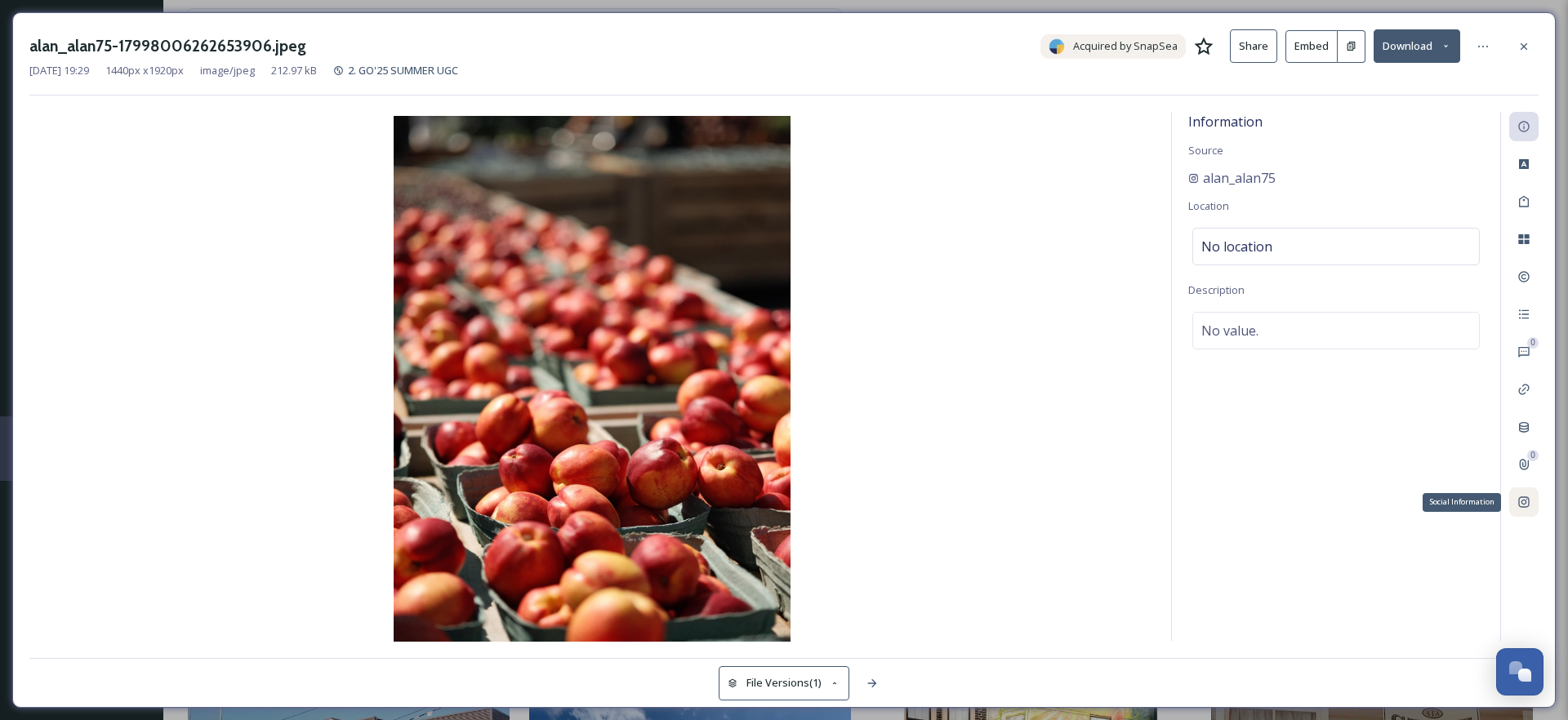
click at [1527, 504] on icon at bounding box center [1524, 502] width 13 height 13
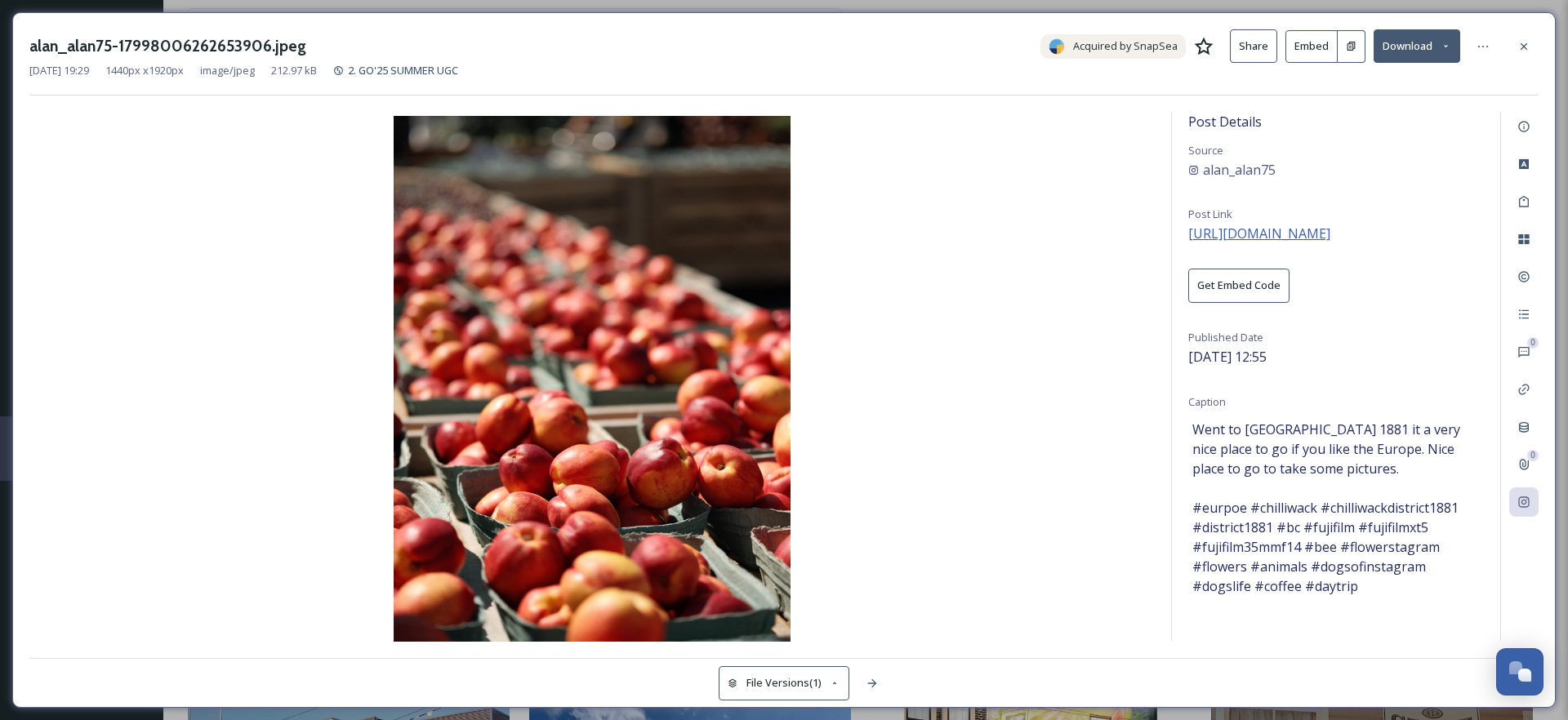
click at [1296, 235] on span "[URL][DOMAIN_NAME]" at bounding box center [1259, 233] width 142 height 18
